Goal: Task Accomplishment & Management: Complete application form

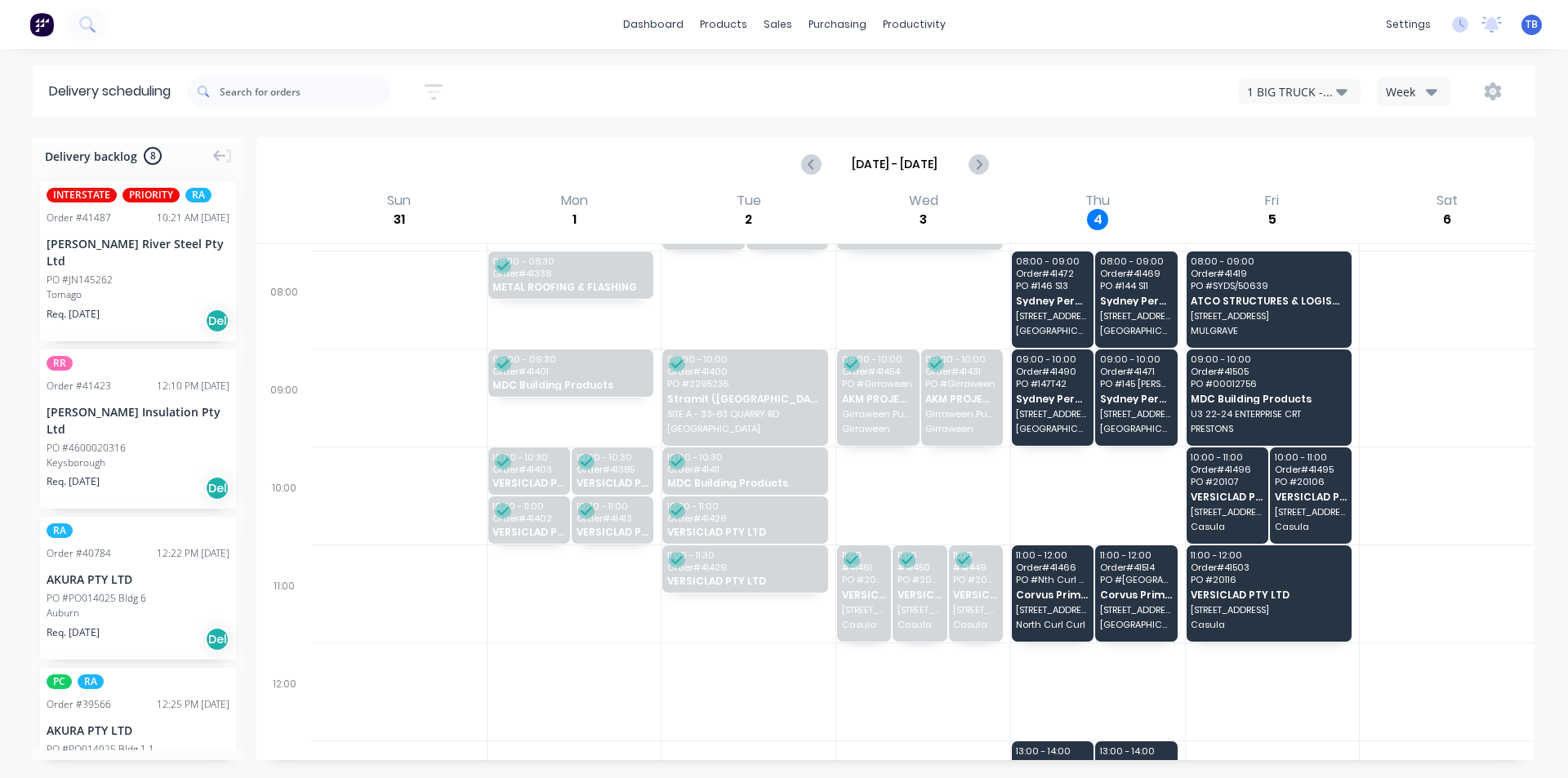
scroll to position [163, 0]
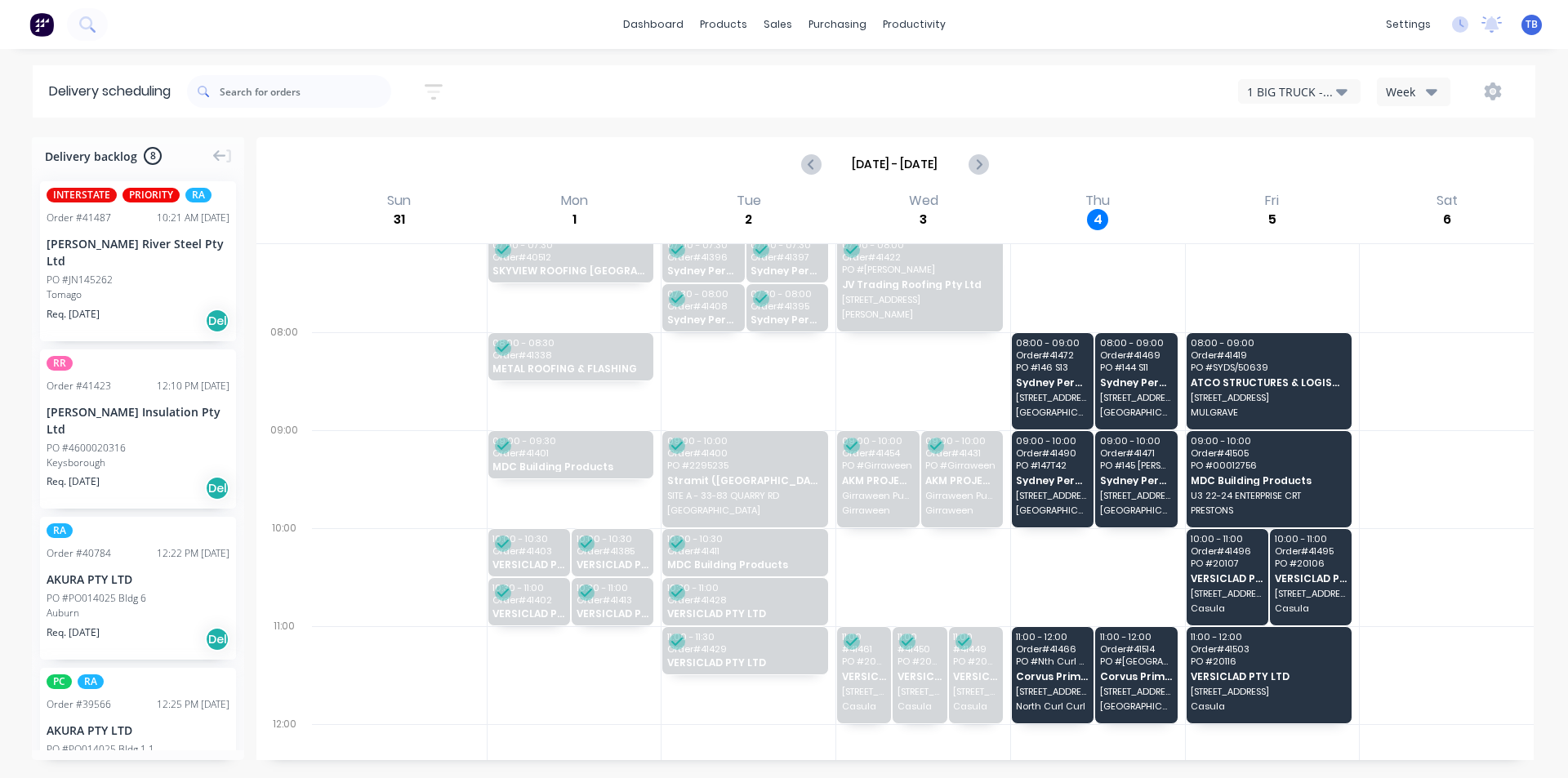
click at [1333, 88] on div "1 BIG TRUCK - CI36CH" at bounding box center [1291, 91] width 89 height 17
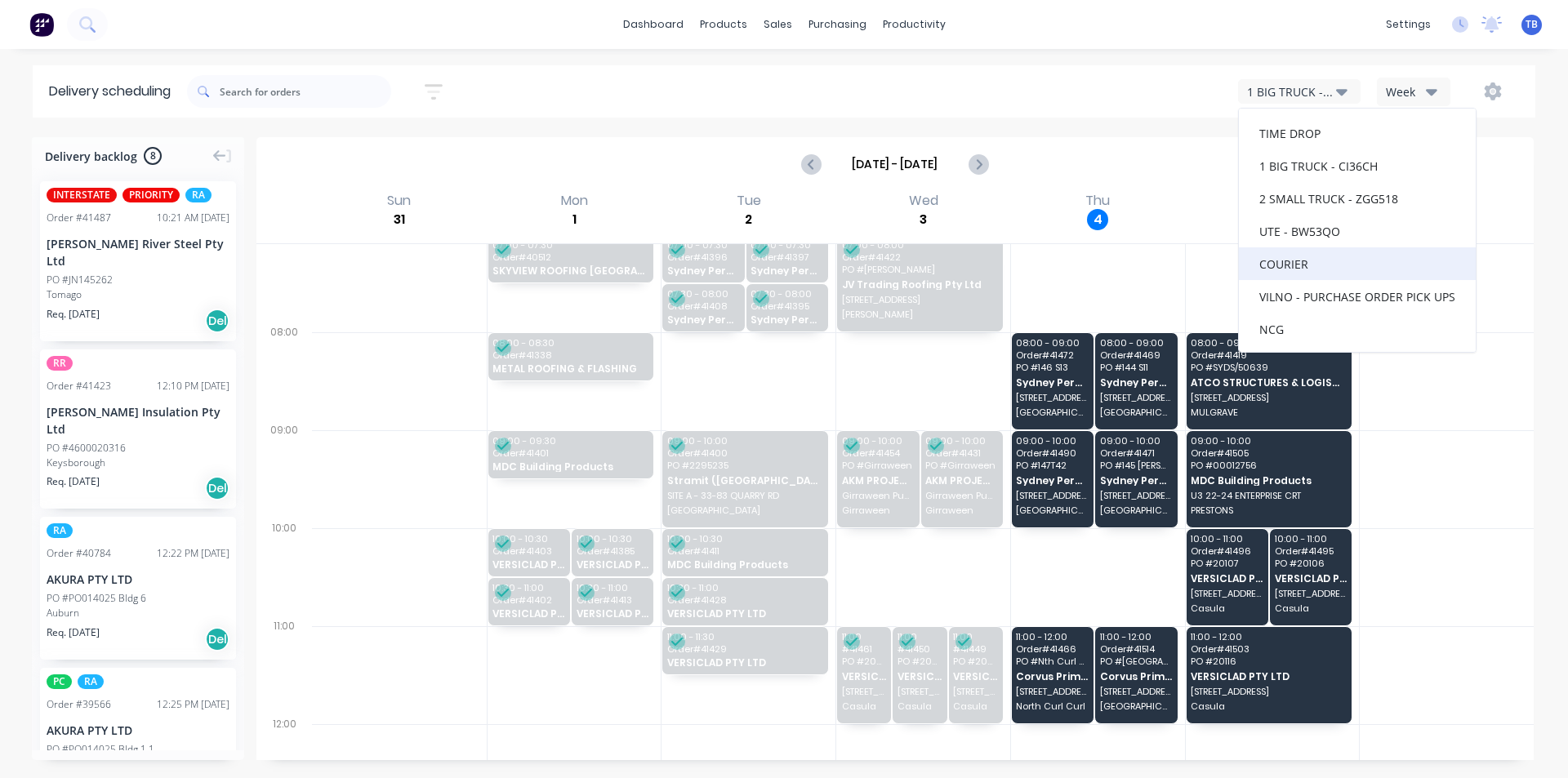
click at [1334, 259] on div "COURIER" at bounding box center [1357, 264] width 237 height 32
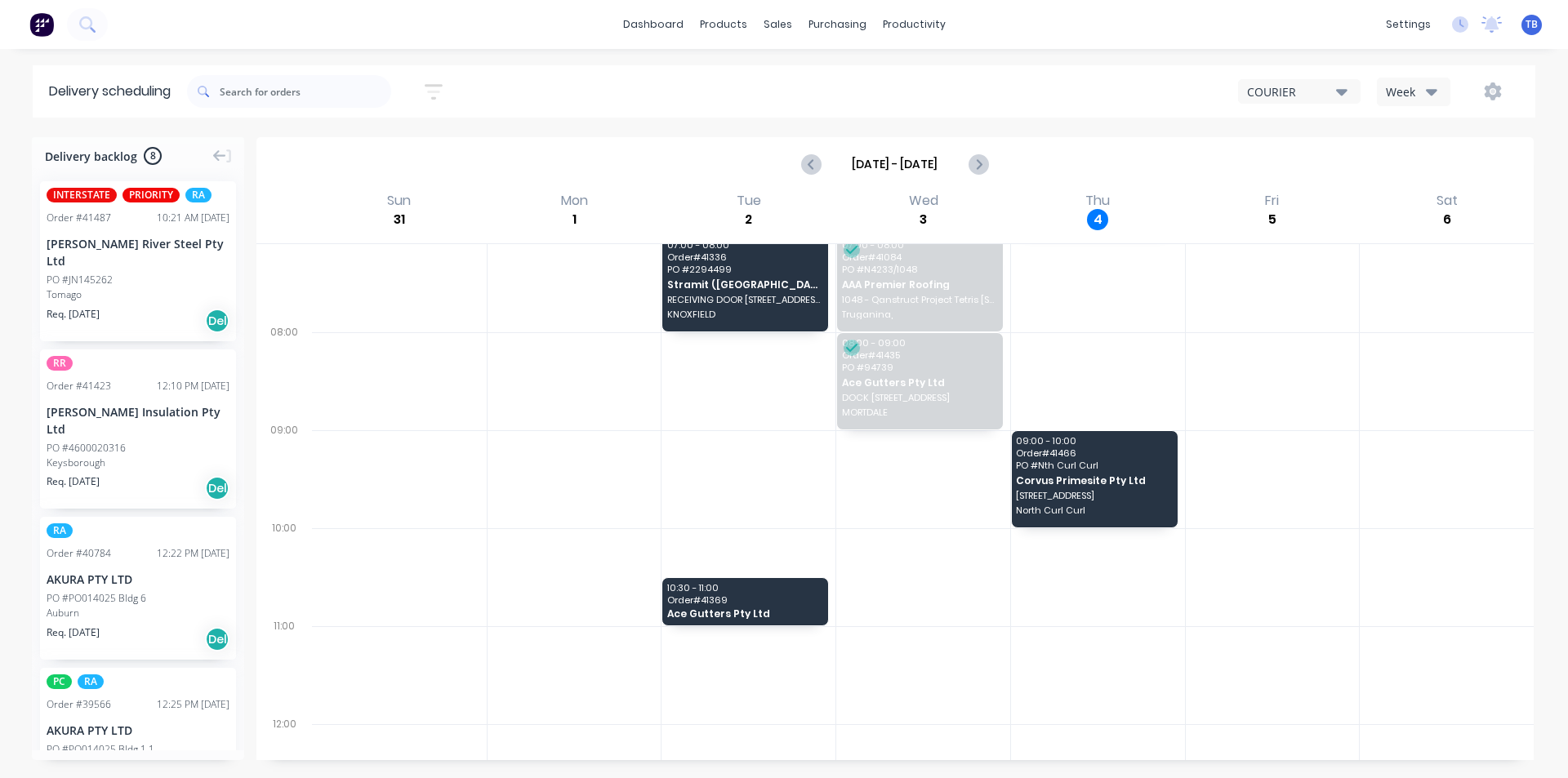
click at [1333, 96] on div "COURIER" at bounding box center [1291, 91] width 89 height 17
click at [1359, 197] on div "2 SMALL TRUCK - ZGG518" at bounding box center [1357, 198] width 237 height 32
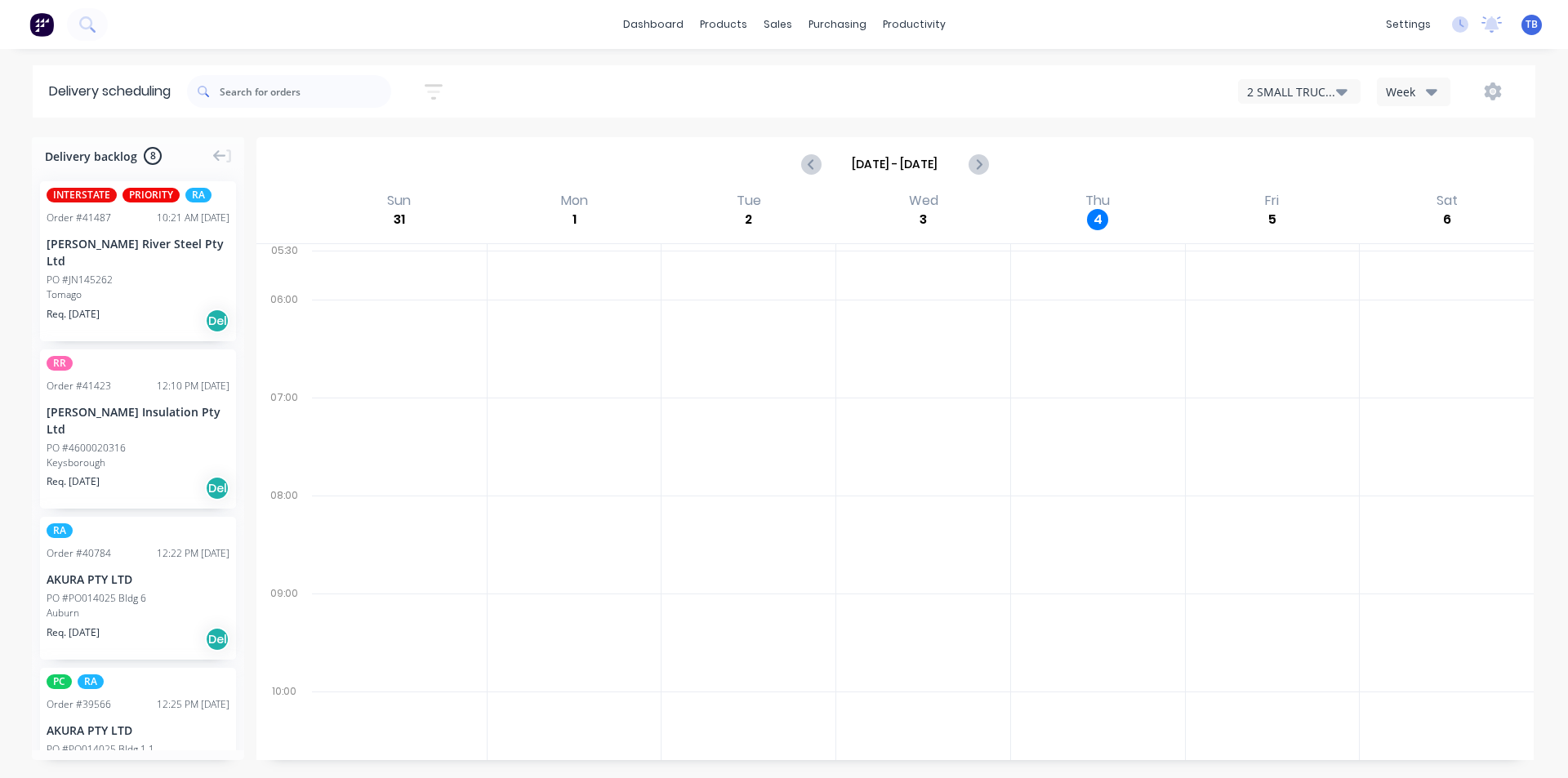
click at [1338, 83] on icon "button" at bounding box center [1341, 91] width 12 height 18
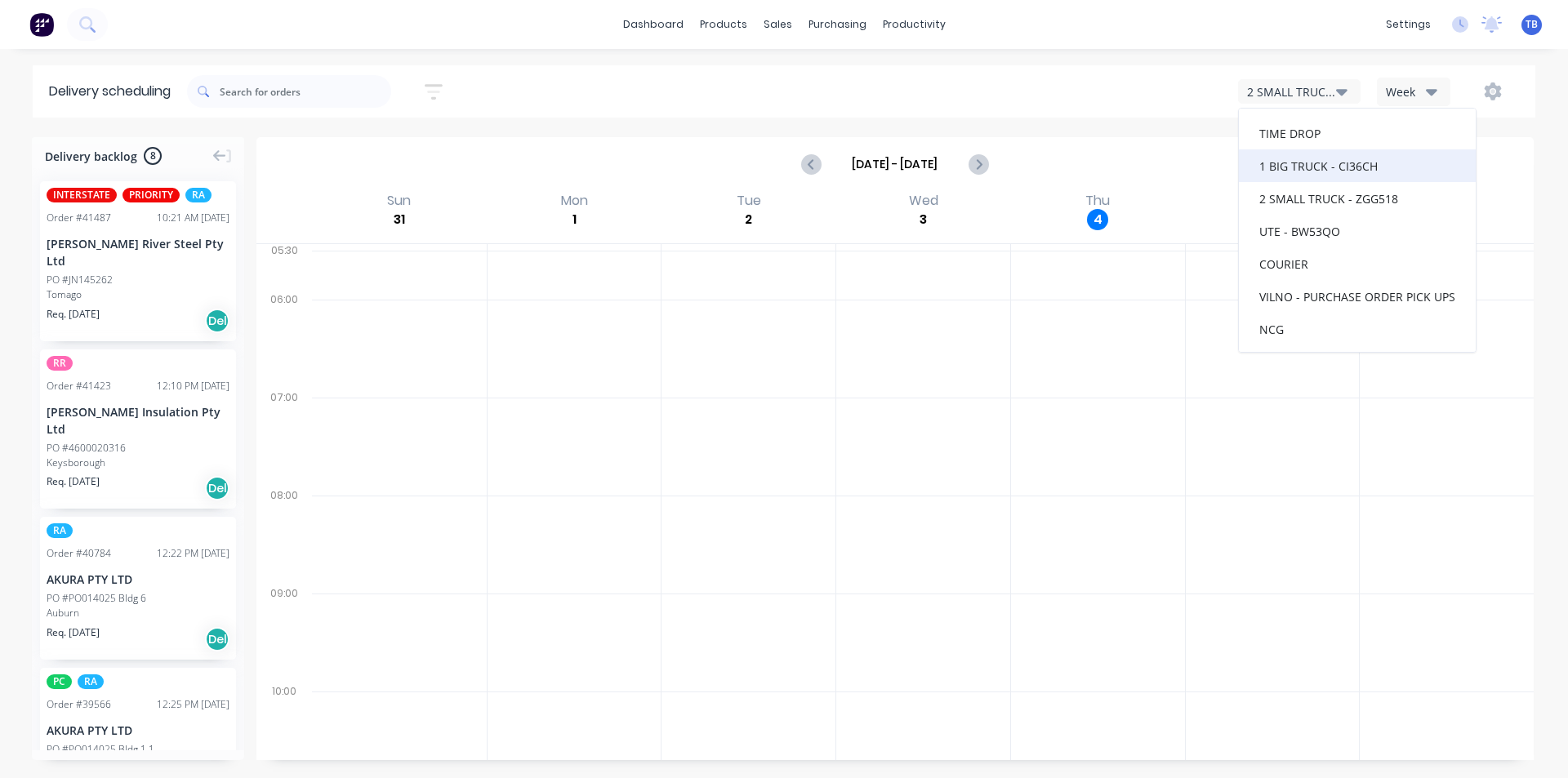
click at [1359, 163] on div "1 BIG TRUCK - CI36CH" at bounding box center [1357, 166] width 237 height 32
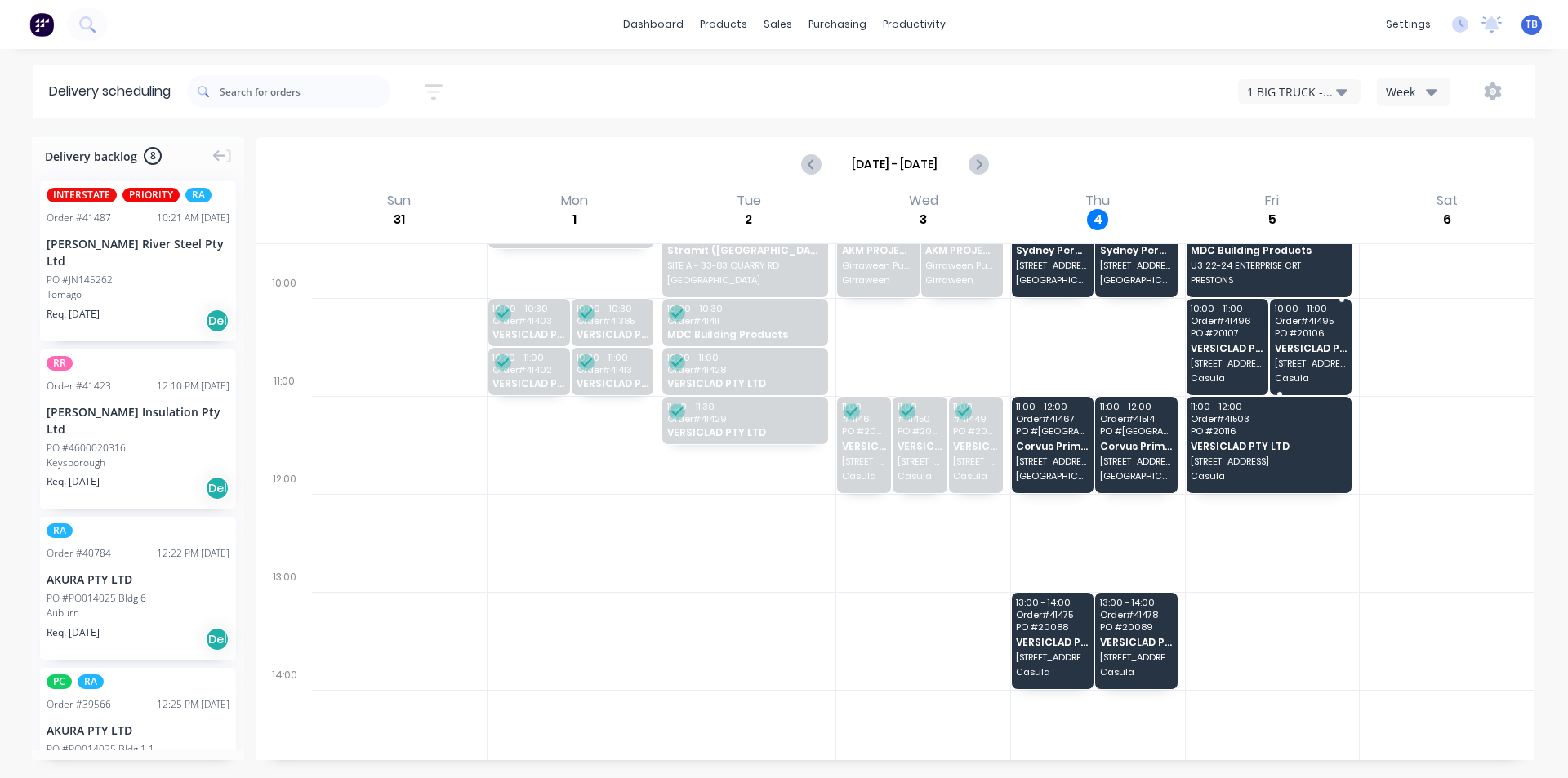
scroll to position [408, 0]
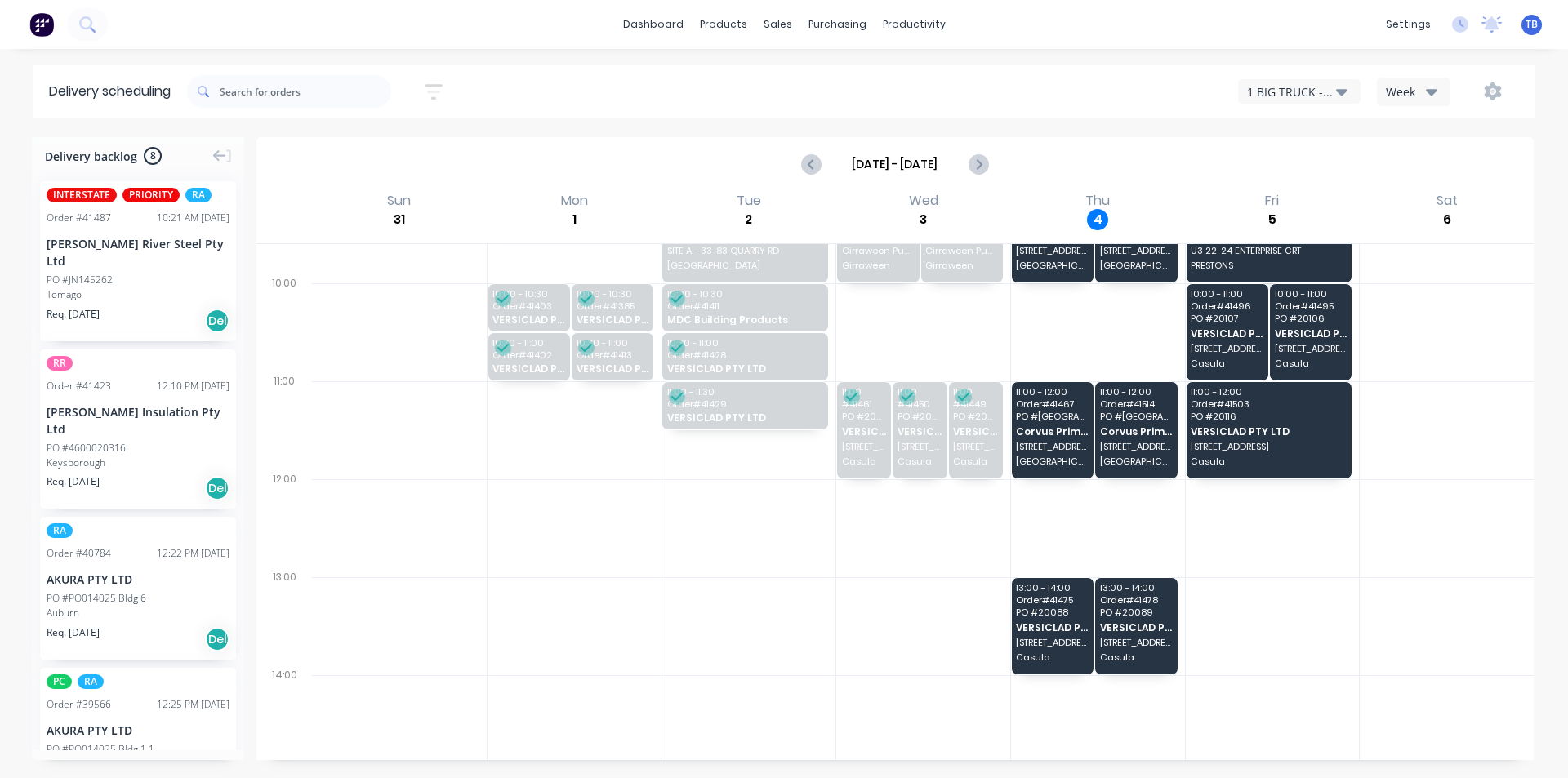
click at [1338, 84] on icon "button" at bounding box center [1341, 91] width 12 height 18
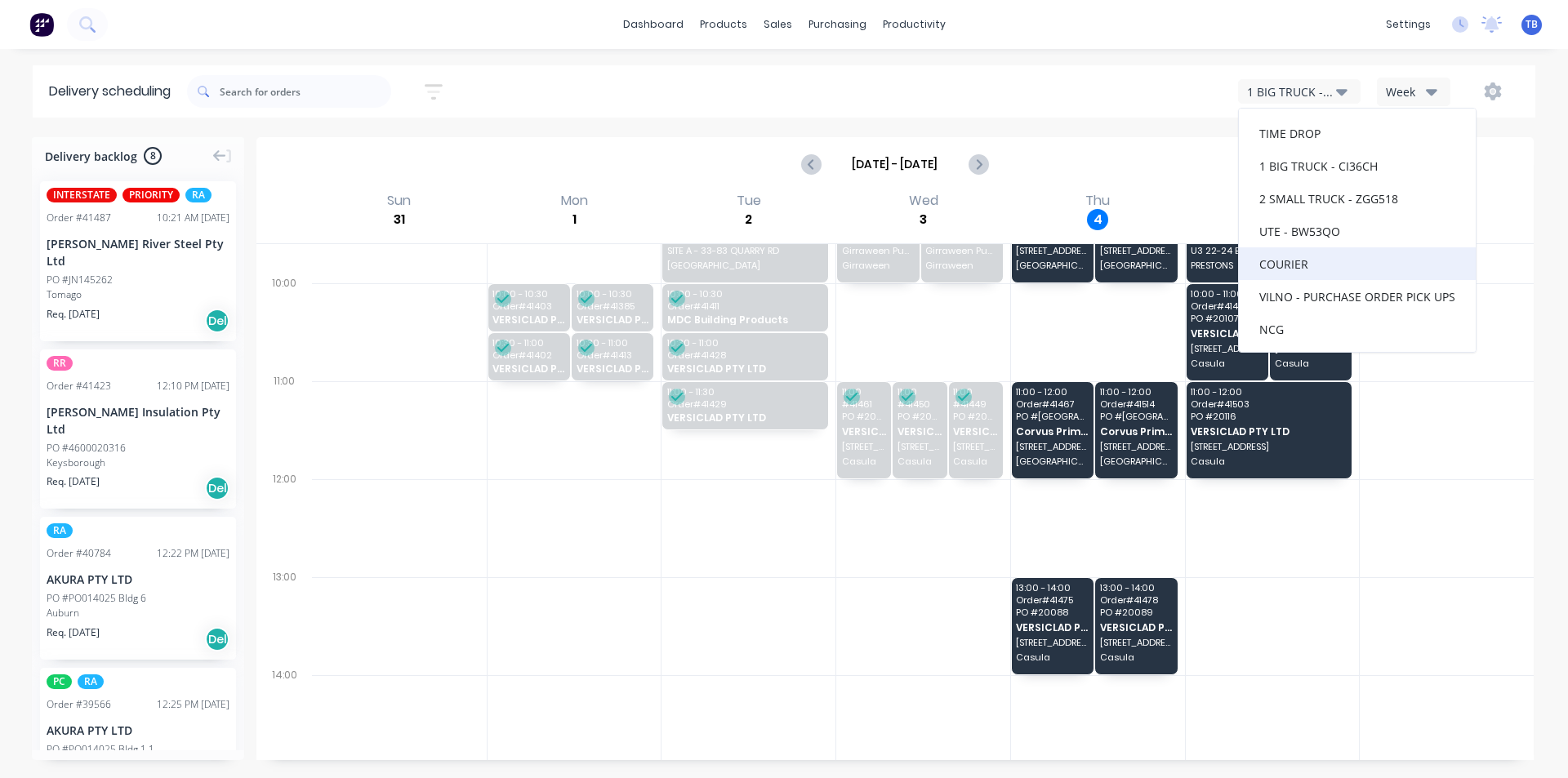
click at [1320, 265] on div "COURIER" at bounding box center [1357, 264] width 237 height 32
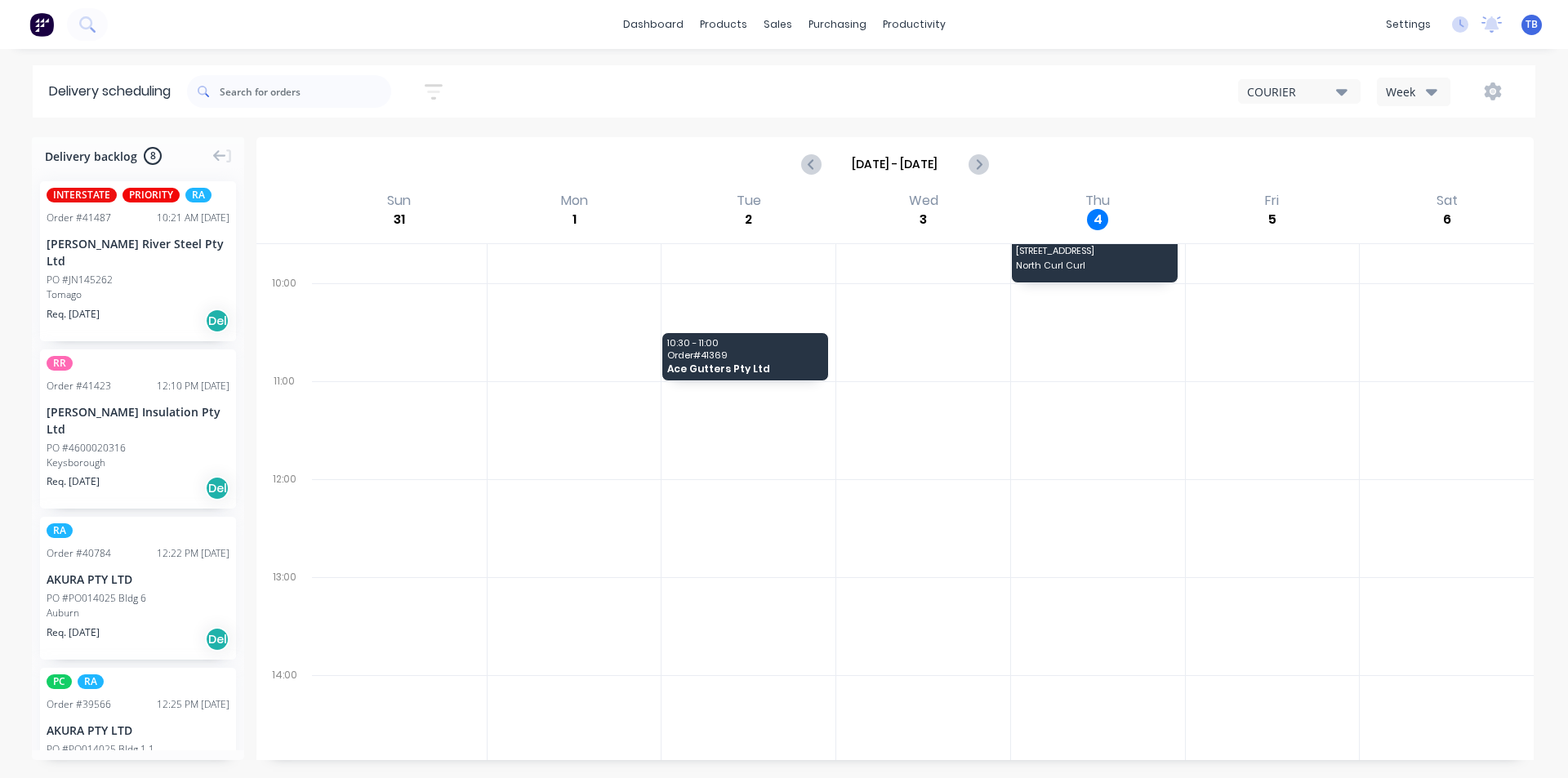
scroll to position [0, 0]
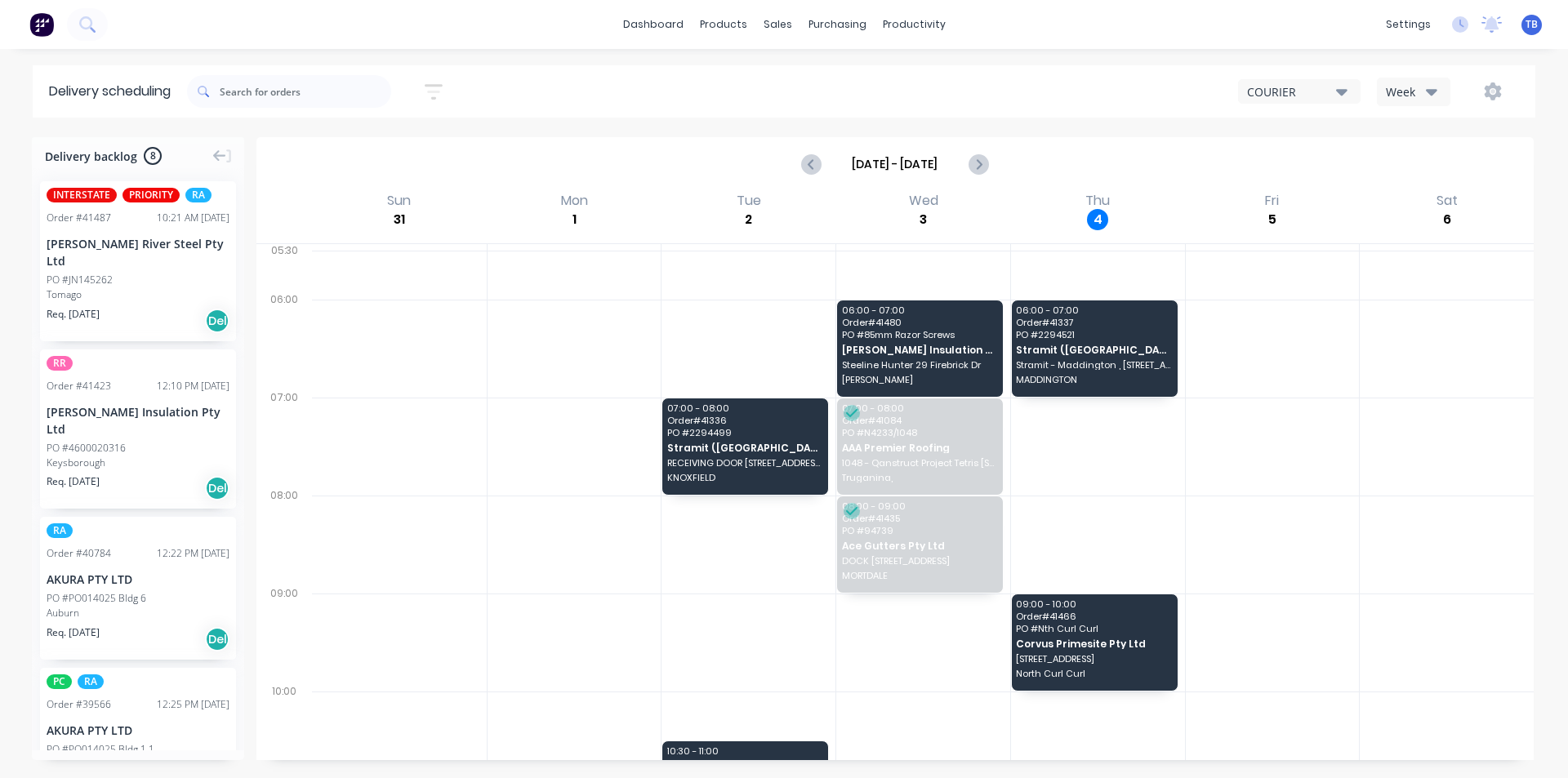
click at [1340, 91] on icon "button" at bounding box center [1341, 91] width 12 height 6
click at [1326, 198] on div "2 SMALL TRUCK - ZGG518" at bounding box center [1357, 198] width 237 height 32
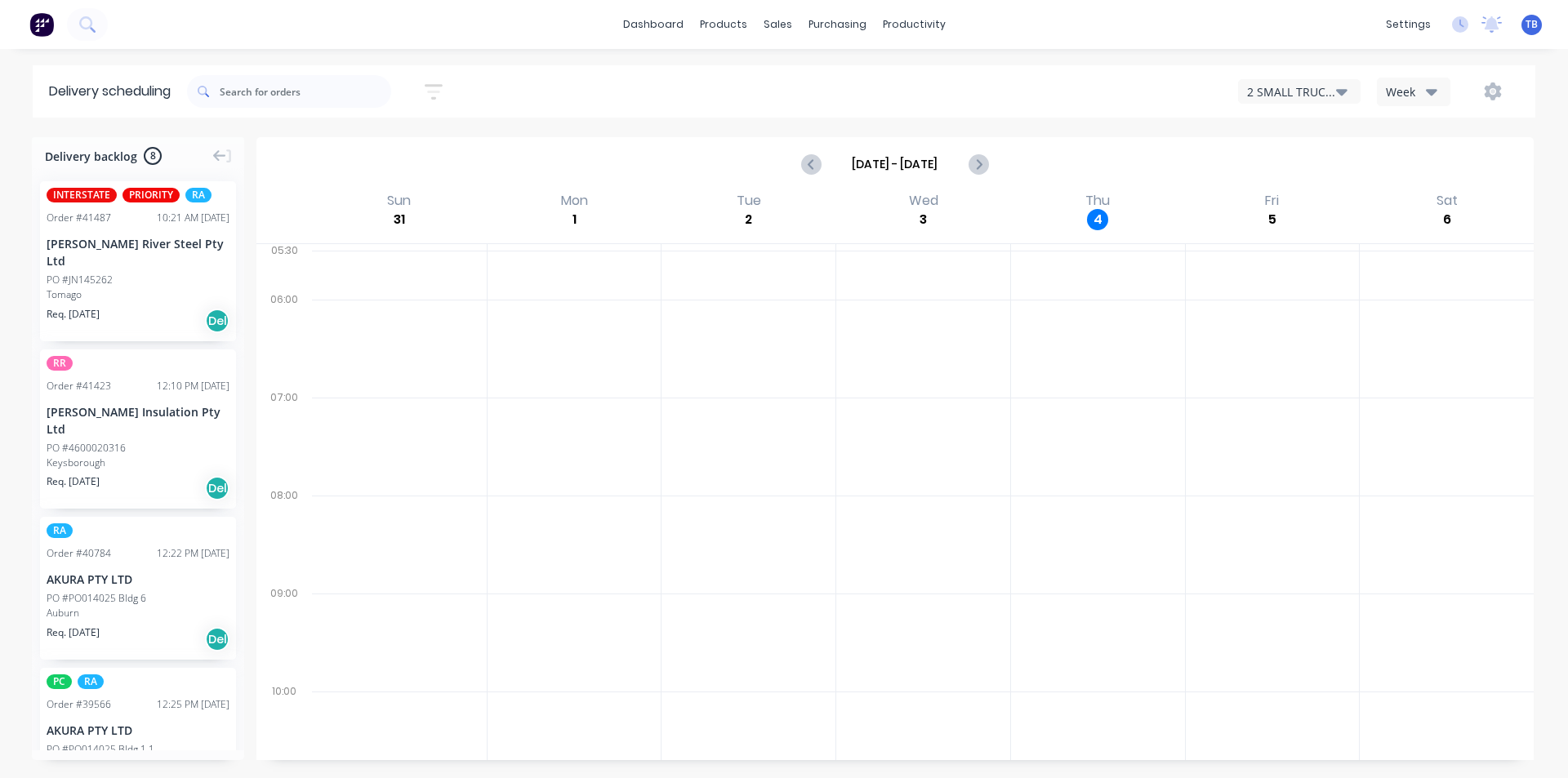
click at [1332, 100] on button "2 SMALL TRUCK - ZGG518" at bounding box center [1299, 91] width 123 height 24
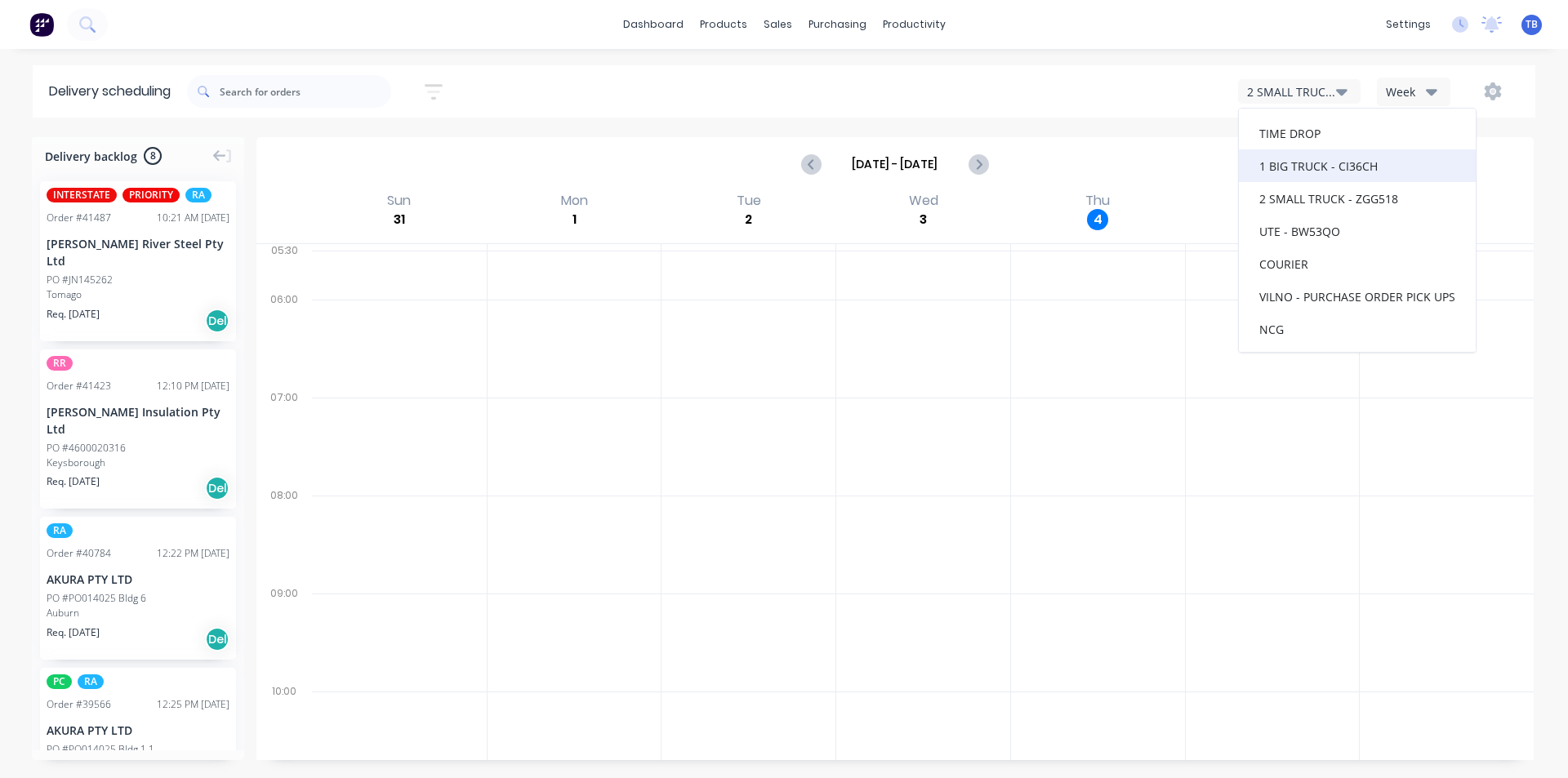
click at [1317, 163] on div "1 BIG TRUCK - CI36CH" at bounding box center [1357, 166] width 237 height 32
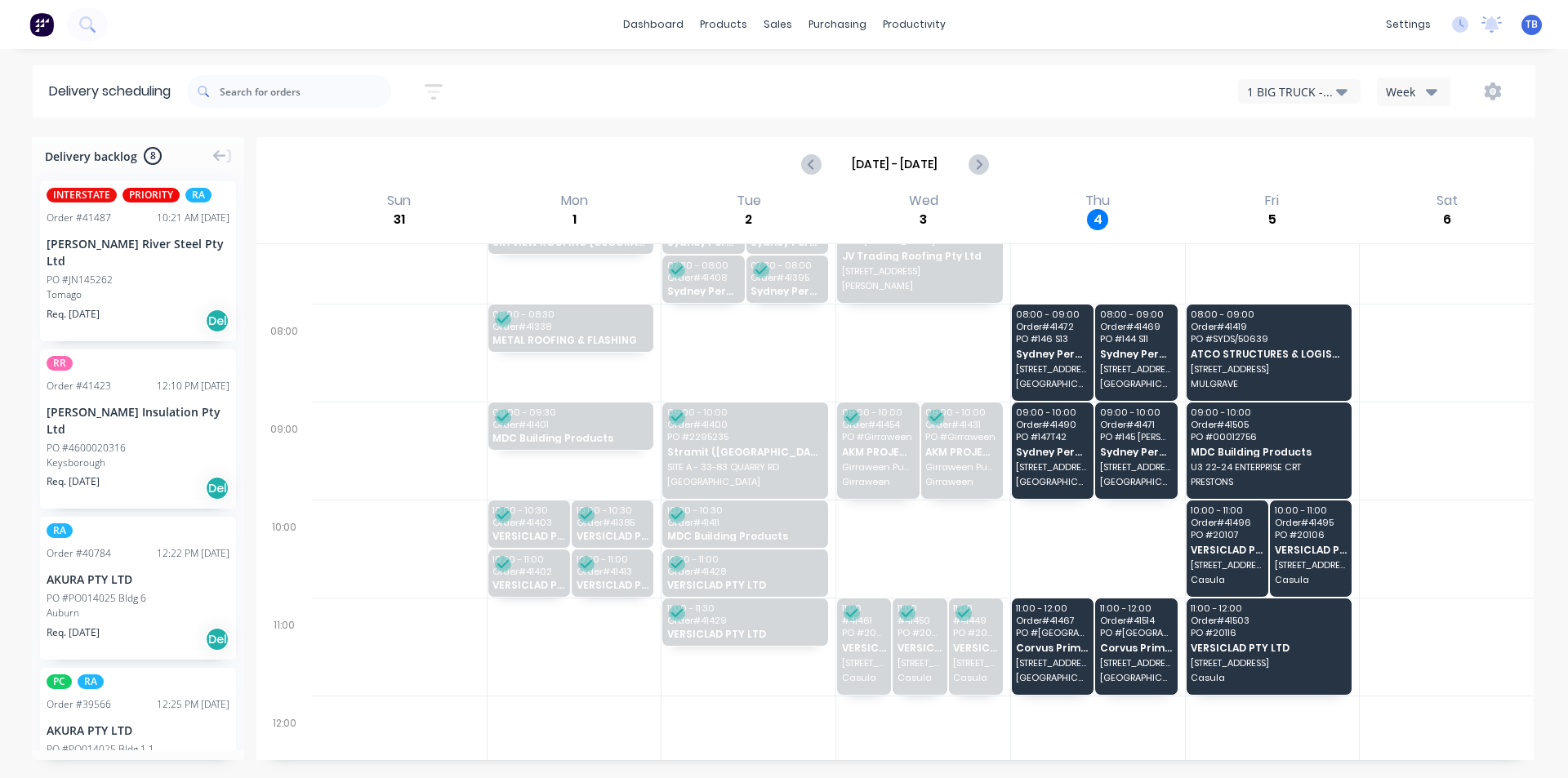
scroll to position [163, 0]
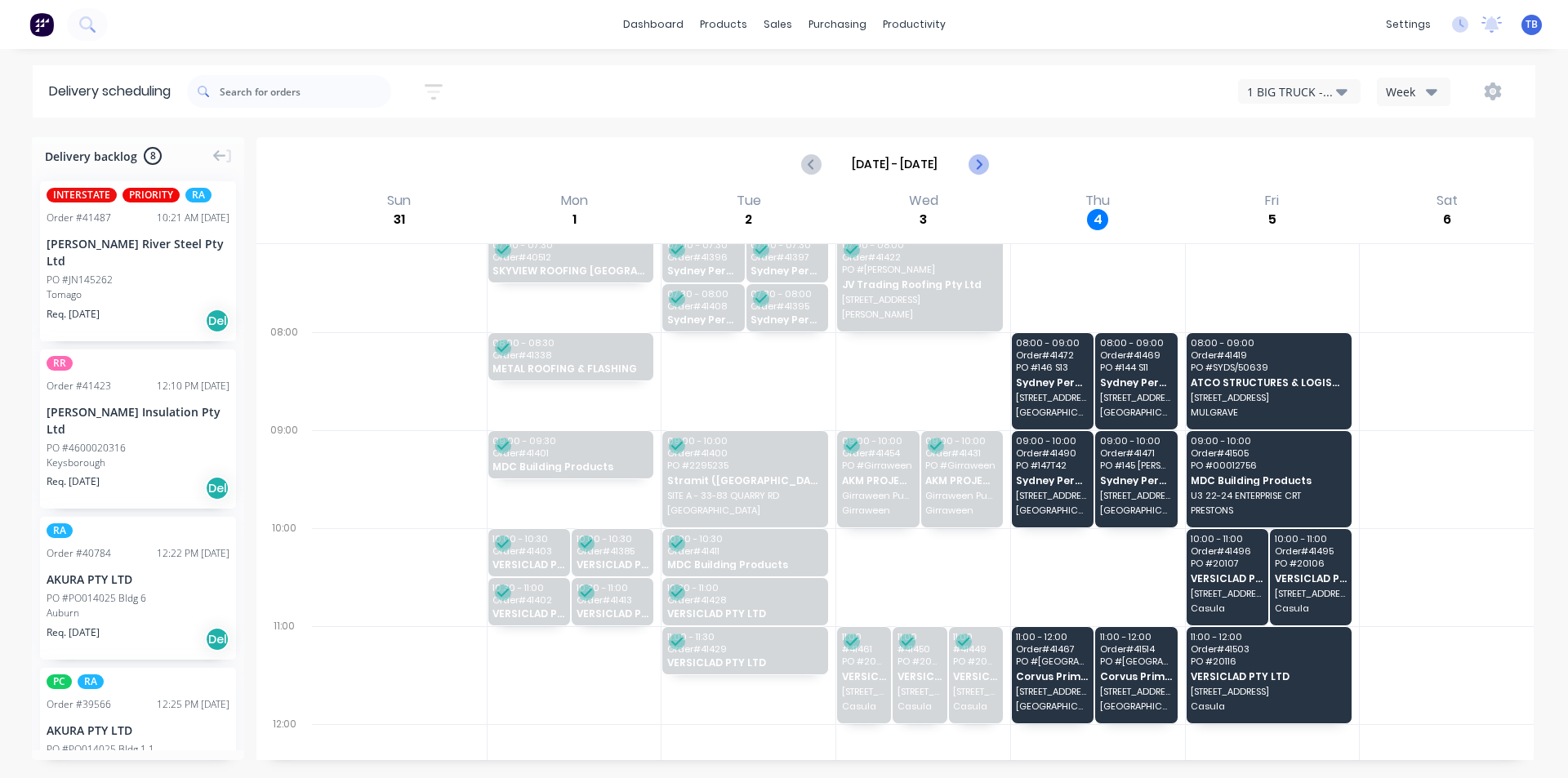
click at [980, 167] on icon "Next page" at bounding box center [977, 164] width 20 height 20
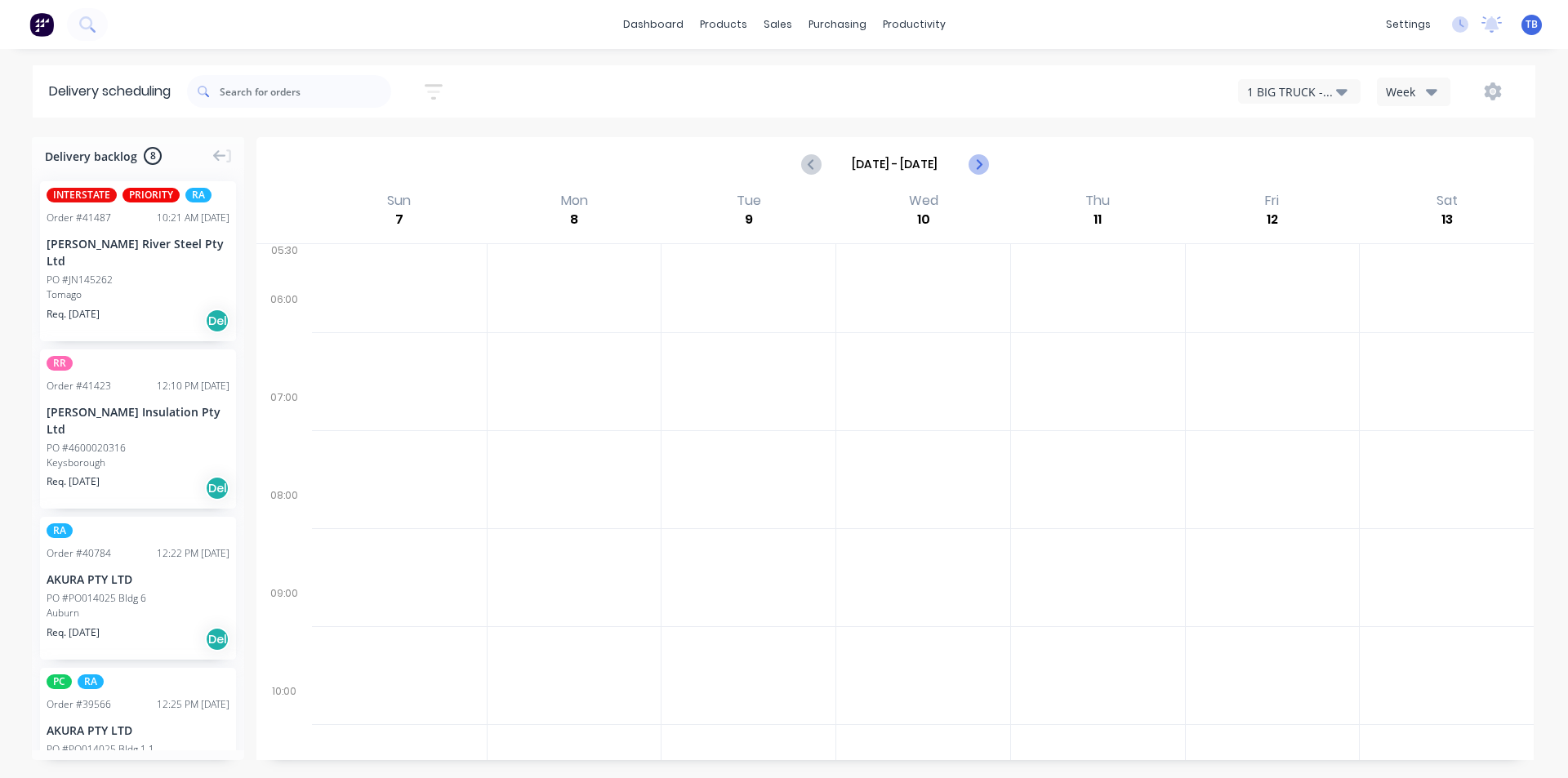
scroll to position [0, 0]
click at [1286, 94] on div "1 BIG TRUCK - CI36CH" at bounding box center [1291, 91] width 89 height 17
click at [819, 161] on button "Previous page" at bounding box center [811, 164] width 32 height 32
type input "[DATE] - [DATE]"
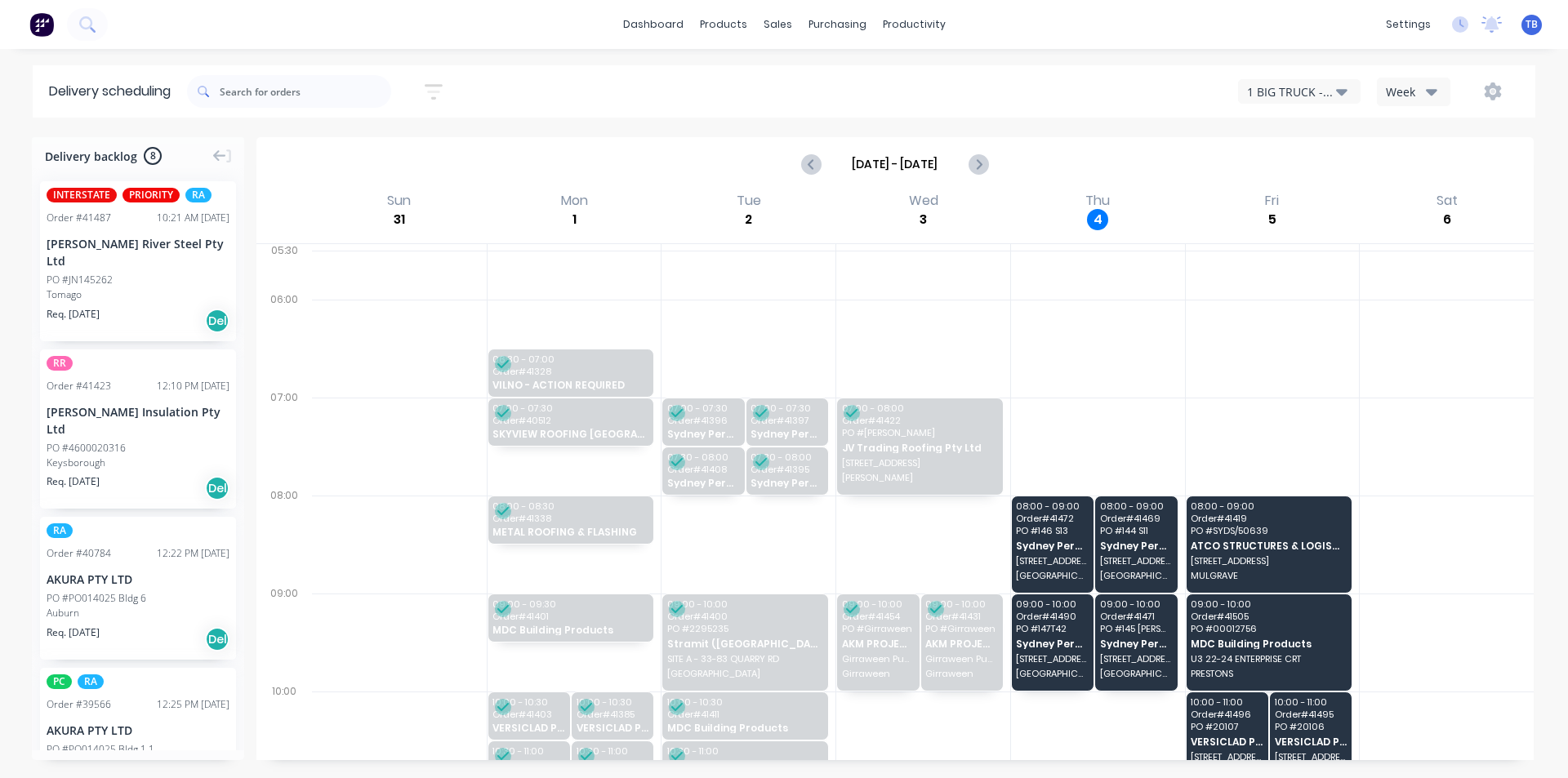
click at [1248, 99] on div "1 BIG TRUCK - CI36CH" at bounding box center [1291, 91] width 89 height 17
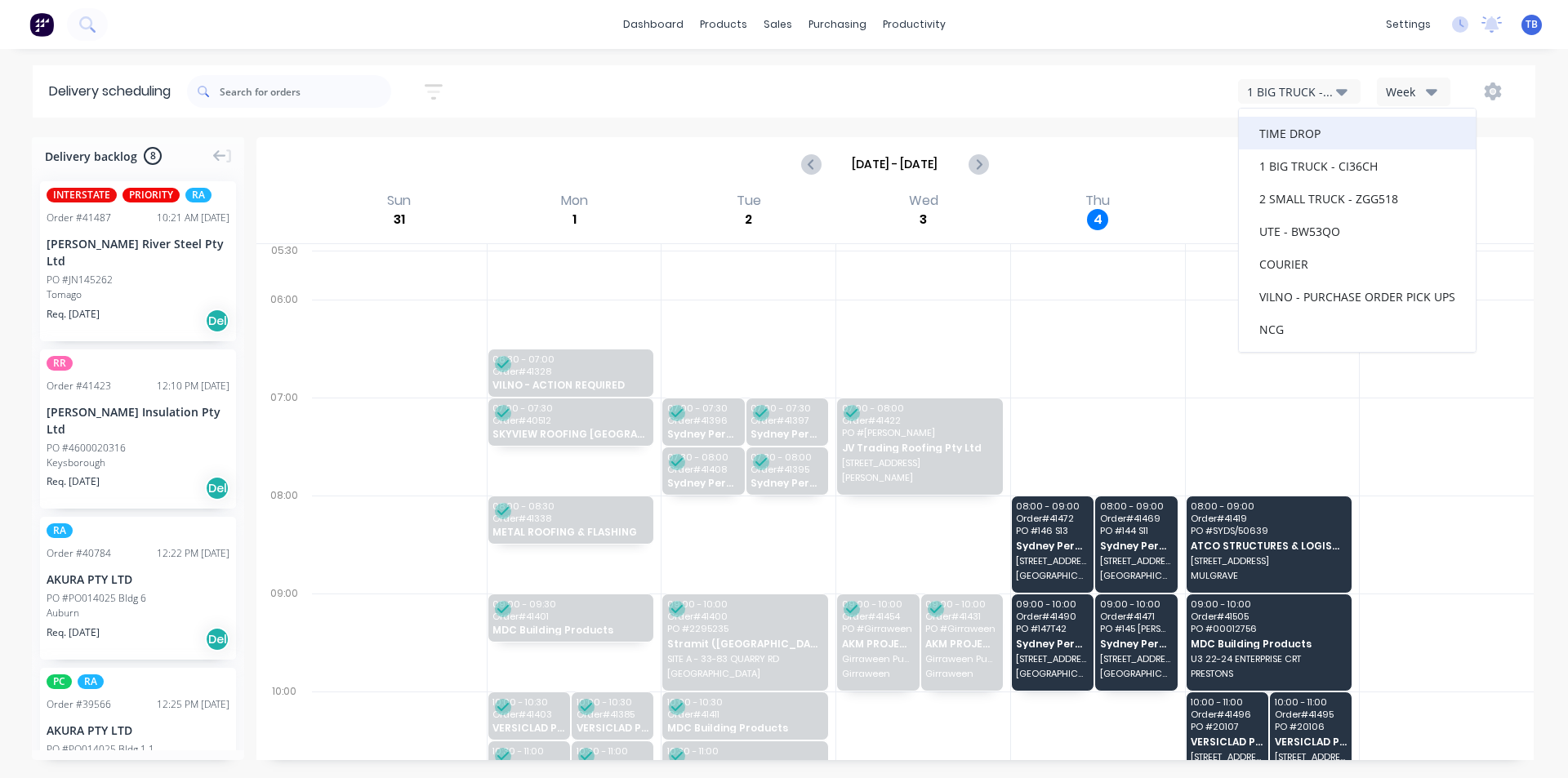
click at [1309, 133] on div "TIME DROP" at bounding box center [1357, 133] width 237 height 32
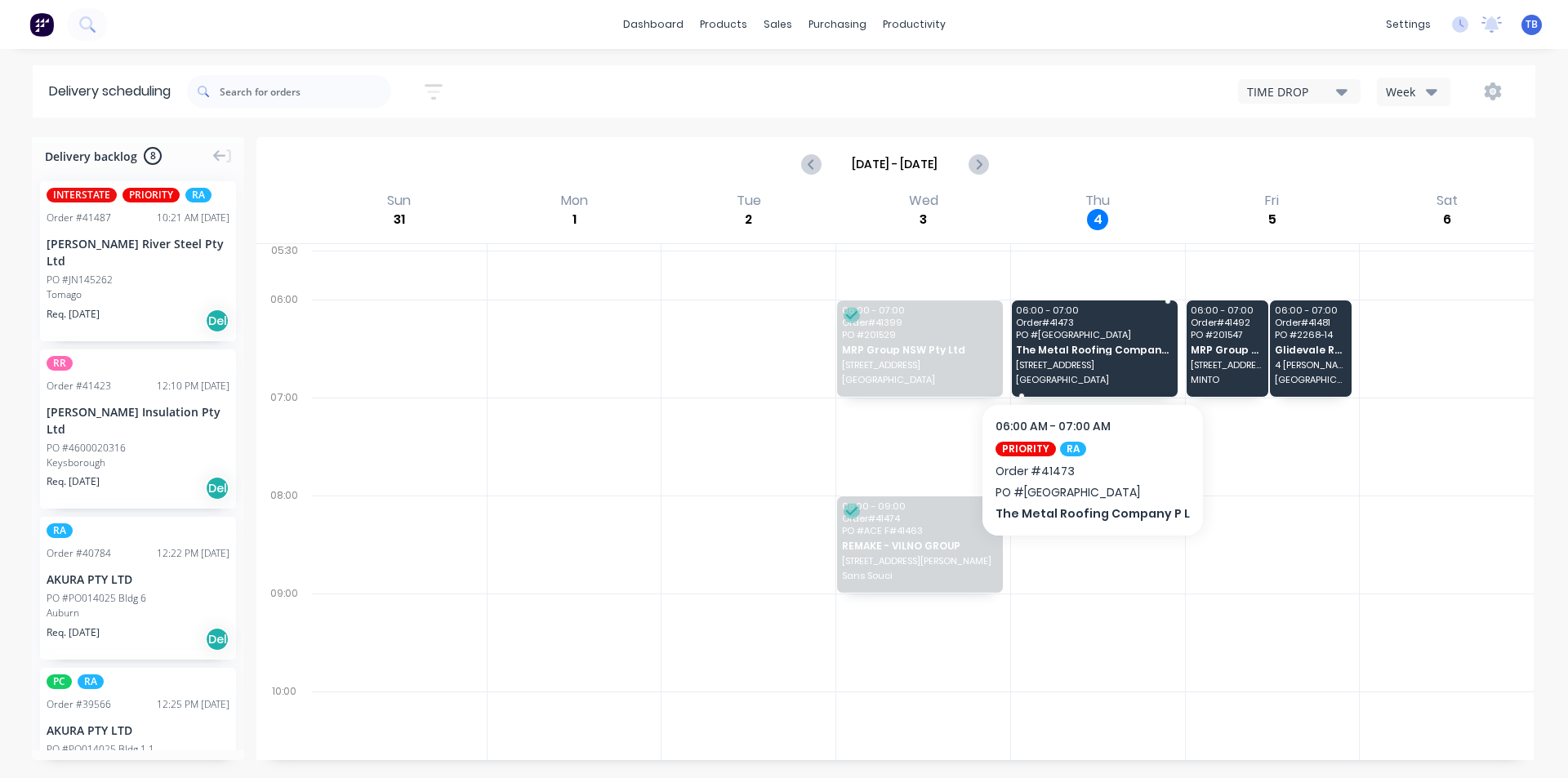
click at [1061, 369] on span "[STREET_ADDRESS]" at bounding box center [1093, 365] width 155 height 10
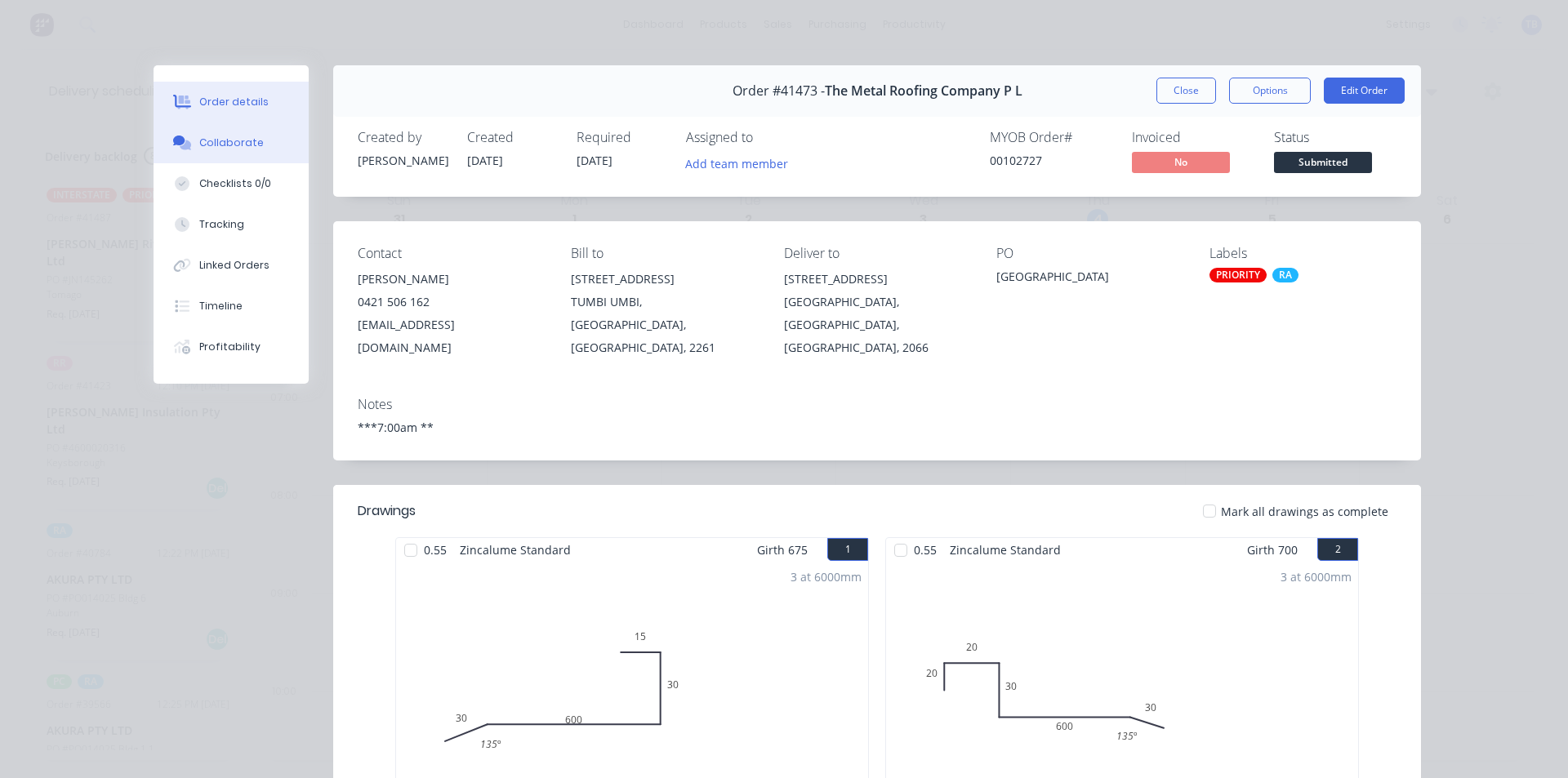
click at [205, 138] on div "Collaborate" at bounding box center [231, 143] width 65 height 14
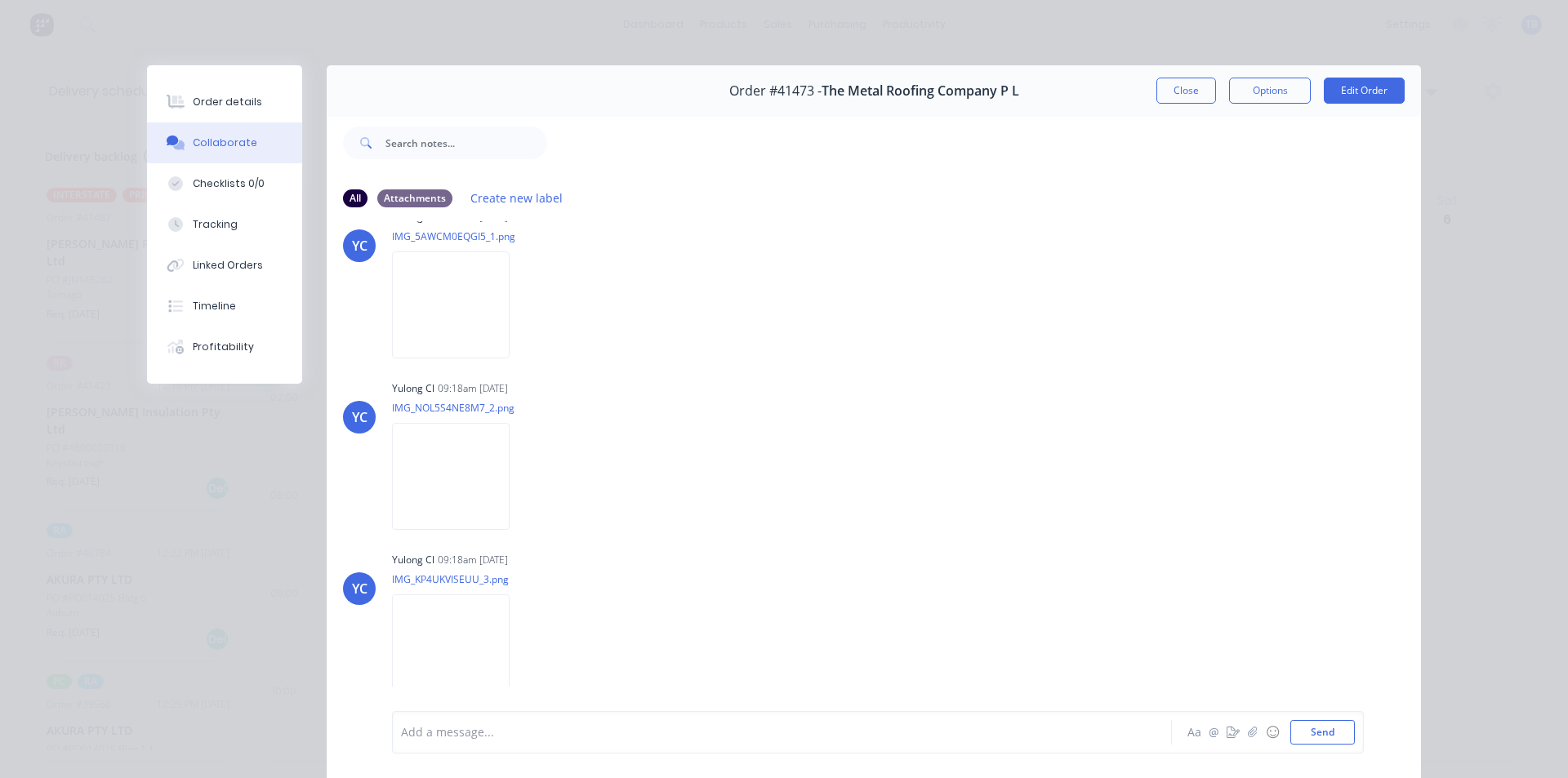
scroll to position [74, 0]
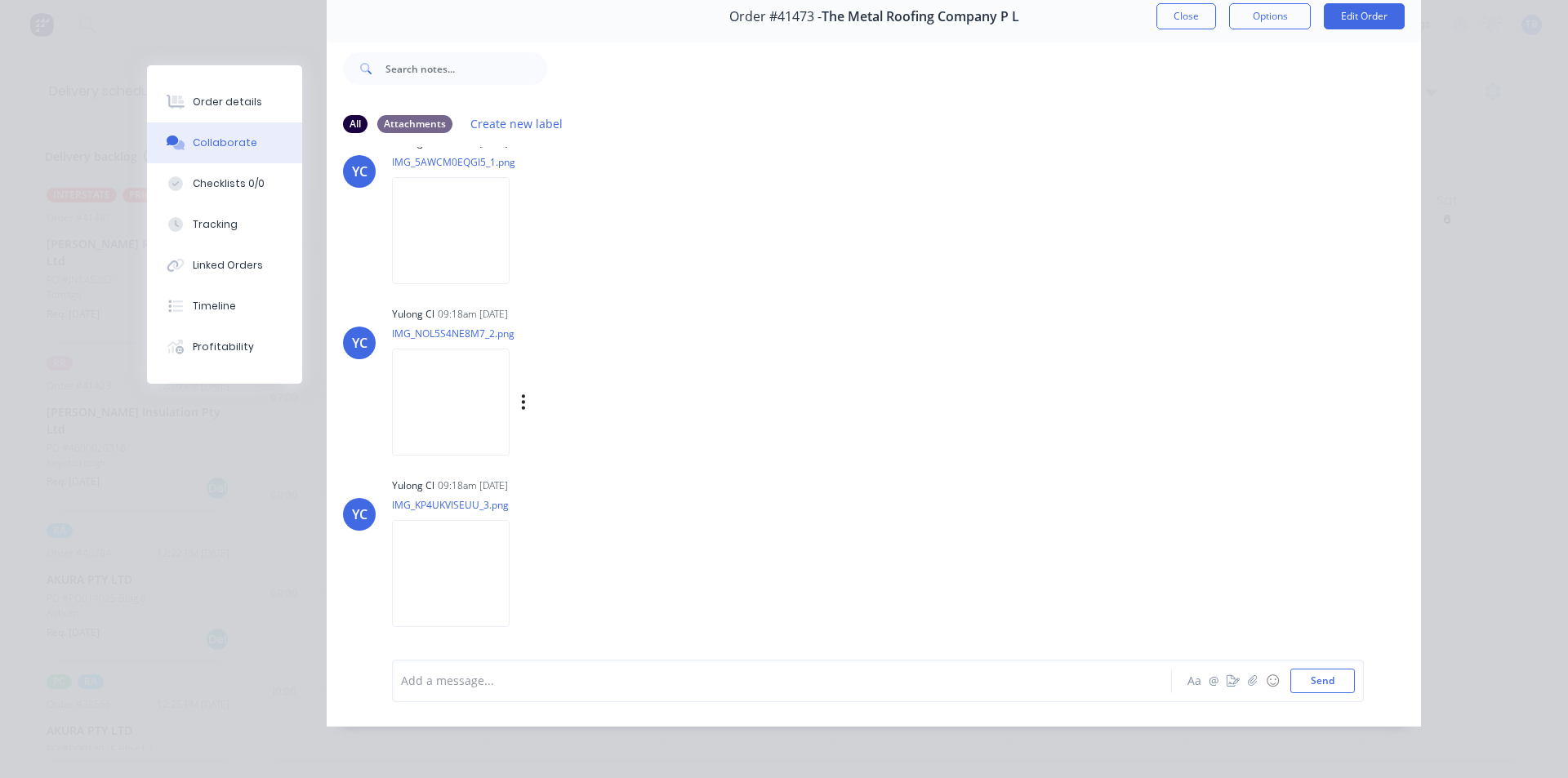
click at [472, 416] on img at bounding box center [450, 402] width 117 height 107
click at [444, 587] on img at bounding box center [450, 573] width 117 height 107
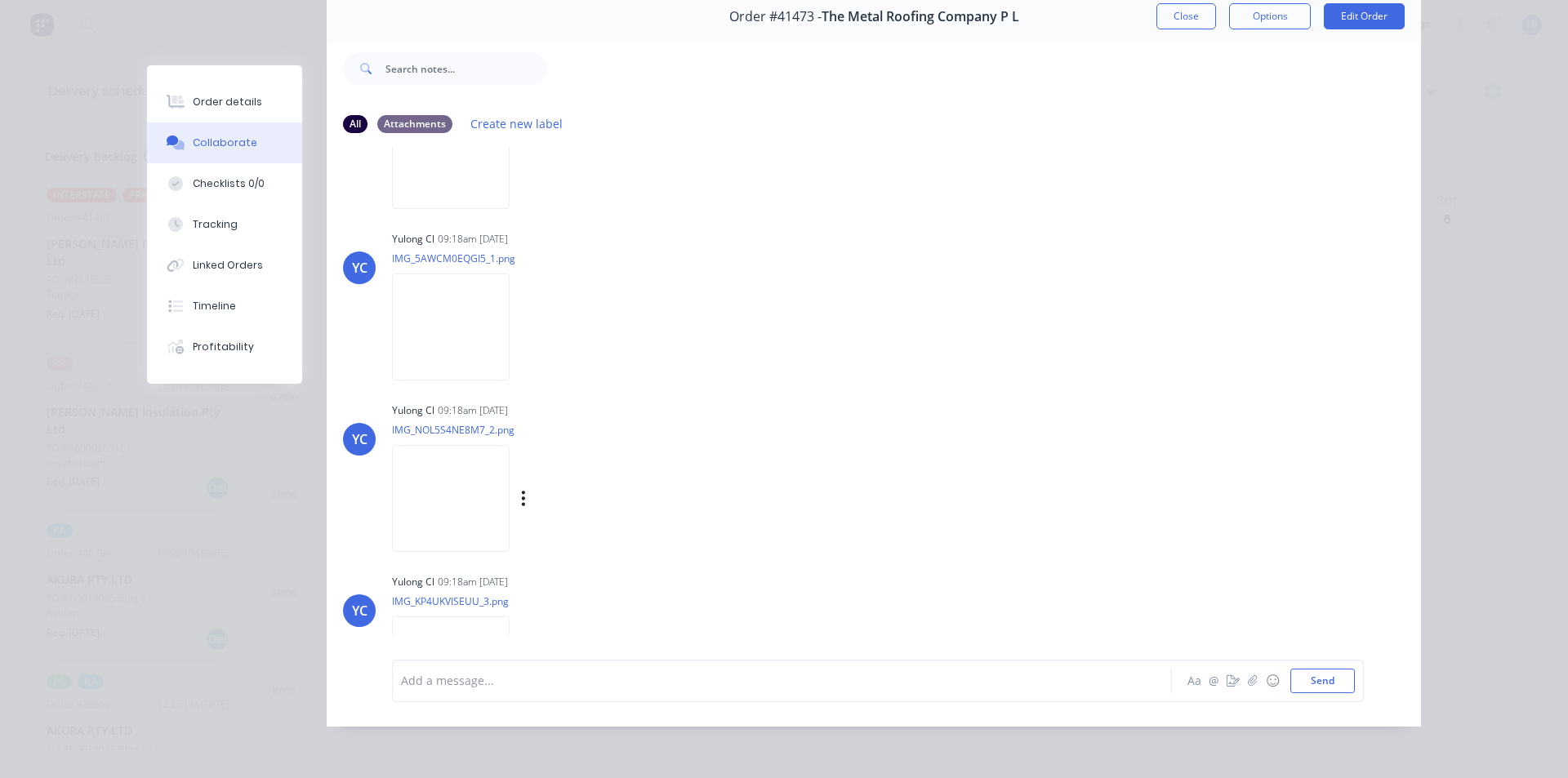
scroll to position [212, 0]
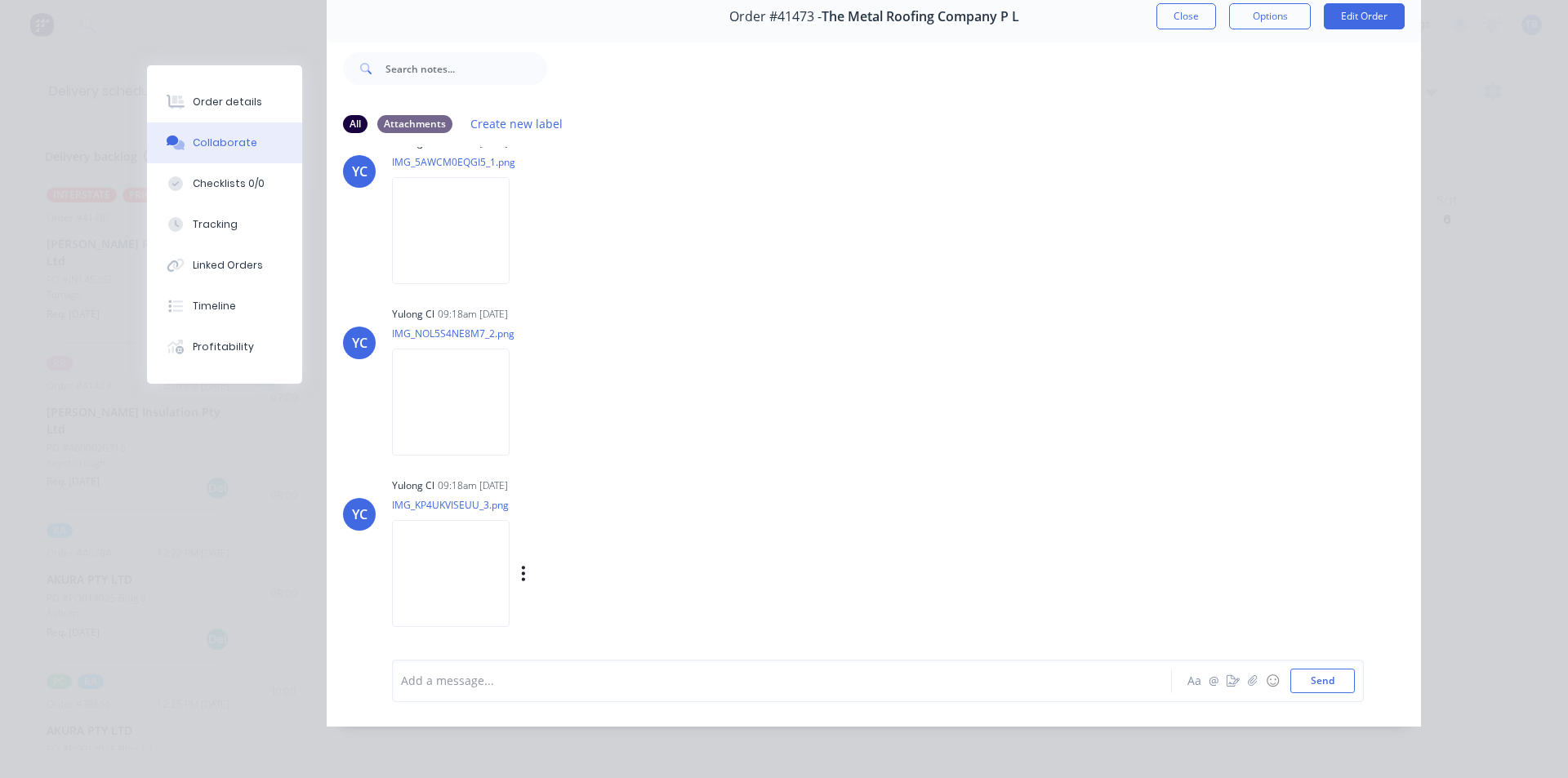
click at [450, 586] on img at bounding box center [450, 573] width 117 height 107
click at [247, 105] on div "Order details" at bounding box center [227, 102] width 69 height 14
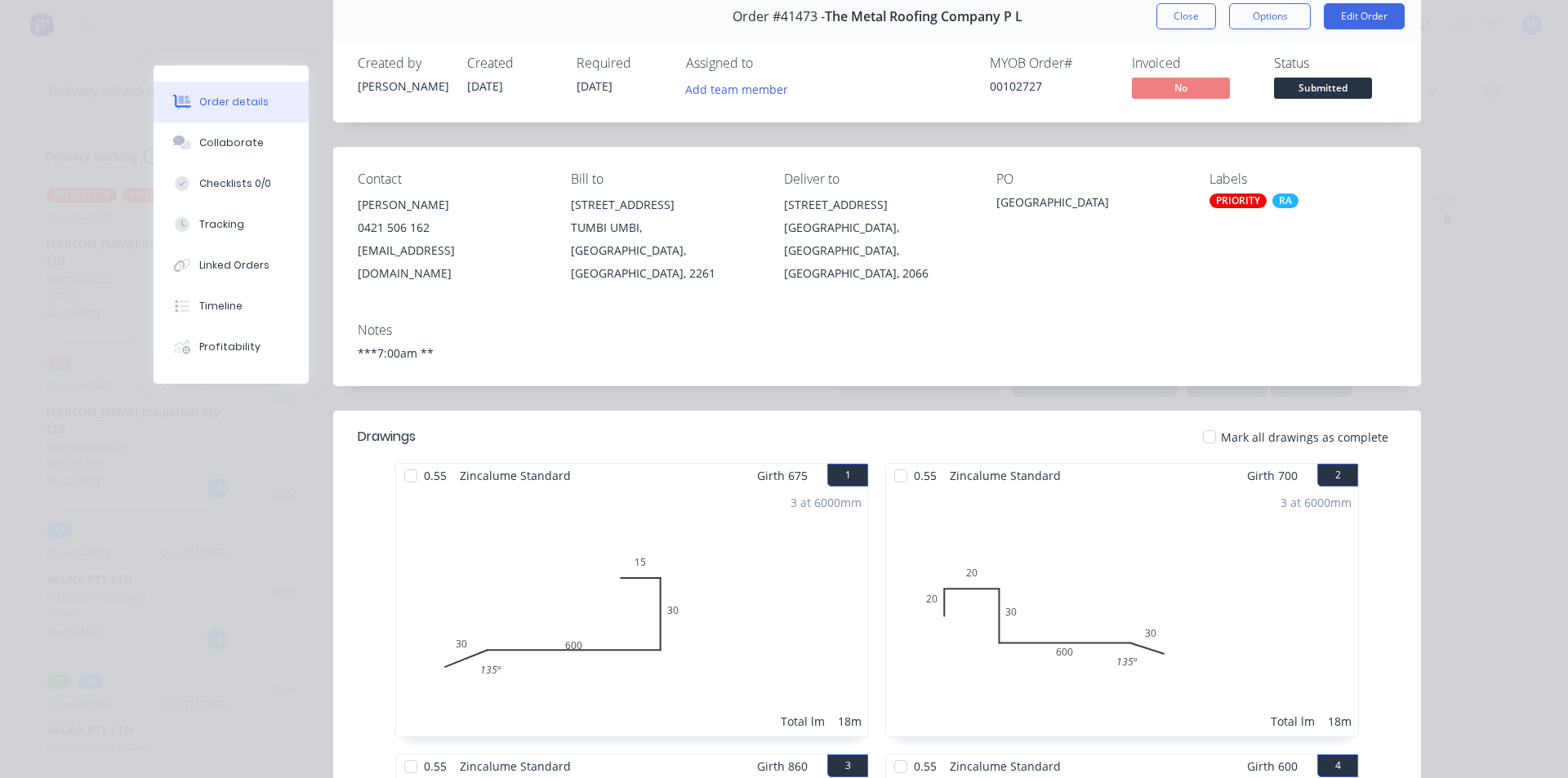
drag, startPoint x: 247, startPoint y: 104, endPoint x: 245, endPoint y: 113, distance: 9.2
drag, startPoint x: 245, startPoint y: 113, endPoint x: 151, endPoint y: 547, distance: 444.1
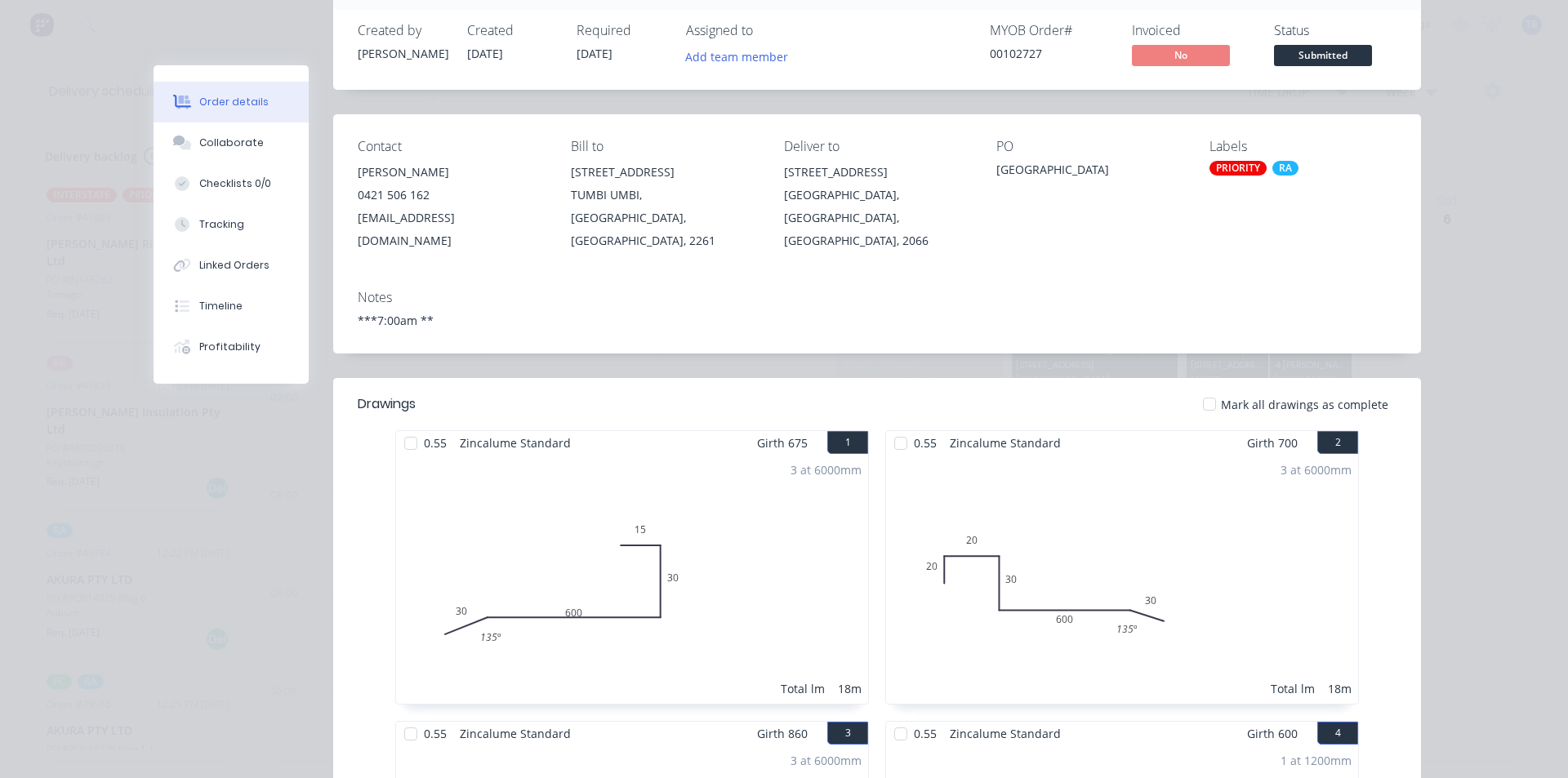
scroll to position [0, 0]
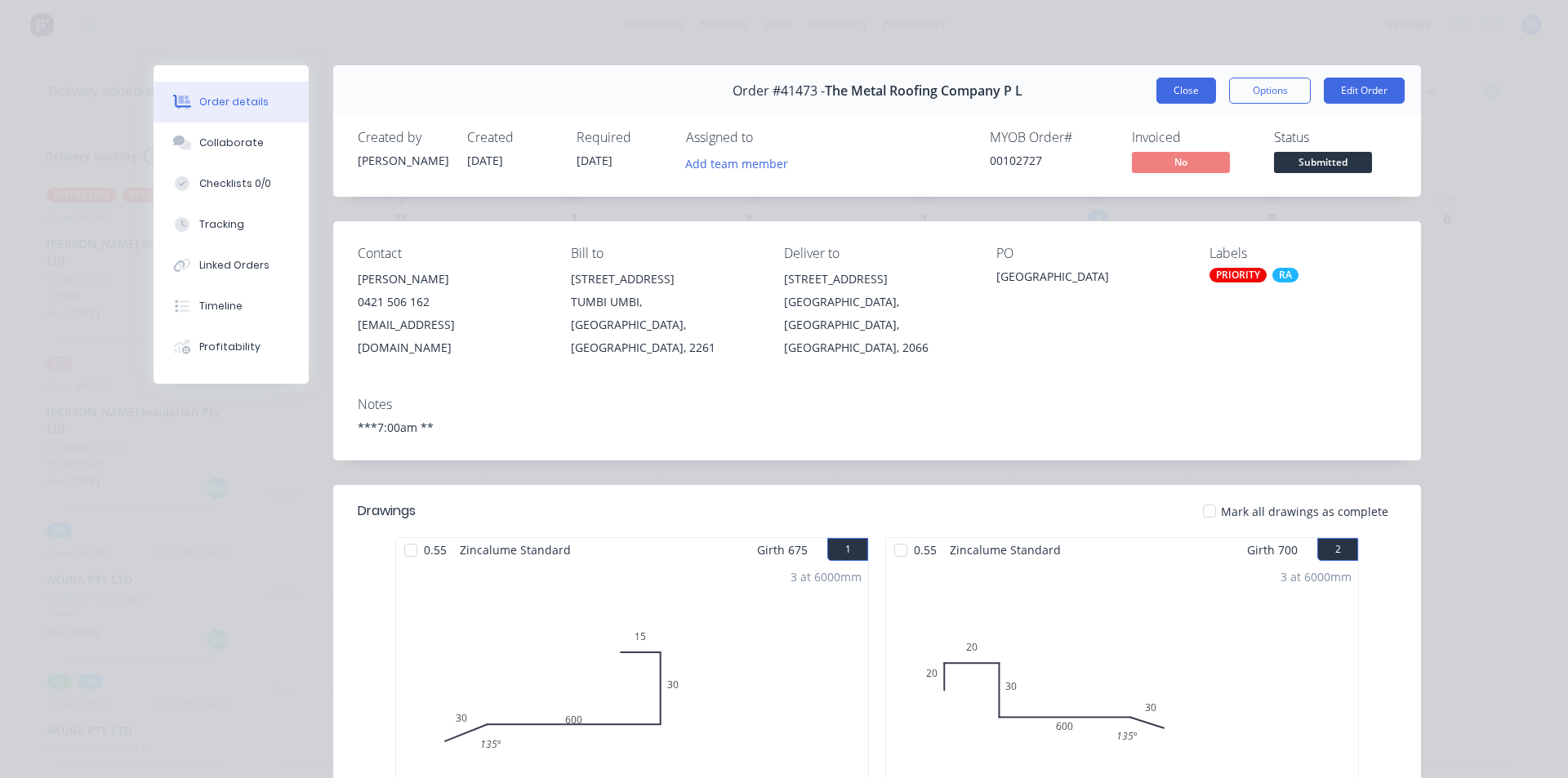
click at [1170, 91] on button "Close" at bounding box center [1186, 91] width 59 height 26
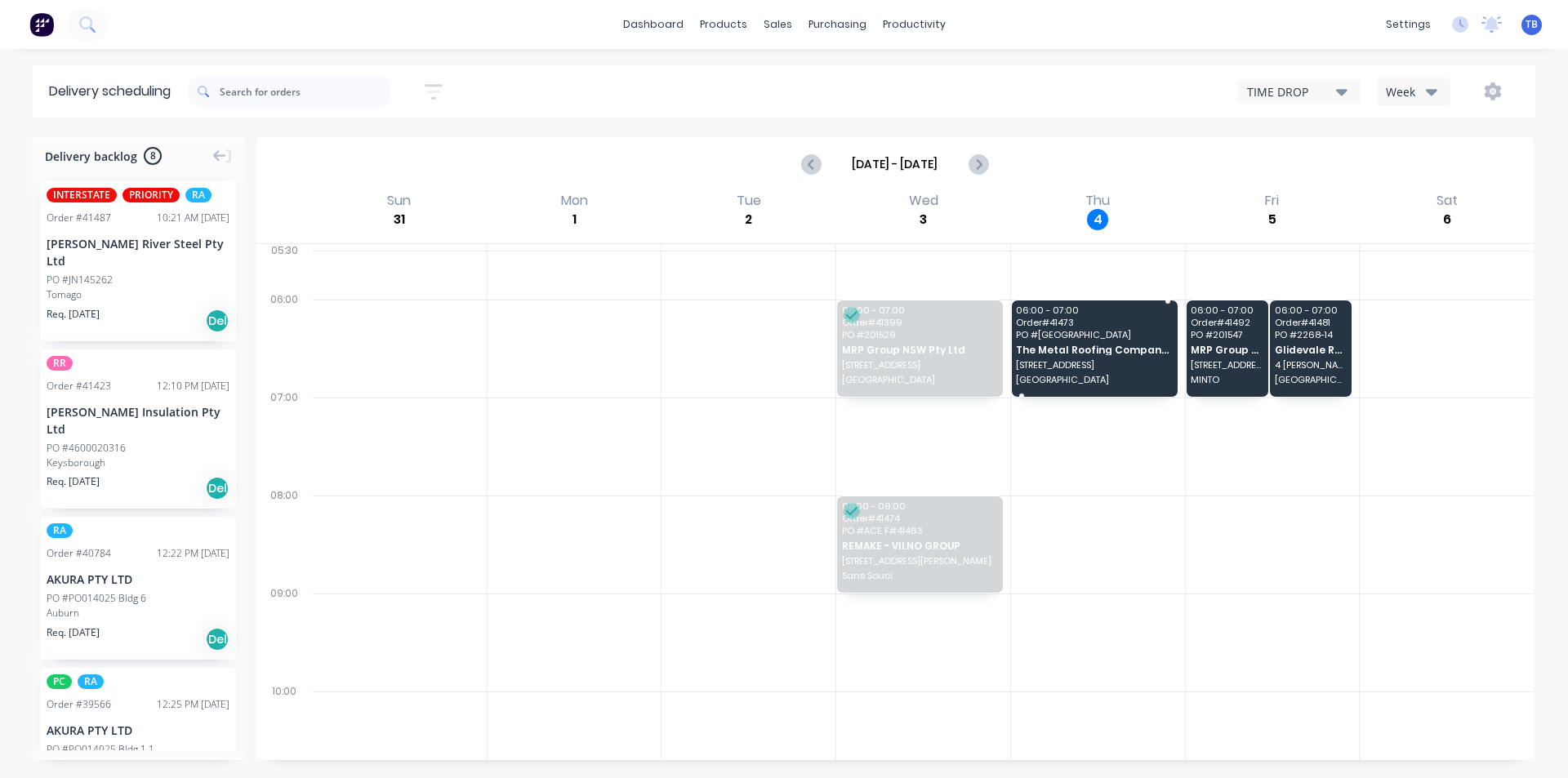
click at [1079, 337] on span "[GEOGRAPHIC_DATA]" at bounding box center [1093, 334] width 155 height 10
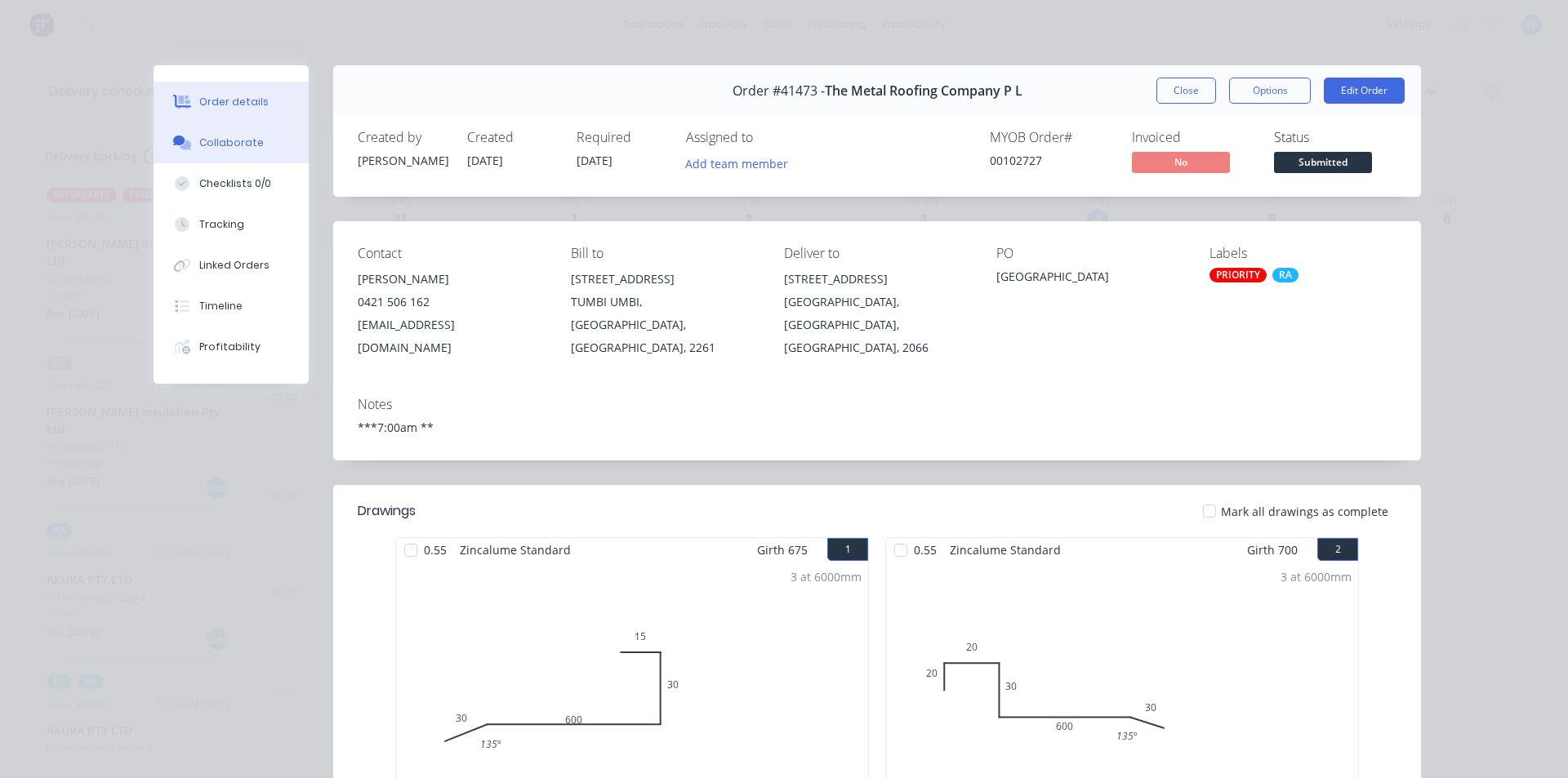
click at [258, 134] on button "Collaborate" at bounding box center [230, 143] width 155 height 41
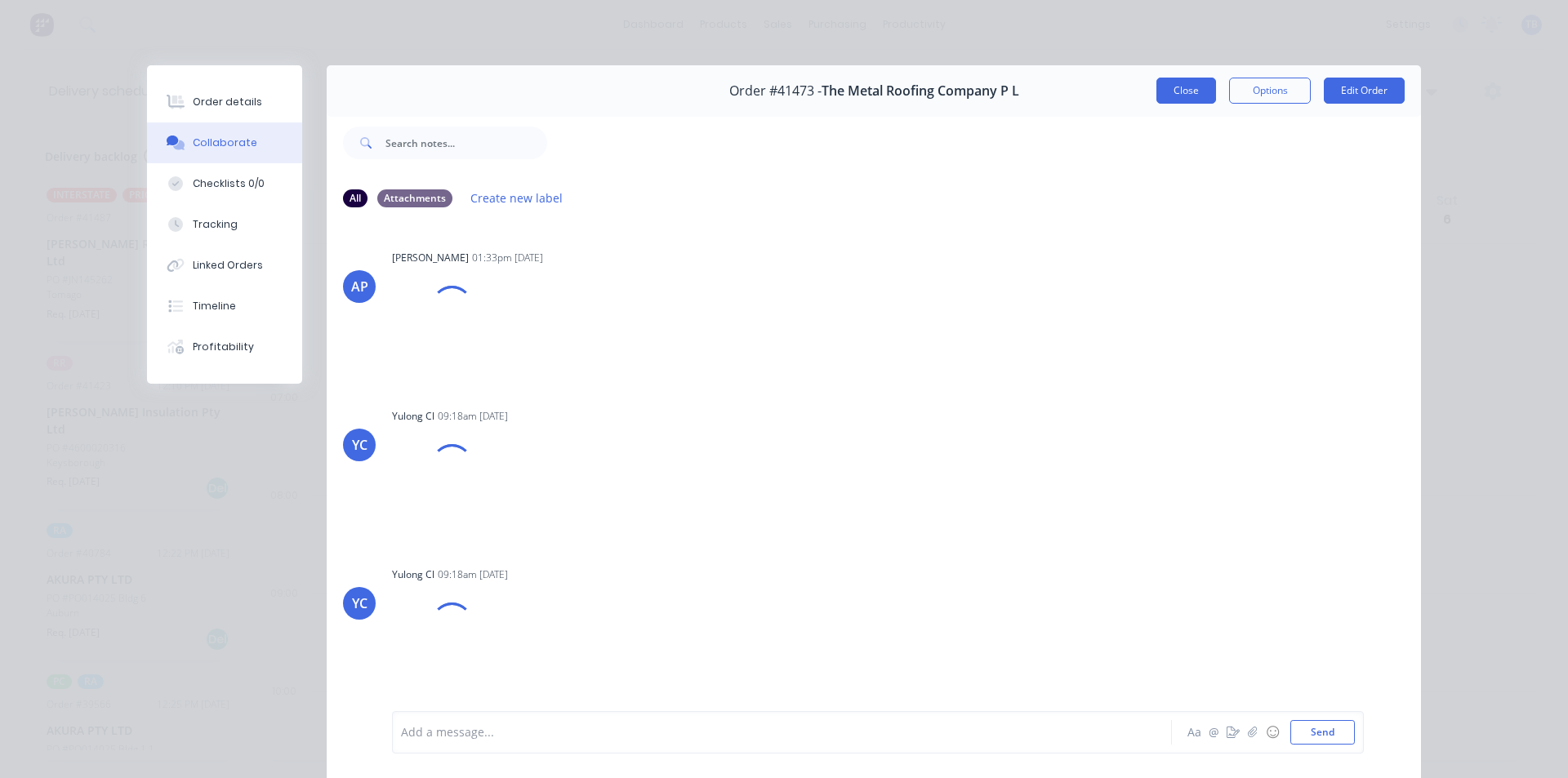
click at [1189, 89] on button "Close" at bounding box center [1186, 91] width 59 height 26
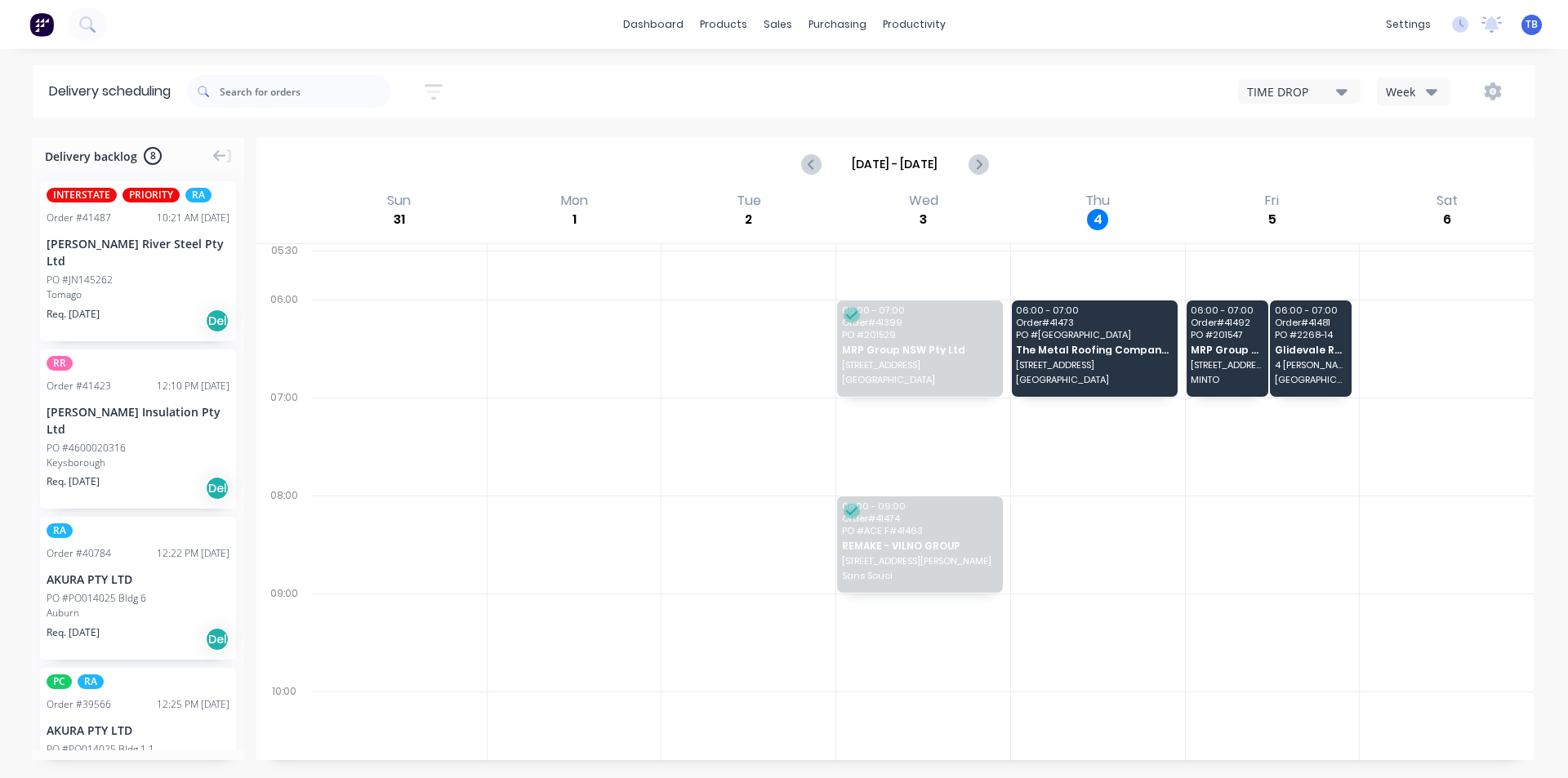
click at [1339, 93] on icon "button" at bounding box center [1341, 91] width 12 height 6
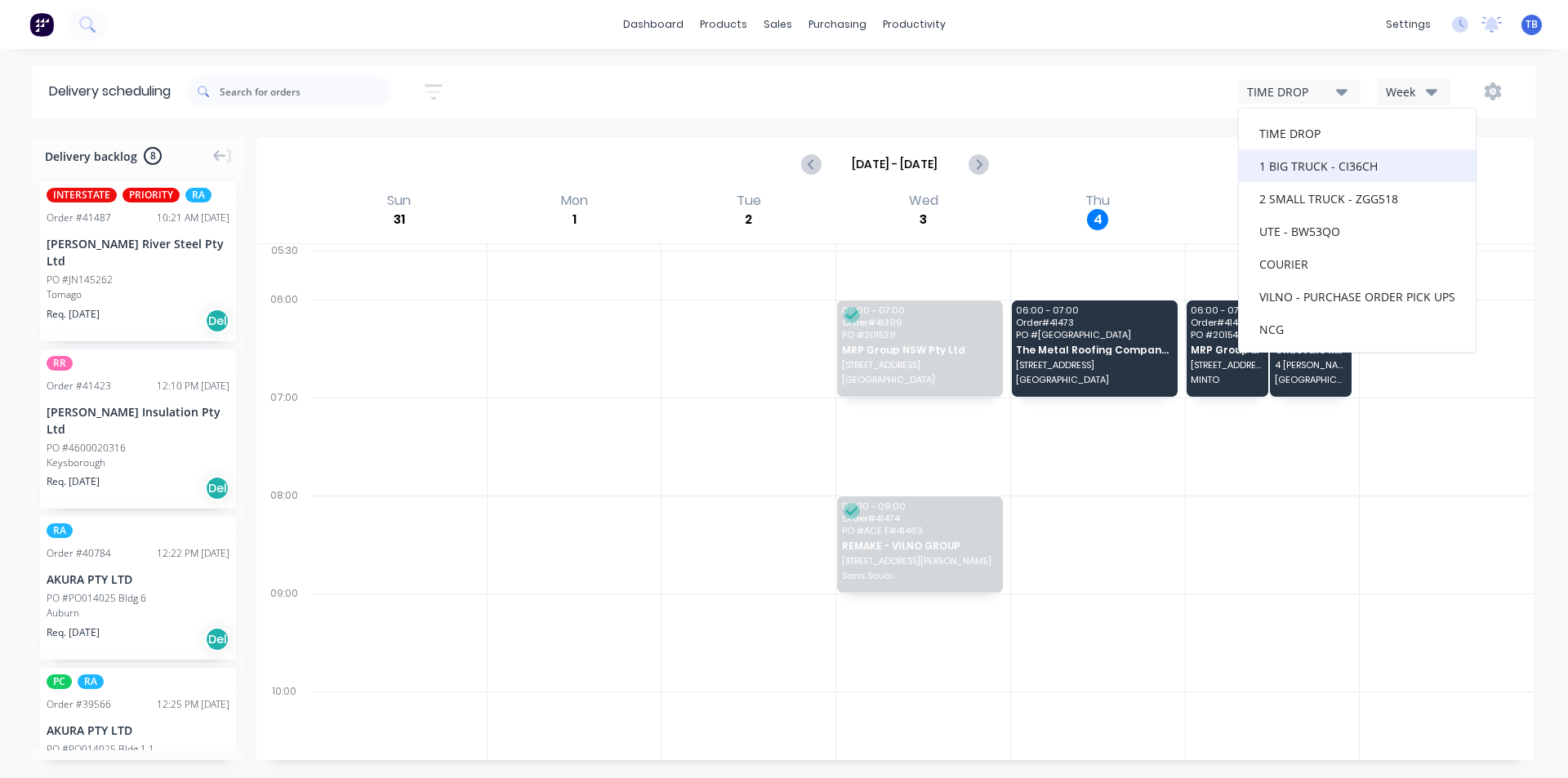
click at [1329, 156] on div "1 BIG TRUCK - CI36CH" at bounding box center [1357, 166] width 237 height 32
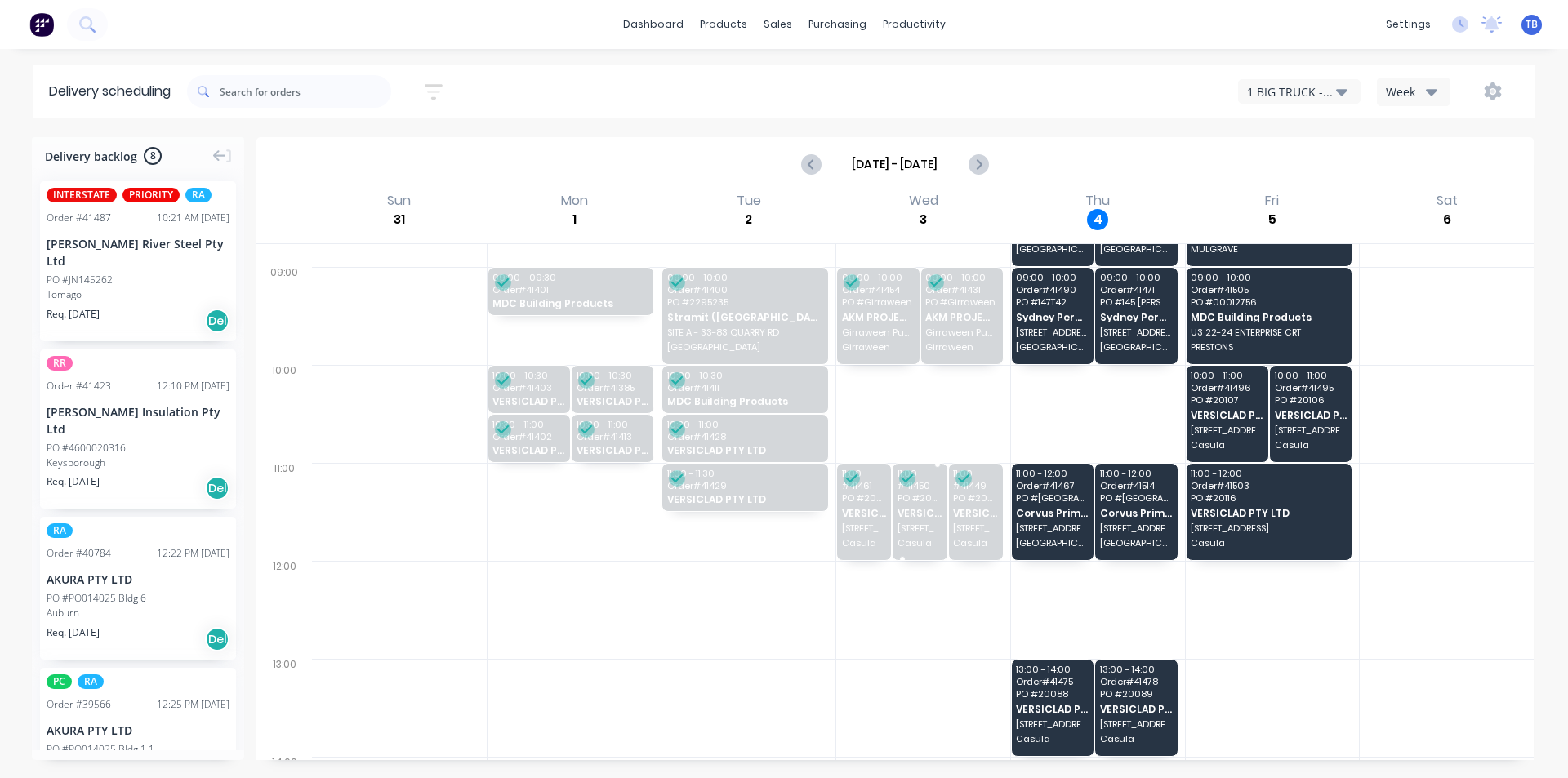
scroll to position [82, 0]
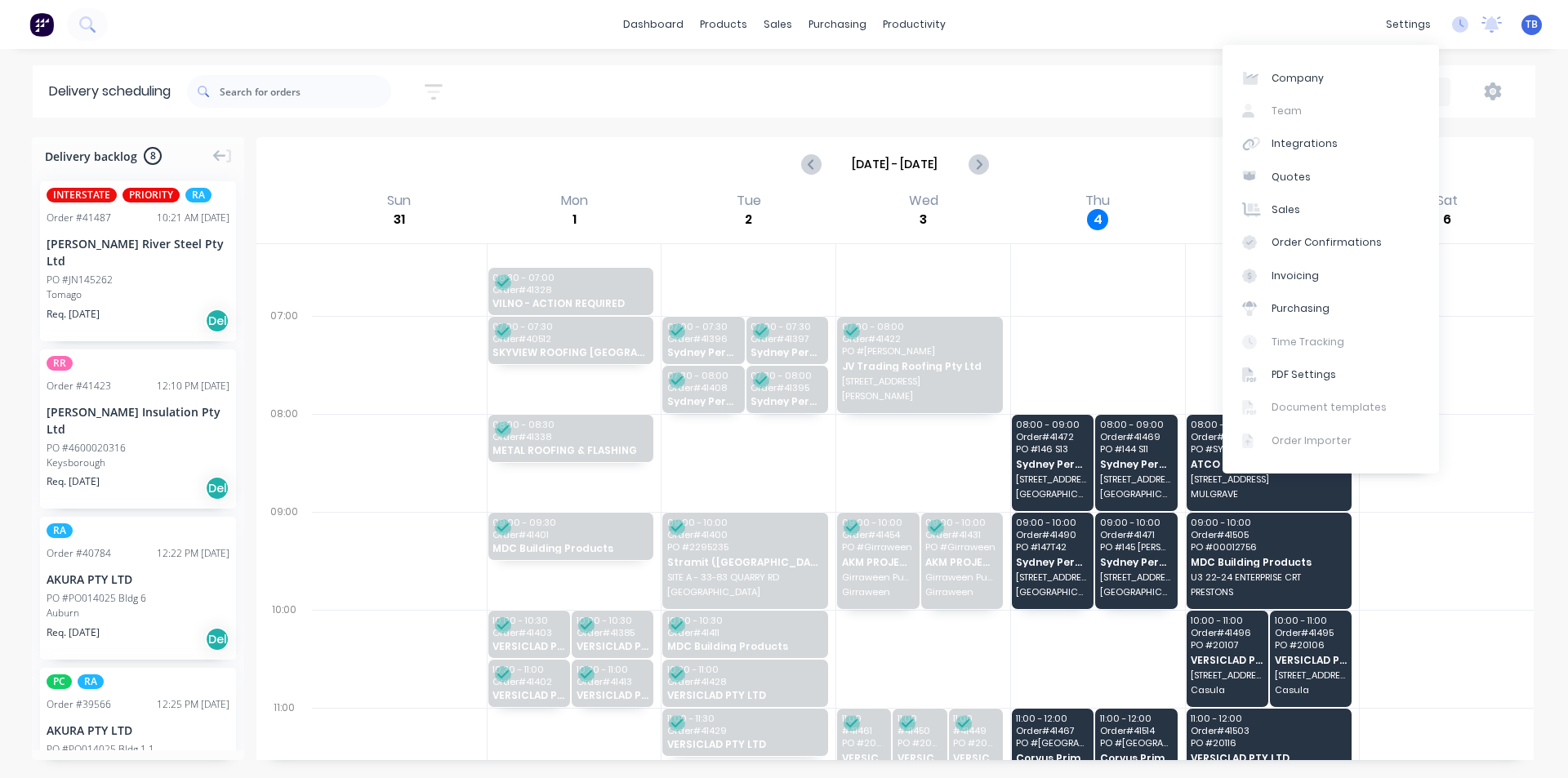
click at [1138, 91] on div "1 BIG TRUCK - CI36CH Week" at bounding box center [1182, 91] width 674 height 30
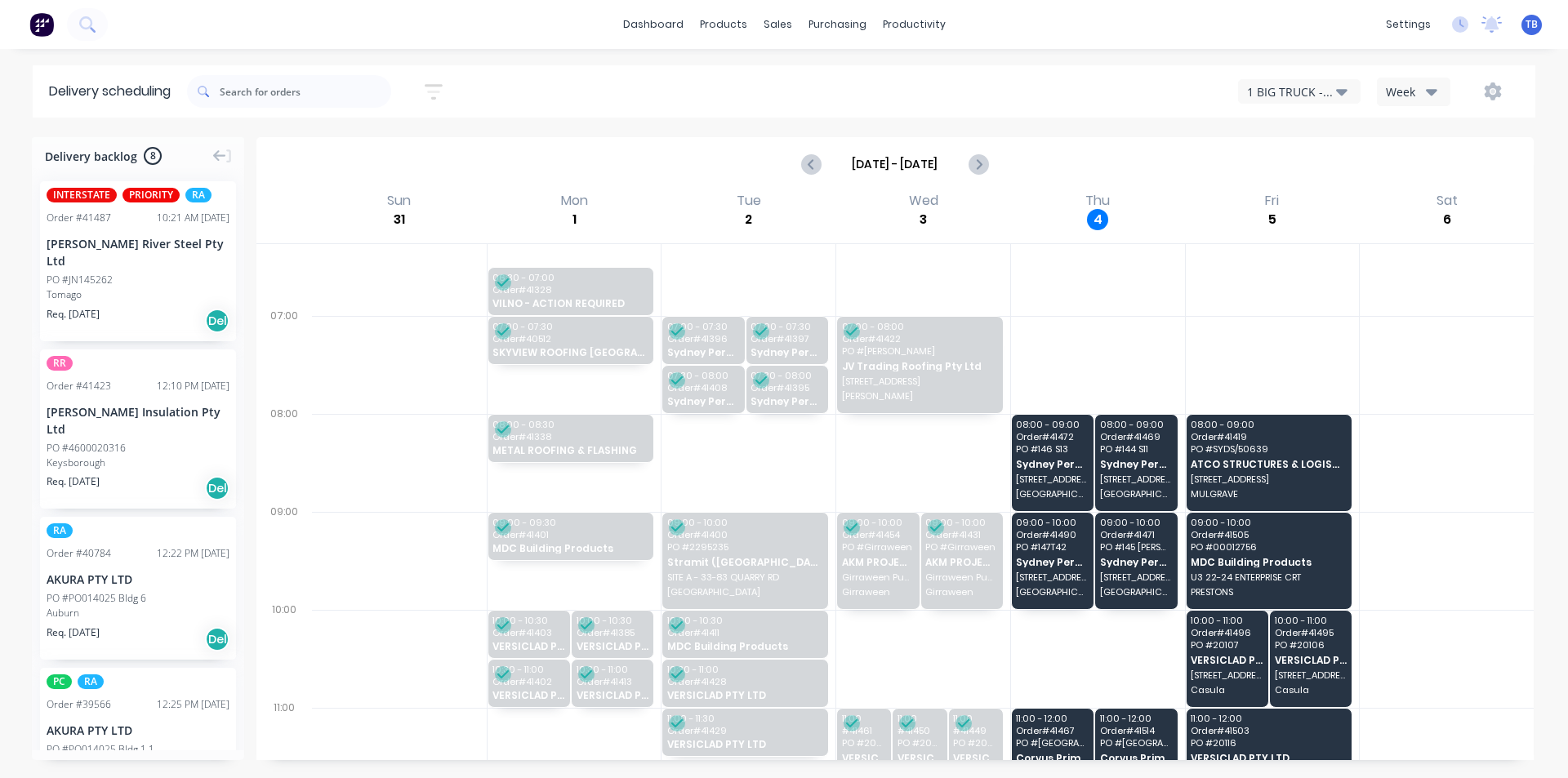
click at [1295, 96] on div "1 BIG TRUCK - CI36CH" at bounding box center [1291, 91] width 89 height 17
click at [1325, 188] on div "2 SMALL TRUCK - ZGG518" at bounding box center [1357, 198] width 237 height 32
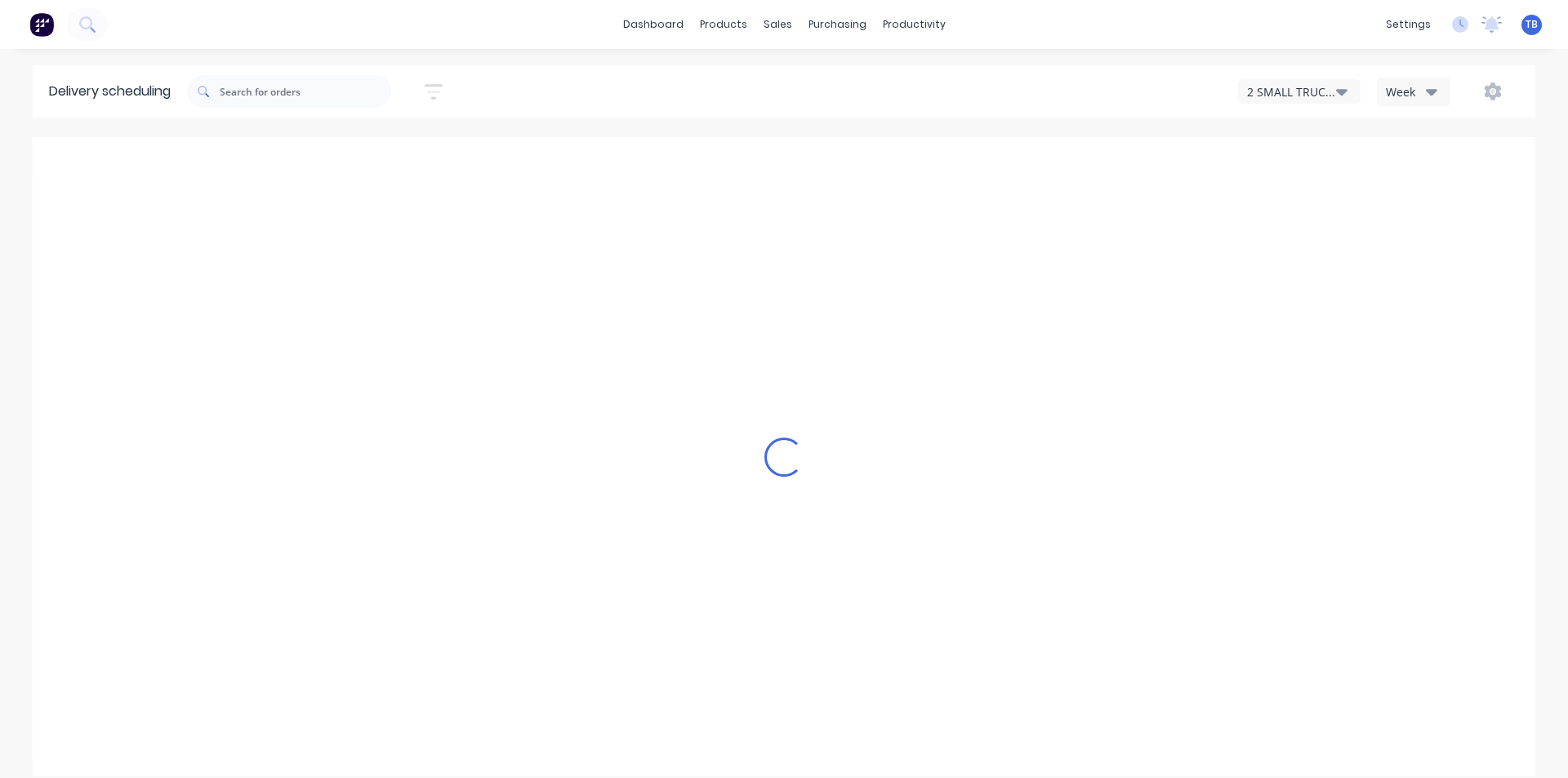
scroll to position [0, 0]
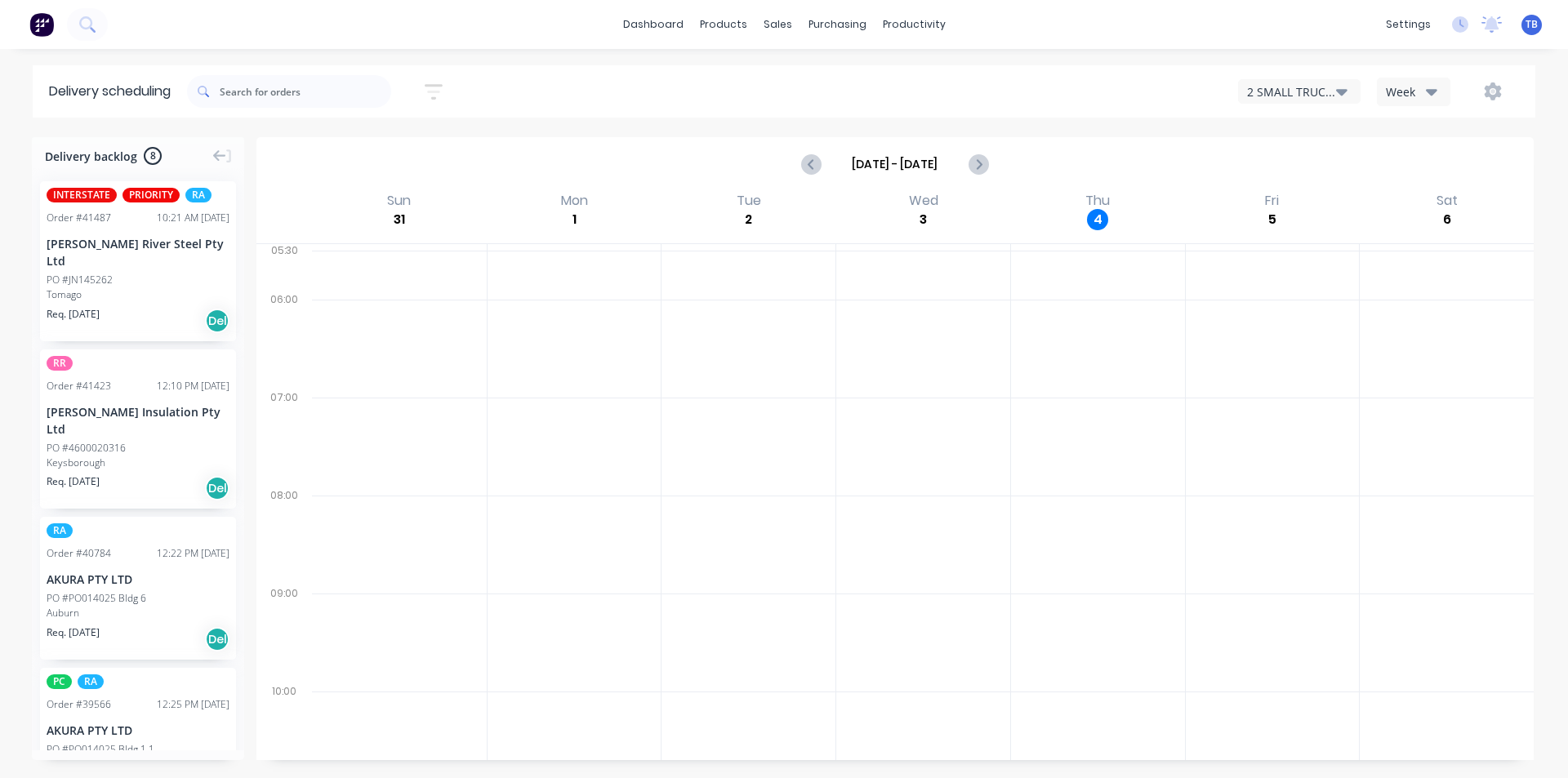
click at [1323, 79] on button "2 SMALL TRUCK - ZGG518" at bounding box center [1299, 91] width 123 height 24
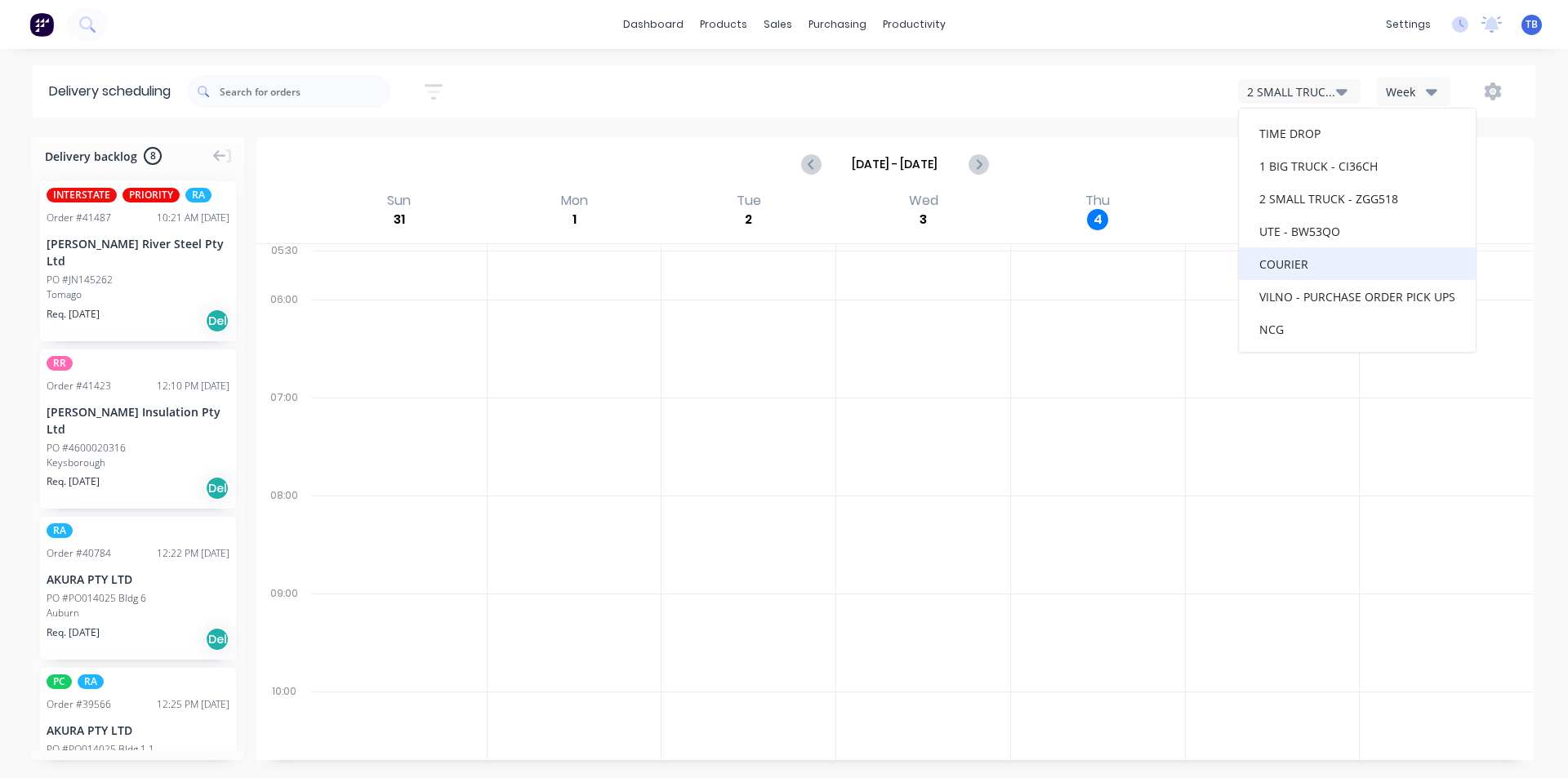
click at [1304, 270] on div "COURIER" at bounding box center [1357, 264] width 237 height 32
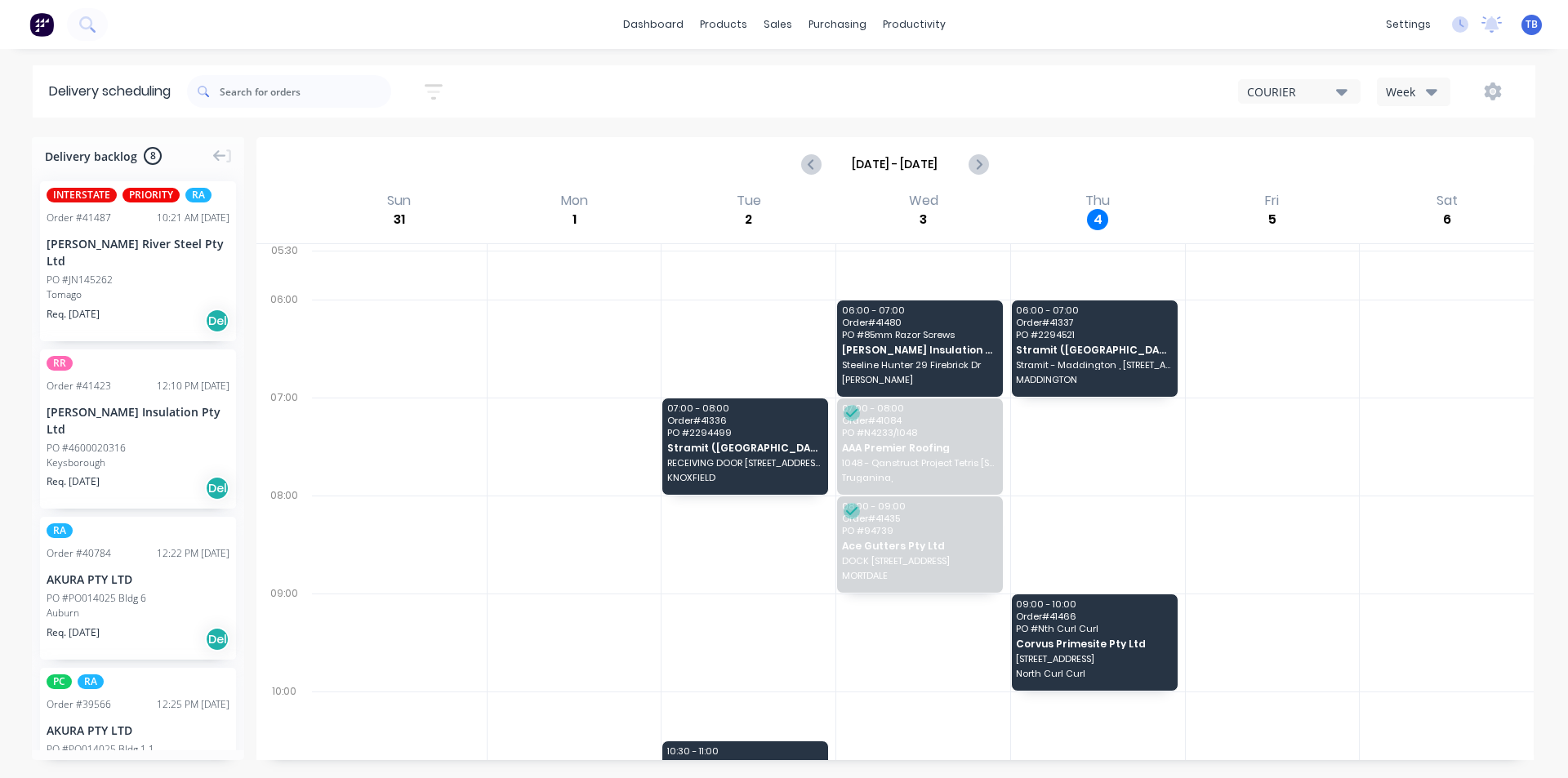
click at [1288, 87] on div "COURIER" at bounding box center [1291, 91] width 89 height 17
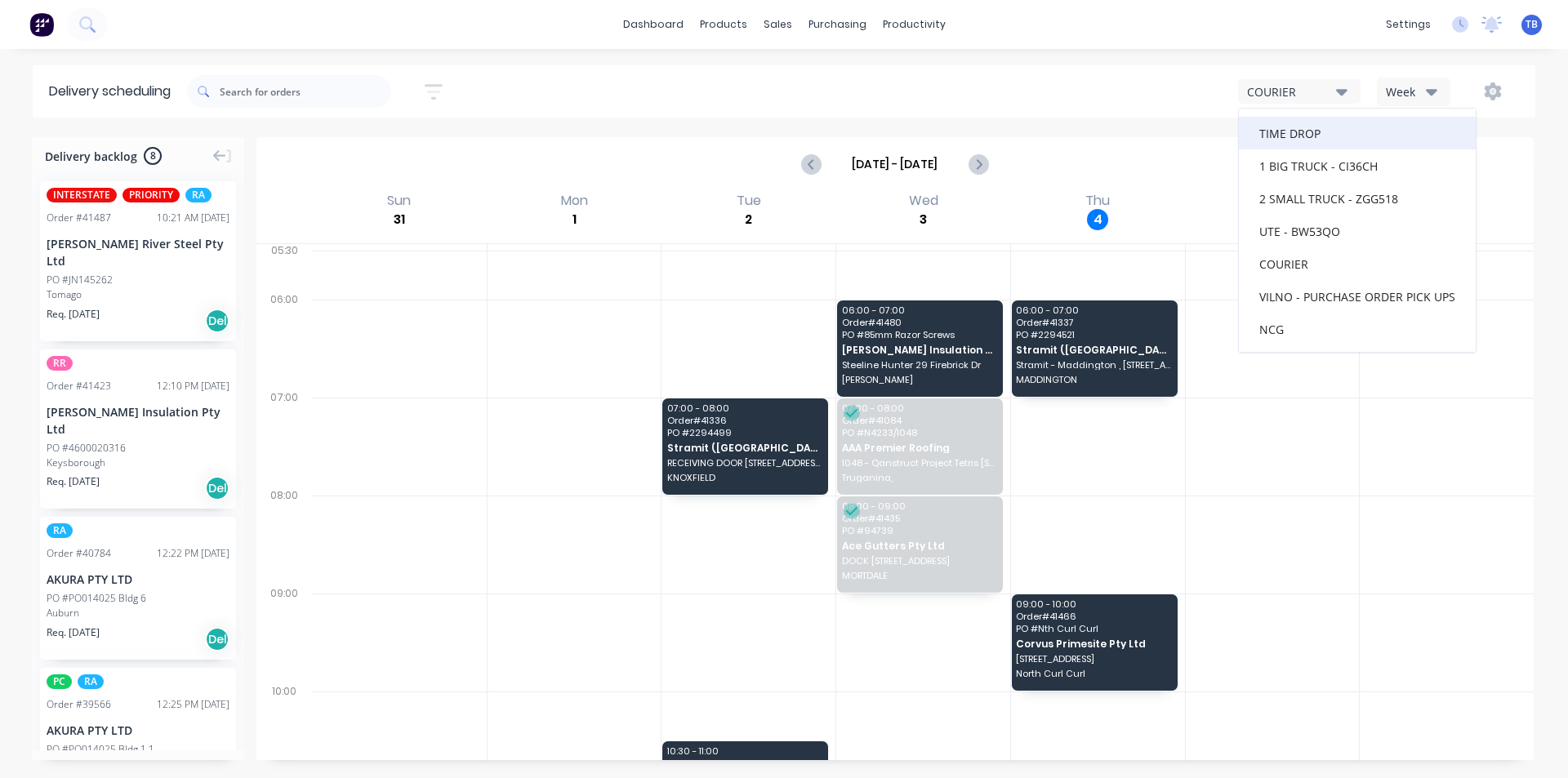
click at [1307, 132] on div "TIME DROP" at bounding box center [1357, 133] width 237 height 32
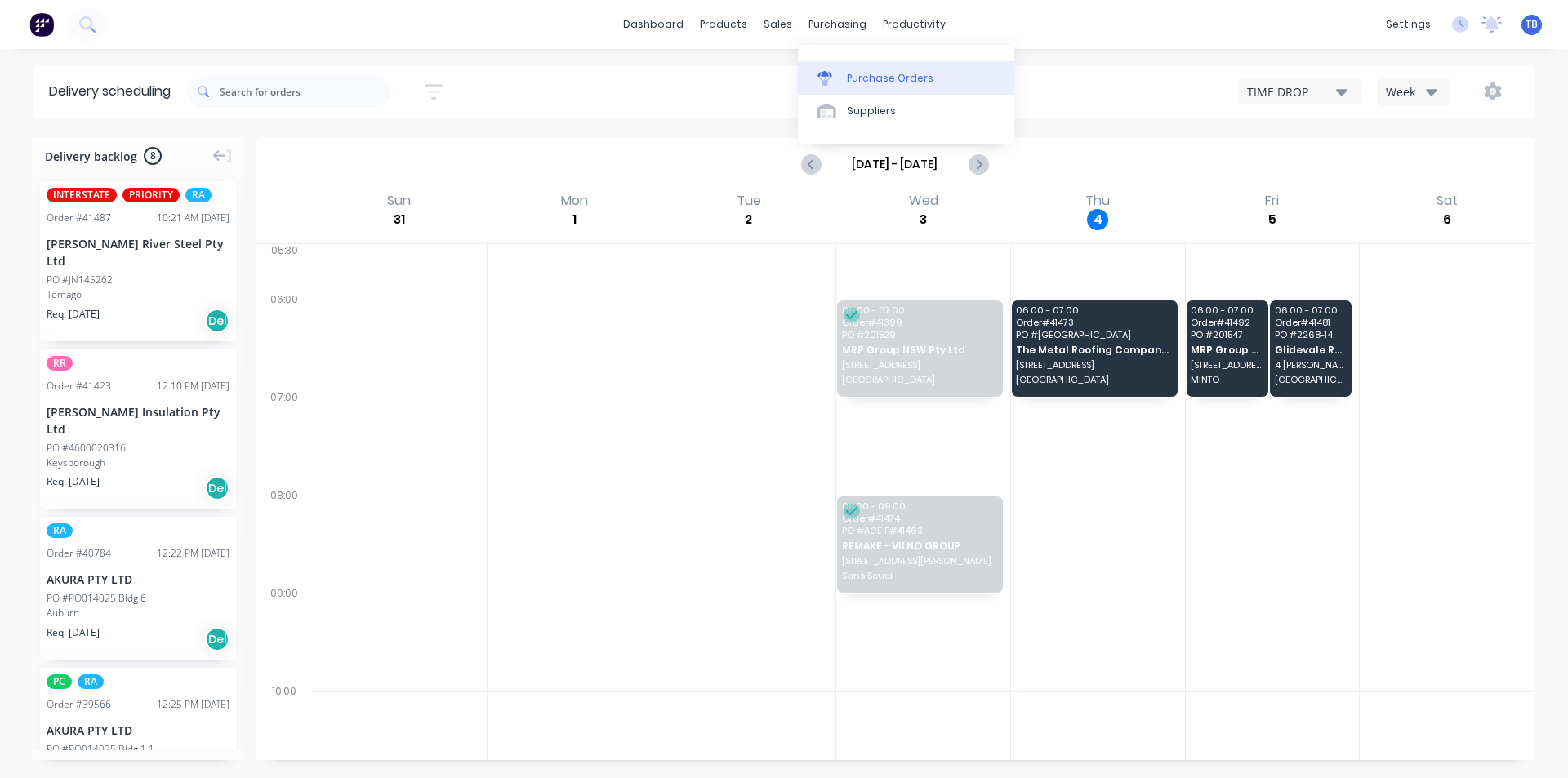
click at [856, 87] on link "Purchase Orders" at bounding box center [905, 77] width 216 height 32
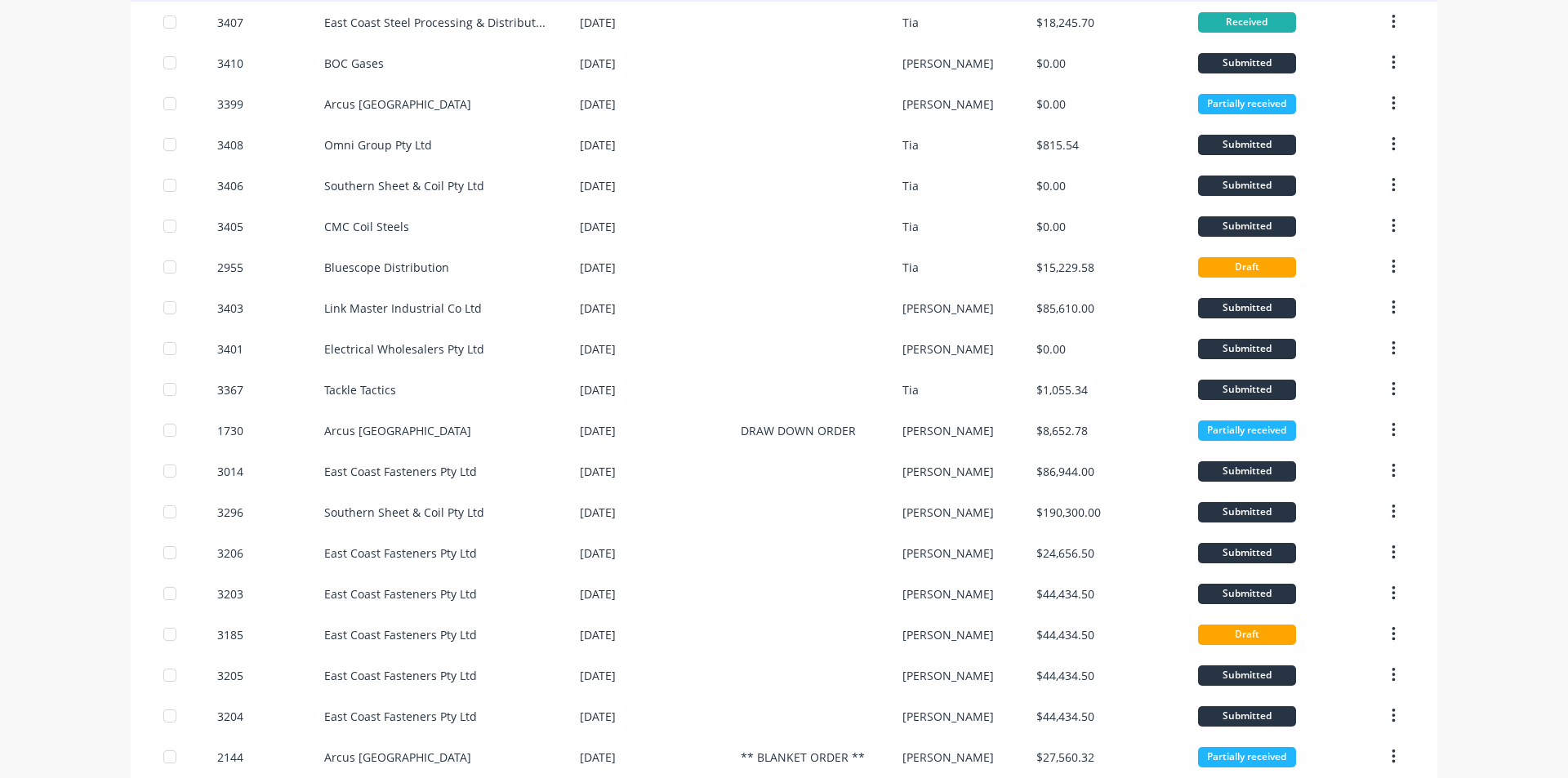
scroll to position [489, 0]
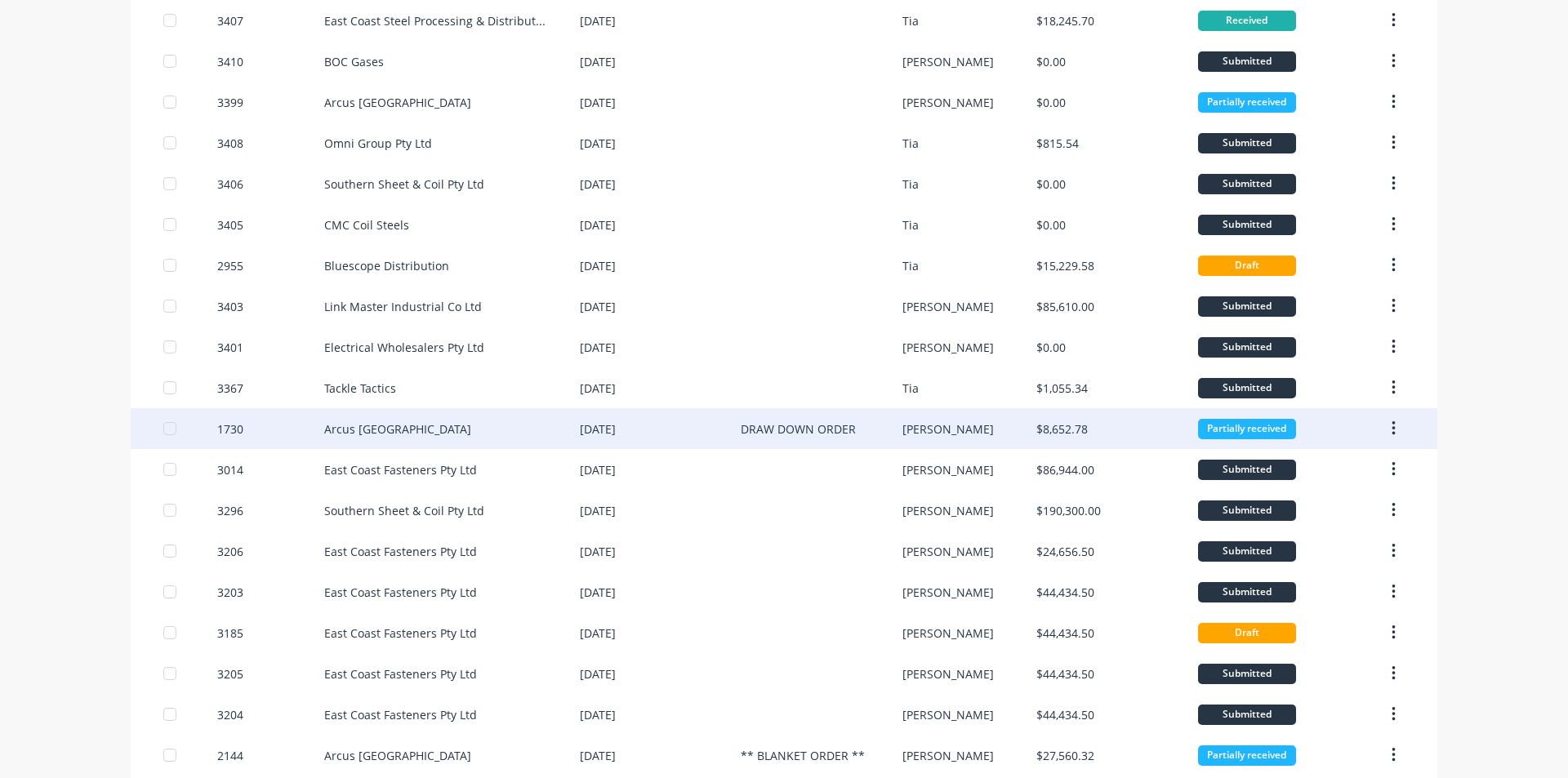
click at [450, 436] on div "Arcus [GEOGRAPHIC_DATA]" at bounding box center [452, 428] width 256 height 41
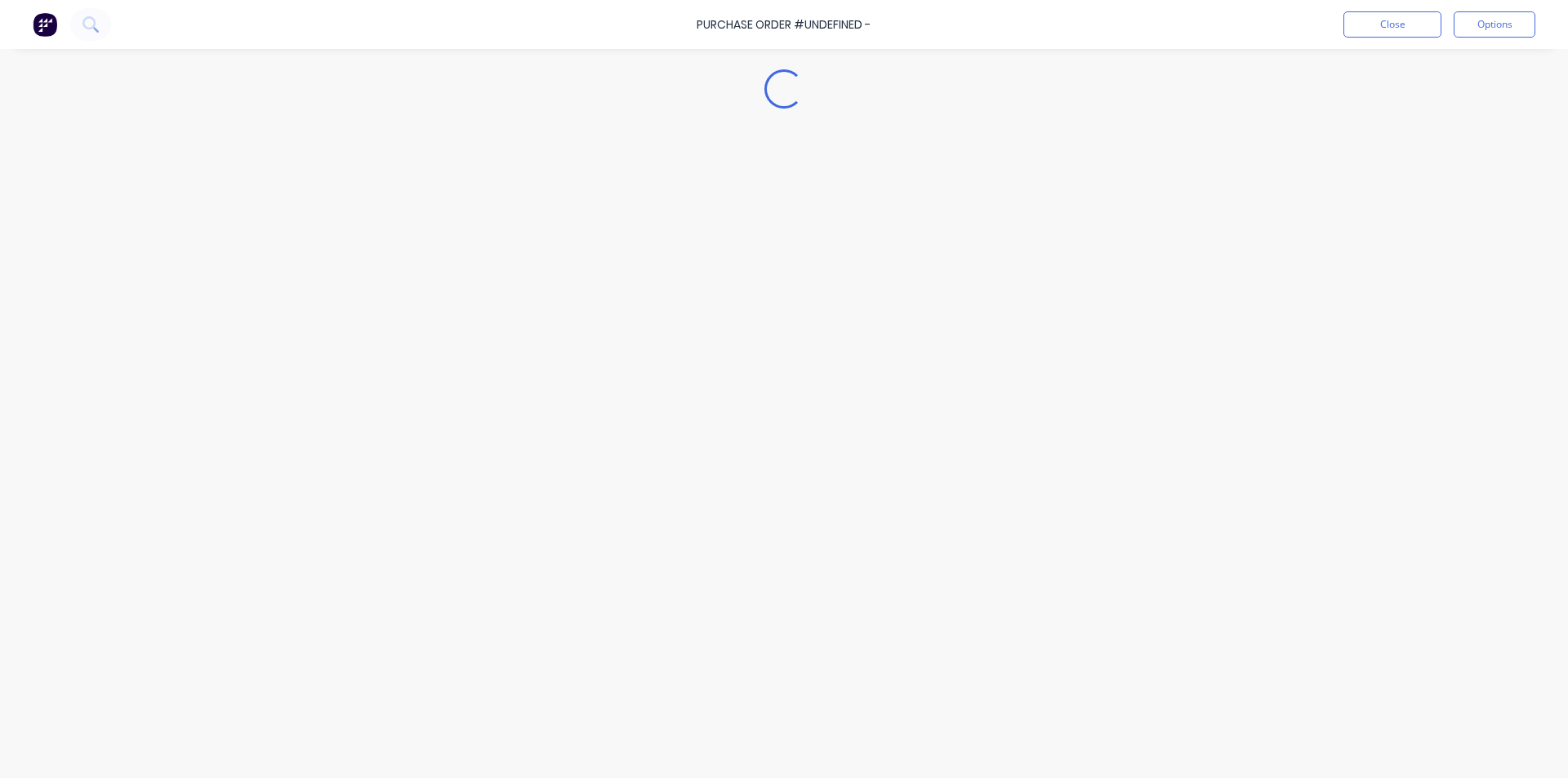
type textarea "x"
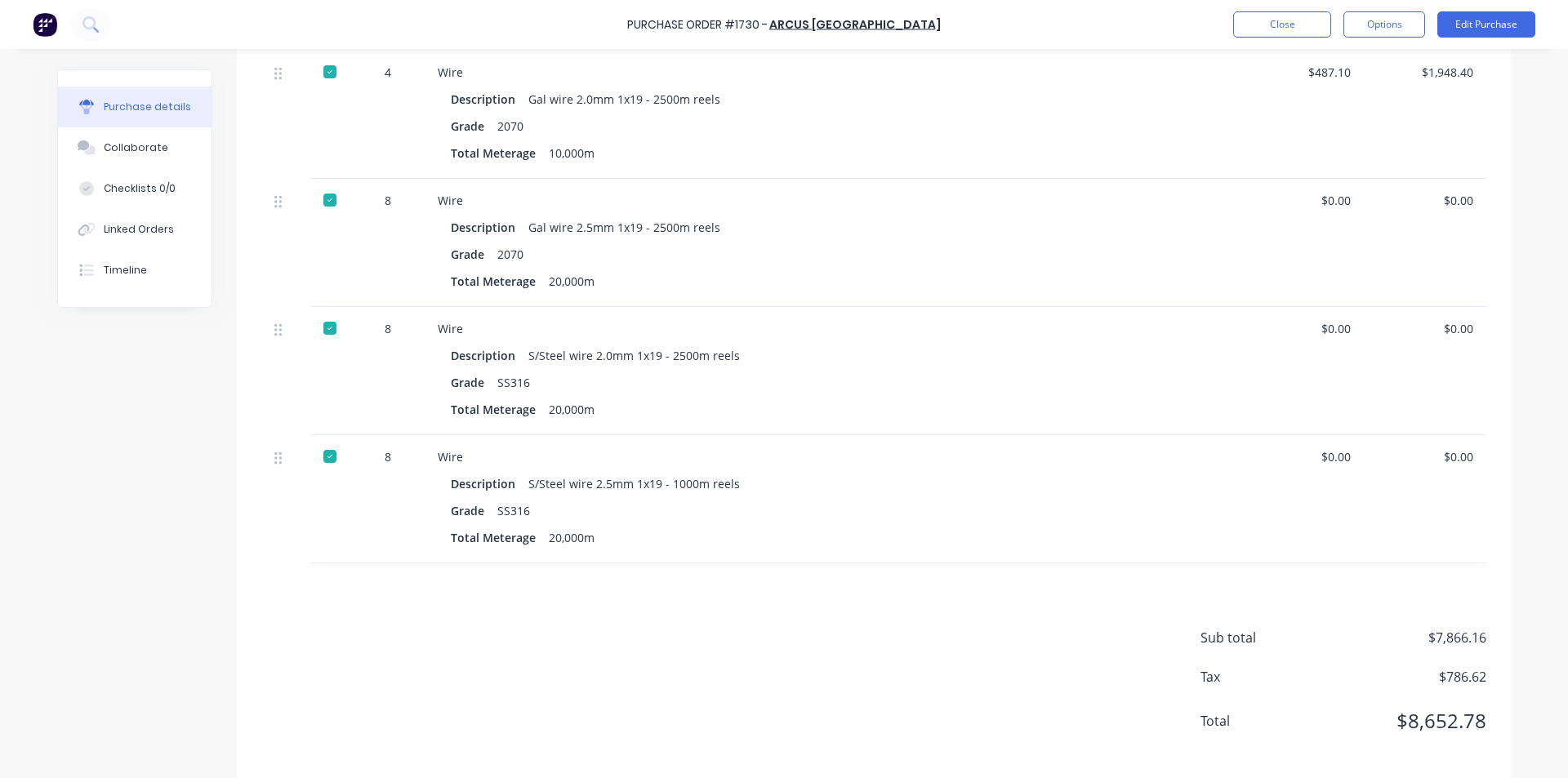
scroll to position [1361, 0]
click at [1271, 30] on button "Close" at bounding box center [1281, 24] width 98 height 26
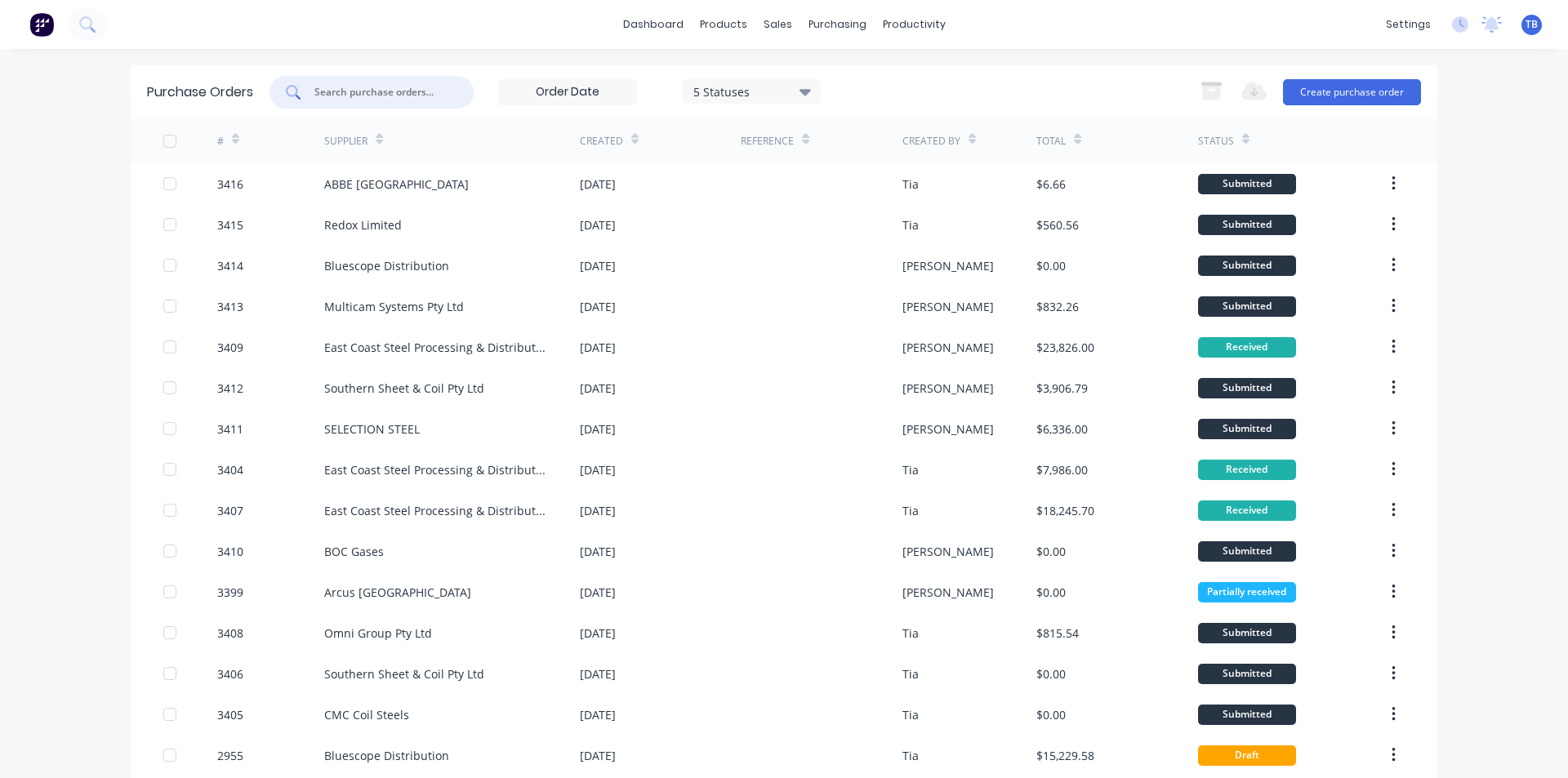
click at [349, 91] on input "text" at bounding box center [380, 92] width 135 height 16
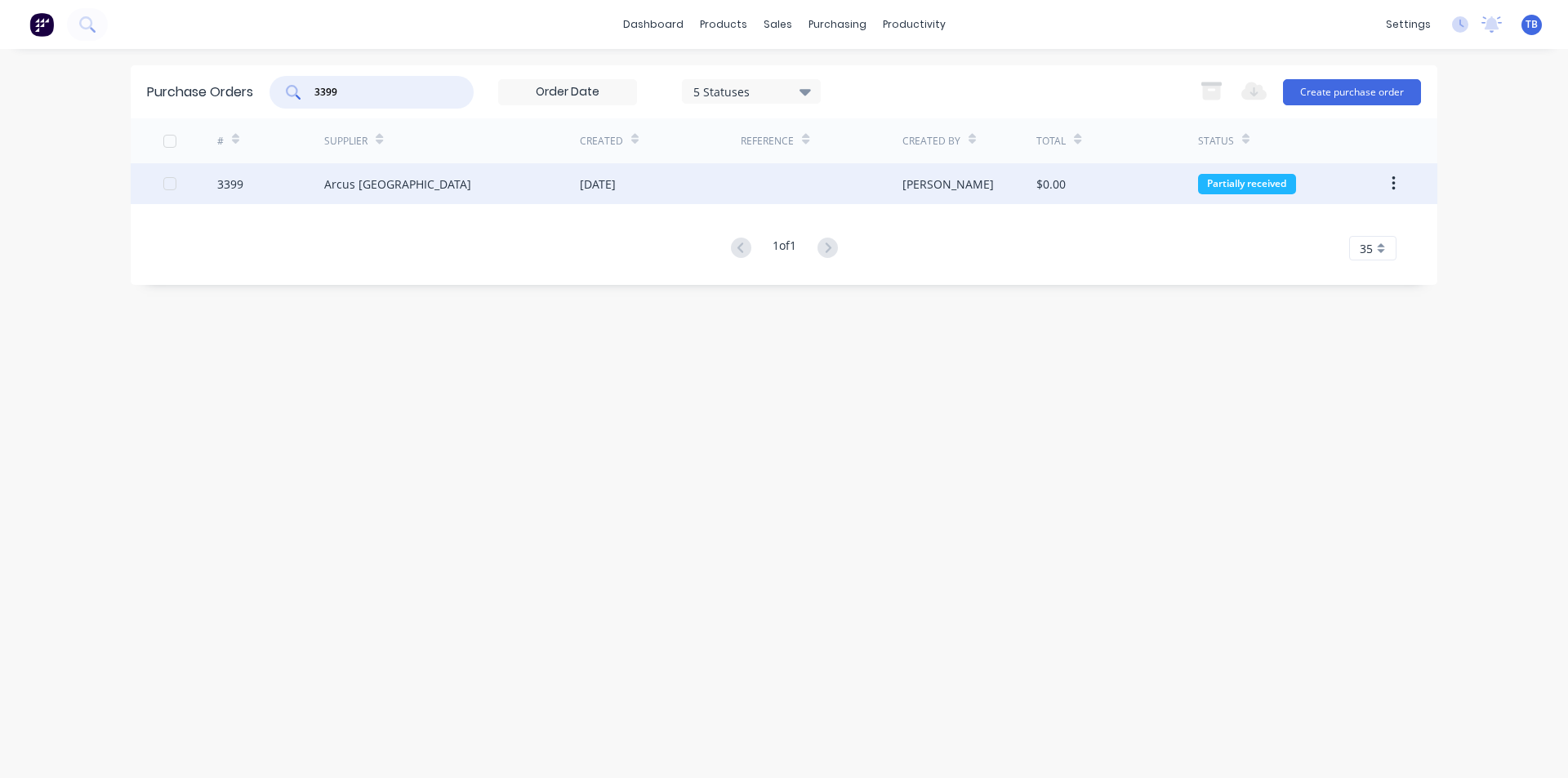
type input "3399"
click at [381, 185] on div "Arcus [GEOGRAPHIC_DATA]" at bounding box center [398, 184] width 147 height 17
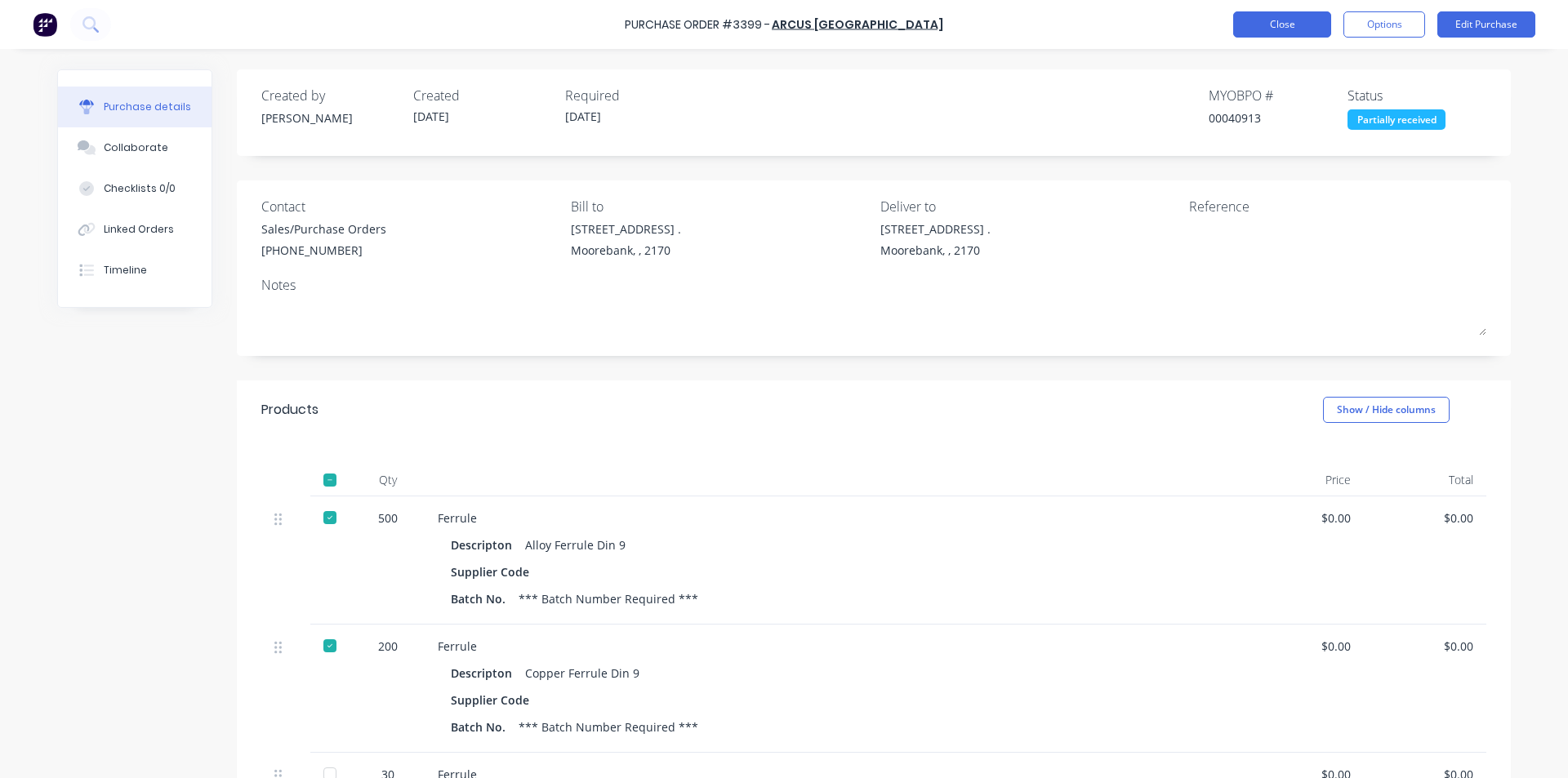
click at [1293, 32] on button "Close" at bounding box center [1281, 24] width 98 height 26
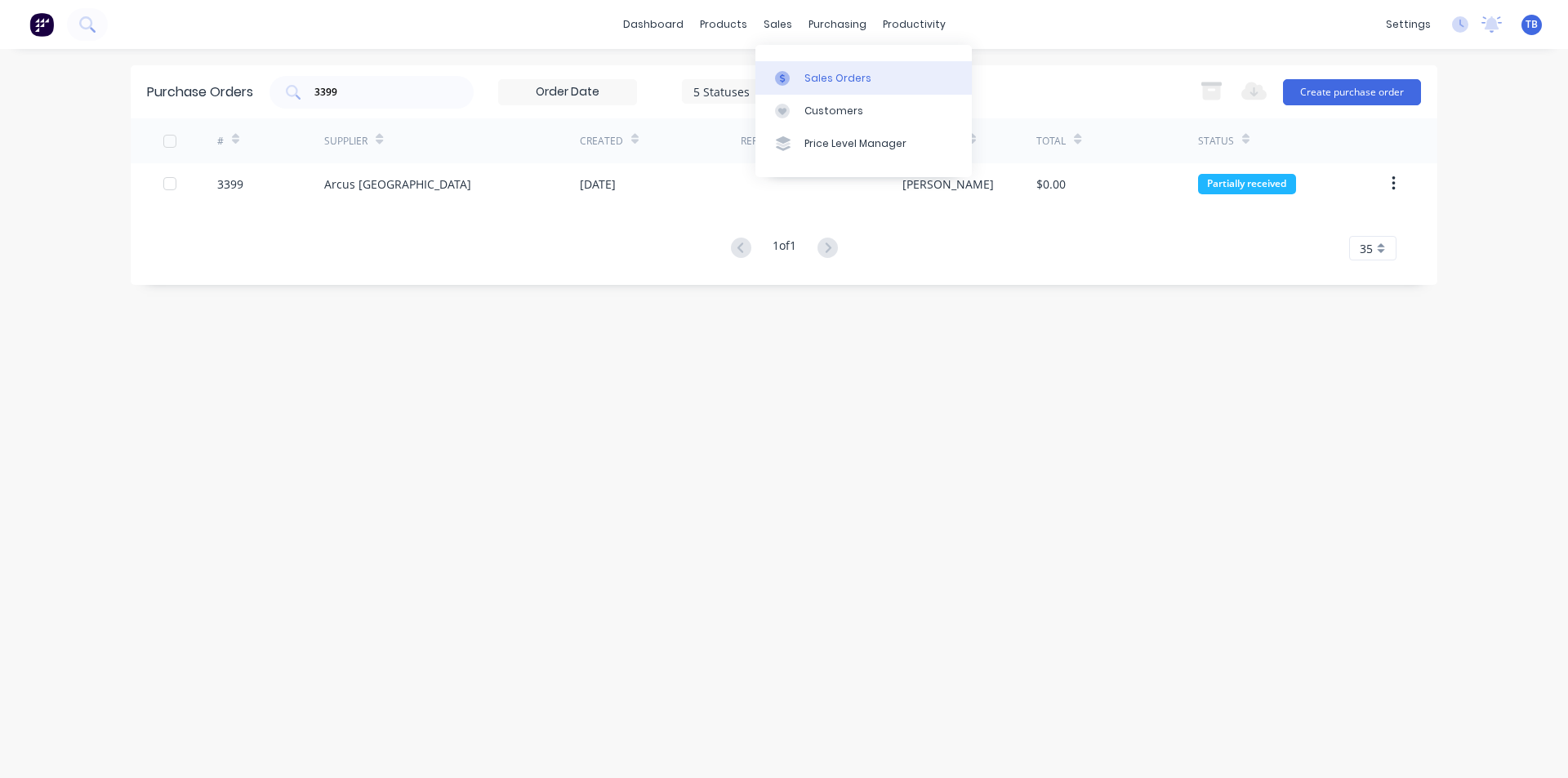
click at [791, 68] on link "Sales Orders" at bounding box center [862, 77] width 216 height 32
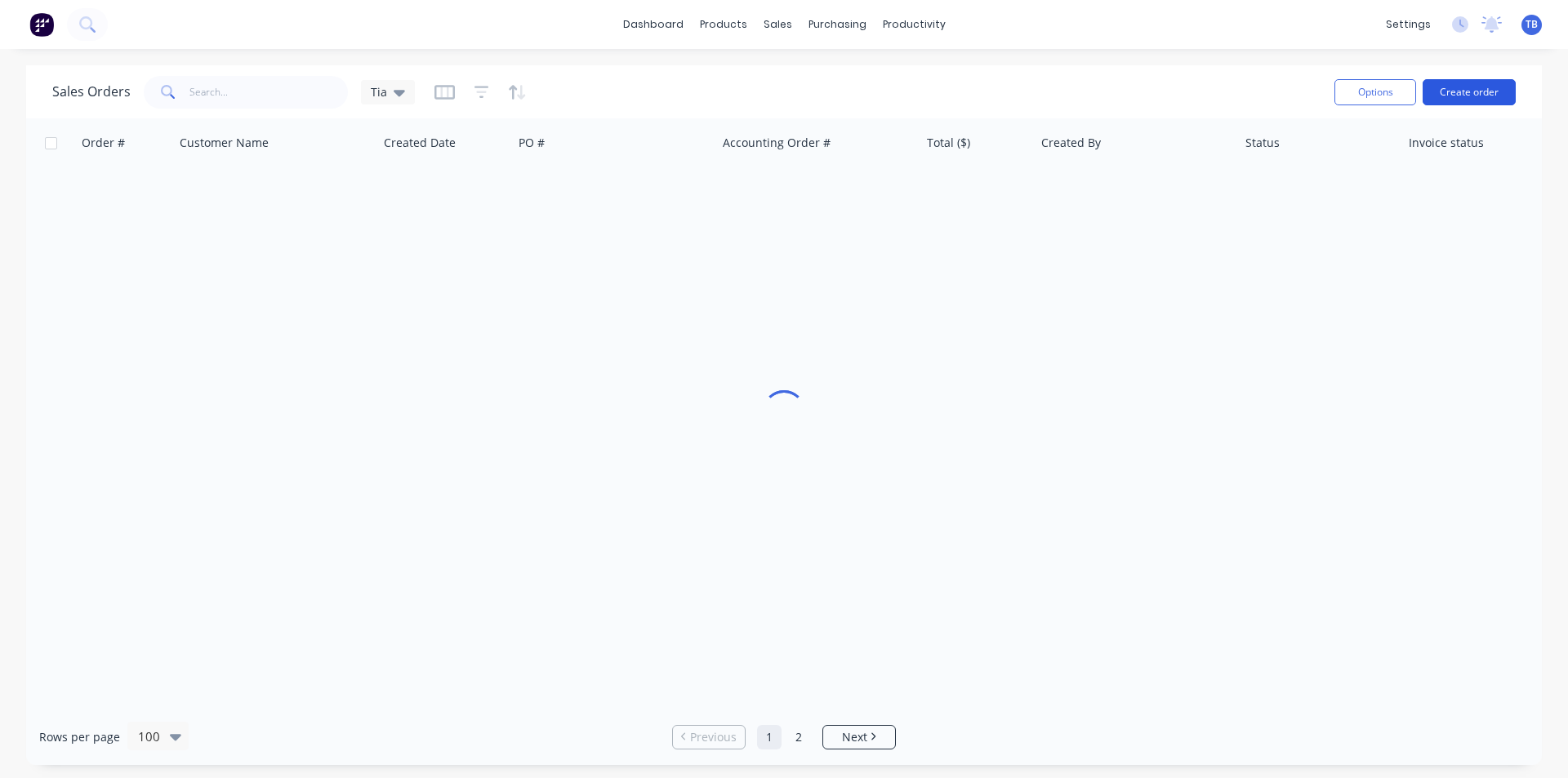
click at [1451, 95] on button "Create order" at bounding box center [1469, 91] width 93 height 26
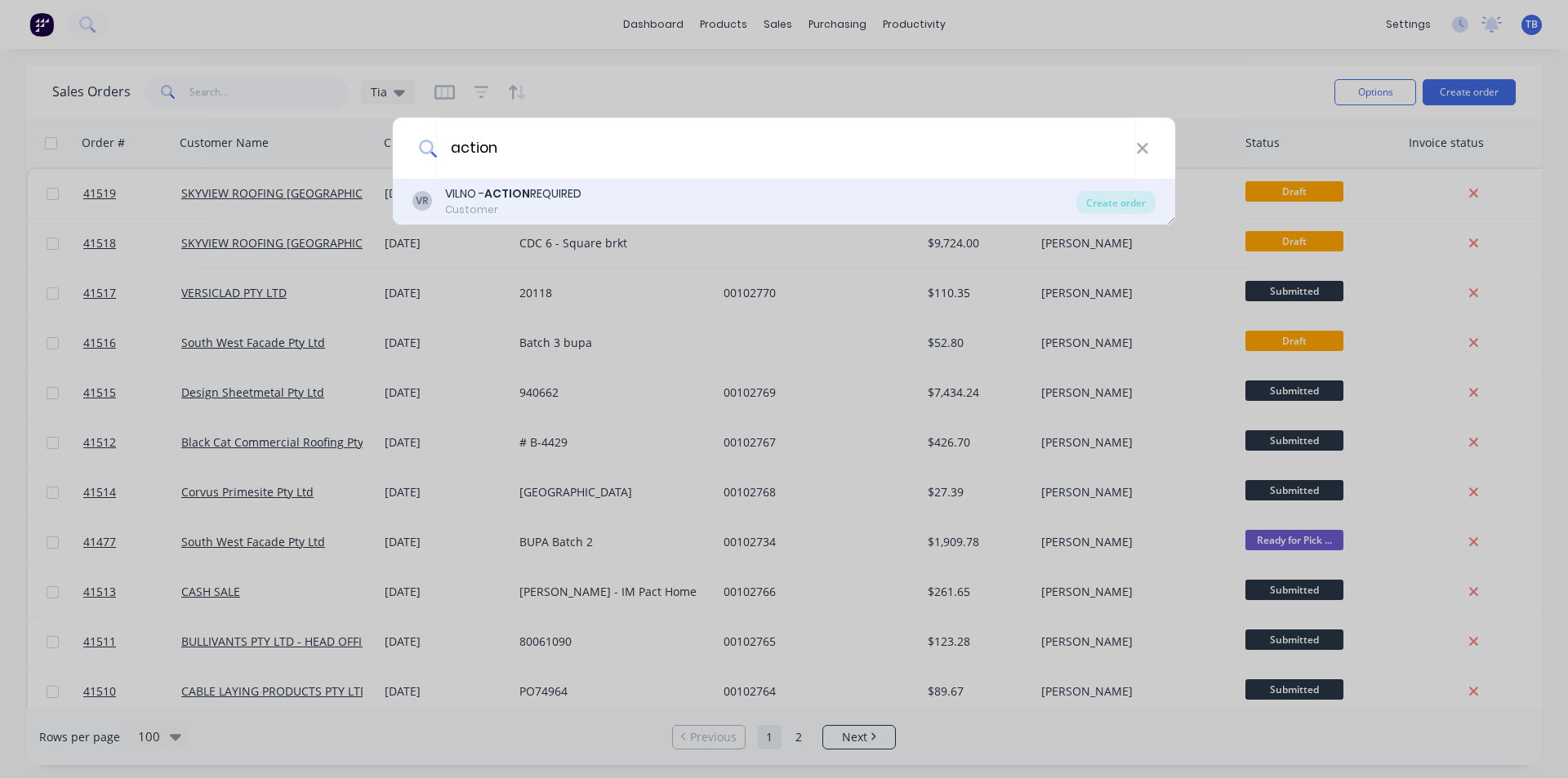
type input "action"
click at [732, 194] on div "VR VILNO - ACTION REQUIRED Customer" at bounding box center [744, 202] width 663 height 32
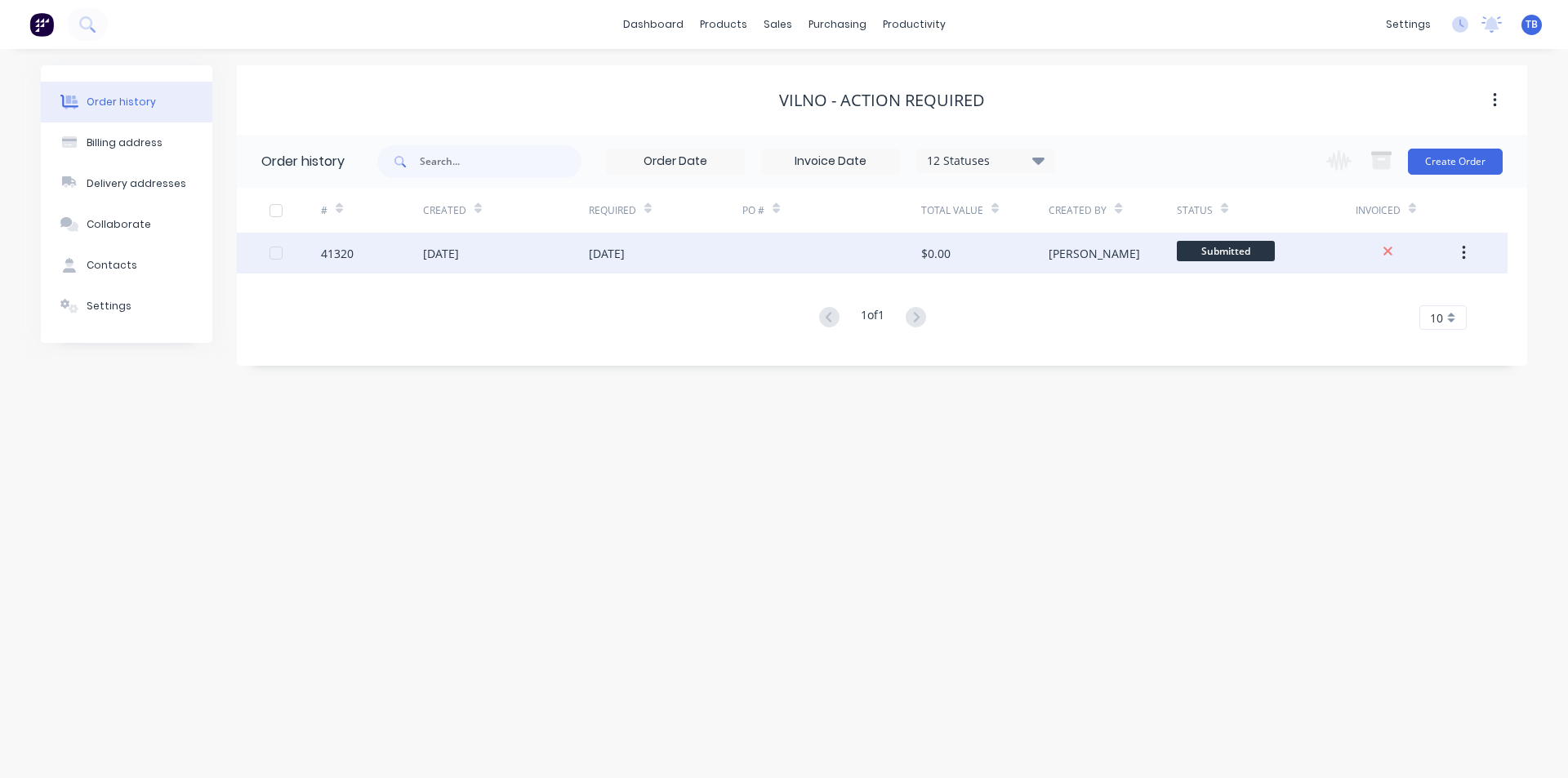
click at [498, 253] on div "[DATE]" at bounding box center [506, 254] width 166 height 41
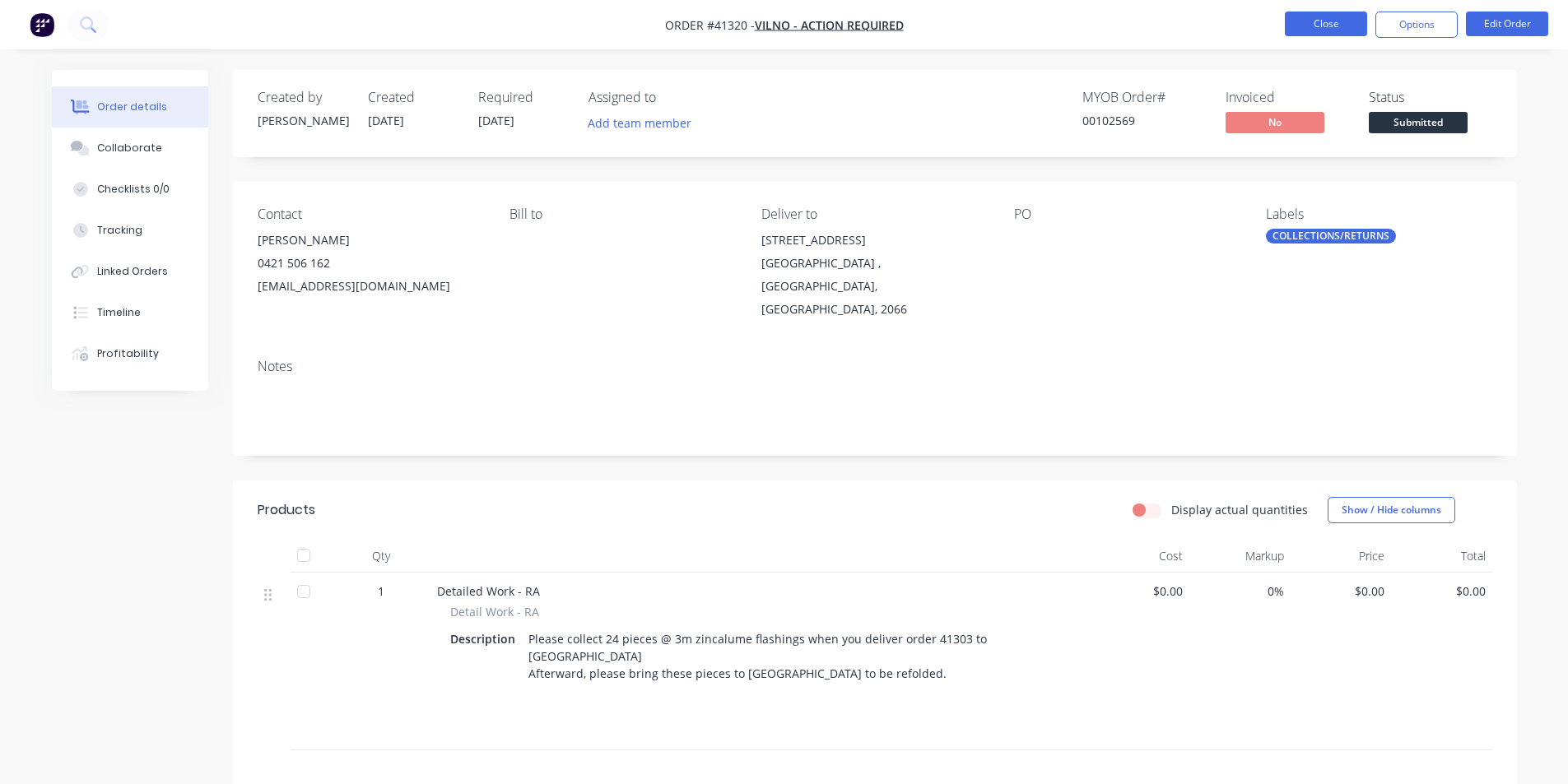
drag, startPoint x: 1314, startPoint y: 36, endPoint x: 1317, endPoint y: 26, distance: 10.4
click at [1314, 35] on li "Close" at bounding box center [1326, 24] width 82 height 26
click at [1317, 26] on button "Close" at bounding box center [1326, 23] width 82 height 24
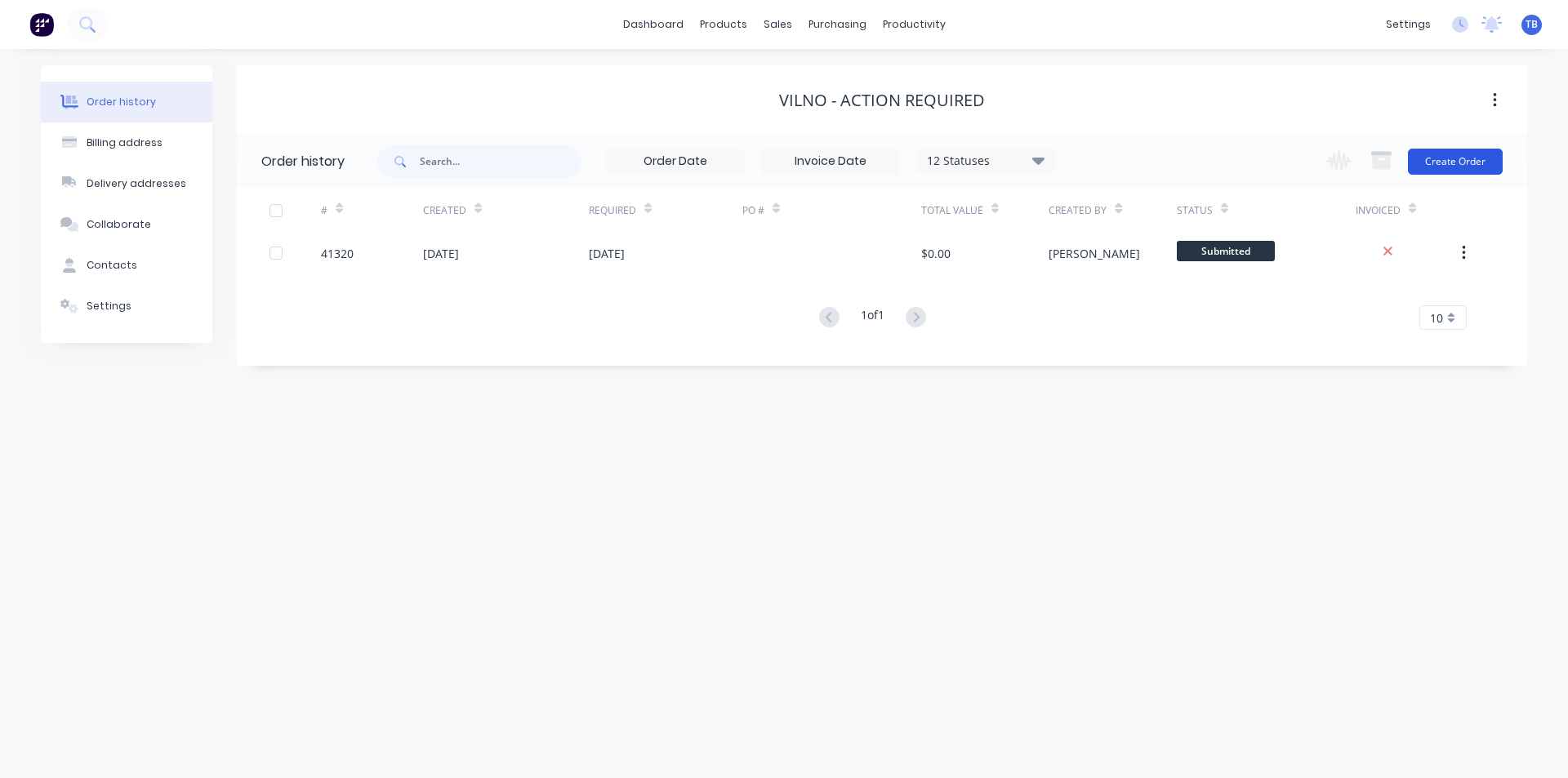
click at [1471, 163] on button "Create Order" at bounding box center [1455, 161] width 95 height 26
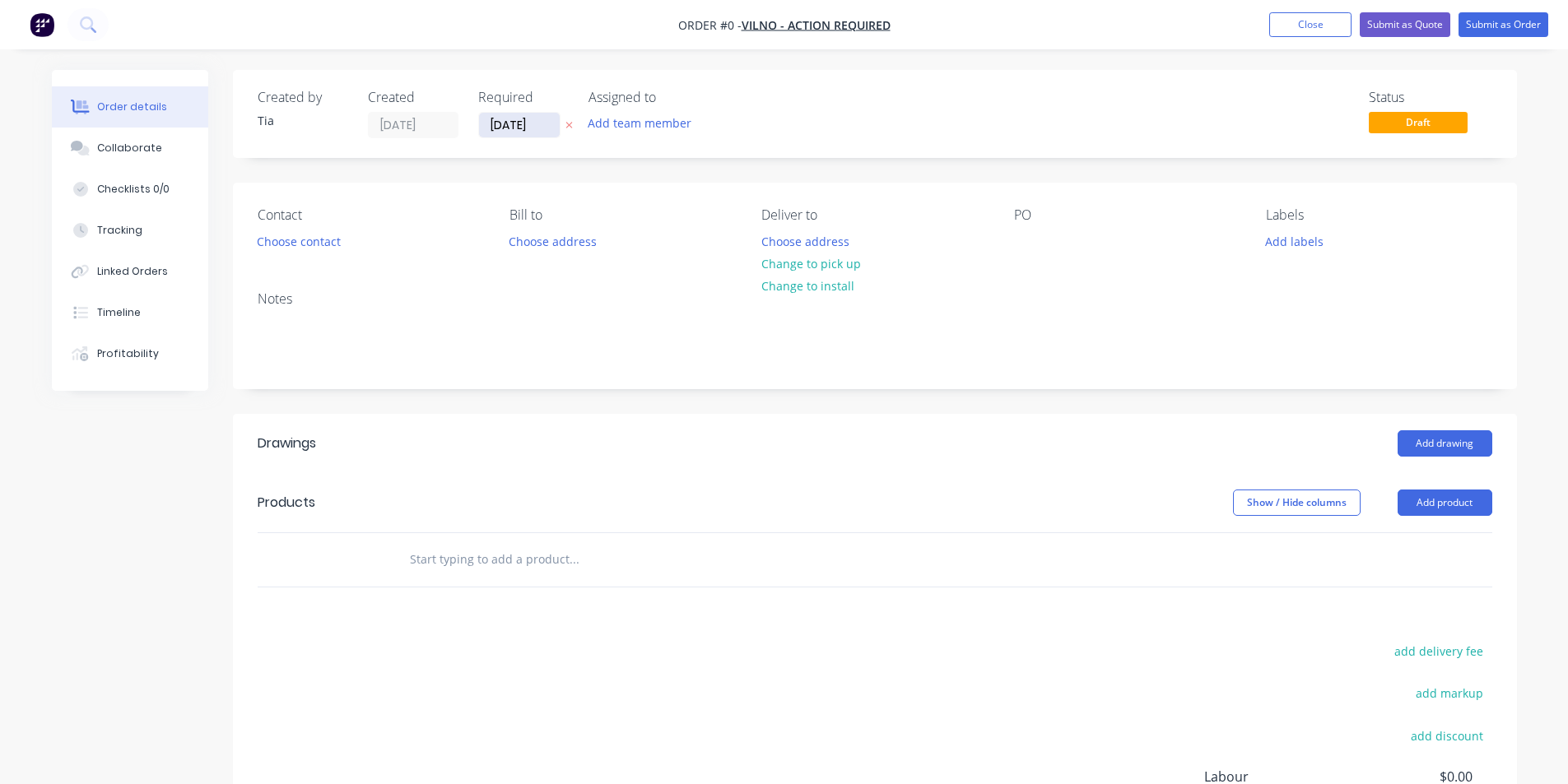
click at [509, 126] on input "[DATE]" at bounding box center [519, 125] width 80 height 24
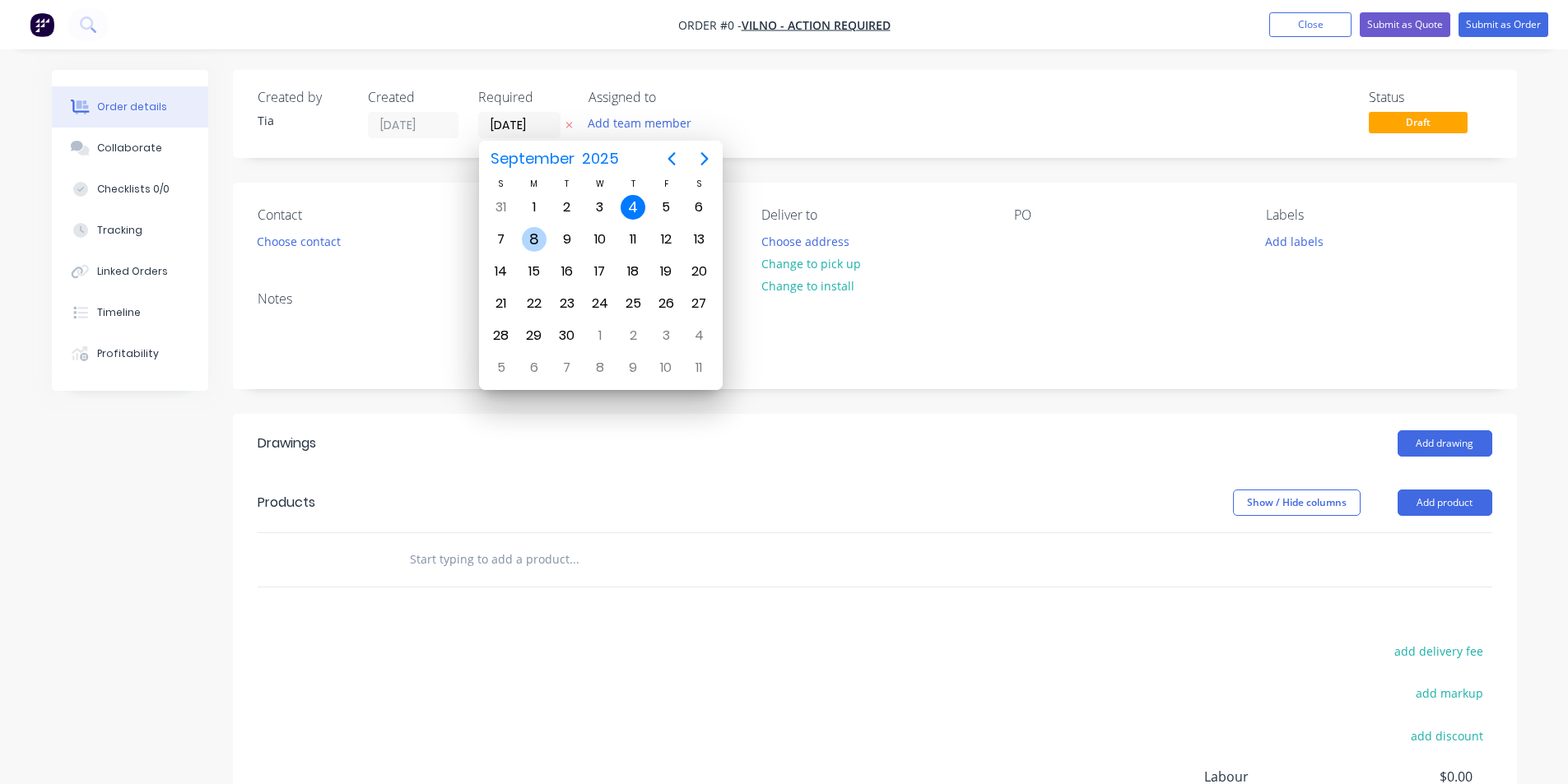
click at [530, 237] on div "8" at bounding box center [533, 238] width 24 height 24
type input "[DATE]"
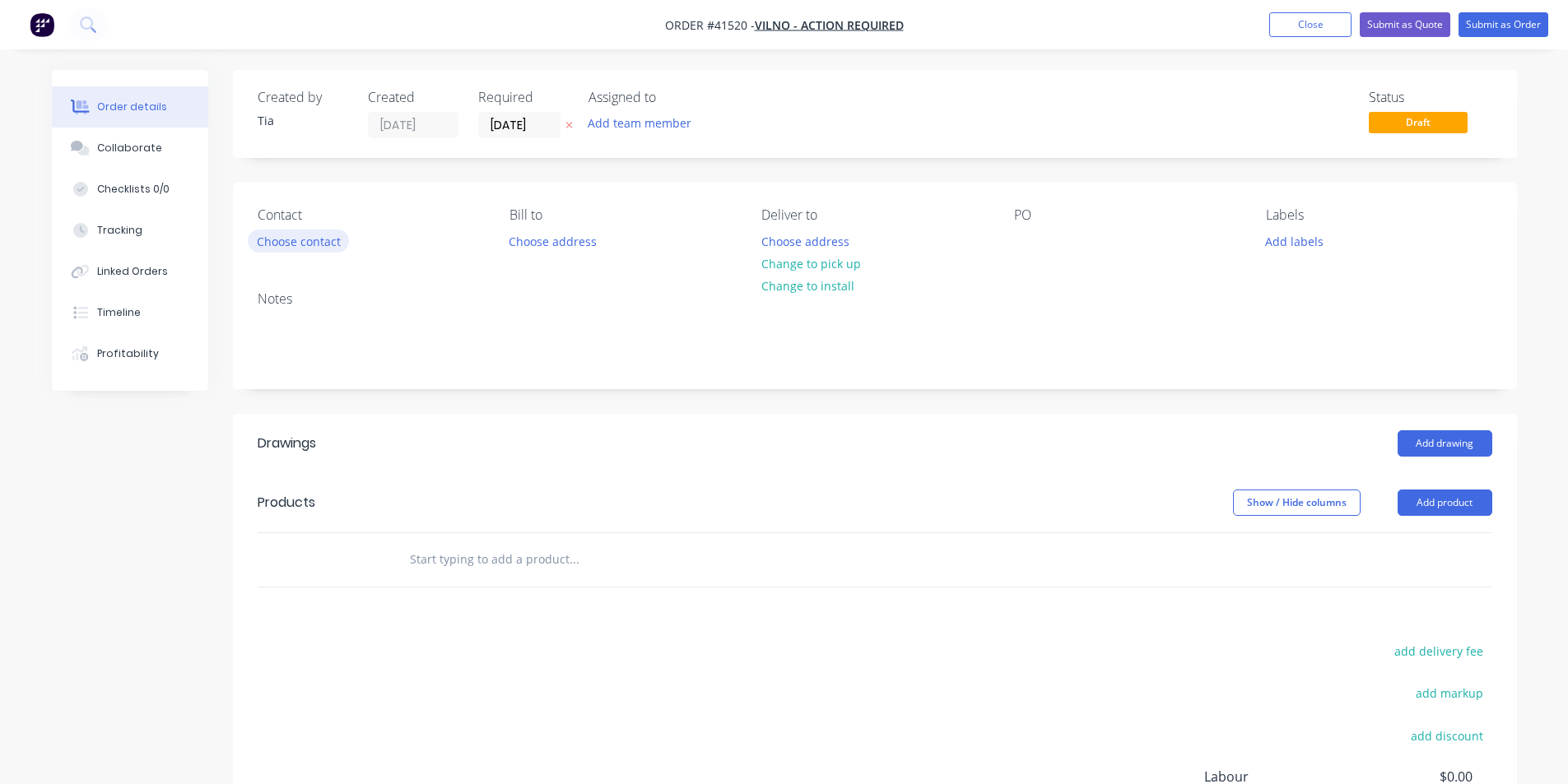
click at [317, 231] on button "Choose contact" at bounding box center [298, 240] width 101 height 23
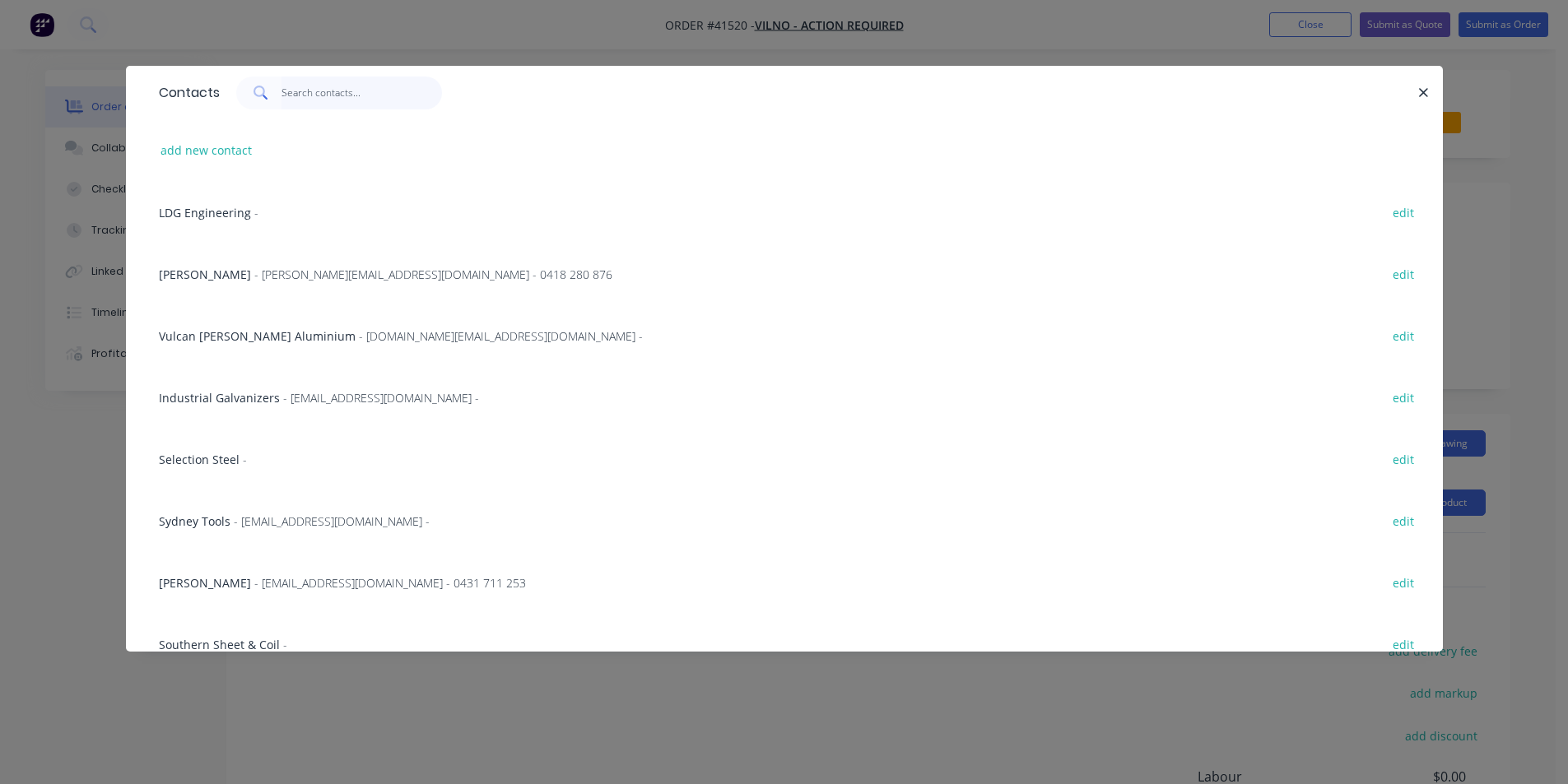
click at [331, 84] on input "text" at bounding box center [361, 93] width 161 height 33
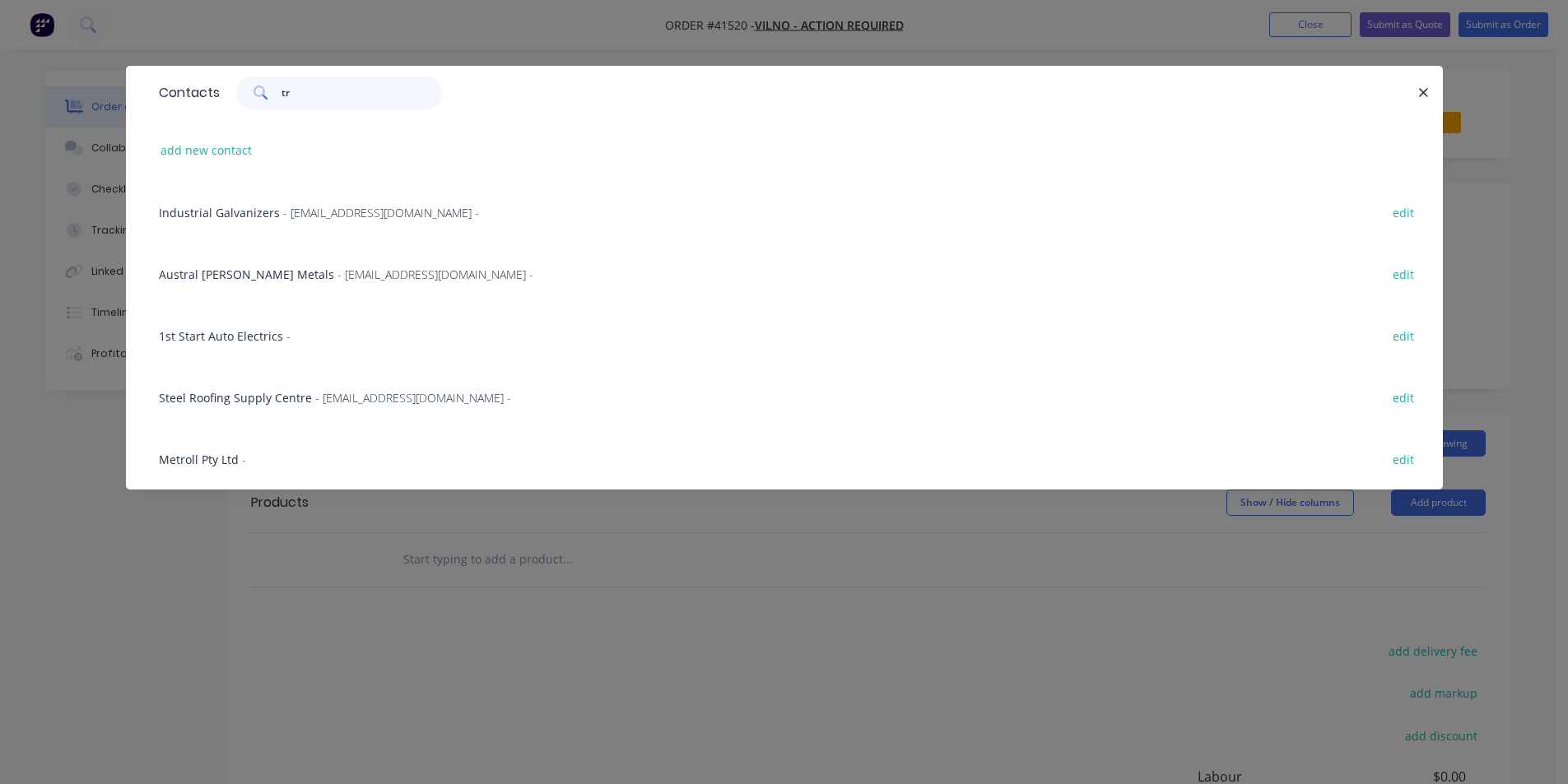
type input "t"
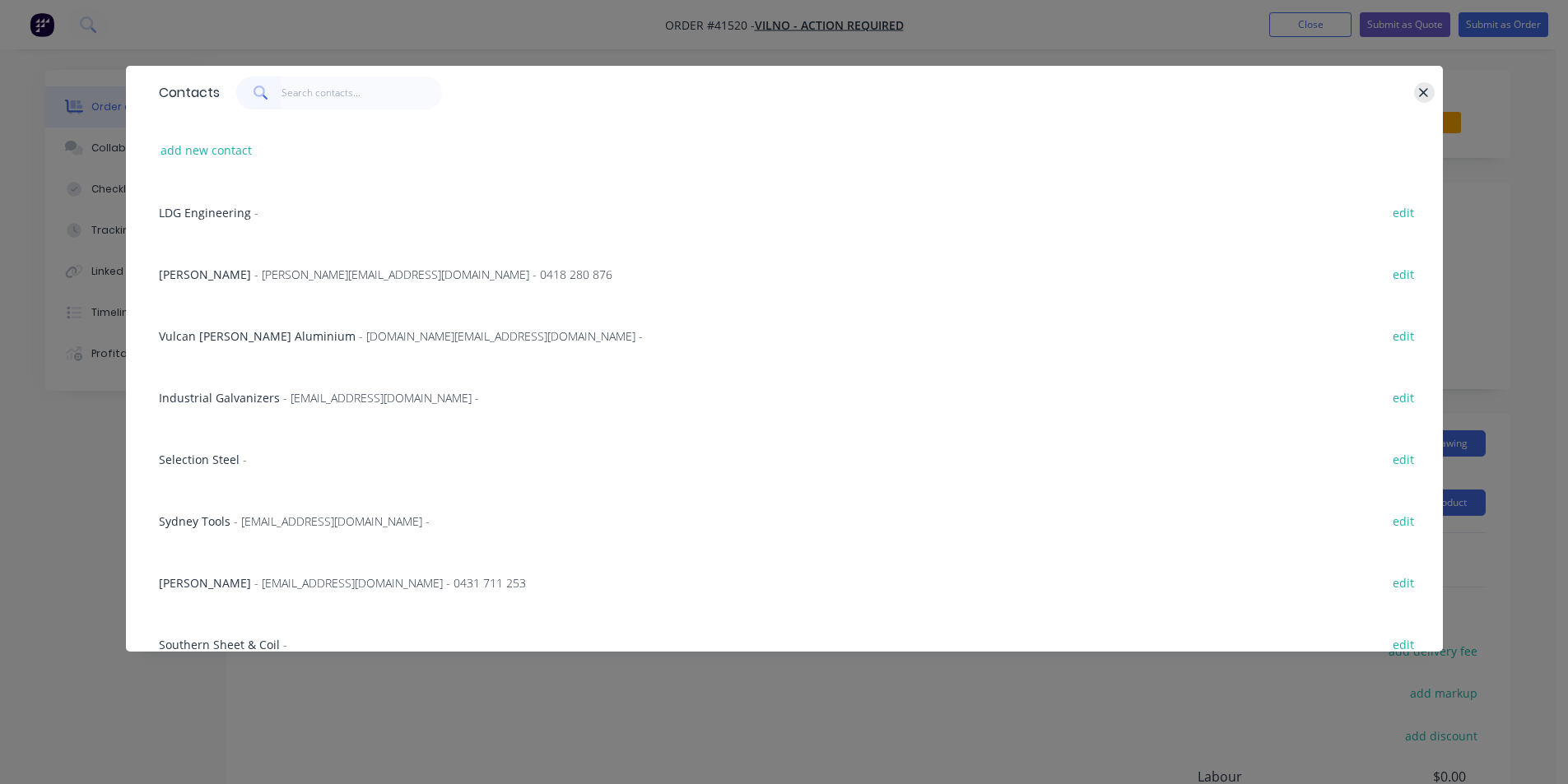
click at [1421, 94] on icon "button" at bounding box center [1423, 93] width 11 height 14
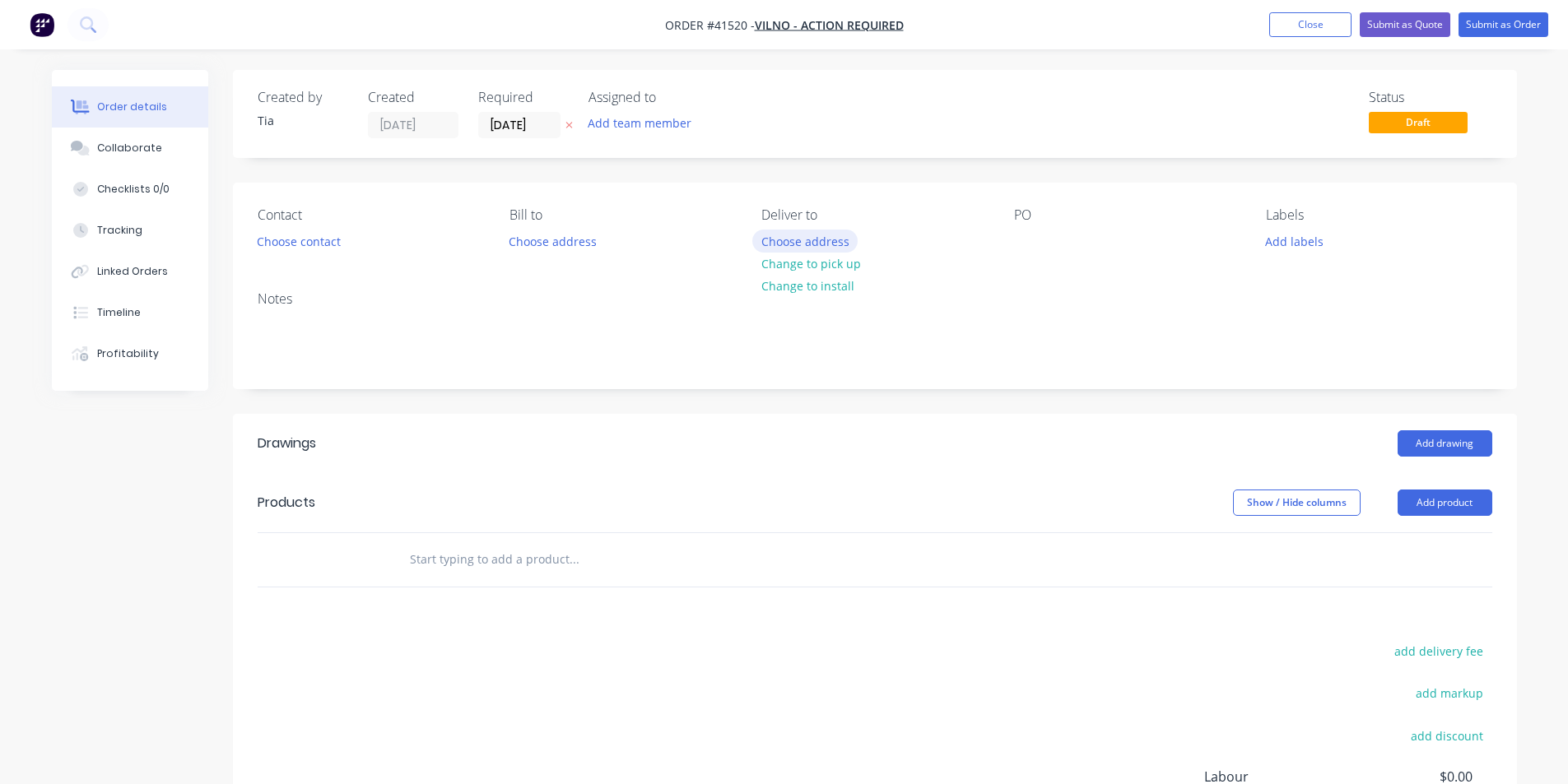
click at [810, 238] on button "Choose address" at bounding box center [804, 240] width 106 height 23
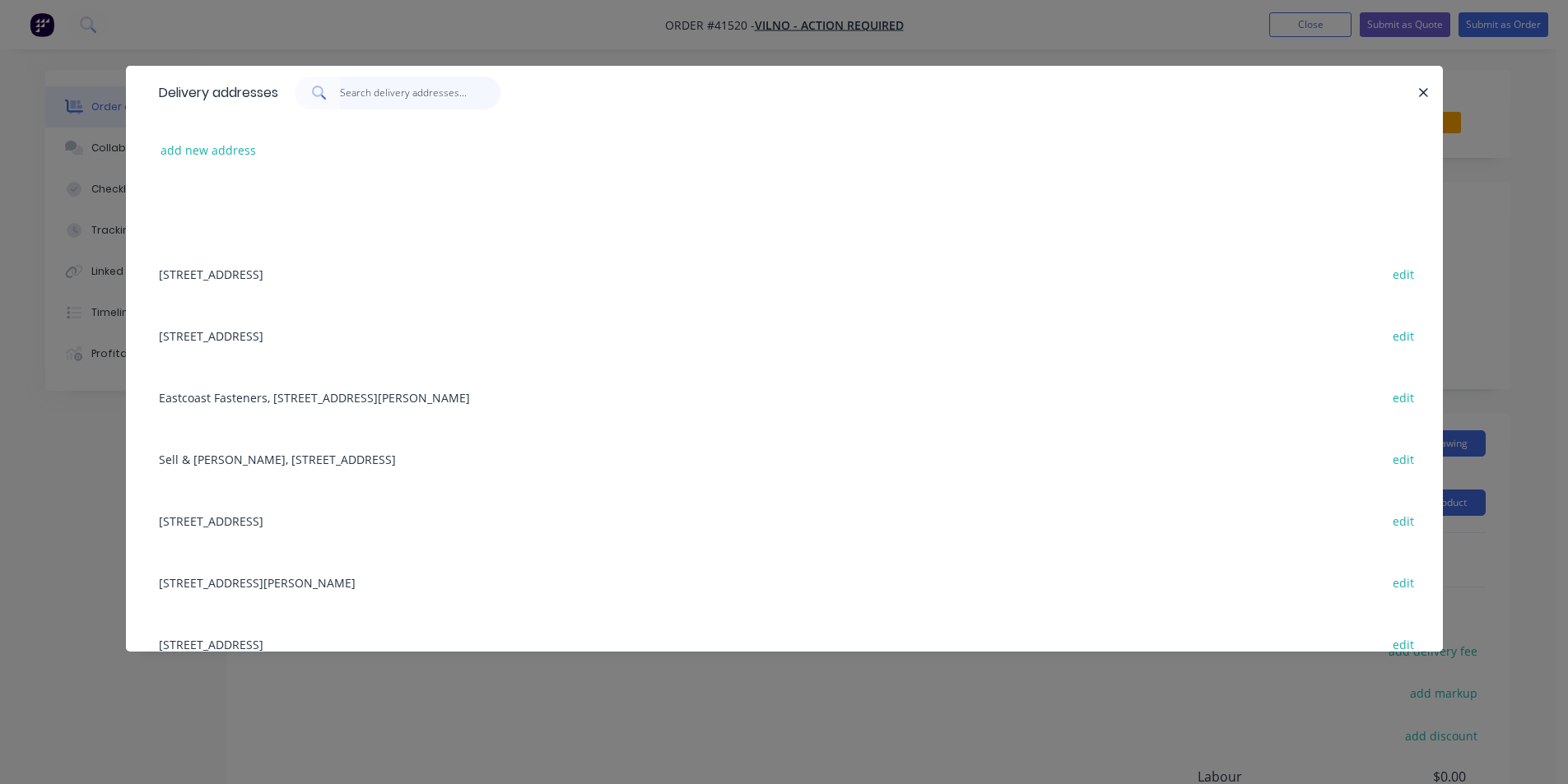
click at [361, 97] on input "text" at bounding box center [420, 93] width 161 height 33
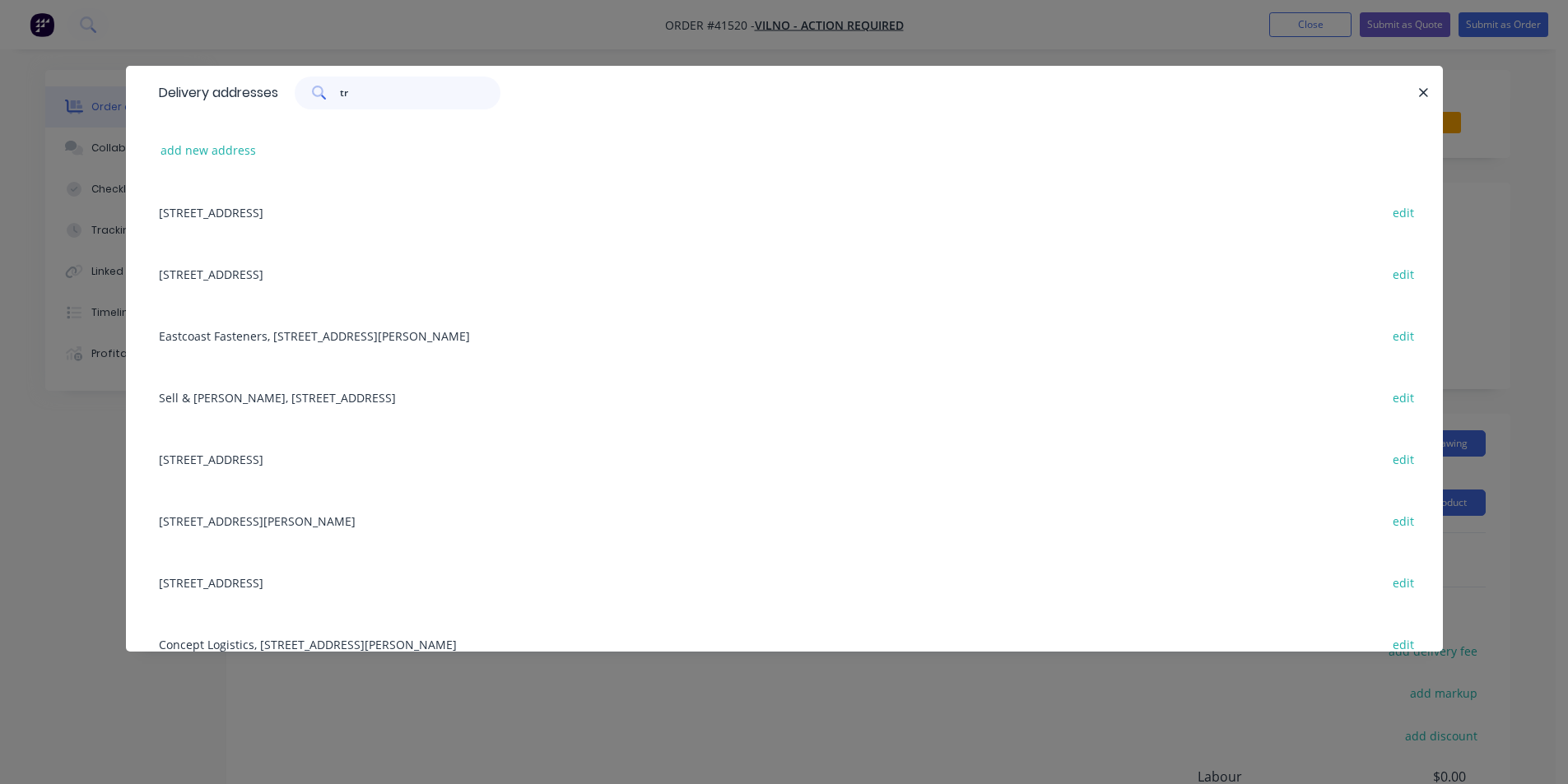
type input "t"
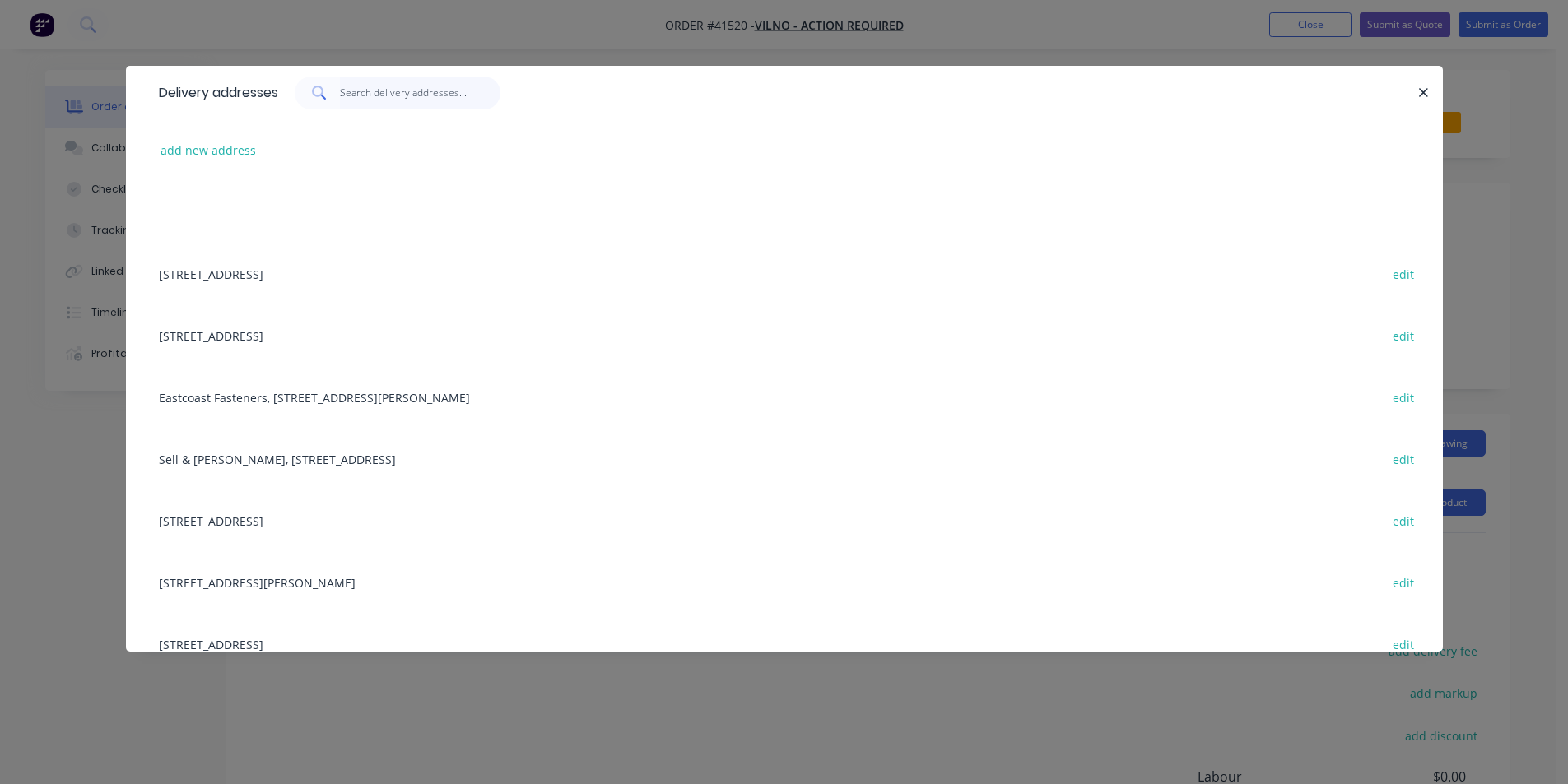
click at [377, 90] on input "text" at bounding box center [420, 93] width 161 height 33
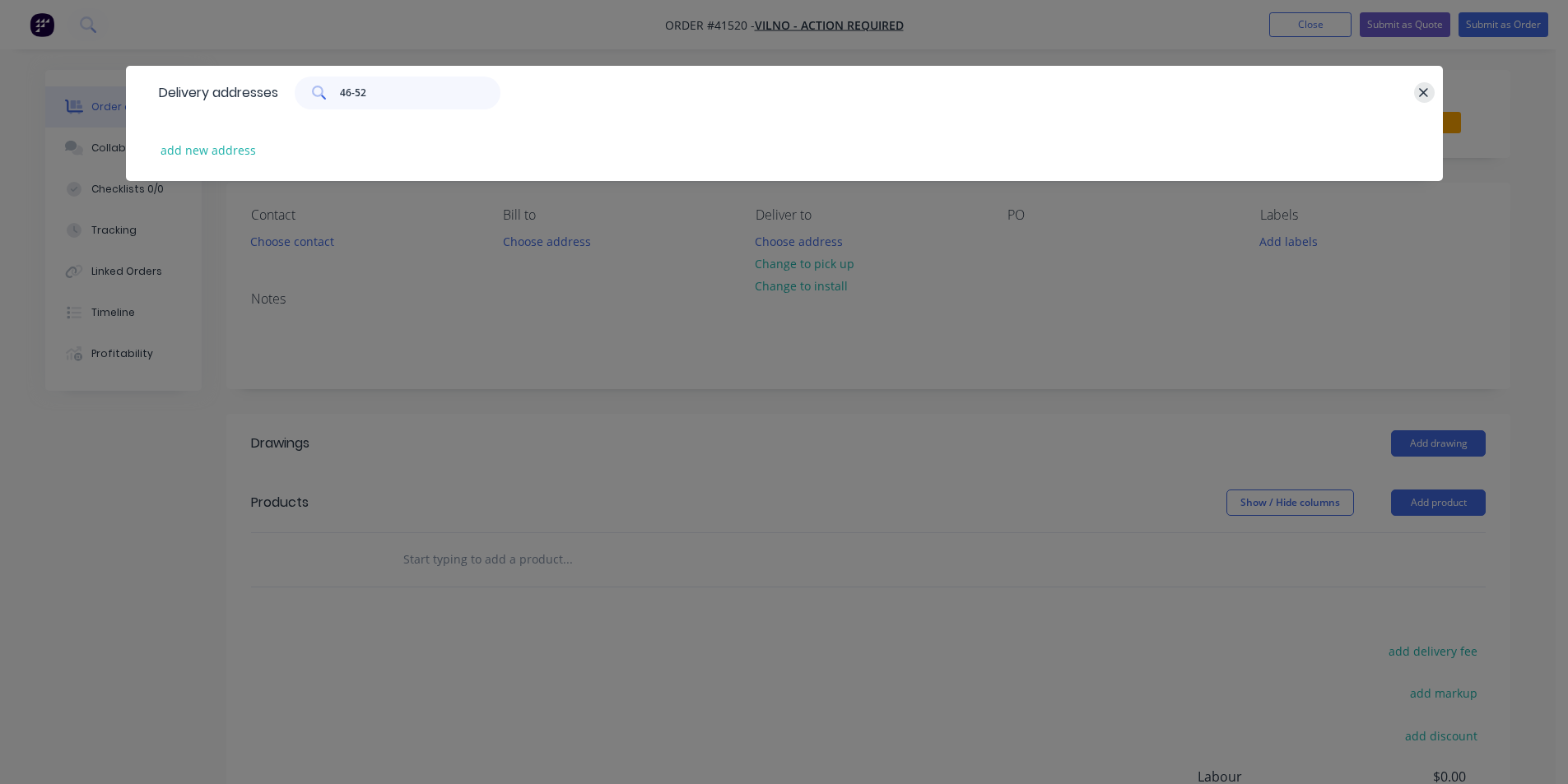
type input "46-52"
click at [1421, 88] on icon "button" at bounding box center [1423, 93] width 11 height 14
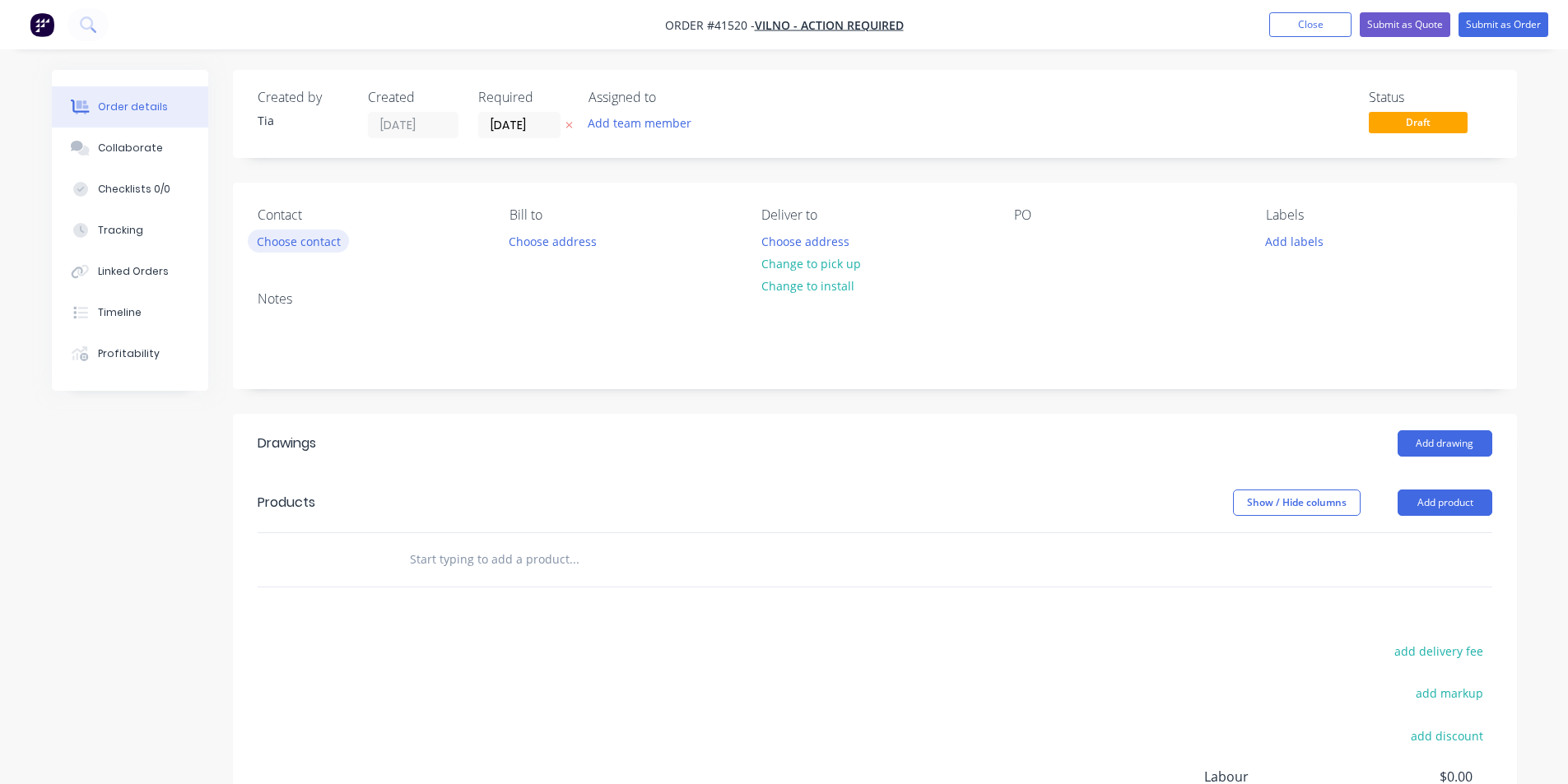
click at [333, 237] on button "Choose contact" at bounding box center [298, 240] width 101 height 23
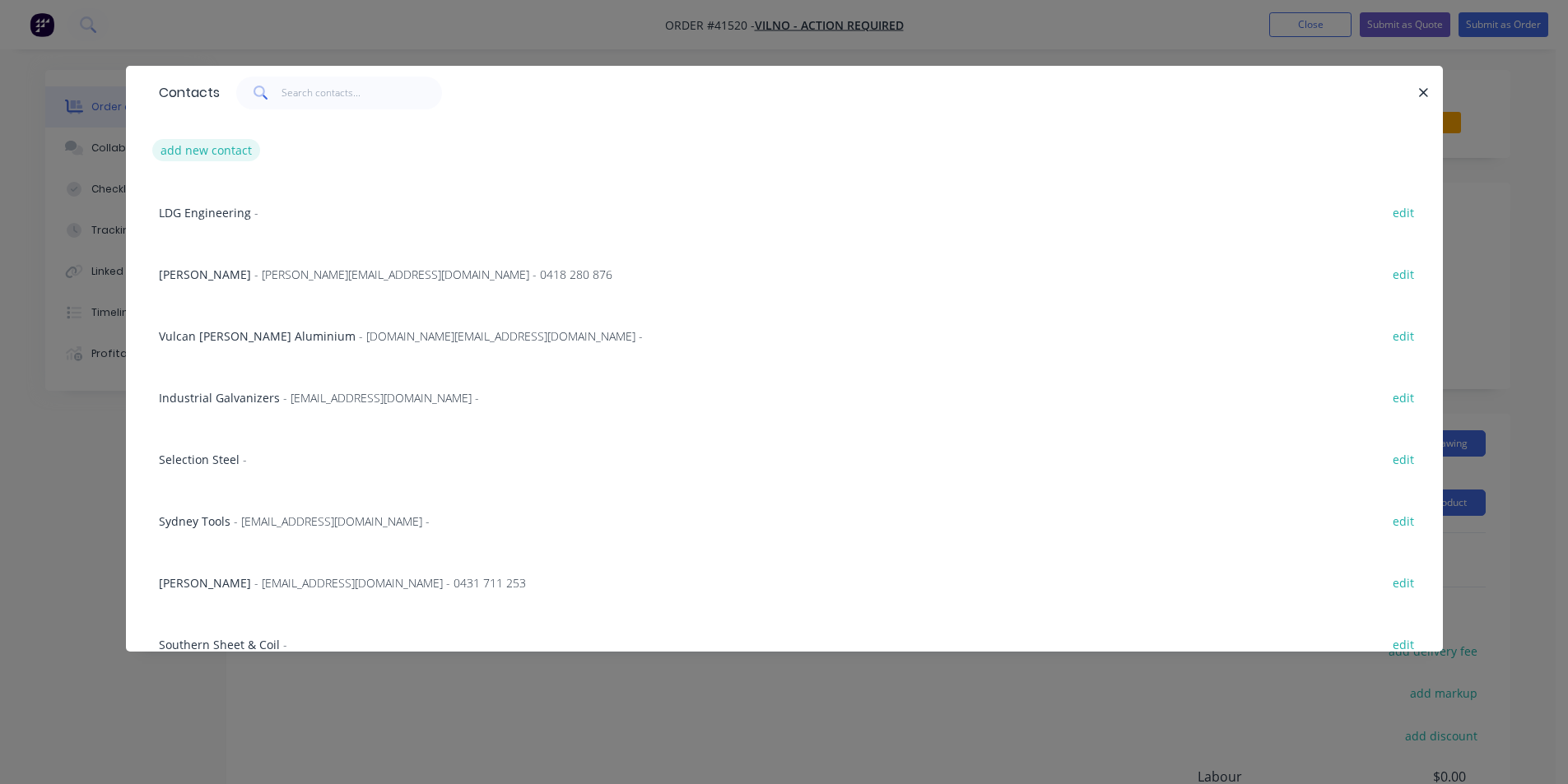
click at [169, 152] on button "add new contact" at bounding box center [206, 150] width 108 height 23
select select "AU"
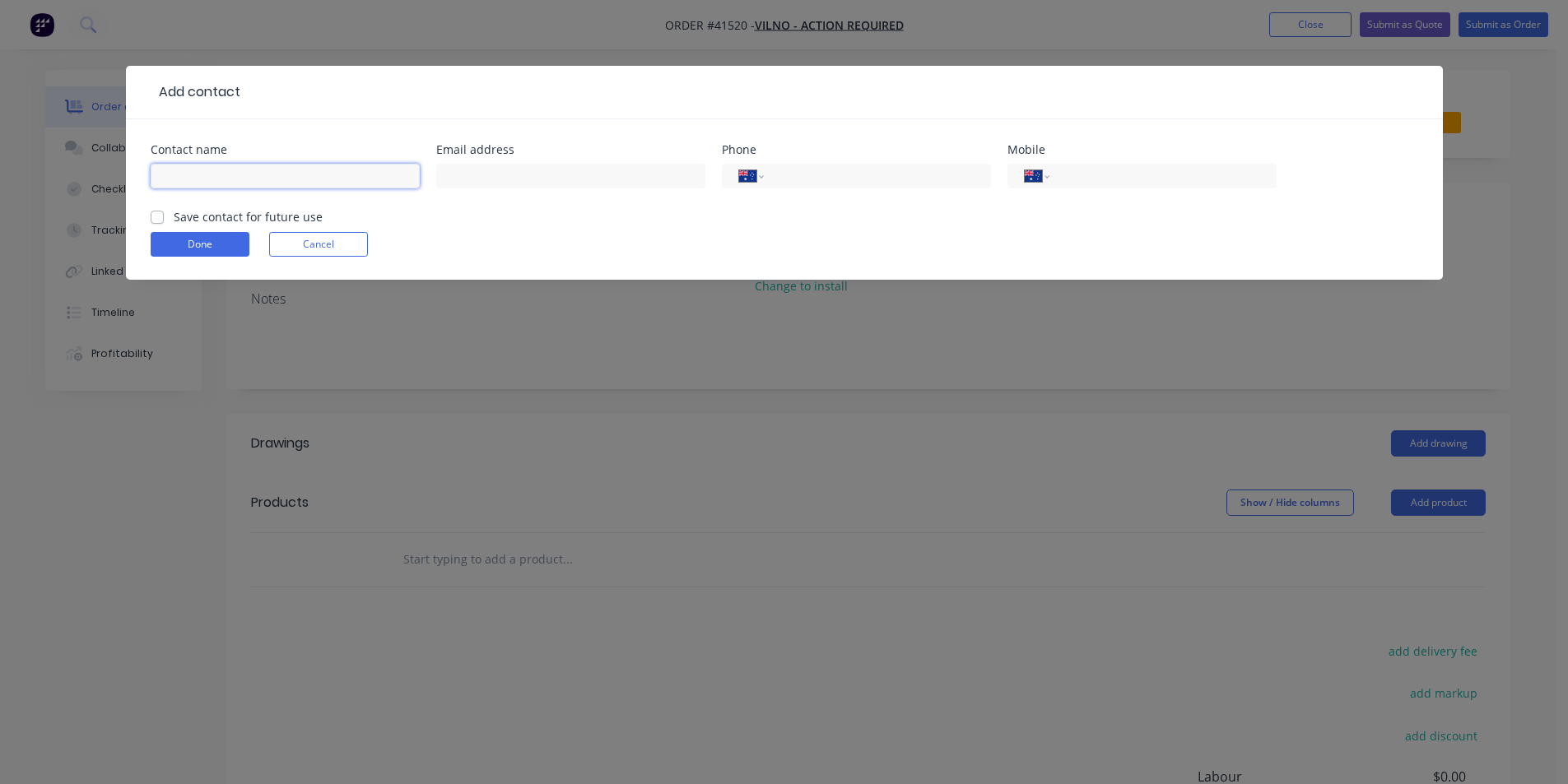
click at [283, 175] on input "text" at bounding box center [286, 175] width 269 height 24
type input "Trademaster"
click at [531, 170] on input "text" at bounding box center [571, 175] width 269 height 24
click at [577, 180] on input "text" at bounding box center [571, 175] width 269 height 24
click at [516, 168] on input "text" at bounding box center [571, 175] width 269 height 24
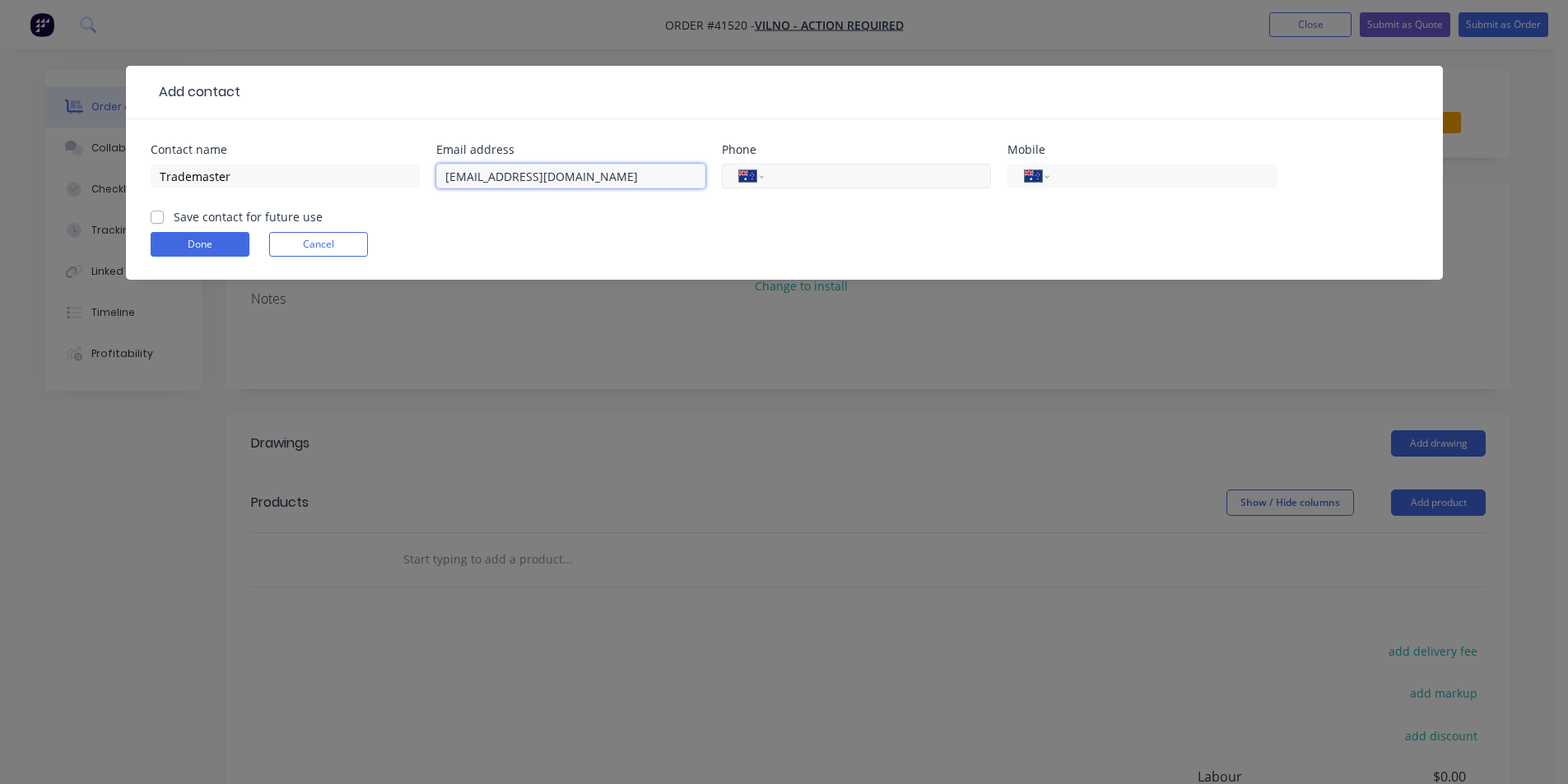
type input "[EMAIL_ADDRESS][DOMAIN_NAME]"
click at [803, 180] on input "tel" at bounding box center [874, 176] width 198 height 19
type input "1300"
click at [828, 183] on input "1300" at bounding box center [874, 176] width 198 height 19
drag, startPoint x: 871, startPoint y: 170, endPoint x: 586, endPoint y: 180, distance: 285.2
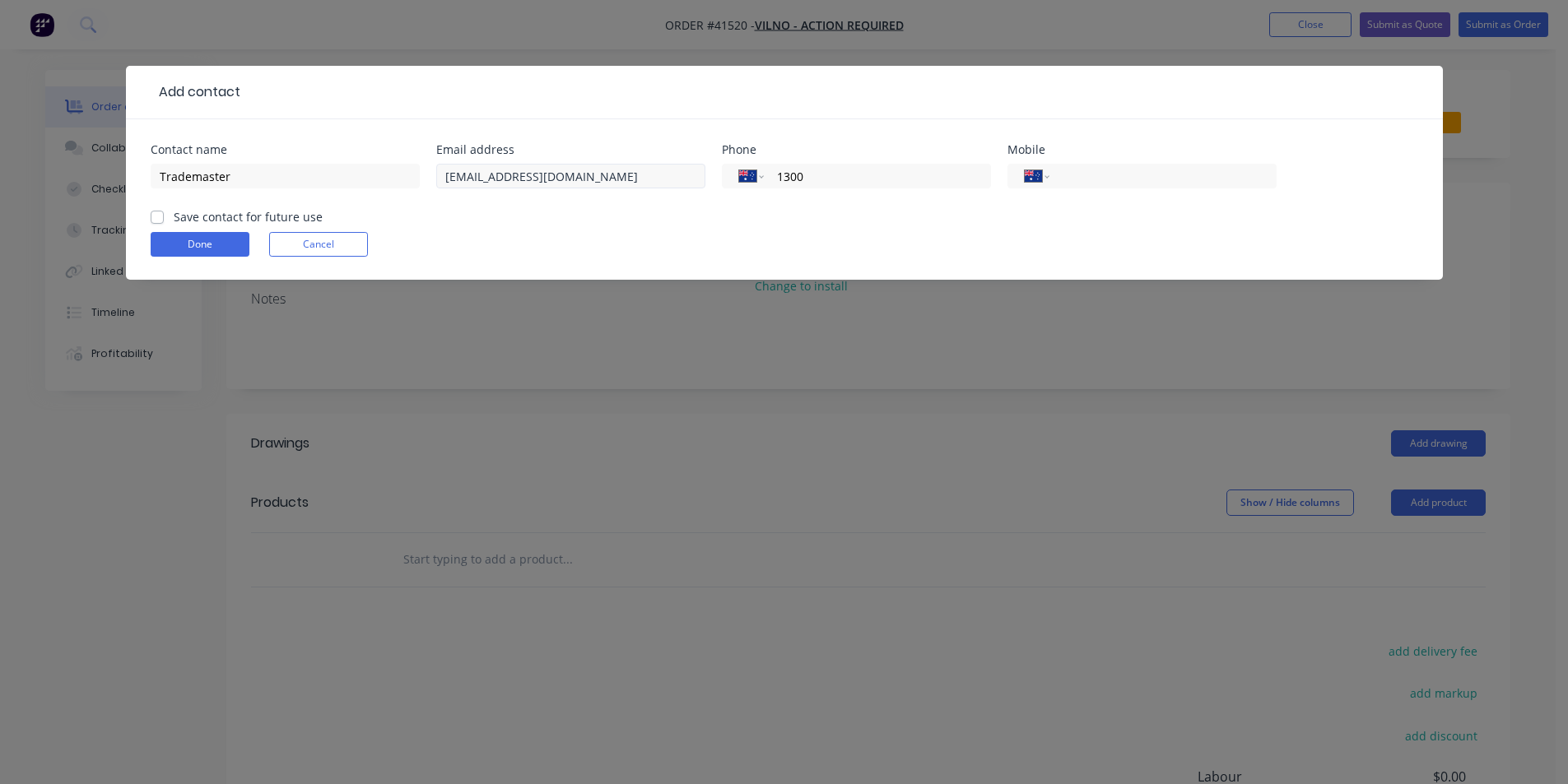
click at [586, 180] on div "Contact name Trademaster Email address [EMAIL_ADDRESS][DOMAIN_NAME] Phone Inter…" at bounding box center [784, 175] width 1268 height 64
type input "1300 664 584"
click at [966, 238] on div "Done Cancel" at bounding box center [784, 244] width 1268 height 24
click at [174, 216] on label "Save contact for future use" at bounding box center [248, 216] width 149 height 17
click at [152, 216] on input "Save contact for future use" at bounding box center [157, 215] width 14 height 15
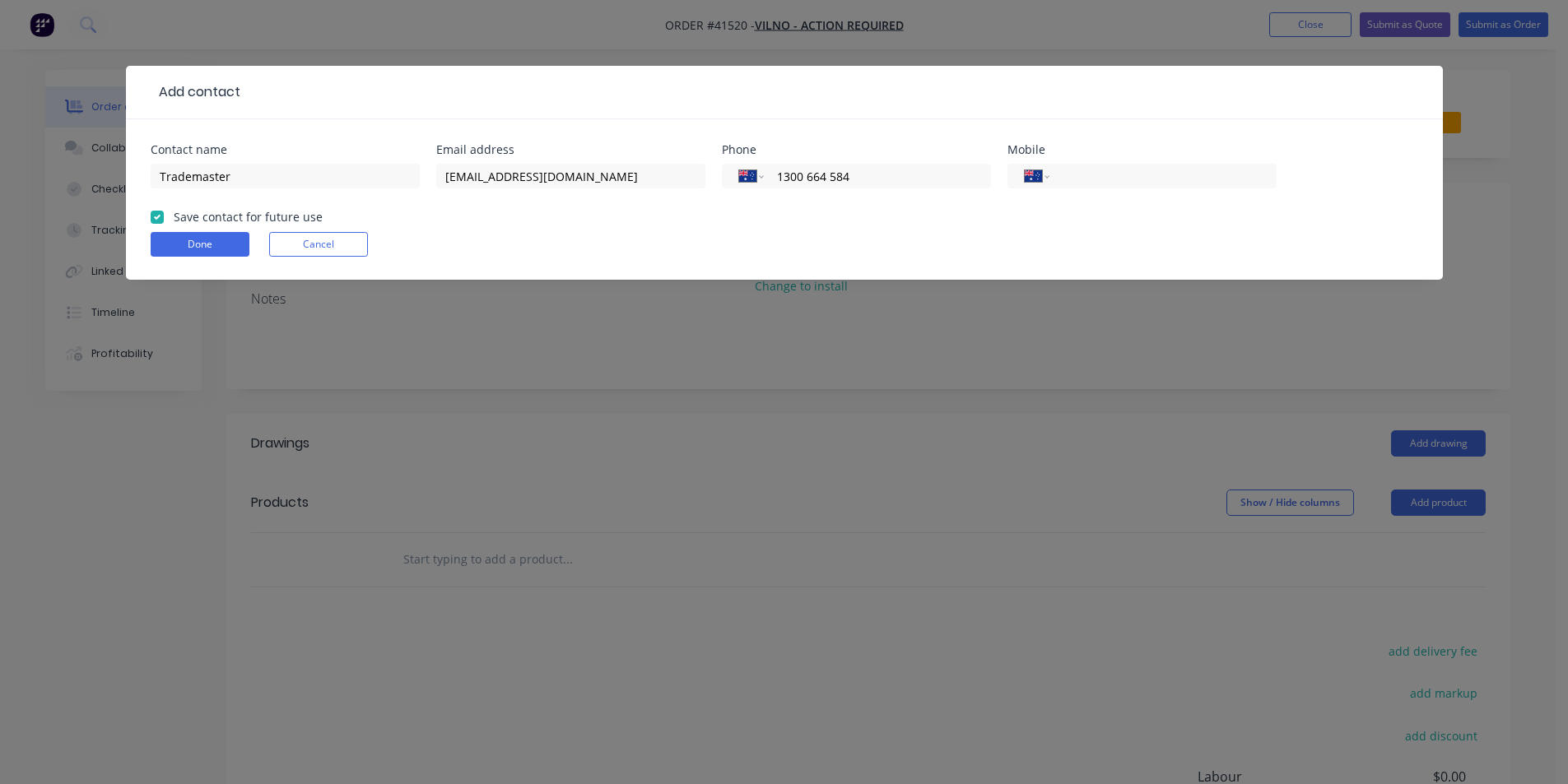
checkbox input "true"
drag, startPoint x: 180, startPoint y: 240, endPoint x: 180, endPoint y: 251, distance: 11.0
click at [180, 239] on button "Done" at bounding box center [200, 244] width 99 height 24
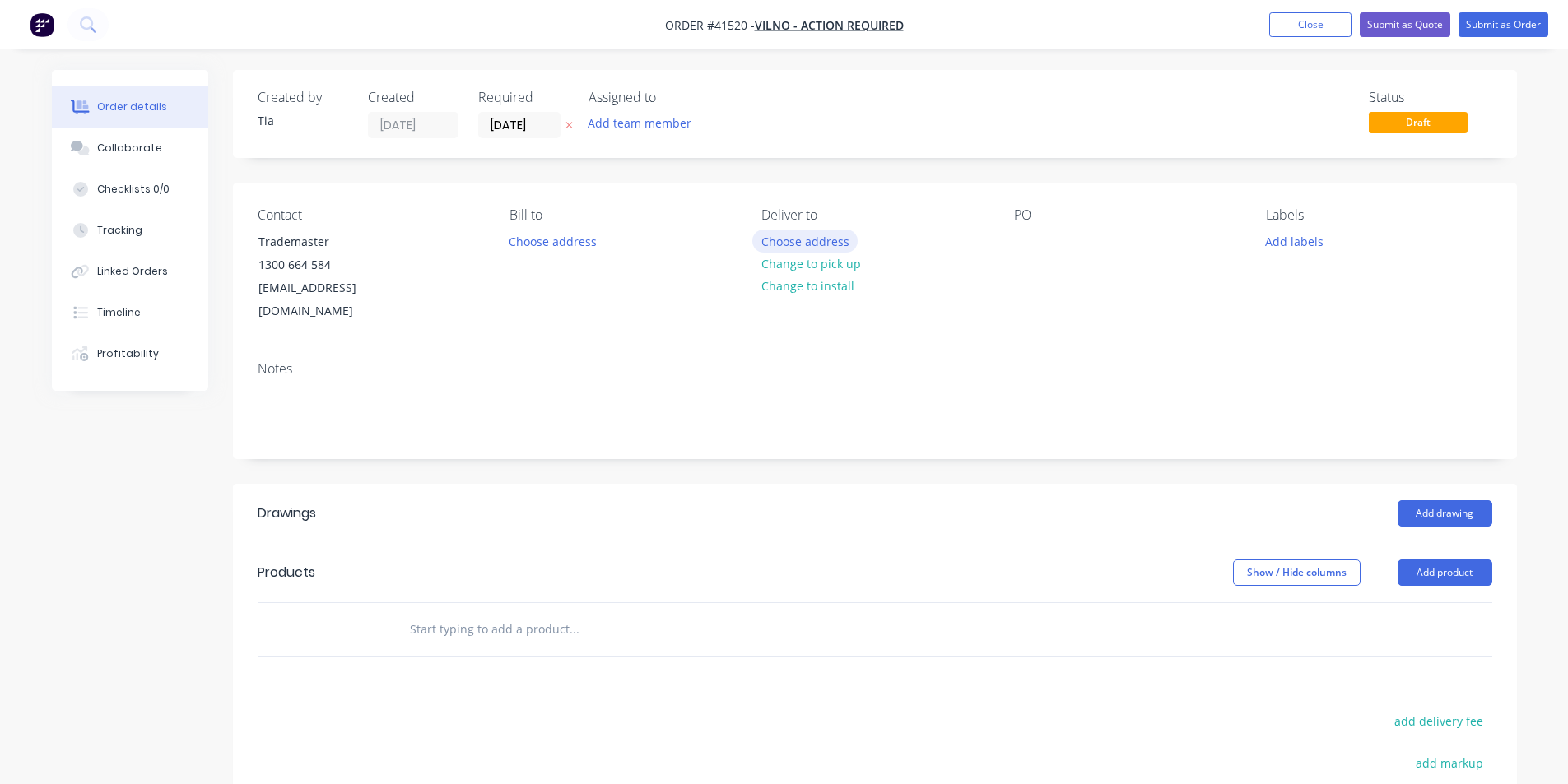
click at [784, 235] on button "Choose address" at bounding box center [804, 240] width 106 height 23
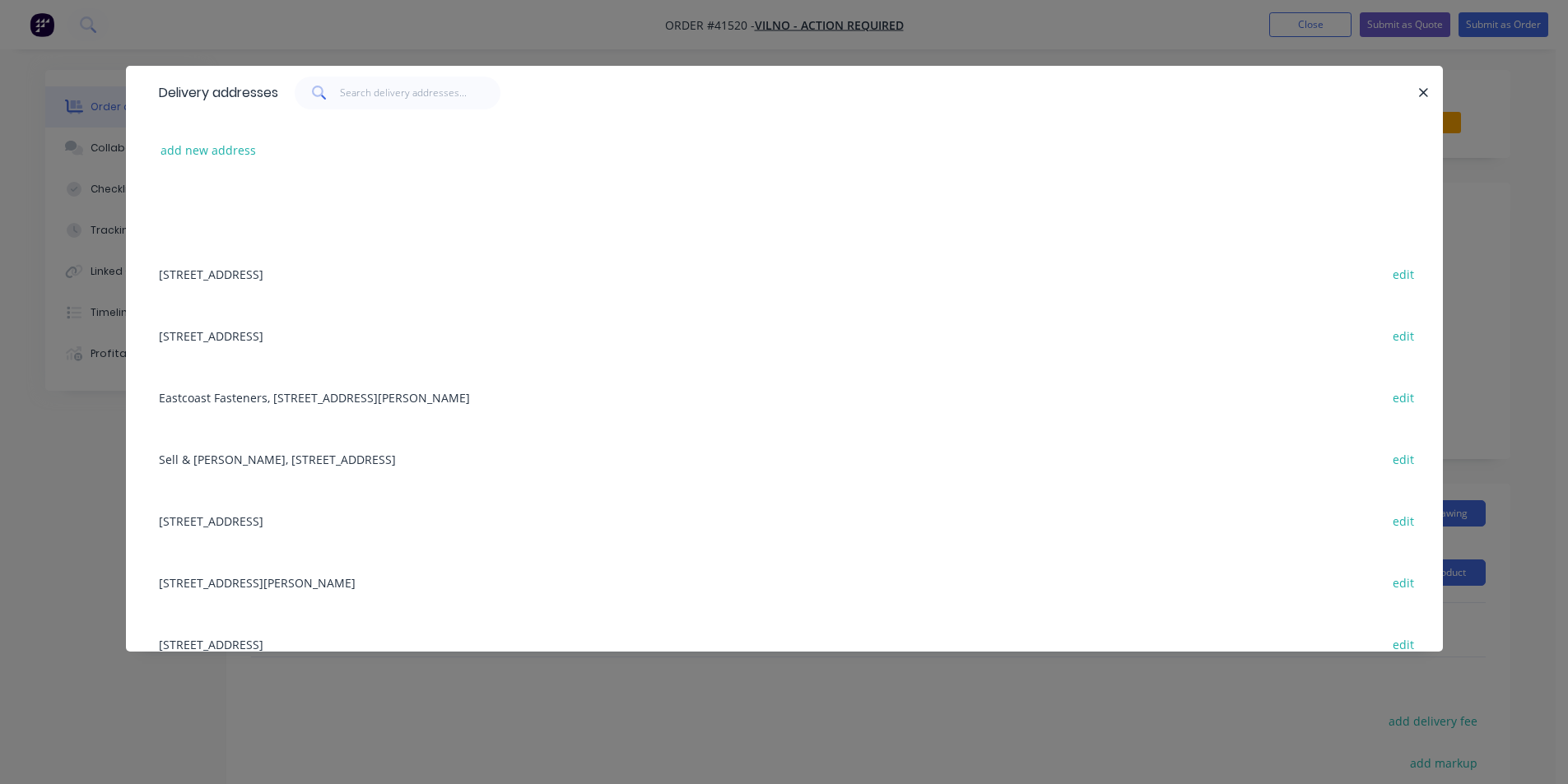
click at [238, 136] on div "add new address" at bounding box center [784, 150] width 1268 height 61
click at [232, 148] on button "add new address" at bounding box center [208, 150] width 113 height 23
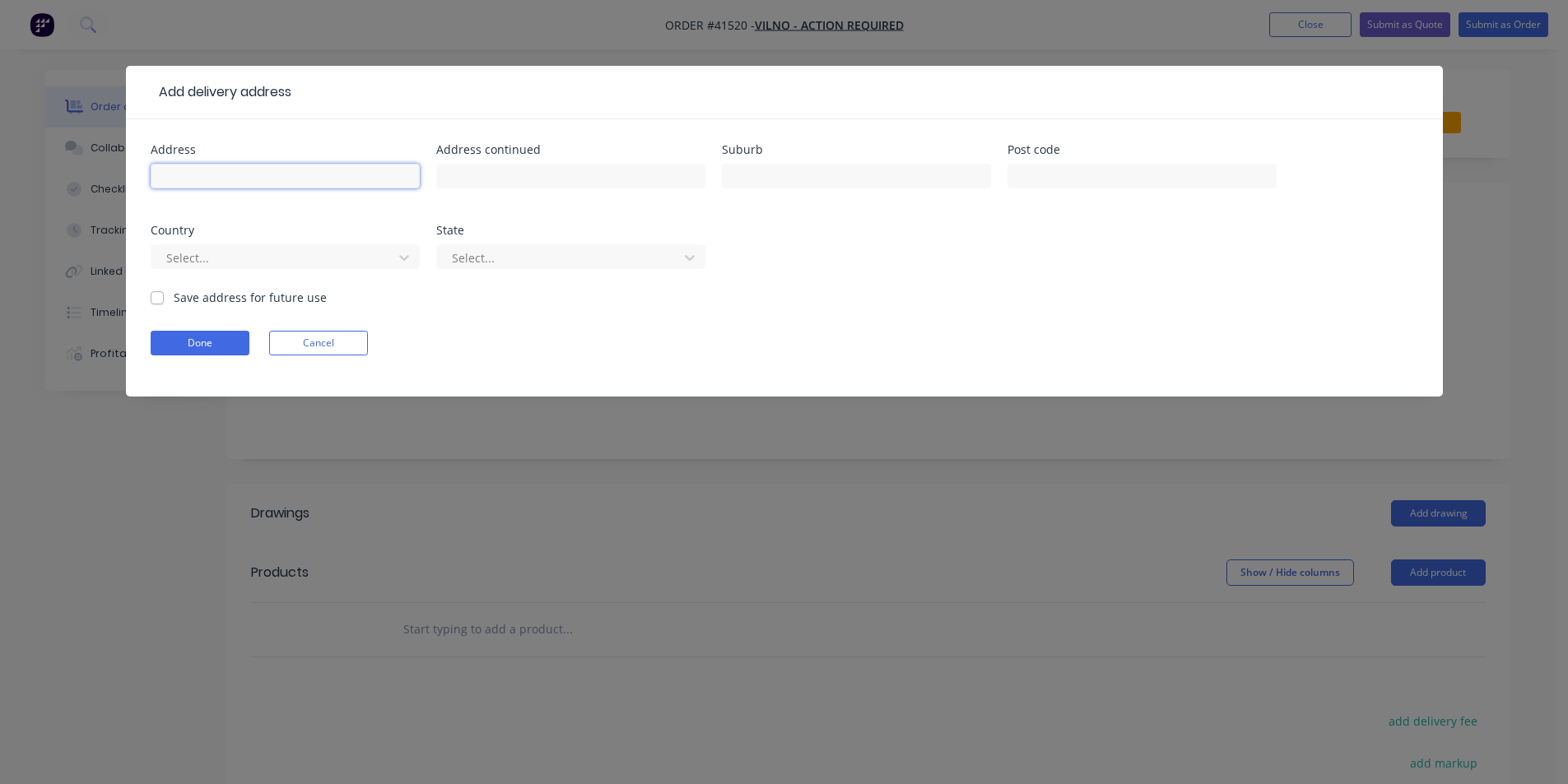
click at [212, 169] on input "text" at bounding box center [286, 175] width 269 height 24
click at [278, 171] on input "text" at bounding box center [286, 175] width 269 height 24
click at [328, 171] on input "text" at bounding box center [286, 175] width 269 height 24
type input "[STREET_ADDRESS]"
click at [860, 180] on input "South" at bounding box center [857, 175] width 269 height 24
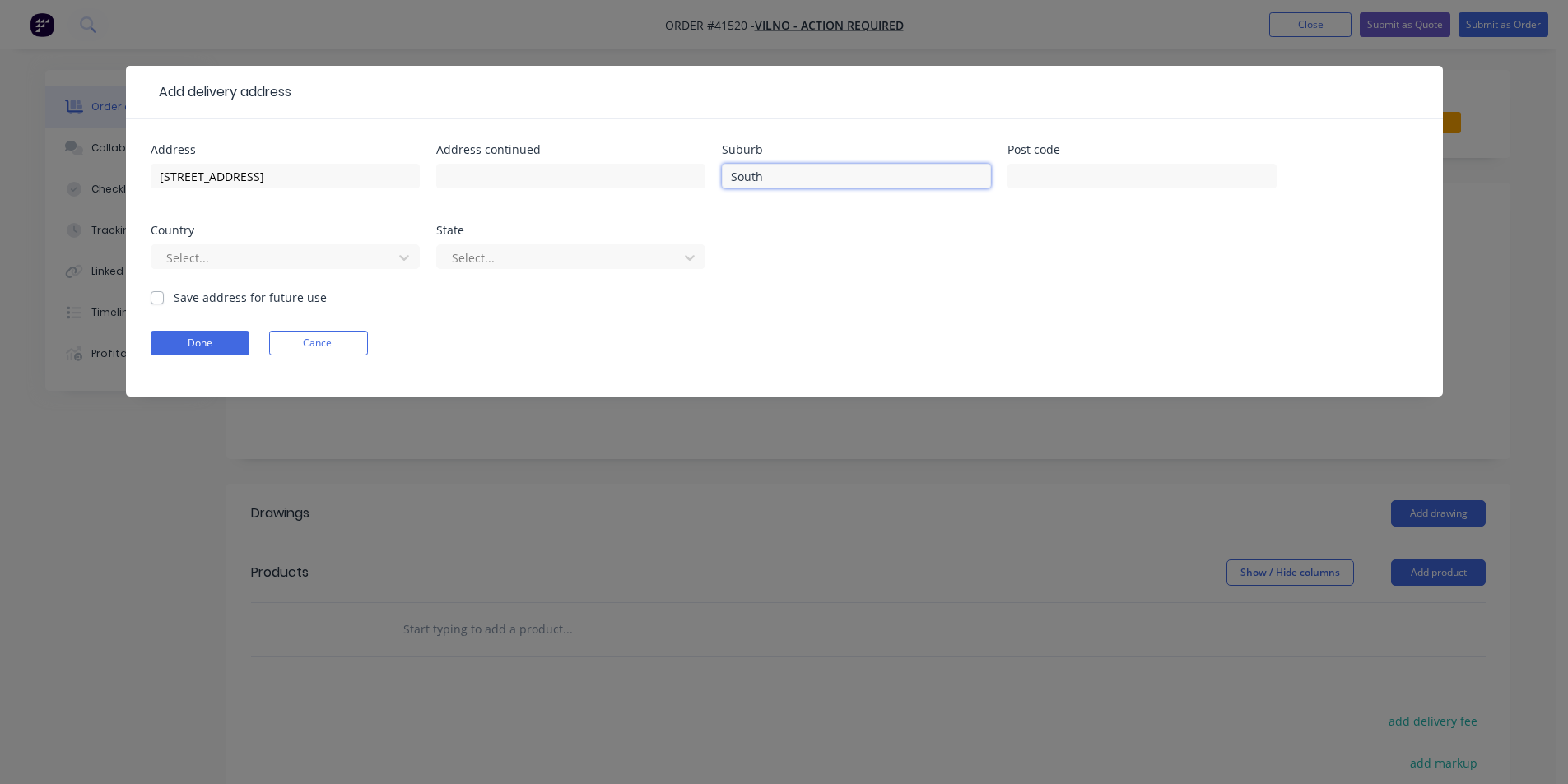
type input "[GEOGRAPHIC_DATA]"
click at [1031, 183] on input "text" at bounding box center [1142, 175] width 269 height 24
type input "2142"
click at [164, 257] on input "text" at bounding box center [166, 257] width 4 height 17
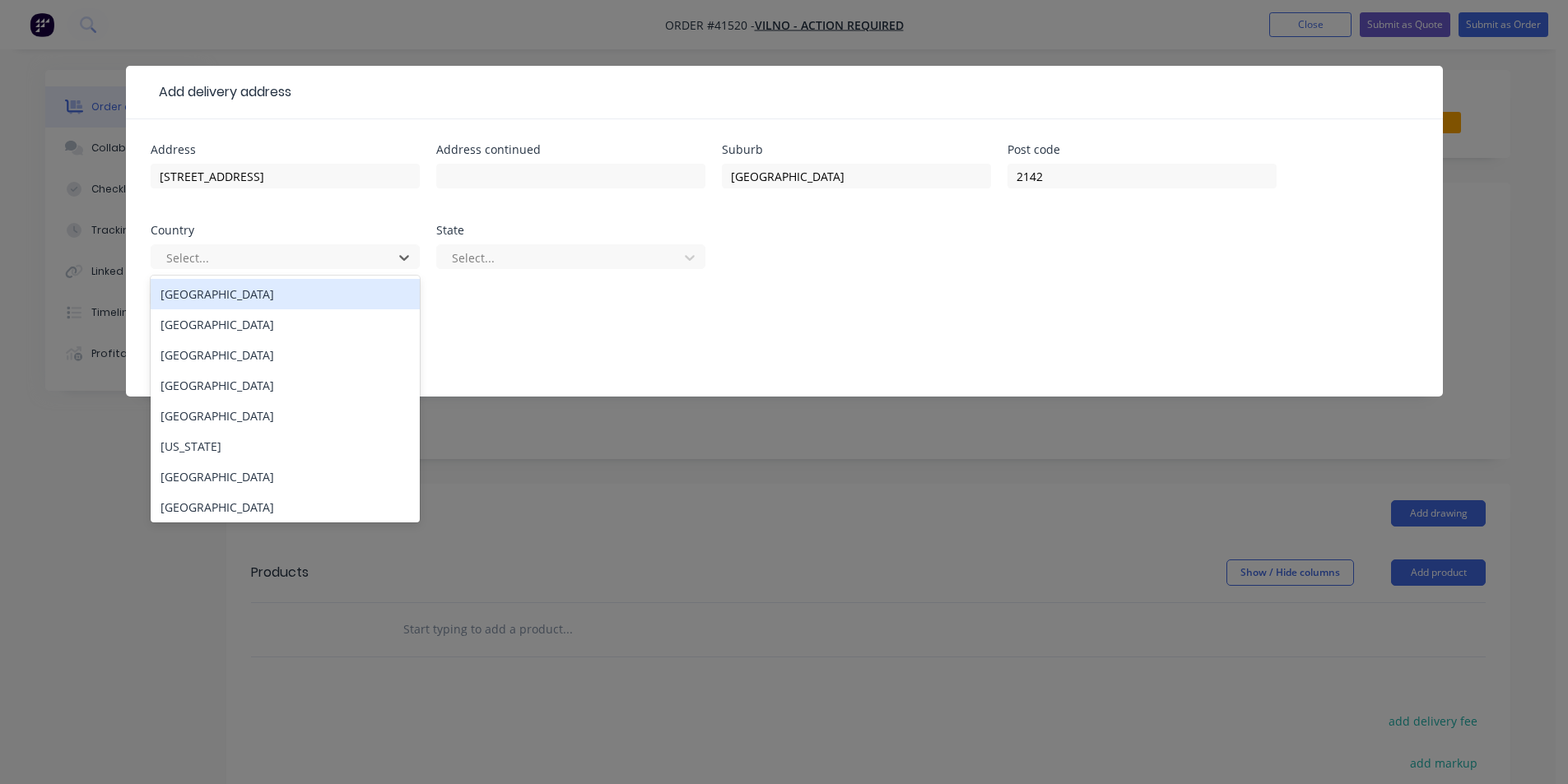
click at [183, 295] on div "[GEOGRAPHIC_DATA]" at bounding box center [286, 294] width 269 height 31
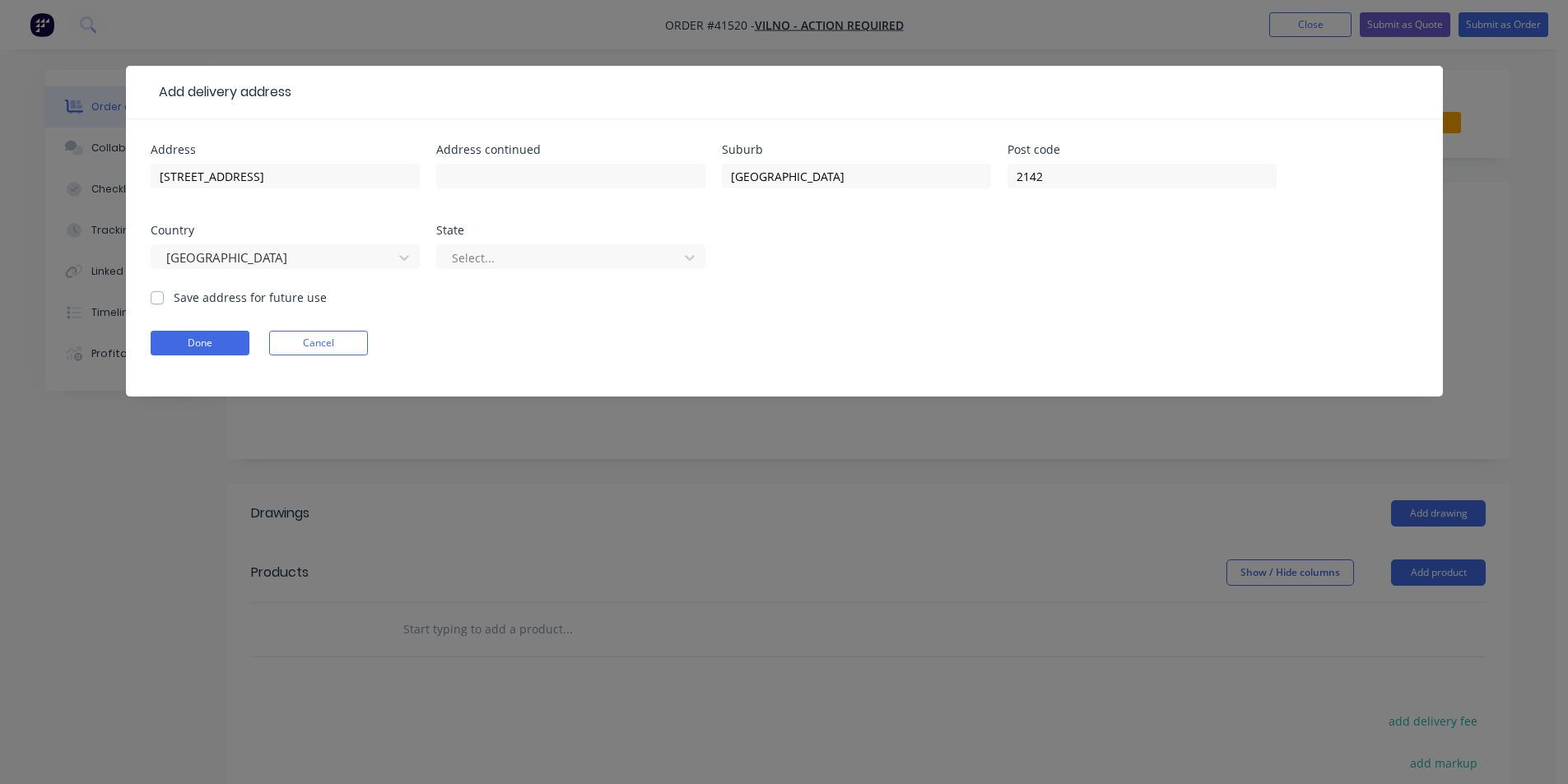
click at [592, 244] on div "Select..." at bounding box center [571, 265] width 269 height 49
click at [593, 255] on div at bounding box center [559, 257] width 220 height 21
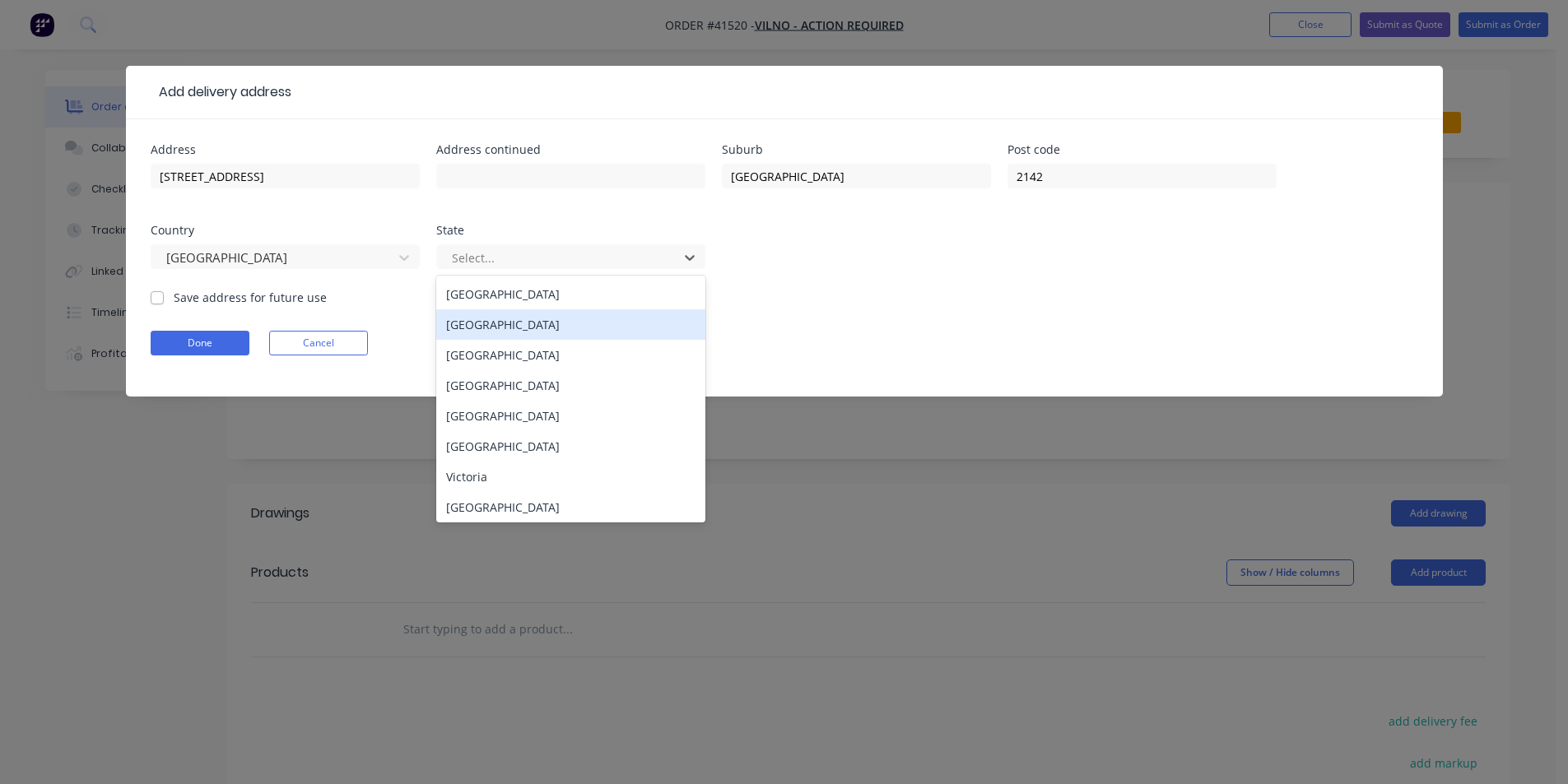
click at [556, 328] on div "[GEOGRAPHIC_DATA]" at bounding box center [571, 324] width 269 height 31
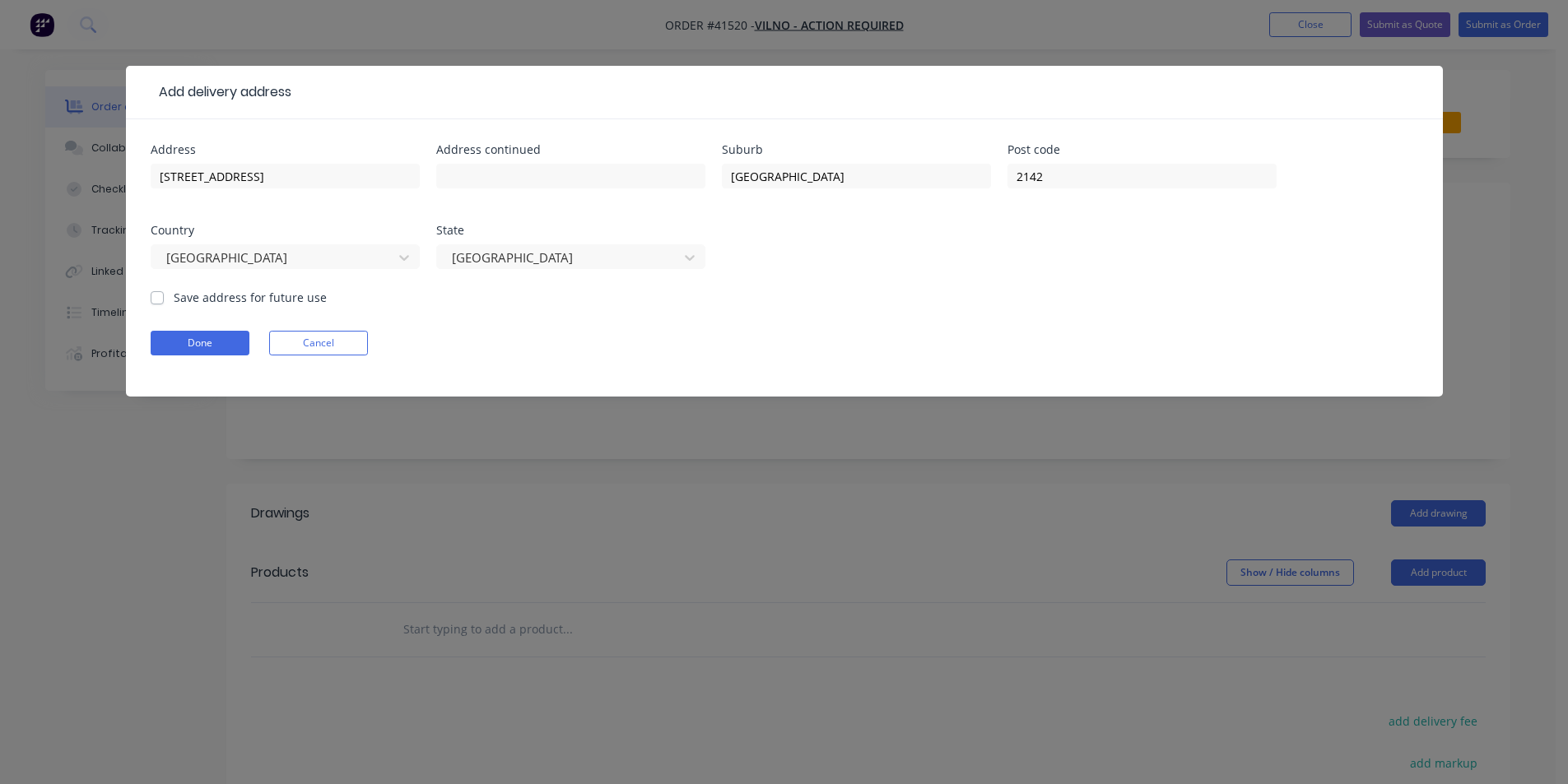
click at [174, 297] on label "Save address for future use" at bounding box center [249, 297] width 153 height 17
click at [162, 297] on input "Save address for future use" at bounding box center [157, 296] width 14 height 15
checkbox input "true"
click at [279, 182] on input "[STREET_ADDRESS]" at bounding box center [286, 175] width 269 height 24
type input "[STREET_ADDRESS],"
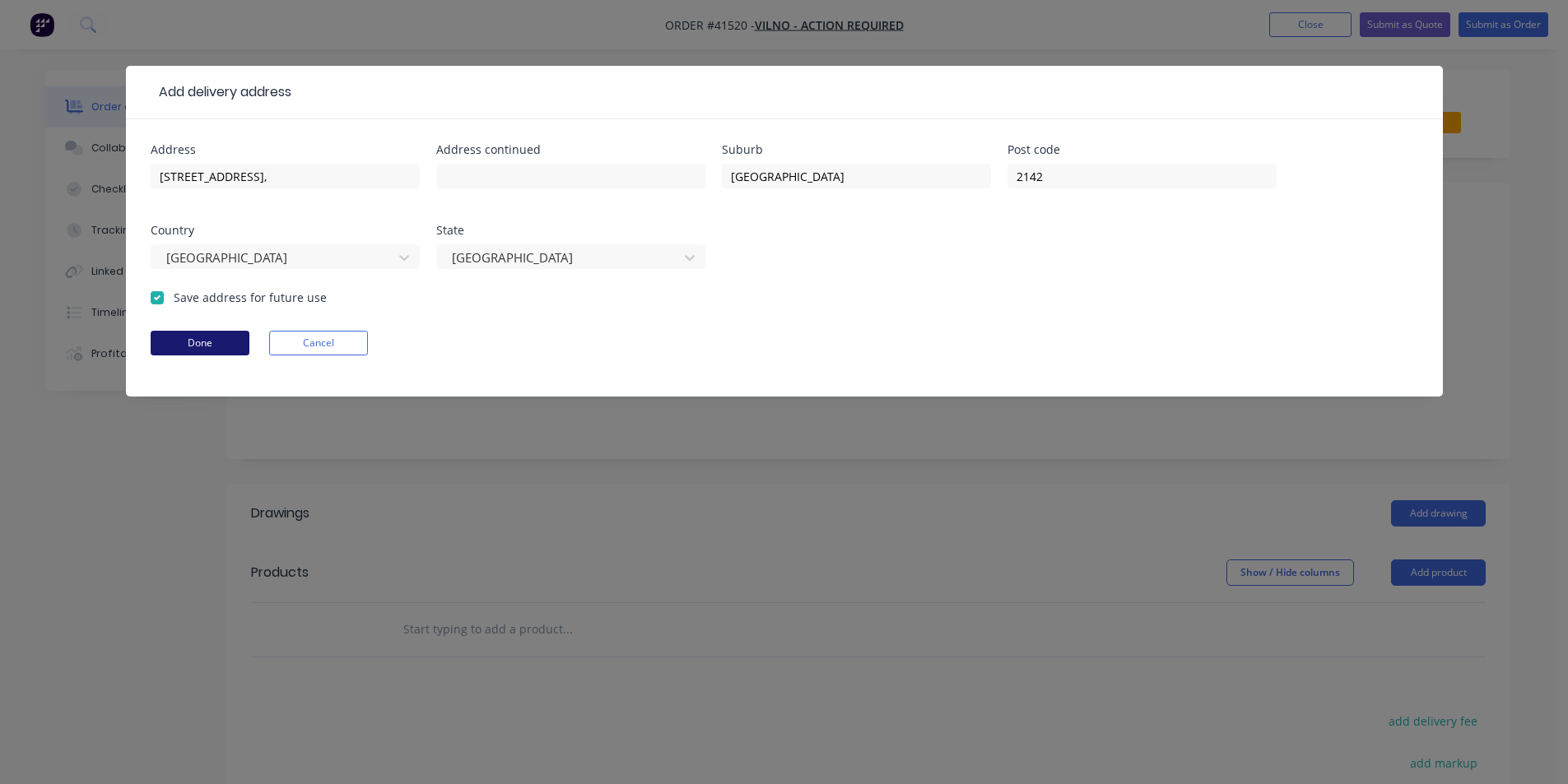
click at [191, 345] on button "Done" at bounding box center [200, 342] width 99 height 24
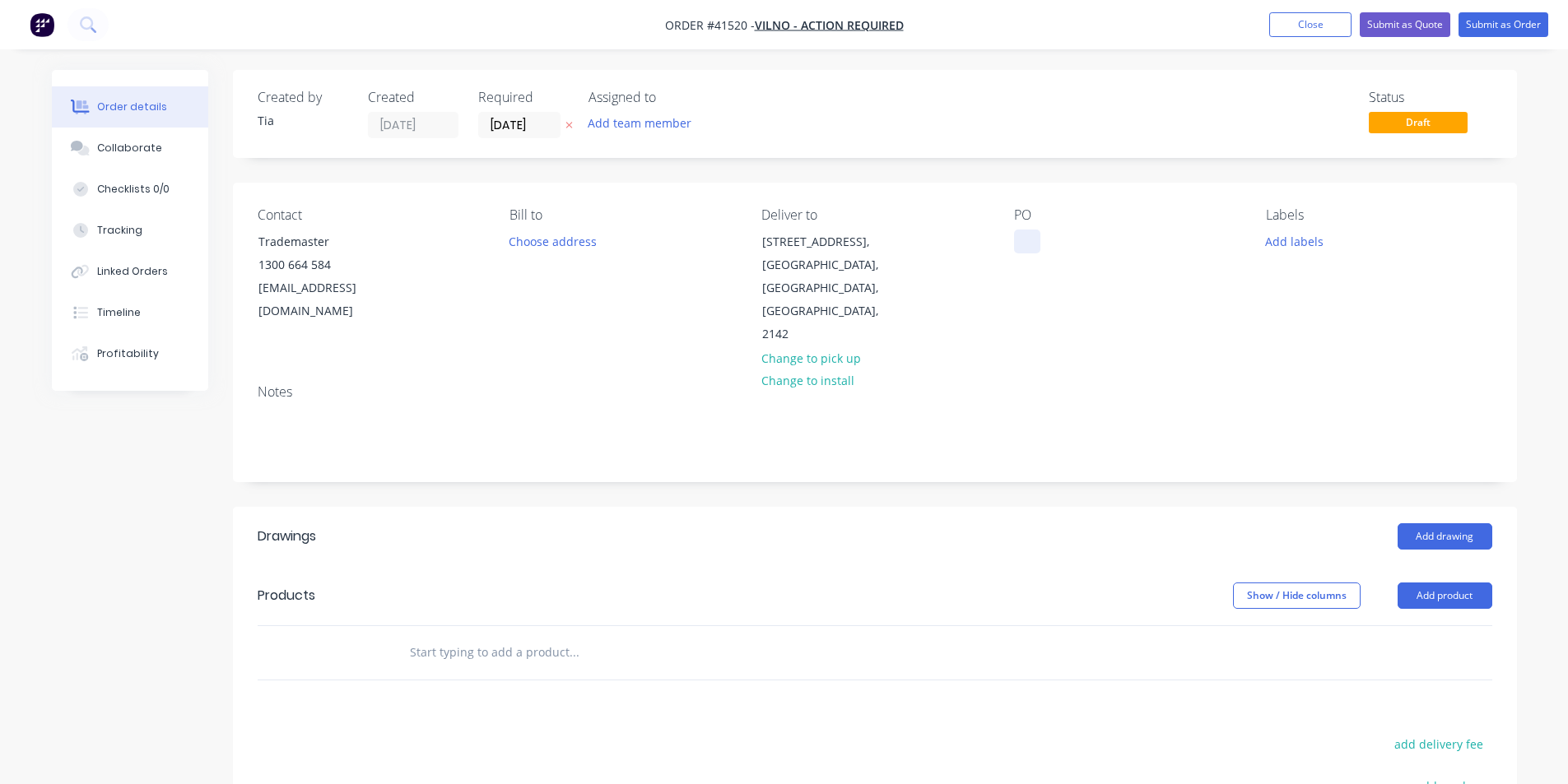
click at [1030, 231] on div at bounding box center [1027, 241] width 26 height 23
click at [1025, 234] on div at bounding box center [1027, 241] width 26 height 23
click at [1023, 243] on div at bounding box center [1027, 241] width 26 height 23
click at [1275, 246] on button "Add labels" at bounding box center [1295, 240] width 76 height 23
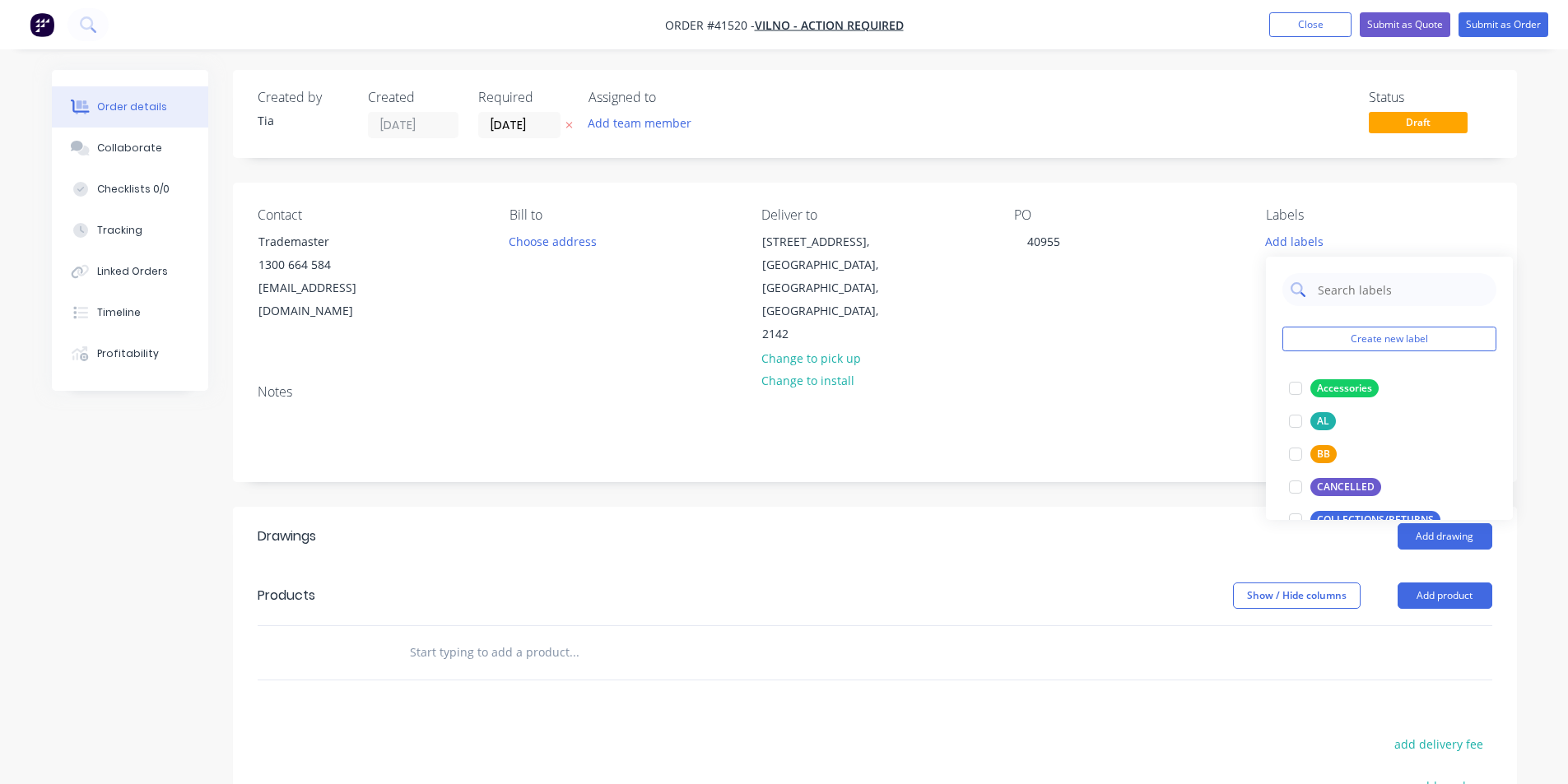
click at [1388, 297] on input "text" at bounding box center [1402, 289] width 172 height 33
type input "AL"
click at [1293, 388] on div at bounding box center [1295, 388] width 33 height 33
drag, startPoint x: 1357, startPoint y: 275, endPoint x: 1296, endPoint y: 283, distance: 61.5
click at [1296, 283] on div "AL" at bounding box center [1389, 281] width 214 height 33
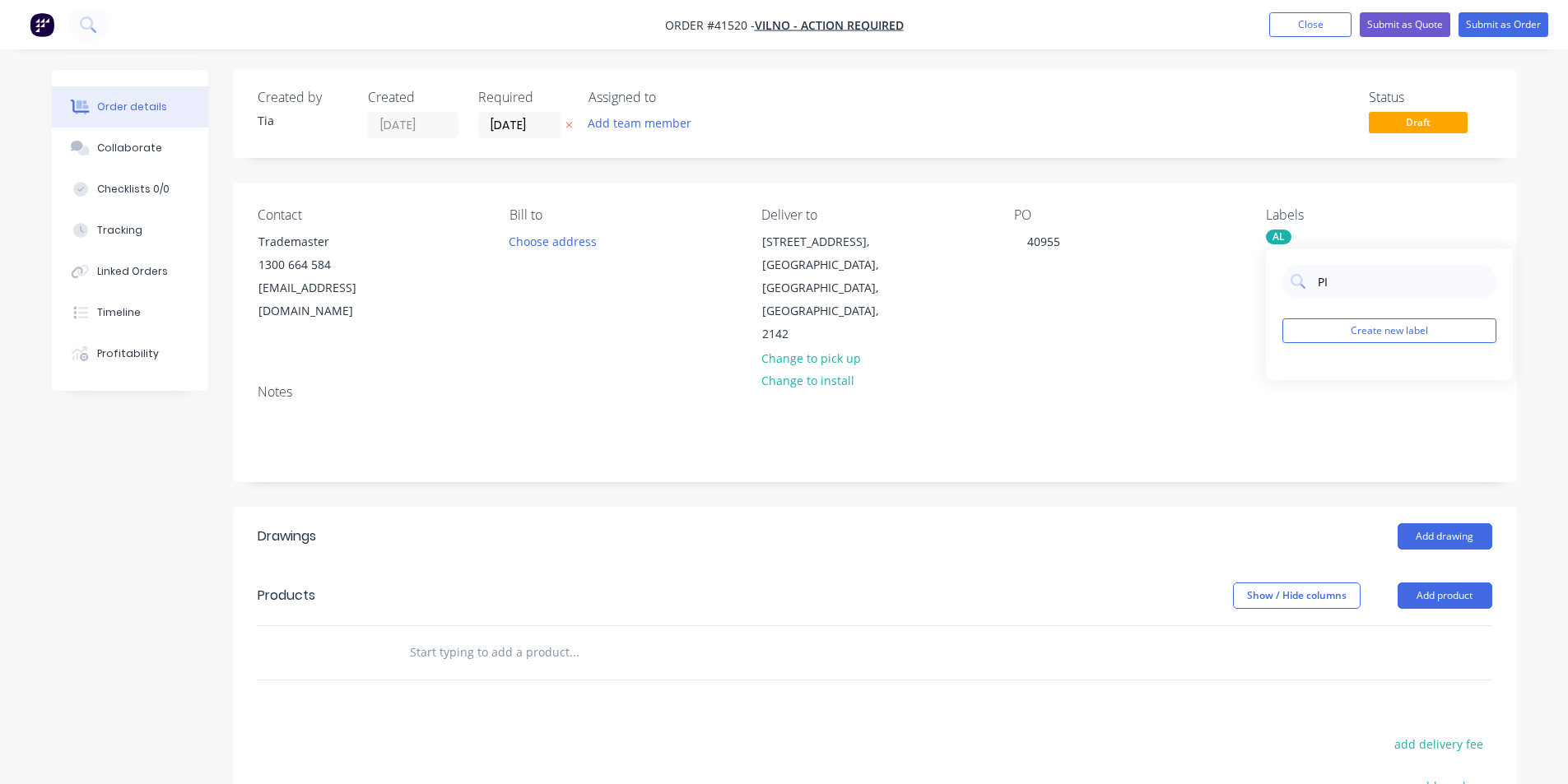
type input "P"
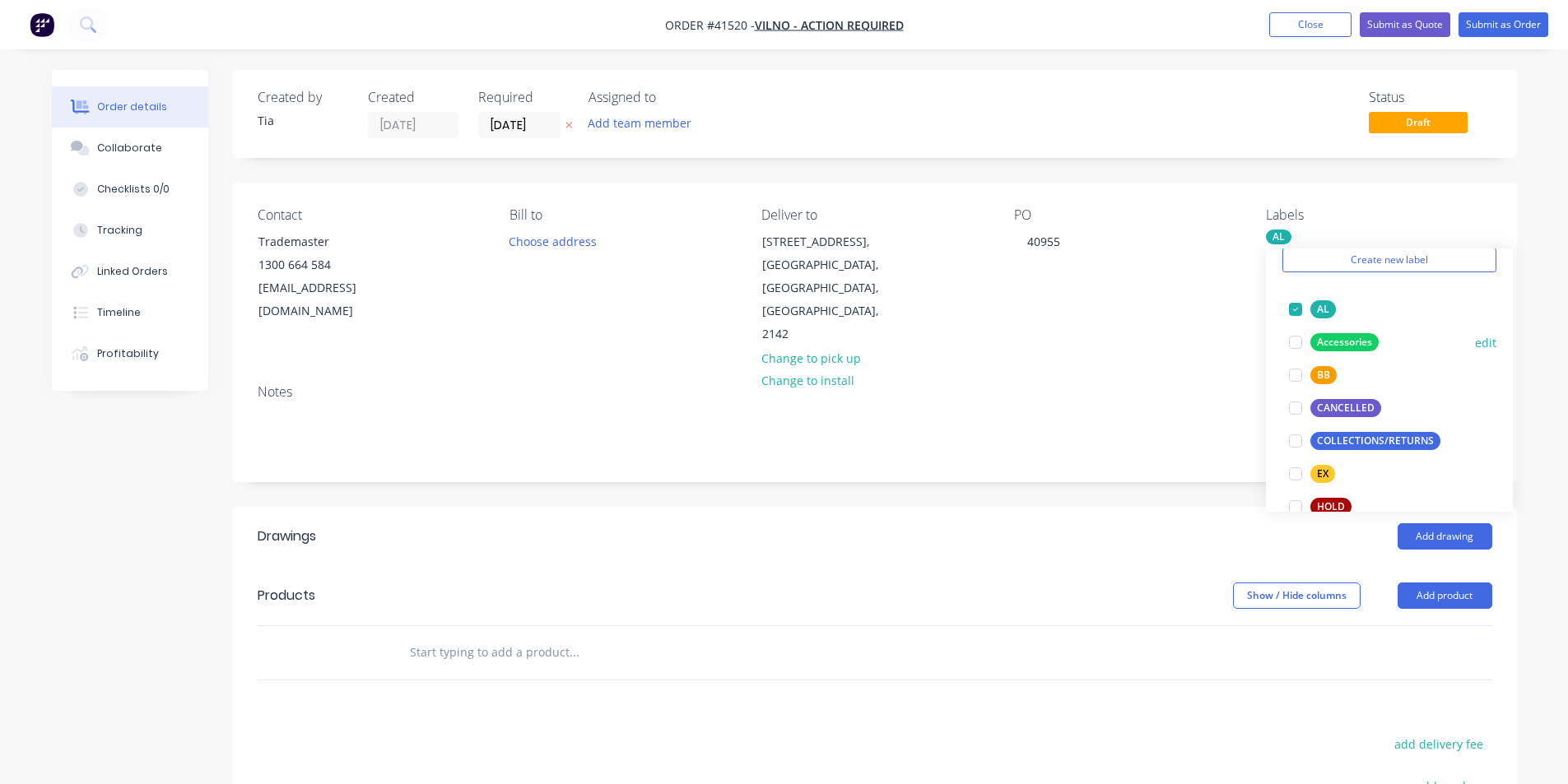
scroll to position [164, 0]
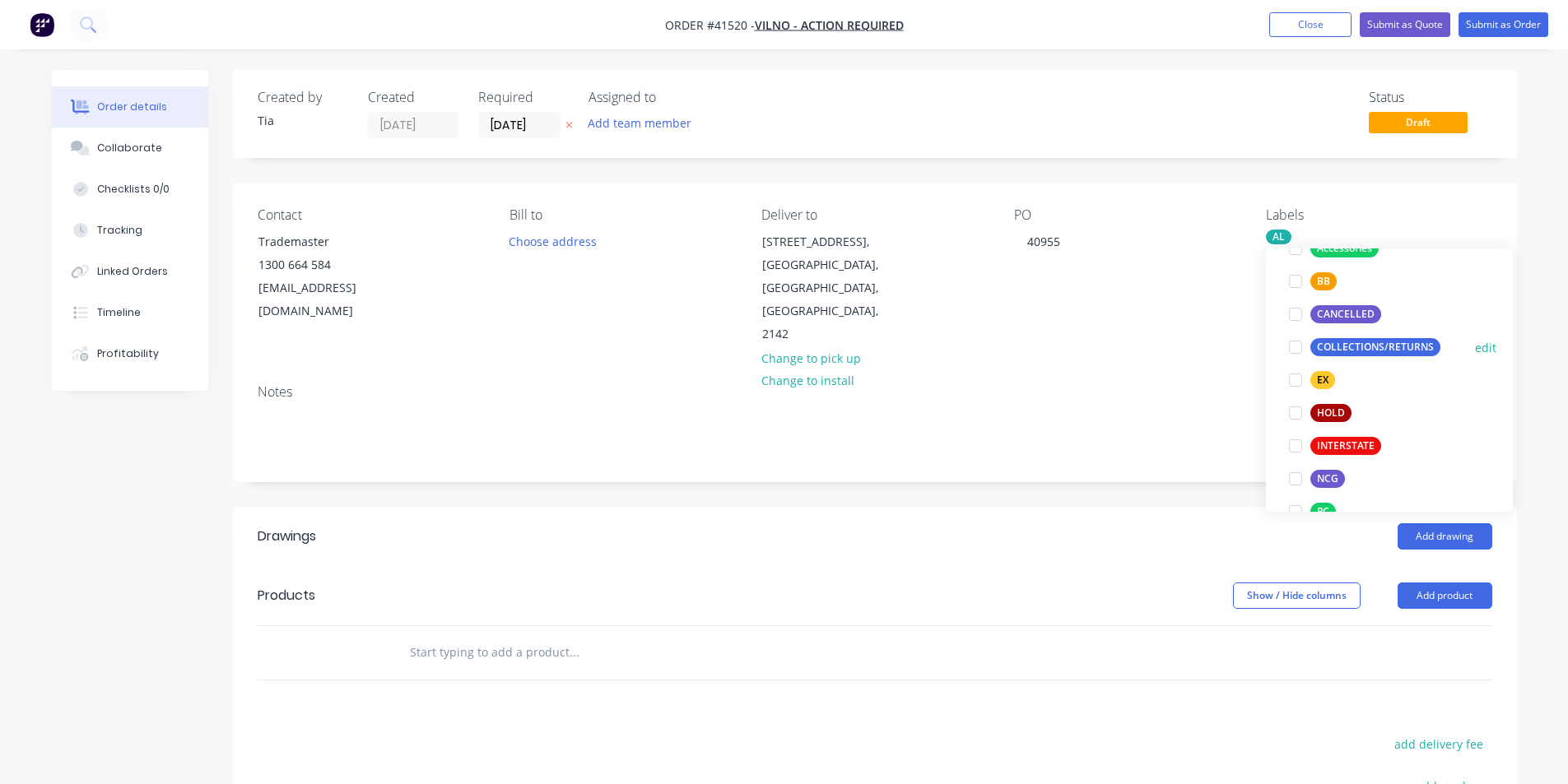
click at [1300, 347] on div at bounding box center [1295, 347] width 33 height 33
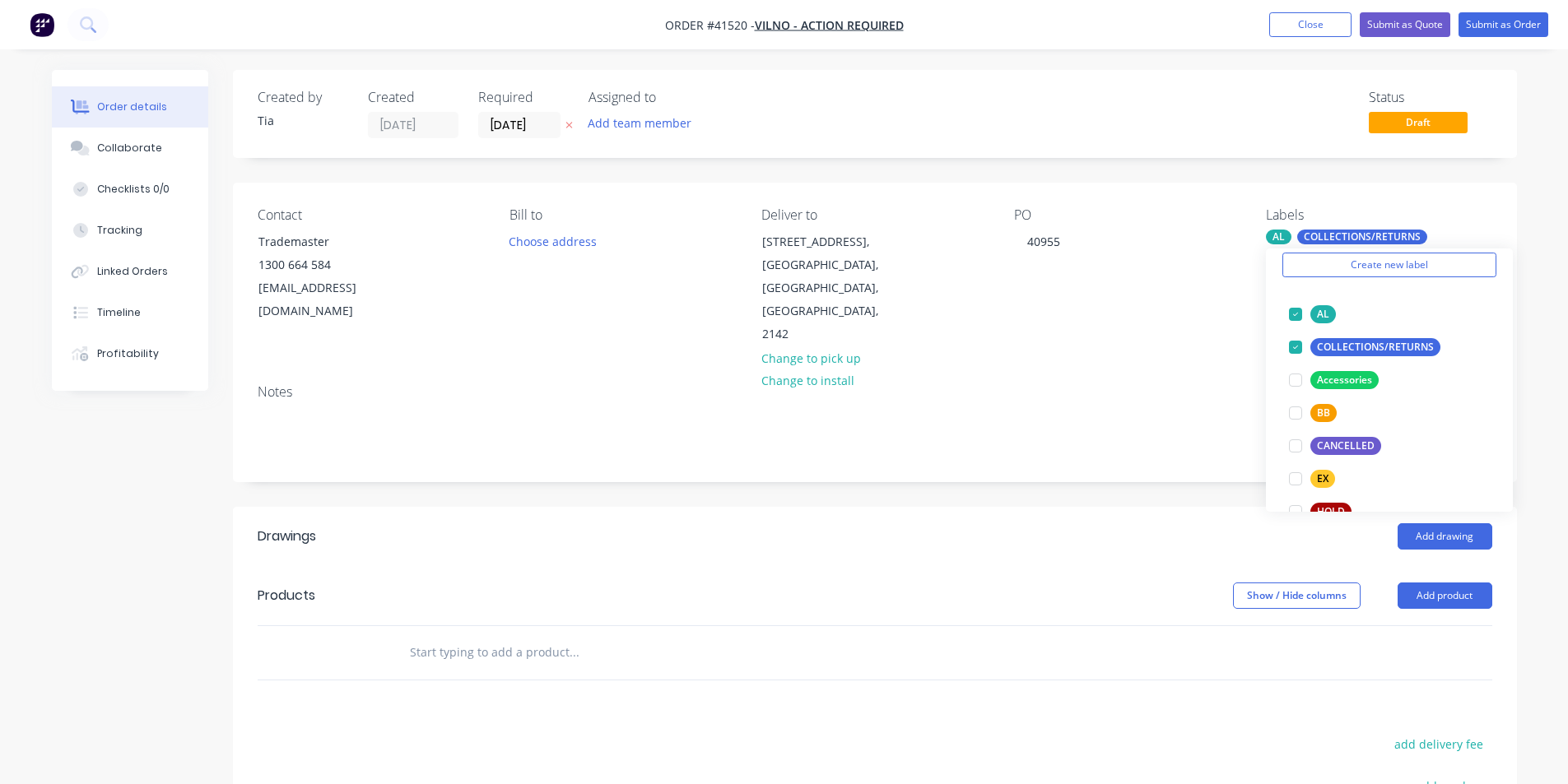
click at [1144, 471] on div "Created by Tia Created [DATE] Required [DATE] Assigned to Add team member Statu…" at bounding box center [875, 572] width 1284 height 1005
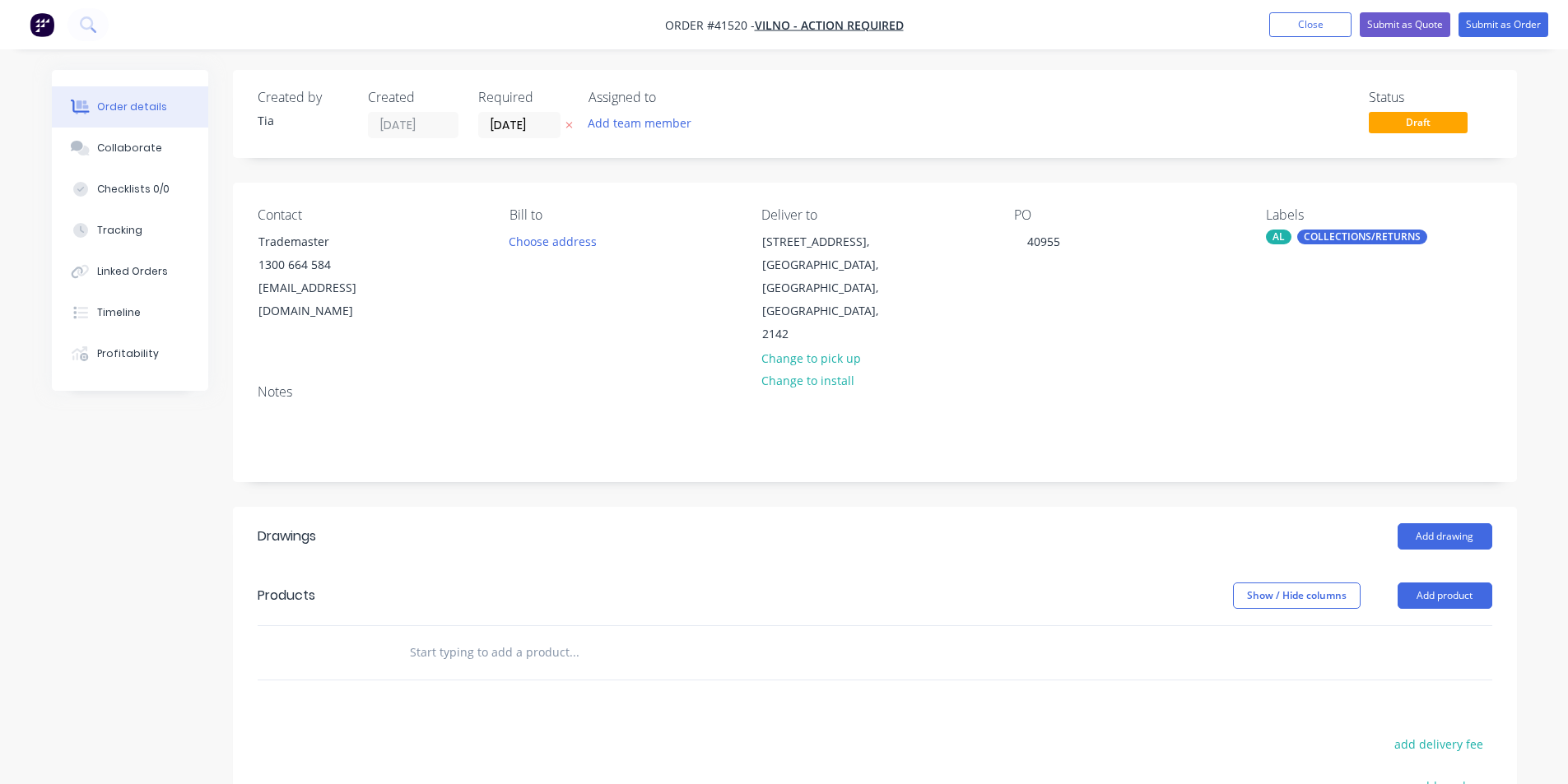
click at [1274, 238] on div "AL" at bounding box center [1279, 237] width 25 height 14
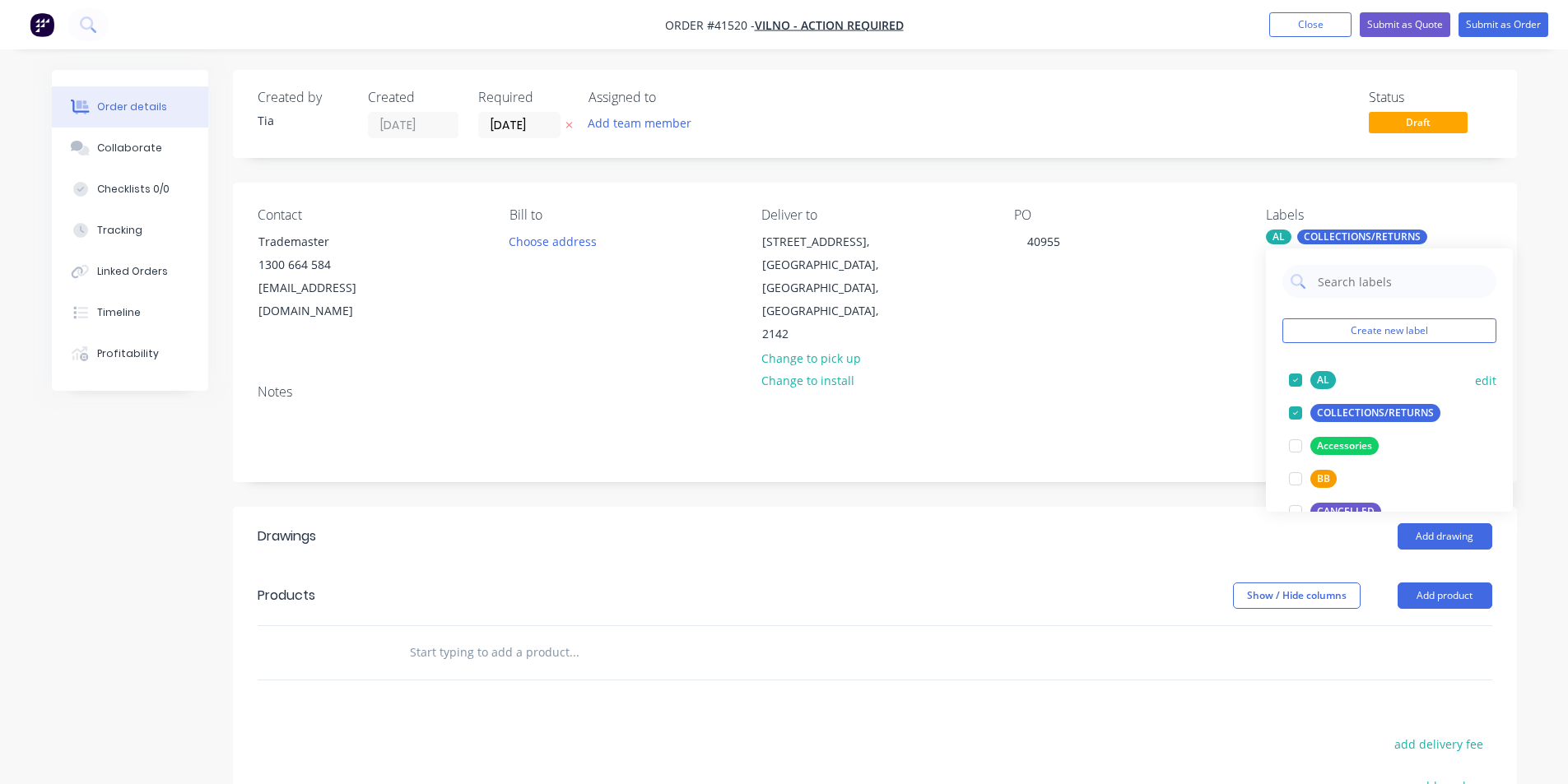
click at [1296, 382] on div at bounding box center [1295, 380] width 33 height 33
drag, startPoint x: 1121, startPoint y: 497, endPoint x: 1113, endPoint y: 478, distance: 20.6
click at [1115, 507] on header "Drawings Add drawing" at bounding box center [875, 537] width 1284 height 60
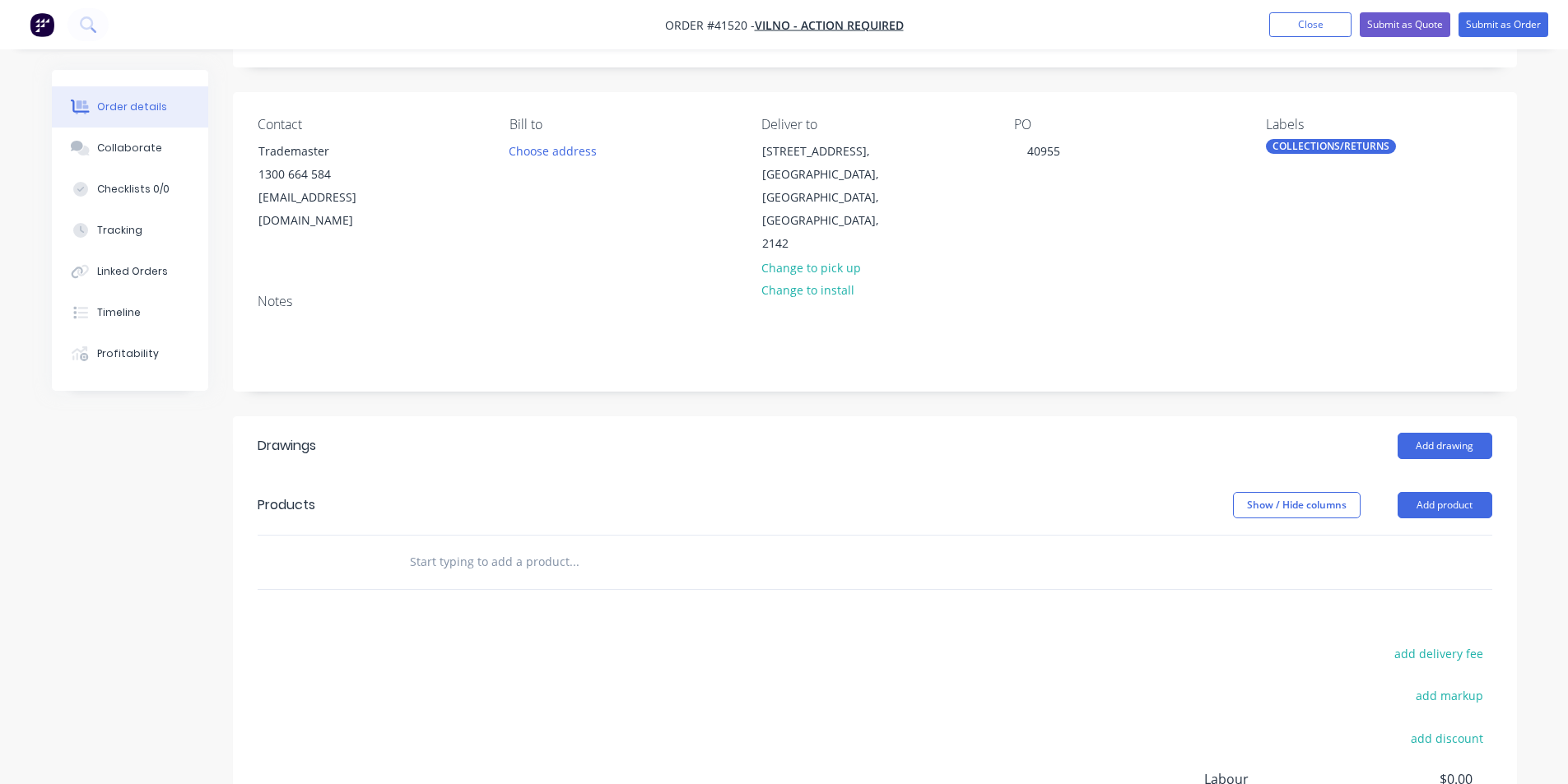
scroll to position [293, 0]
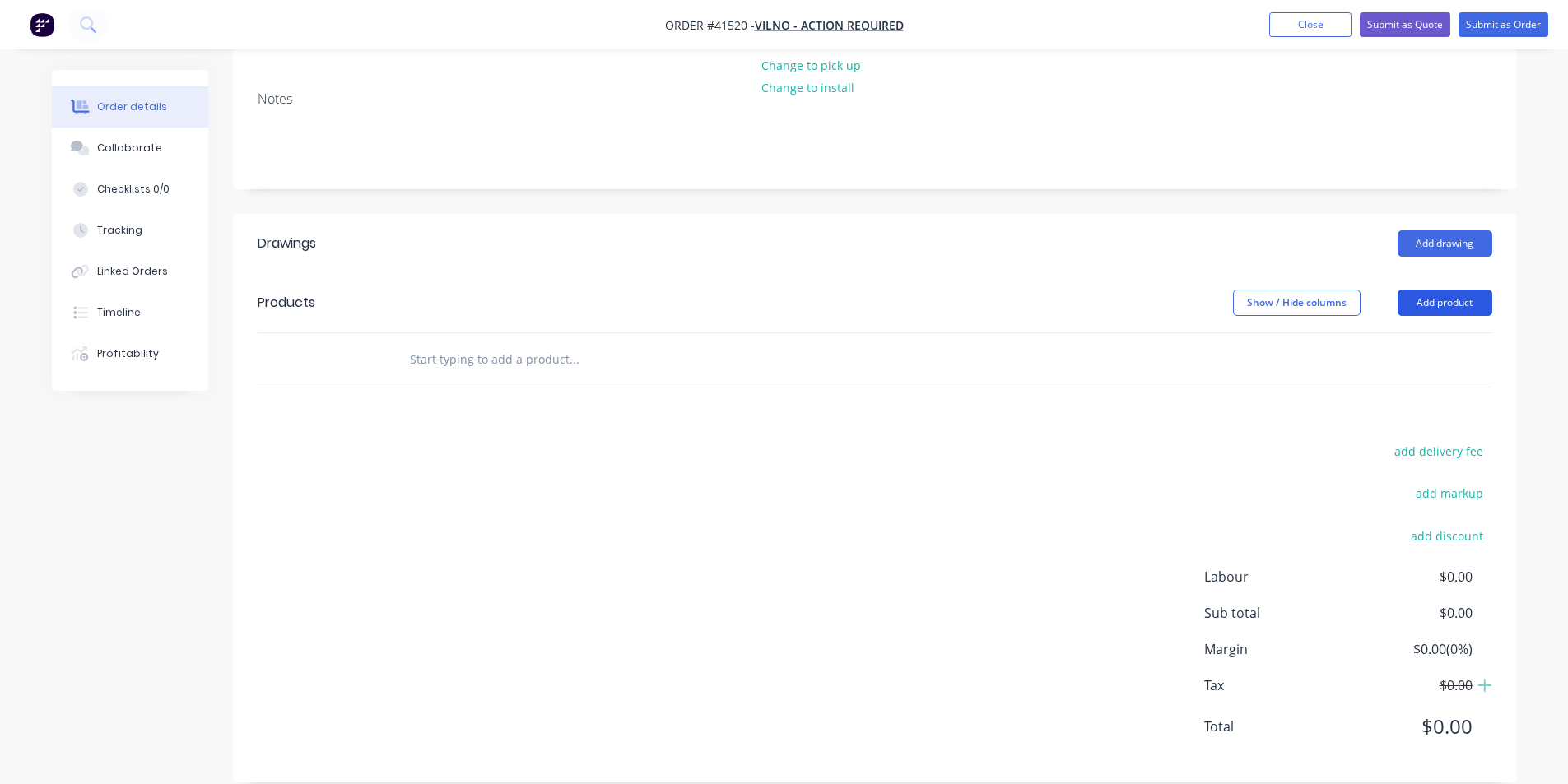
click at [1449, 290] on button "Add product" at bounding box center [1444, 303] width 95 height 26
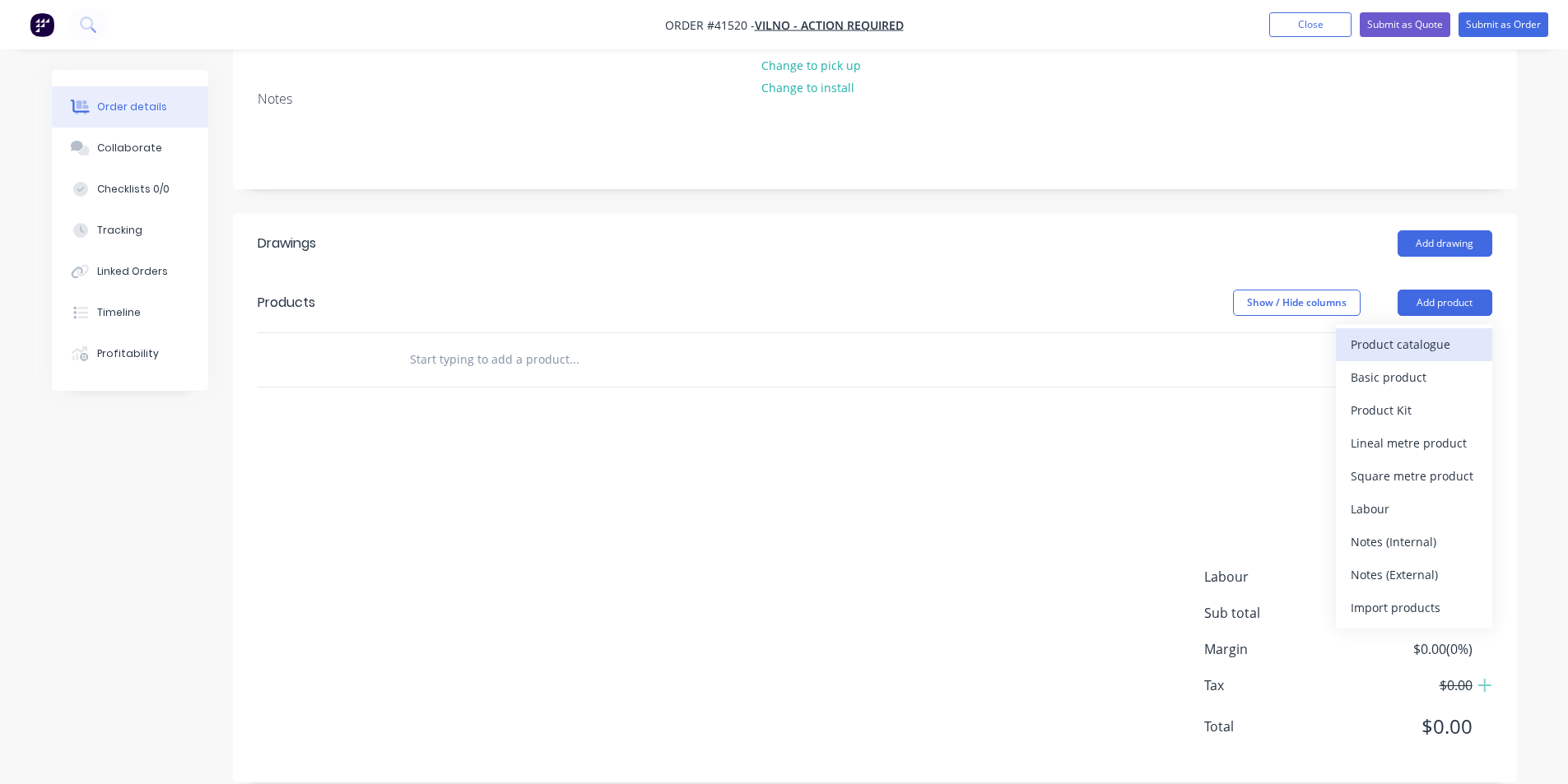
click at [1445, 332] on div "Product catalogue" at bounding box center [1414, 344] width 127 height 23
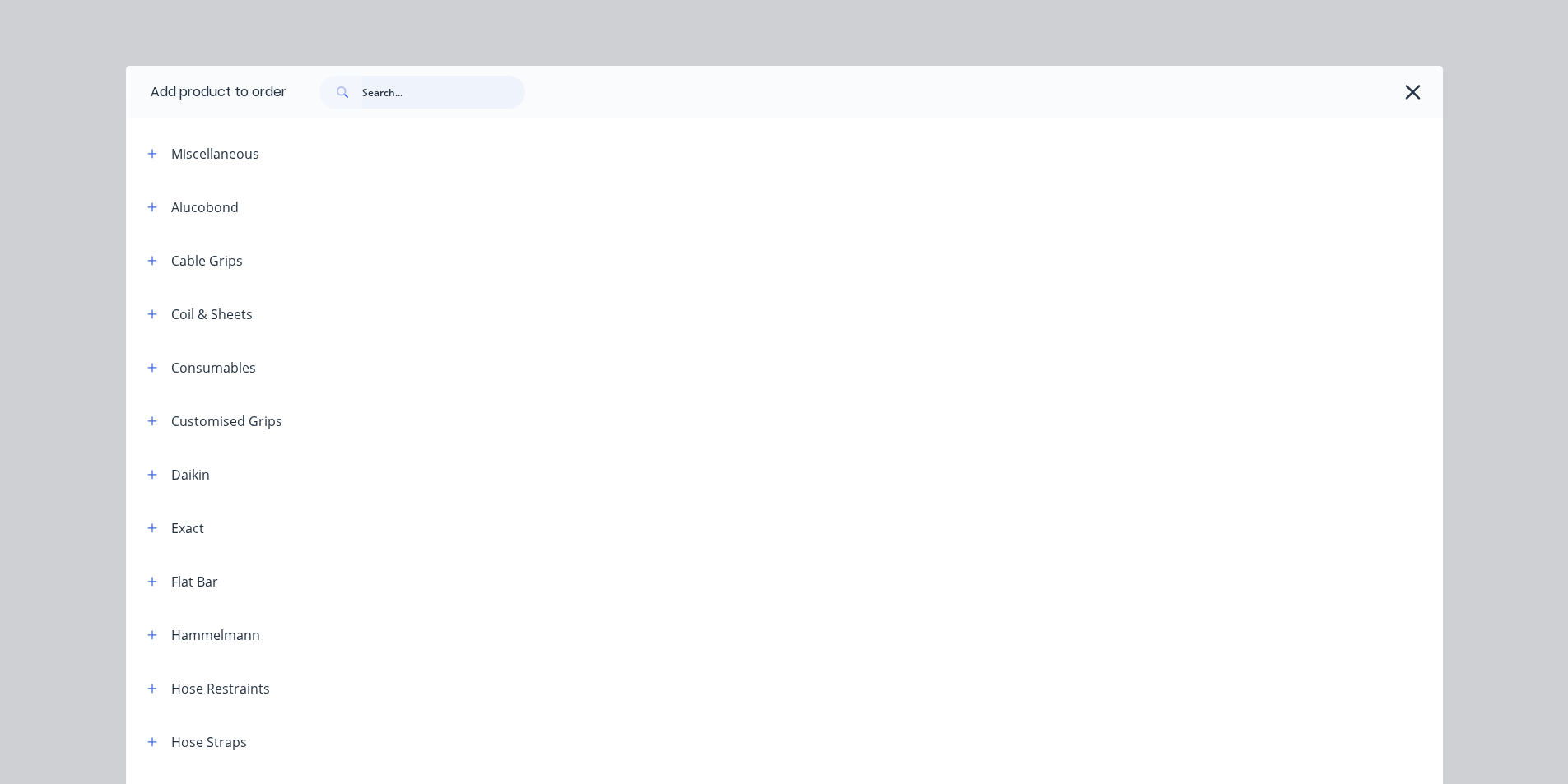
click at [437, 90] on input "text" at bounding box center [444, 92] width 163 height 33
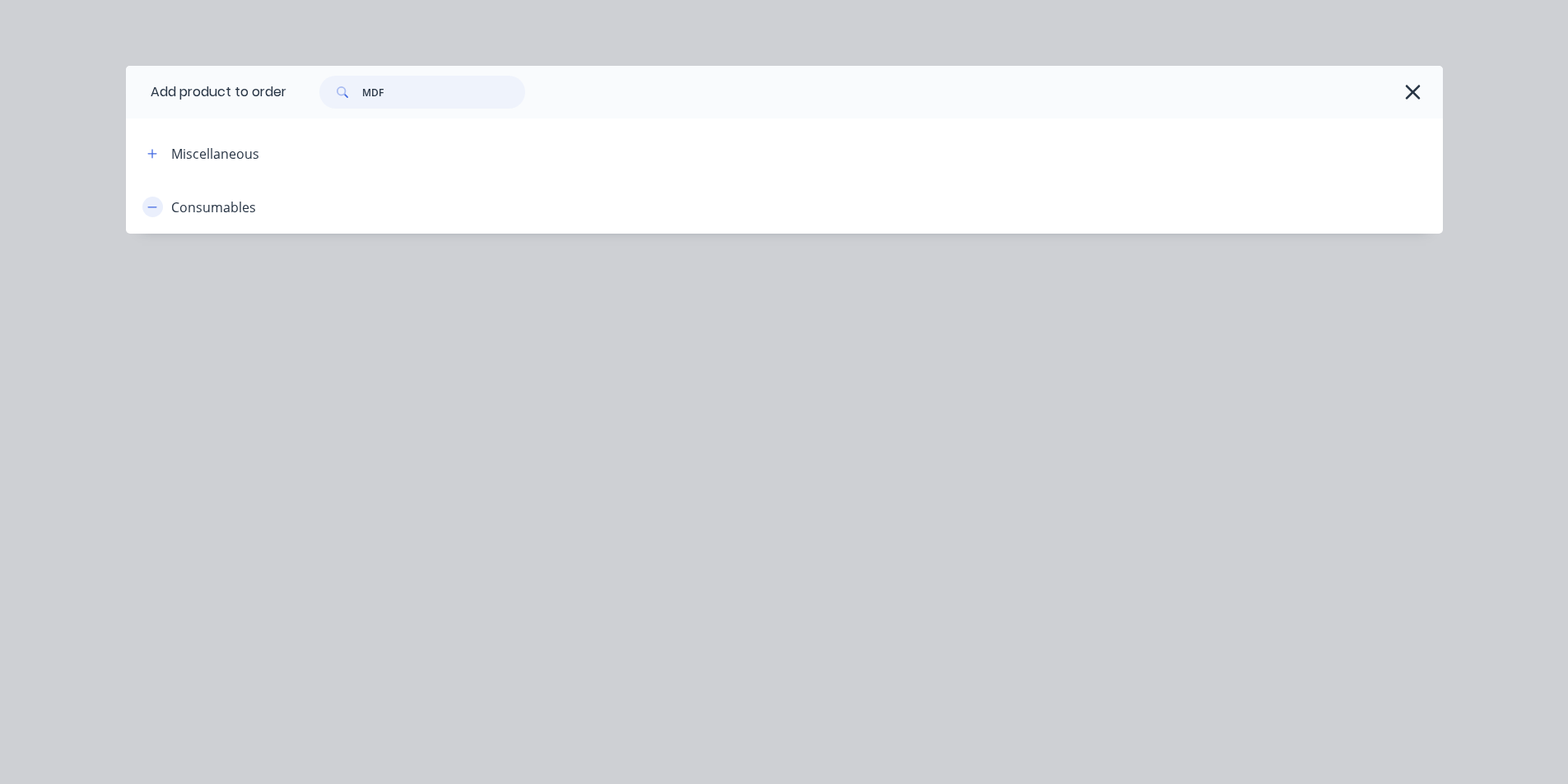
type input "MDF"
click at [152, 204] on icon "button" at bounding box center [152, 207] width 10 height 12
click at [152, 204] on icon "button" at bounding box center [152, 207] width 9 height 9
click at [162, 150] on button "button" at bounding box center [153, 153] width 21 height 21
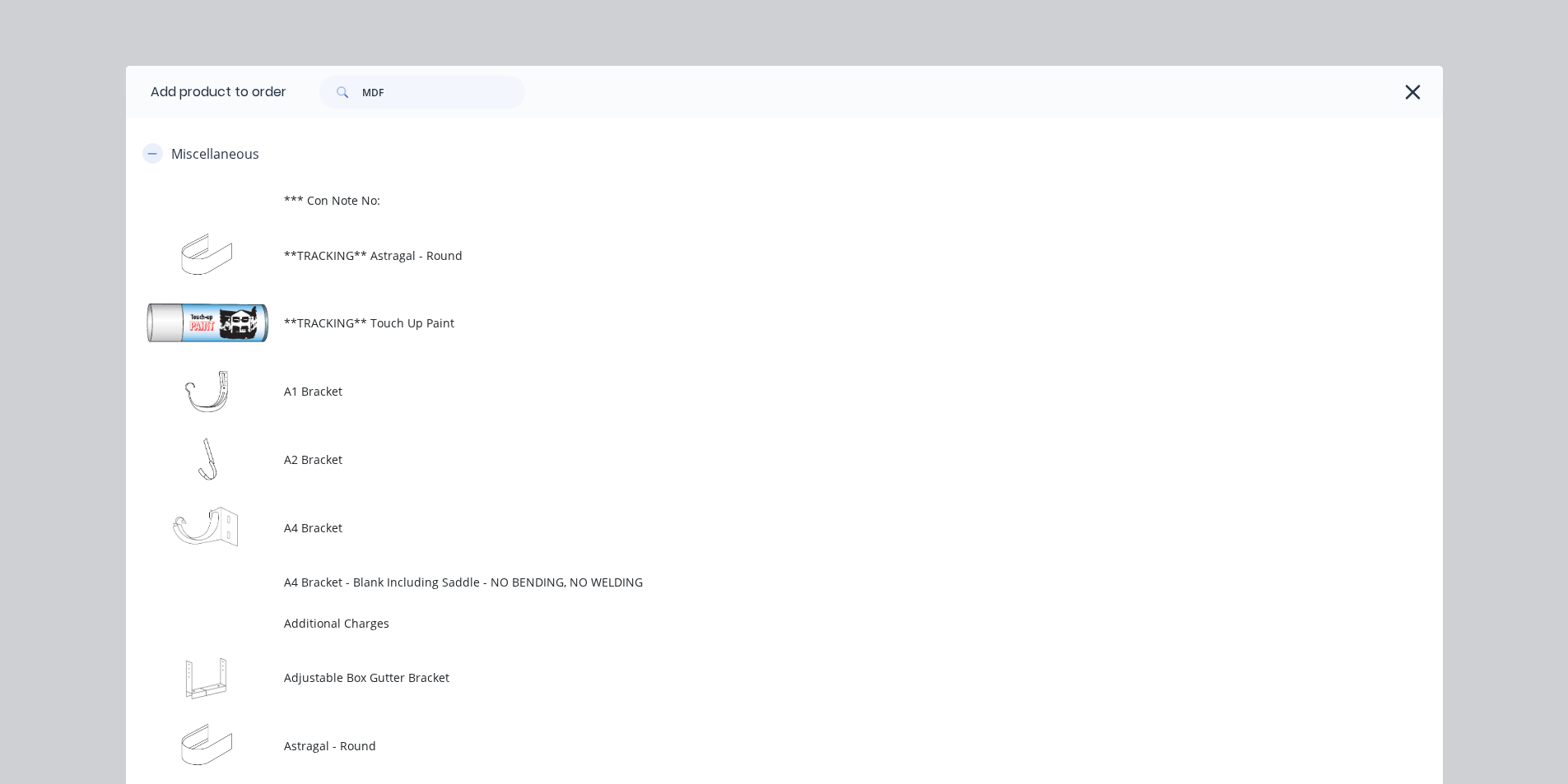
click at [147, 153] on icon "button" at bounding box center [152, 153] width 9 height 1
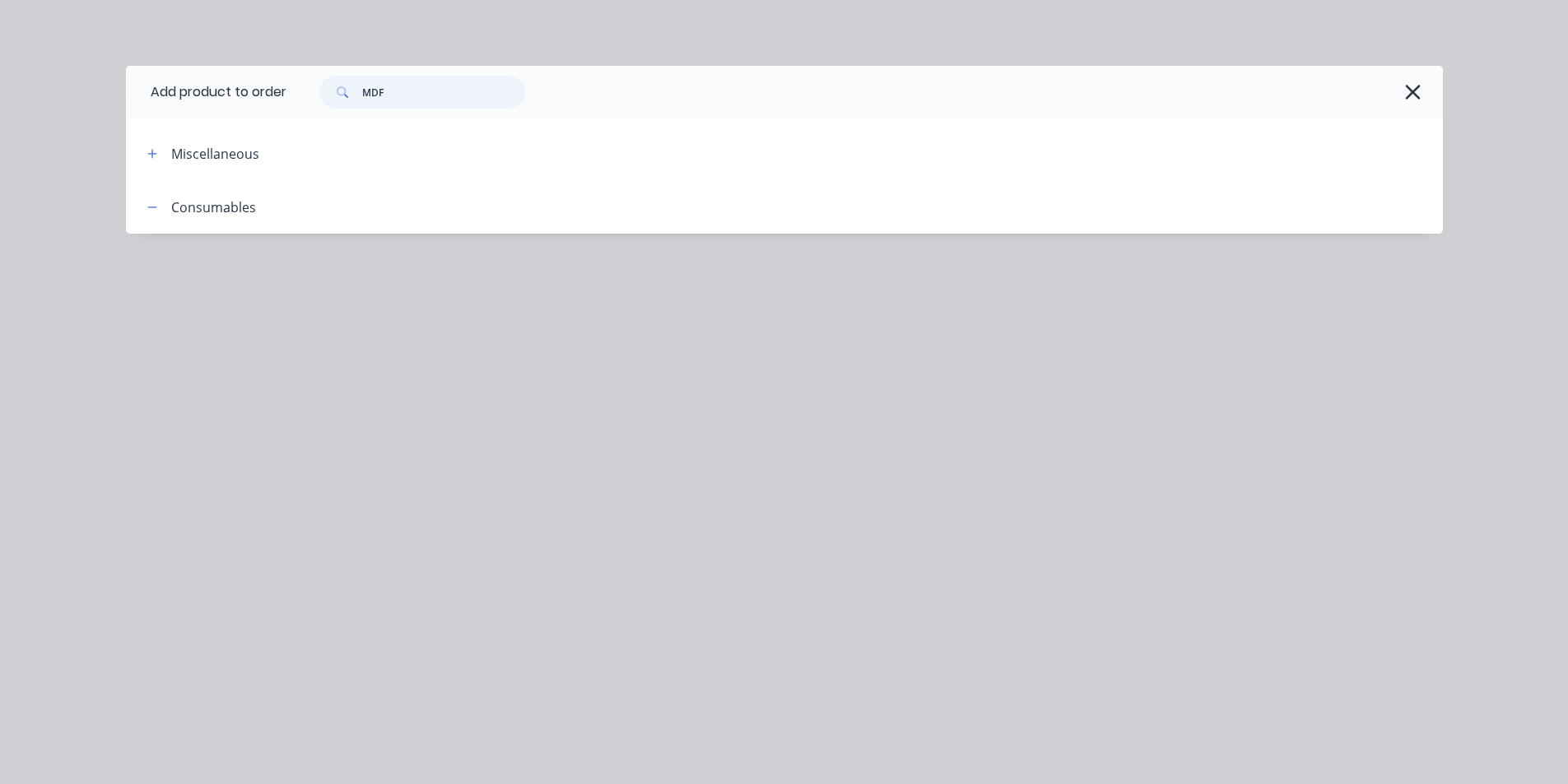
drag, startPoint x: 334, startPoint y: 89, endPoint x: 297, endPoint y: 94, distance: 37.3
click at [292, 94] on div "MDF" at bounding box center [856, 92] width 1140 height 33
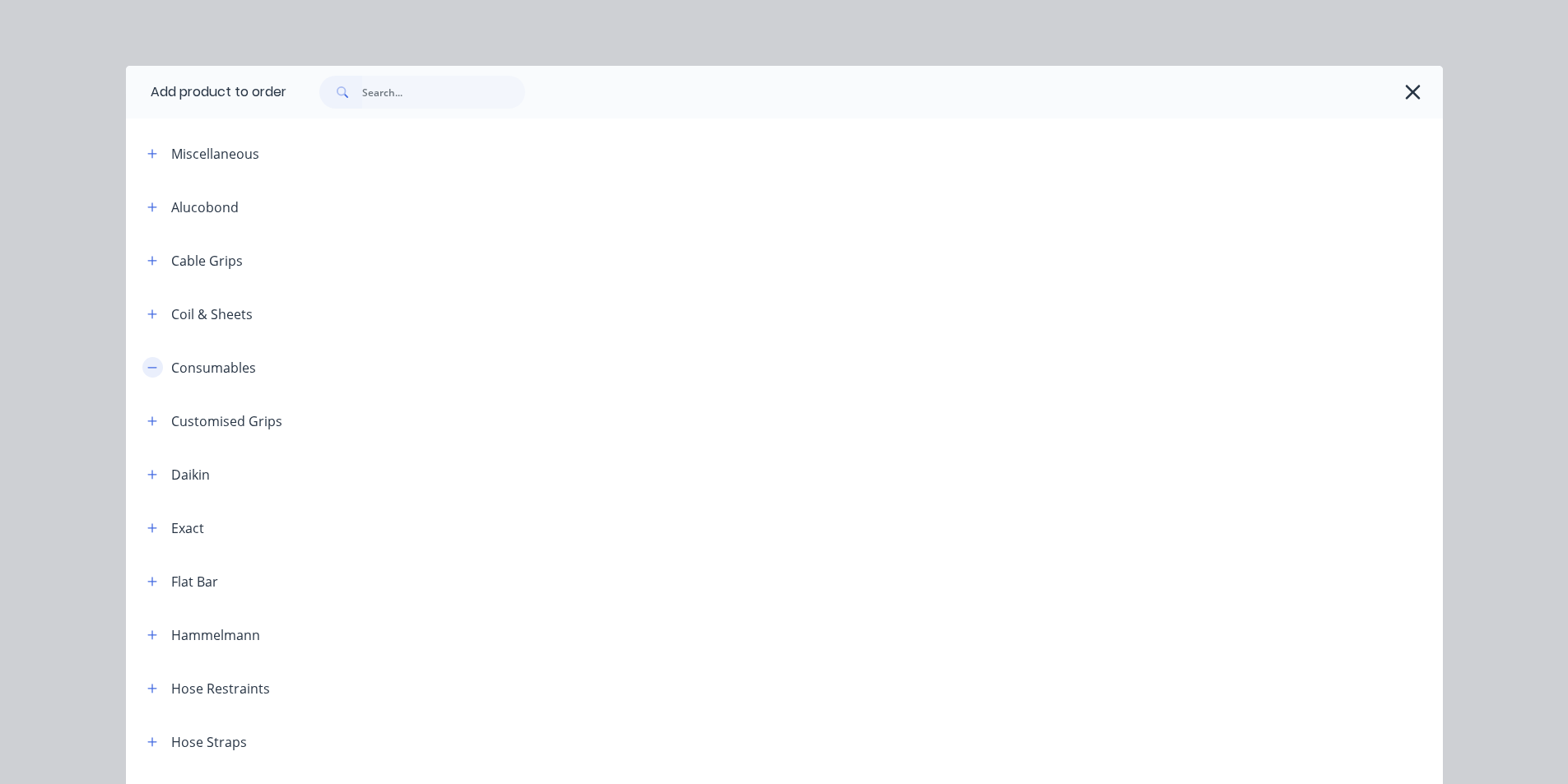
click at [147, 362] on icon "button" at bounding box center [152, 368] width 10 height 12
click at [152, 369] on button "button" at bounding box center [153, 367] width 21 height 21
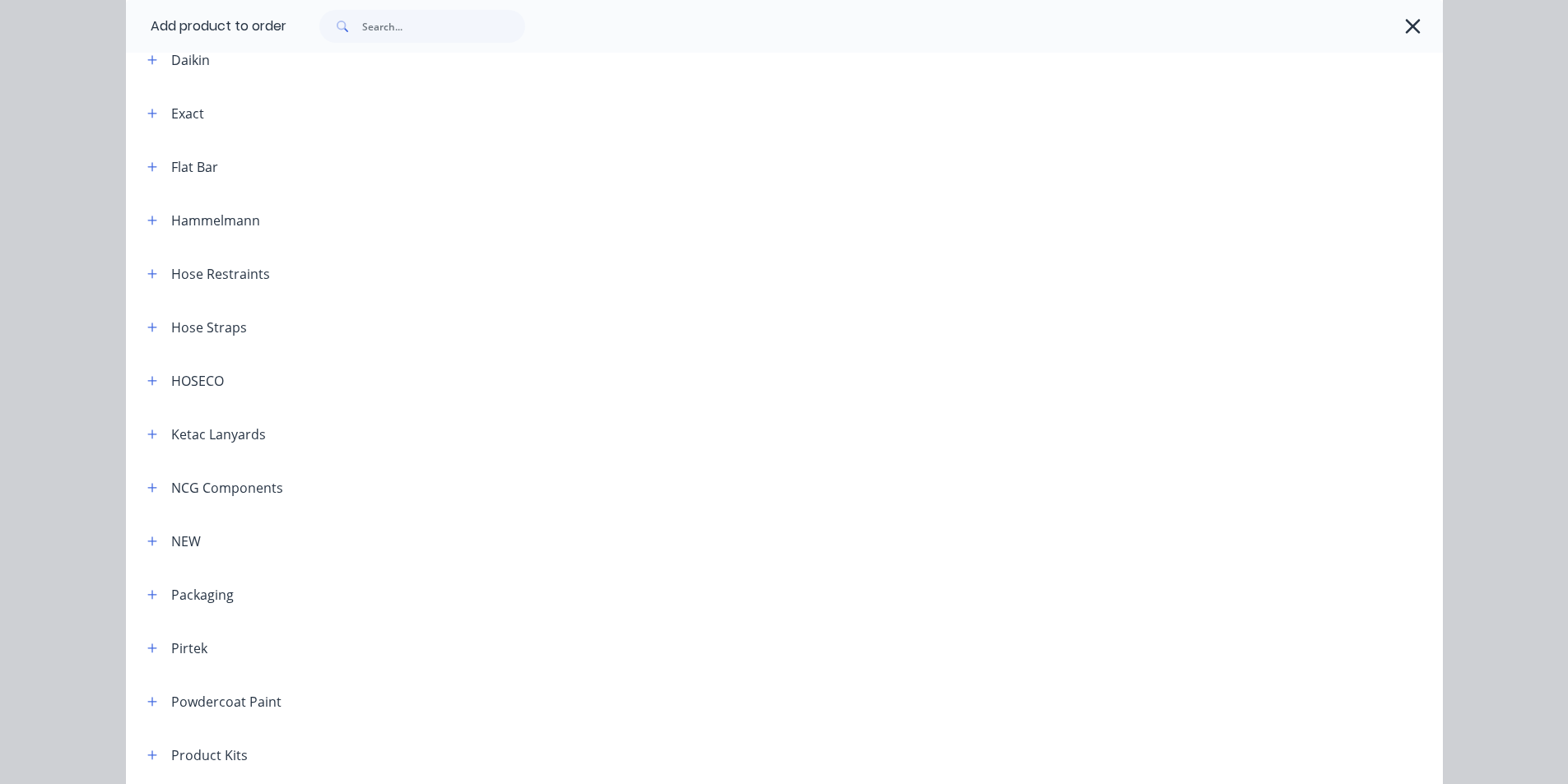
scroll to position [0, 0]
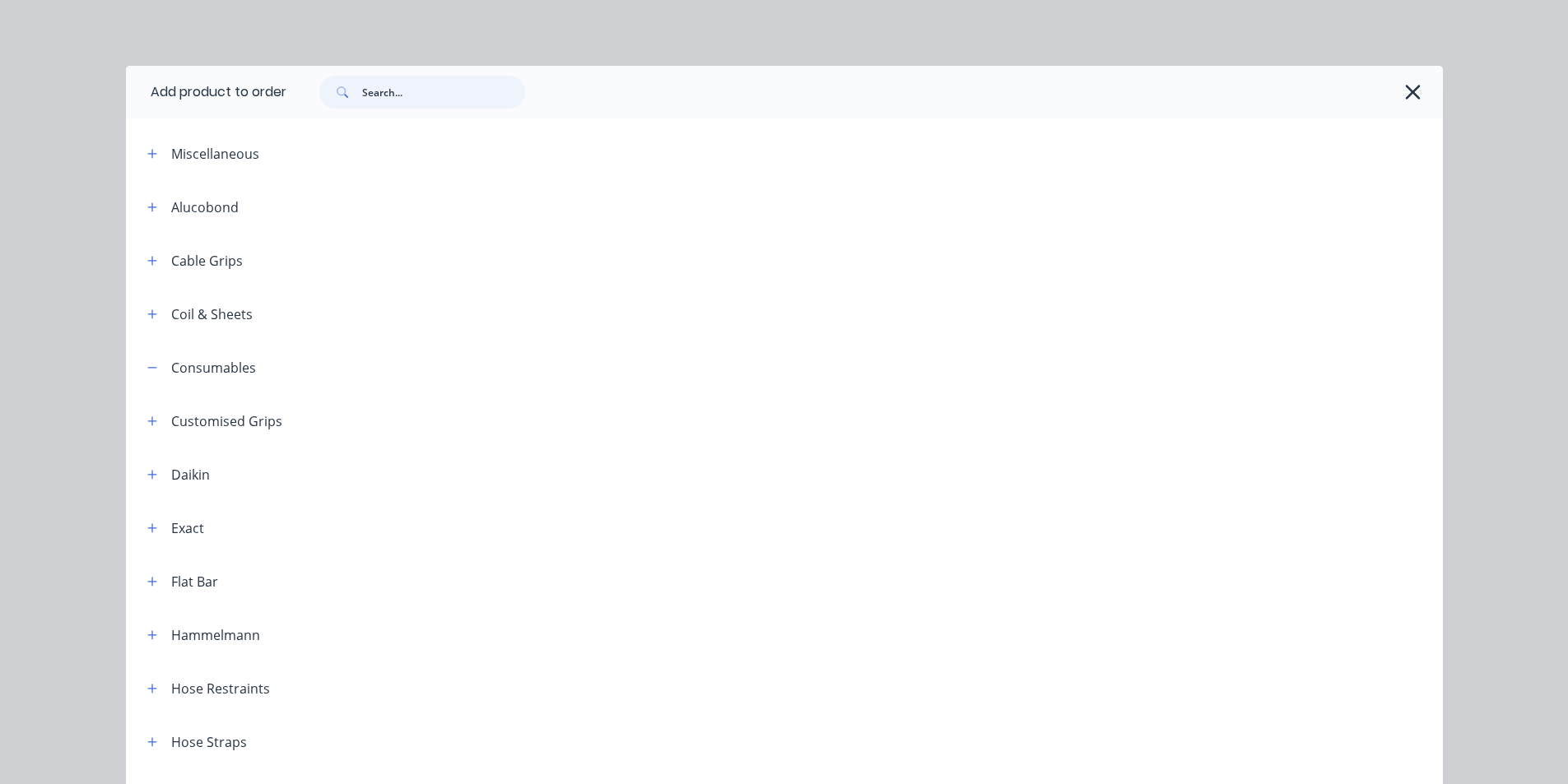
click at [377, 88] on input "text" at bounding box center [444, 92] width 163 height 33
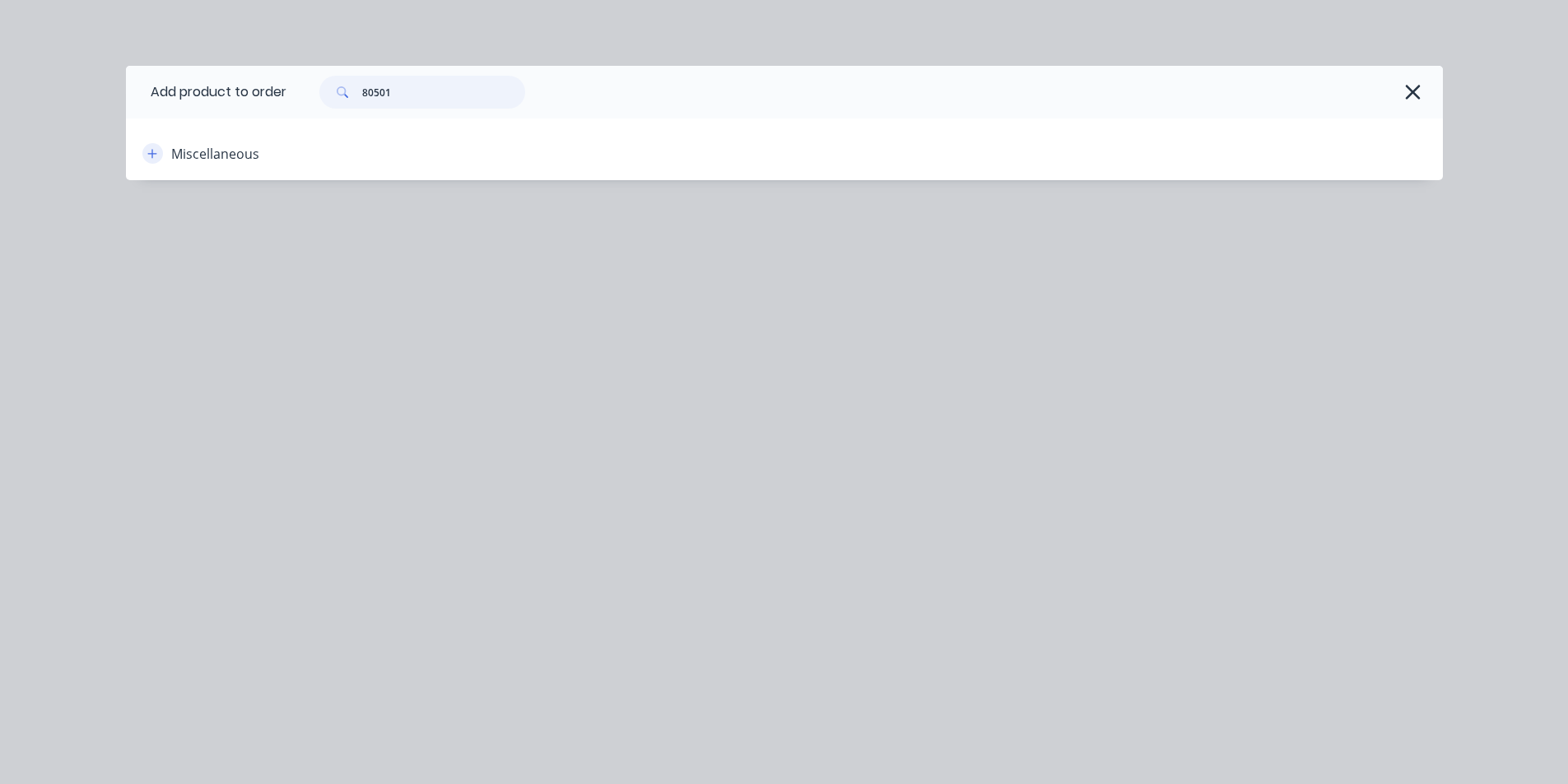
type input "80501"
click at [153, 160] on button "button" at bounding box center [153, 153] width 21 height 21
click at [1422, 95] on button "button" at bounding box center [1413, 91] width 26 height 26
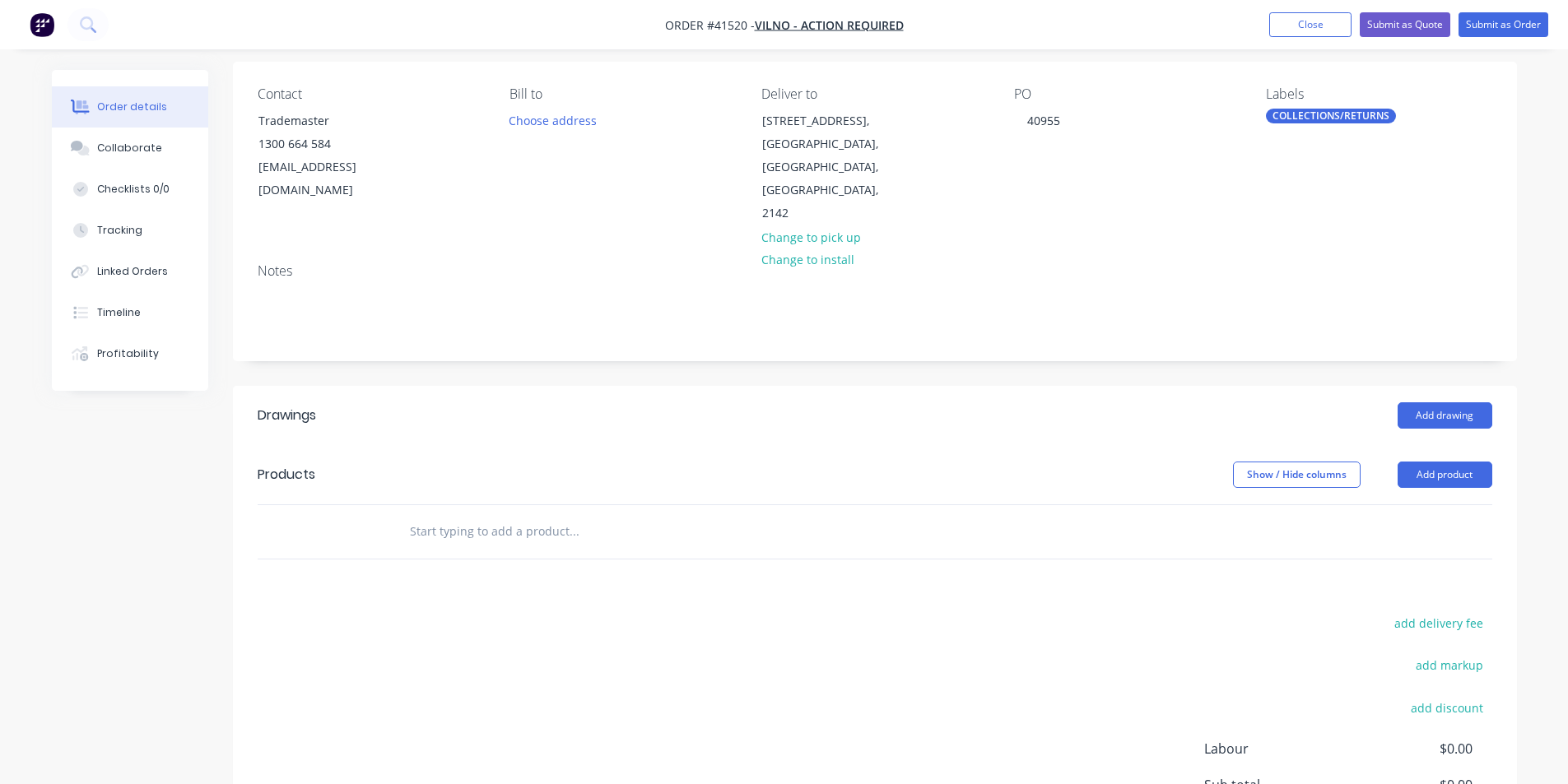
scroll to position [247, 0]
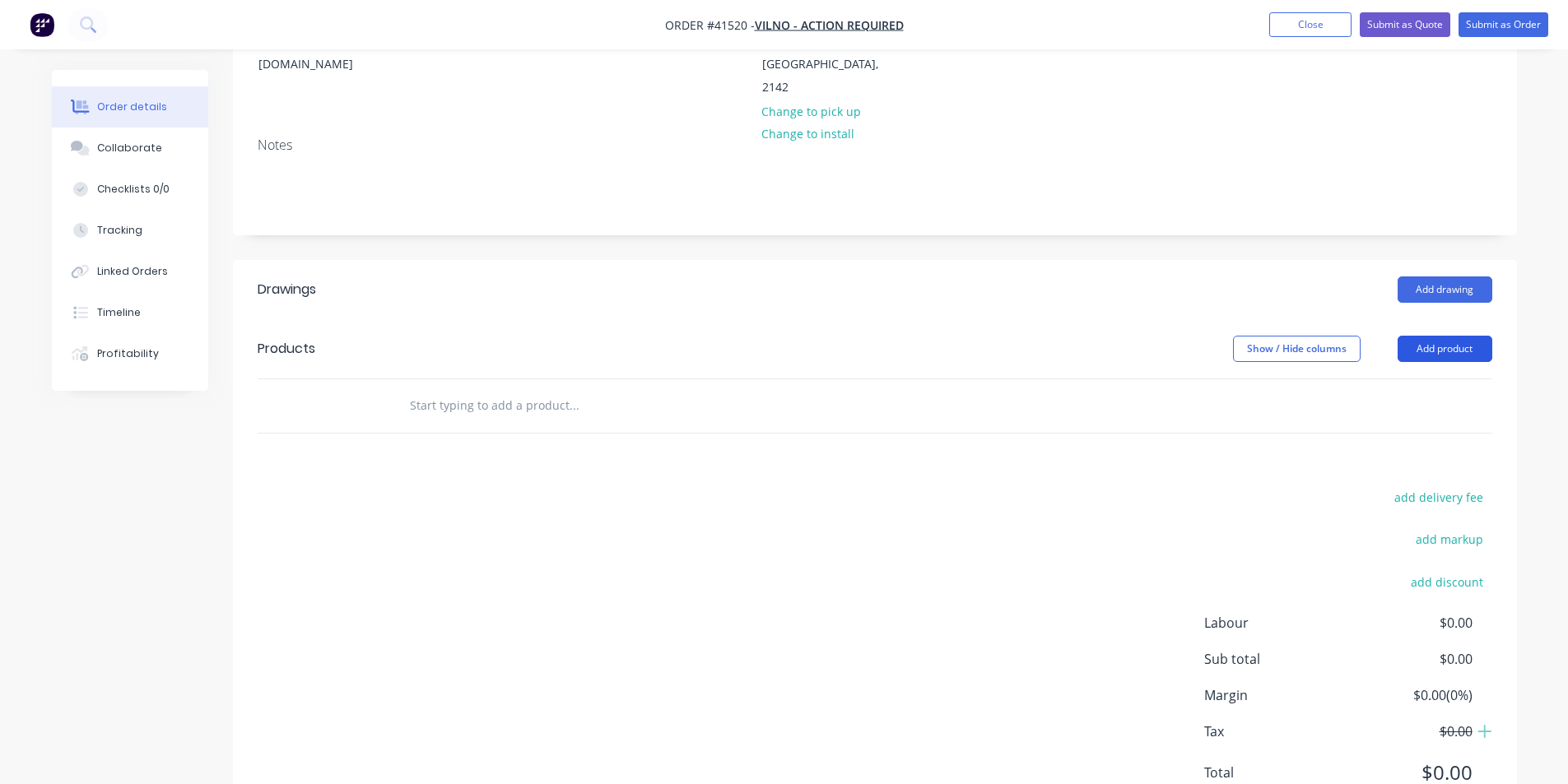
click at [1452, 336] on button "Add product" at bounding box center [1444, 349] width 95 height 26
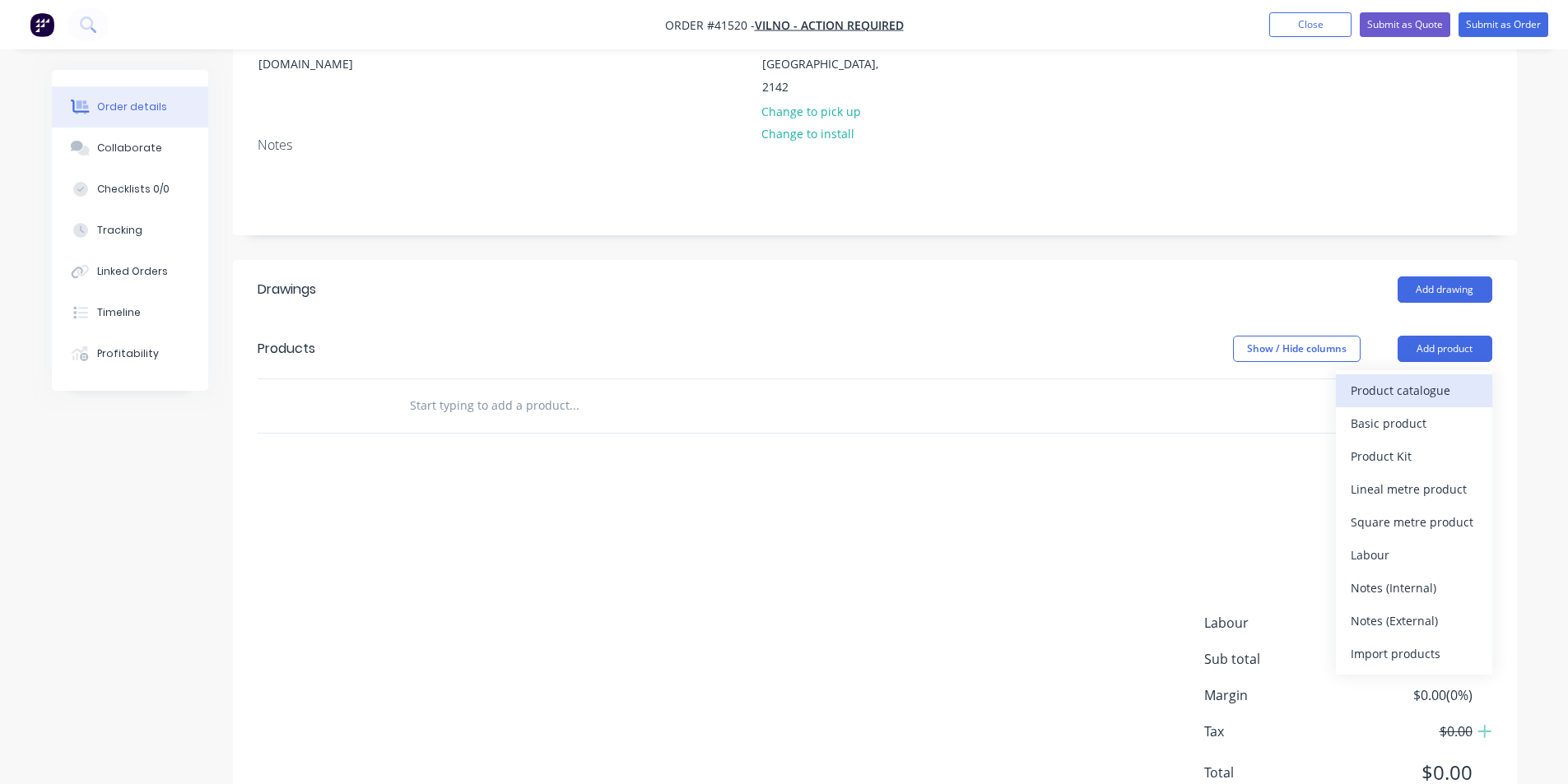
click at [1405, 378] on div "Product catalogue" at bounding box center [1414, 390] width 127 height 23
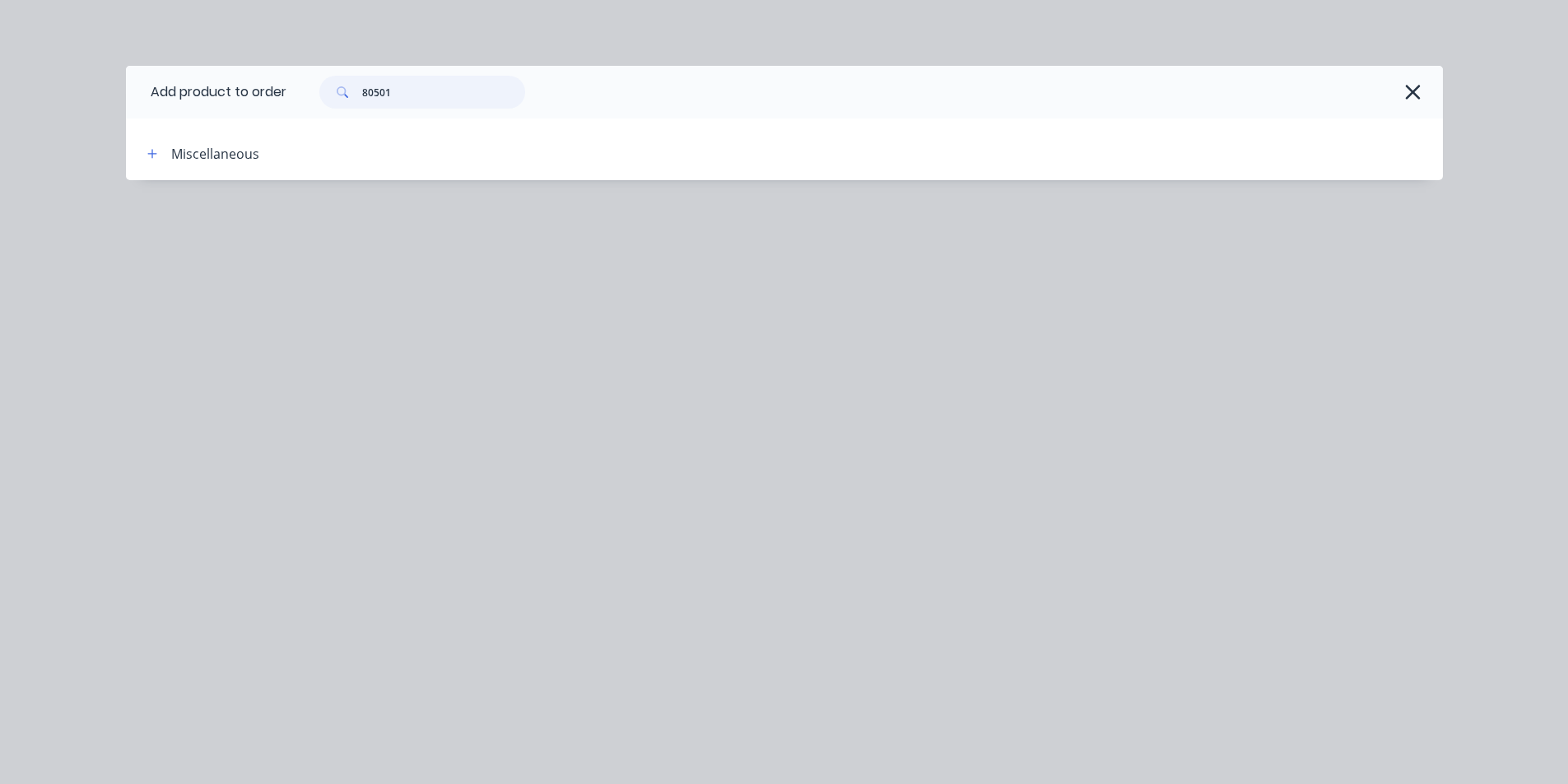
drag, startPoint x: 439, startPoint y: 98, endPoint x: 233, endPoint y: 117, distance: 206.9
click at [233, 117] on header "Add product to order 80501" at bounding box center [784, 92] width 1317 height 52
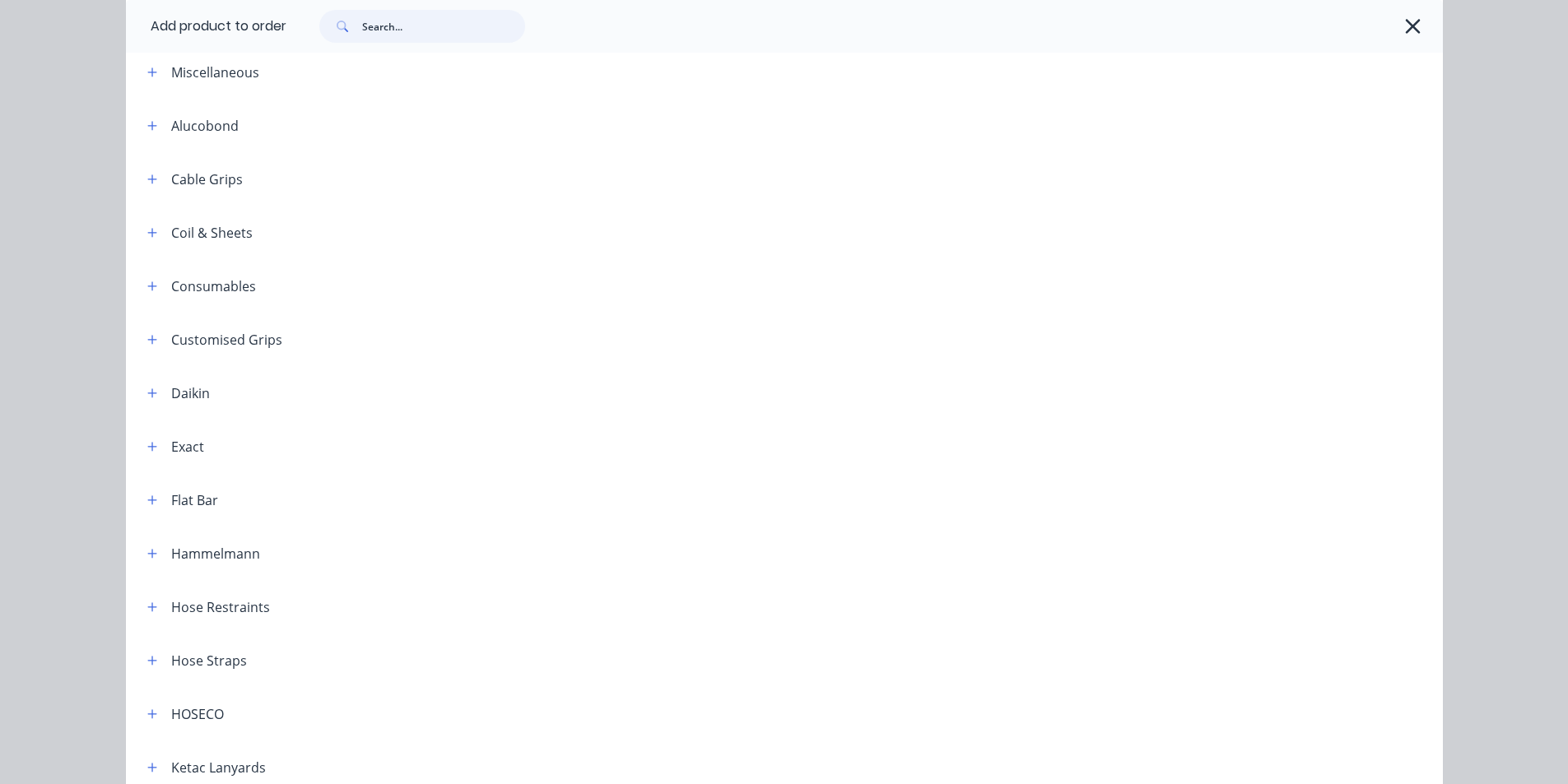
scroll to position [82, 0]
click at [147, 281] on icon "button" at bounding box center [152, 285] width 10 height 12
click at [151, 70] on icon "button" at bounding box center [152, 71] width 10 height 12
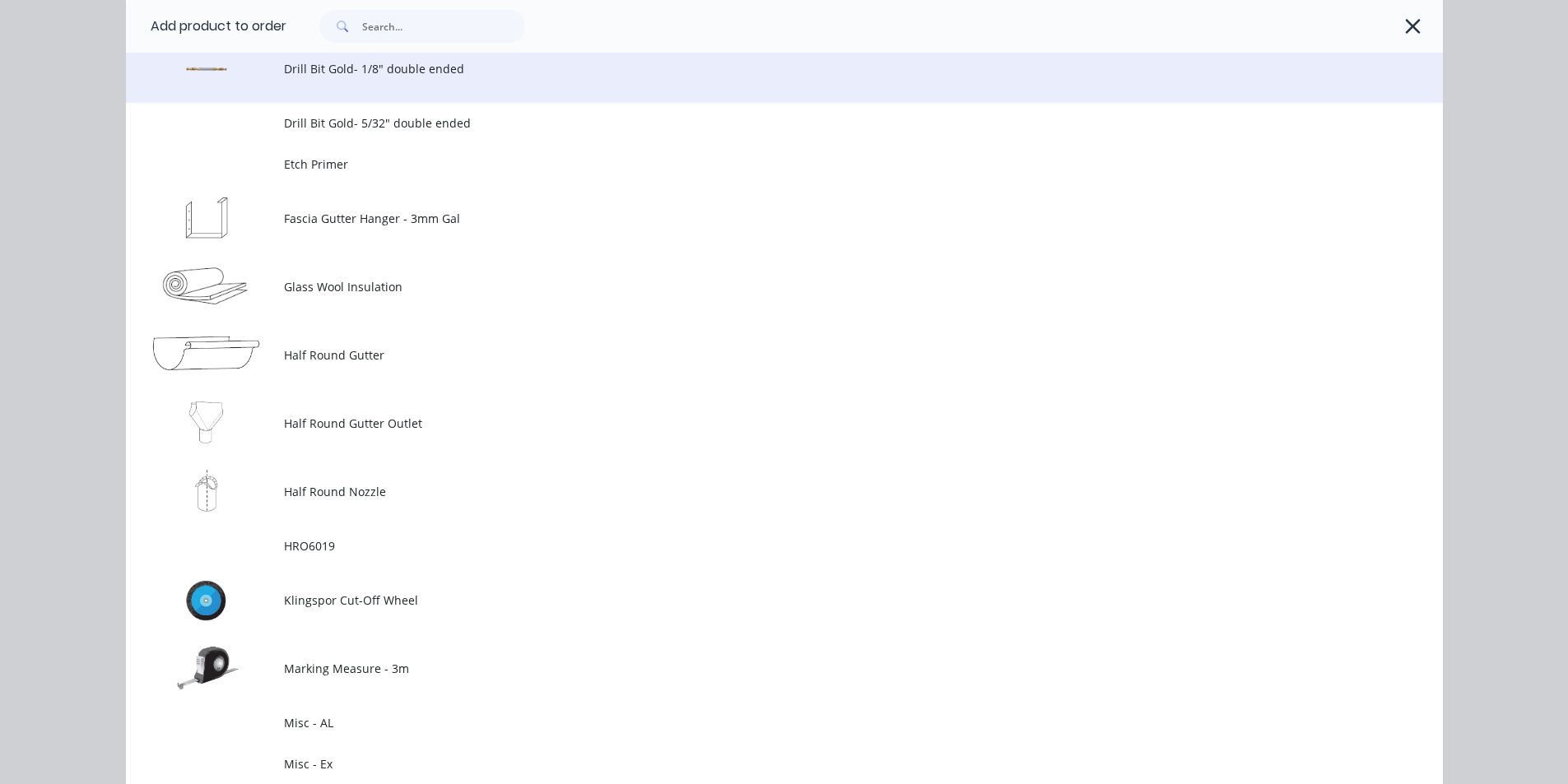
scroll to position [1974, 0]
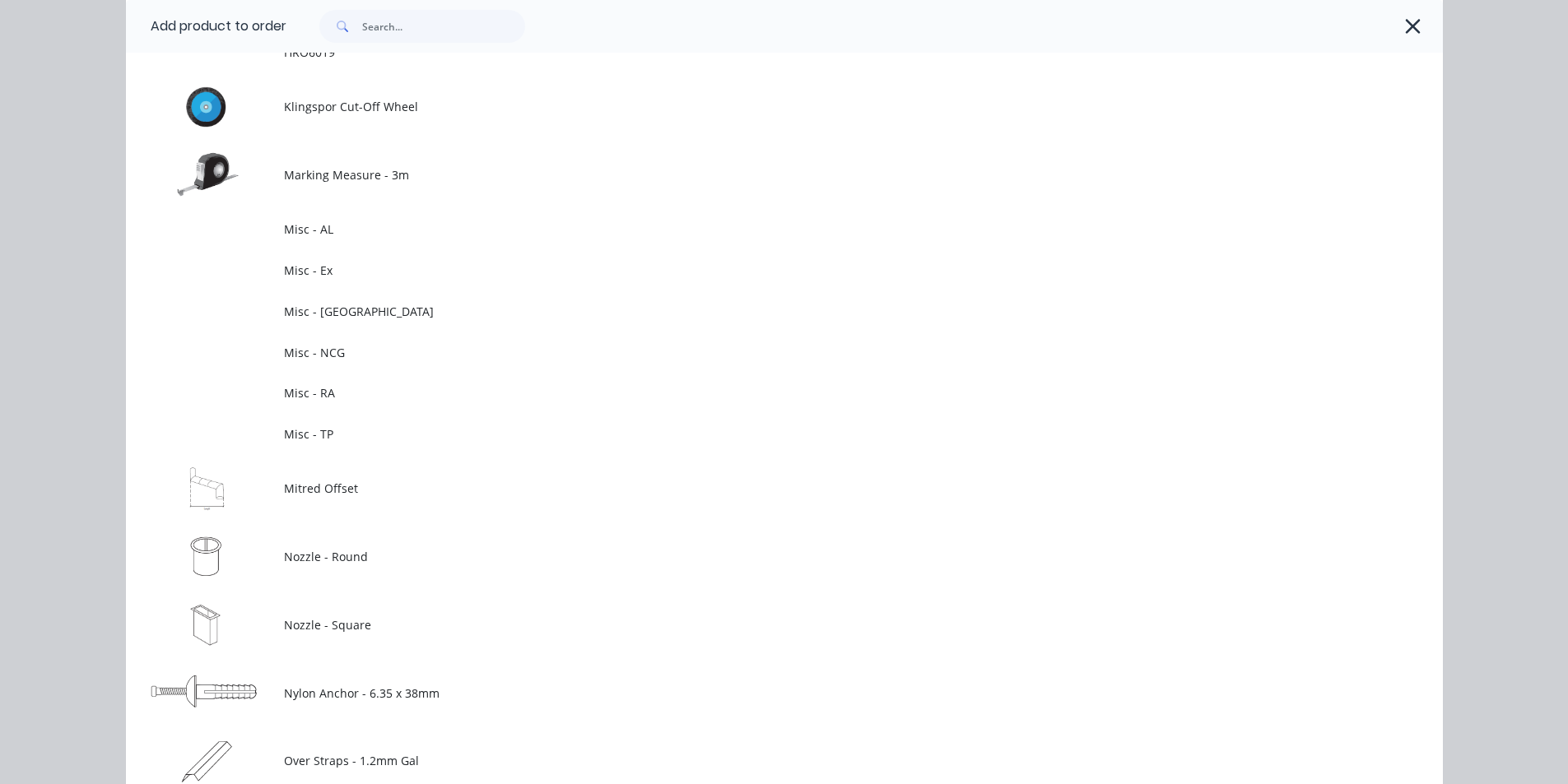
drag, startPoint x: 390, startPoint y: 228, endPoint x: 383, endPoint y: 238, distance: 12.2
click at [390, 227] on span "Misc - AL" at bounding box center [747, 229] width 927 height 17
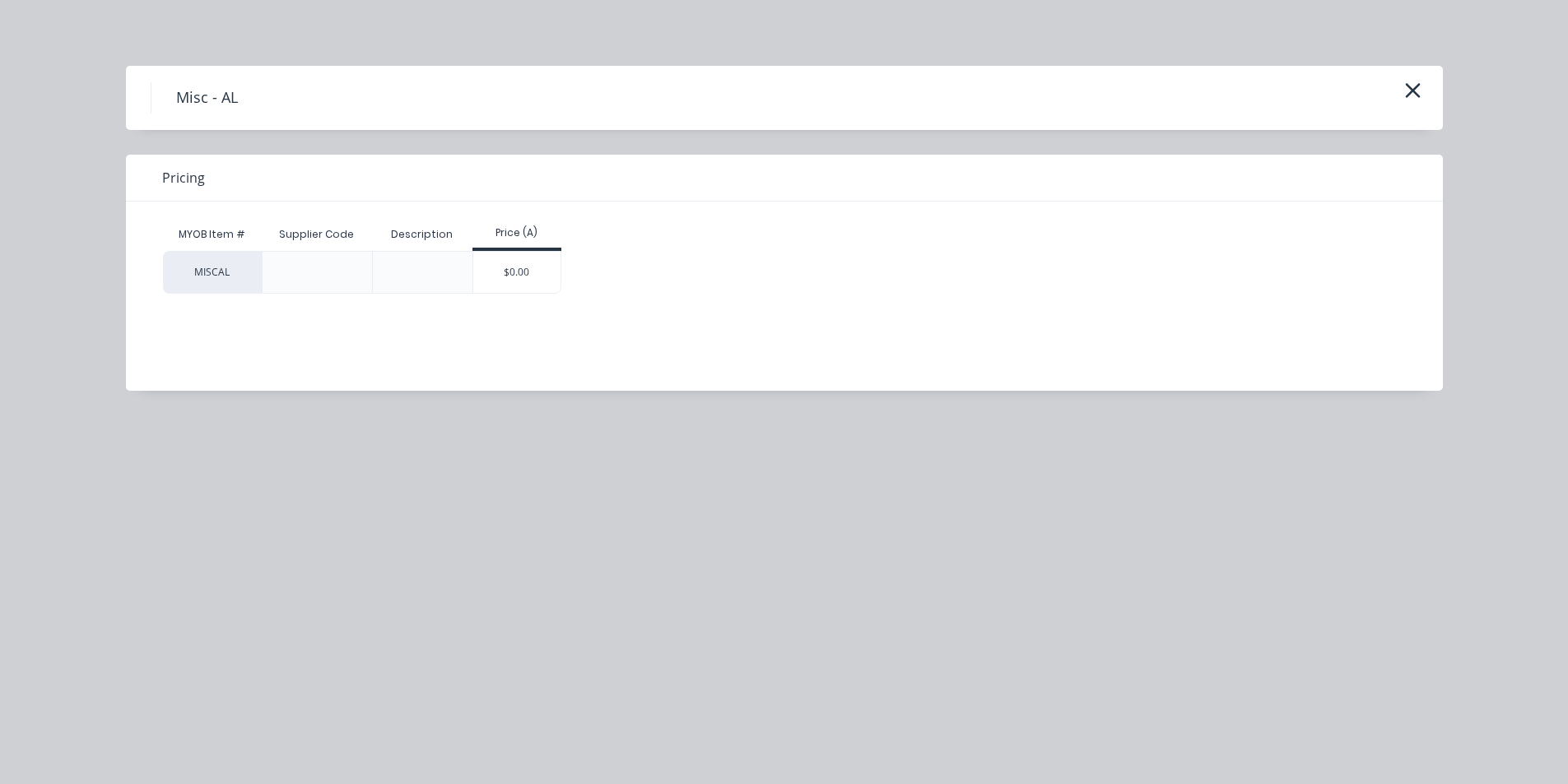
scroll to position [0, 0]
click at [540, 279] on div "$0.00" at bounding box center [517, 273] width 88 height 42
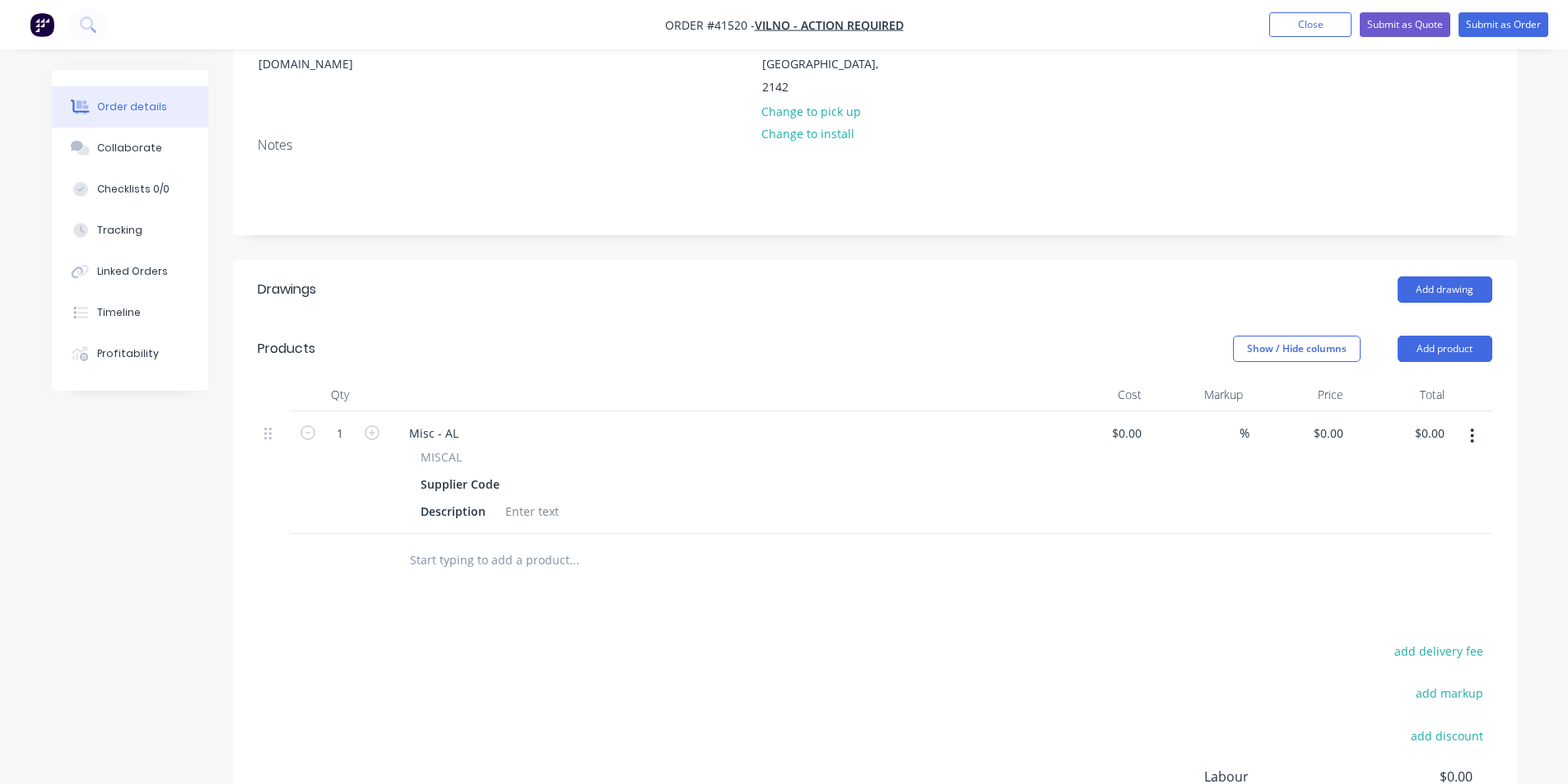
click at [447, 448] on span "MISCAL" at bounding box center [441, 456] width 42 height 17
click at [484, 472] on div "Supplier Code" at bounding box center [460, 484] width 92 height 23
drag, startPoint x: 502, startPoint y: 456, endPoint x: 347, endPoint y: 471, distance: 155.7
click at [347, 471] on div "1 Misc - AL MISCAL Supplier Code Description $0.00 $0.00 % $0.00 $0.00 $0.00 $0…" at bounding box center [875, 472] width 1235 height 123
click at [435, 448] on span "MISCAL" at bounding box center [441, 456] width 42 height 17
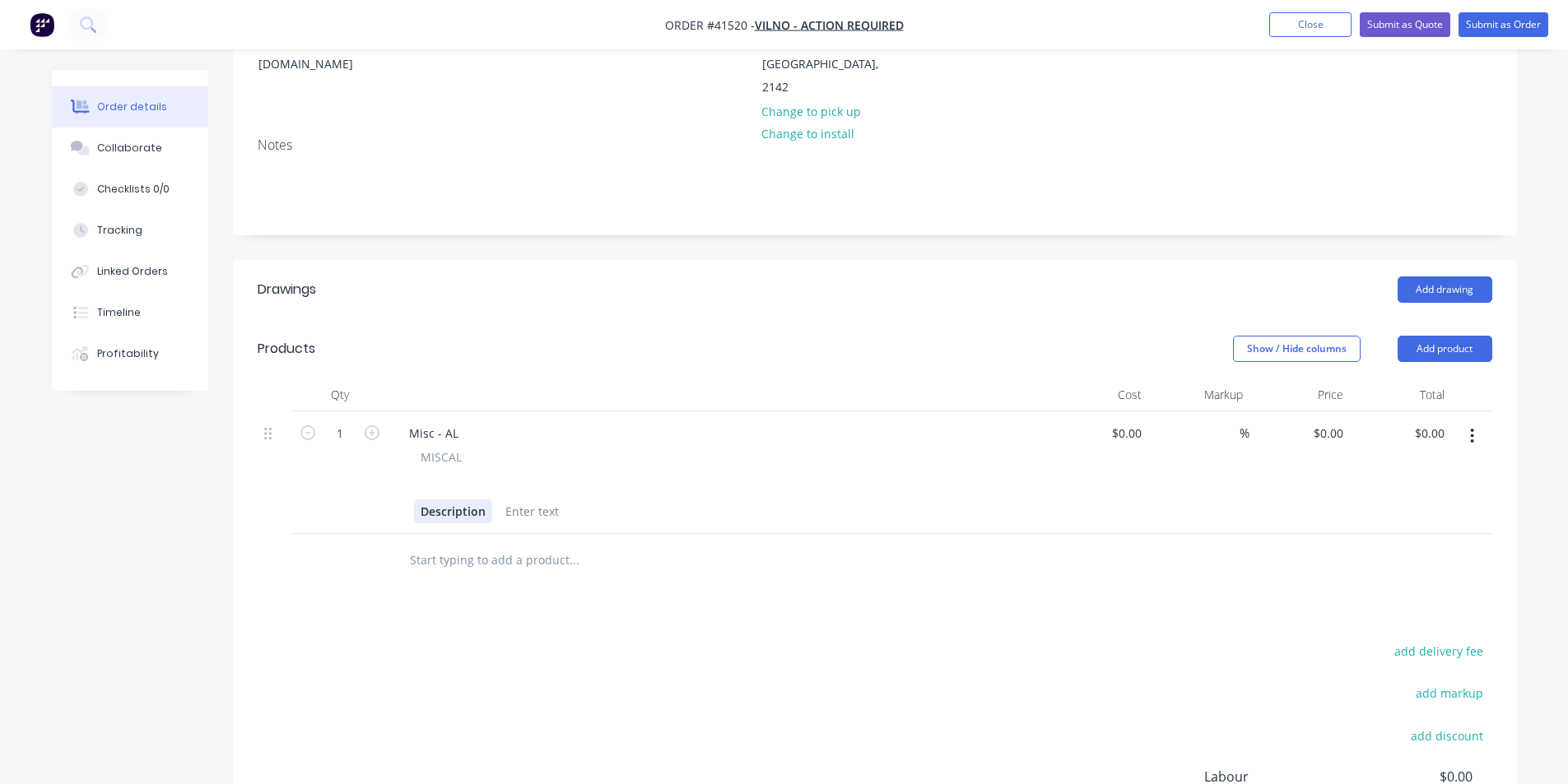
click at [466, 499] on div "Description" at bounding box center [453, 511] width 79 height 23
click at [528, 499] on div at bounding box center [532, 511] width 67 height 23
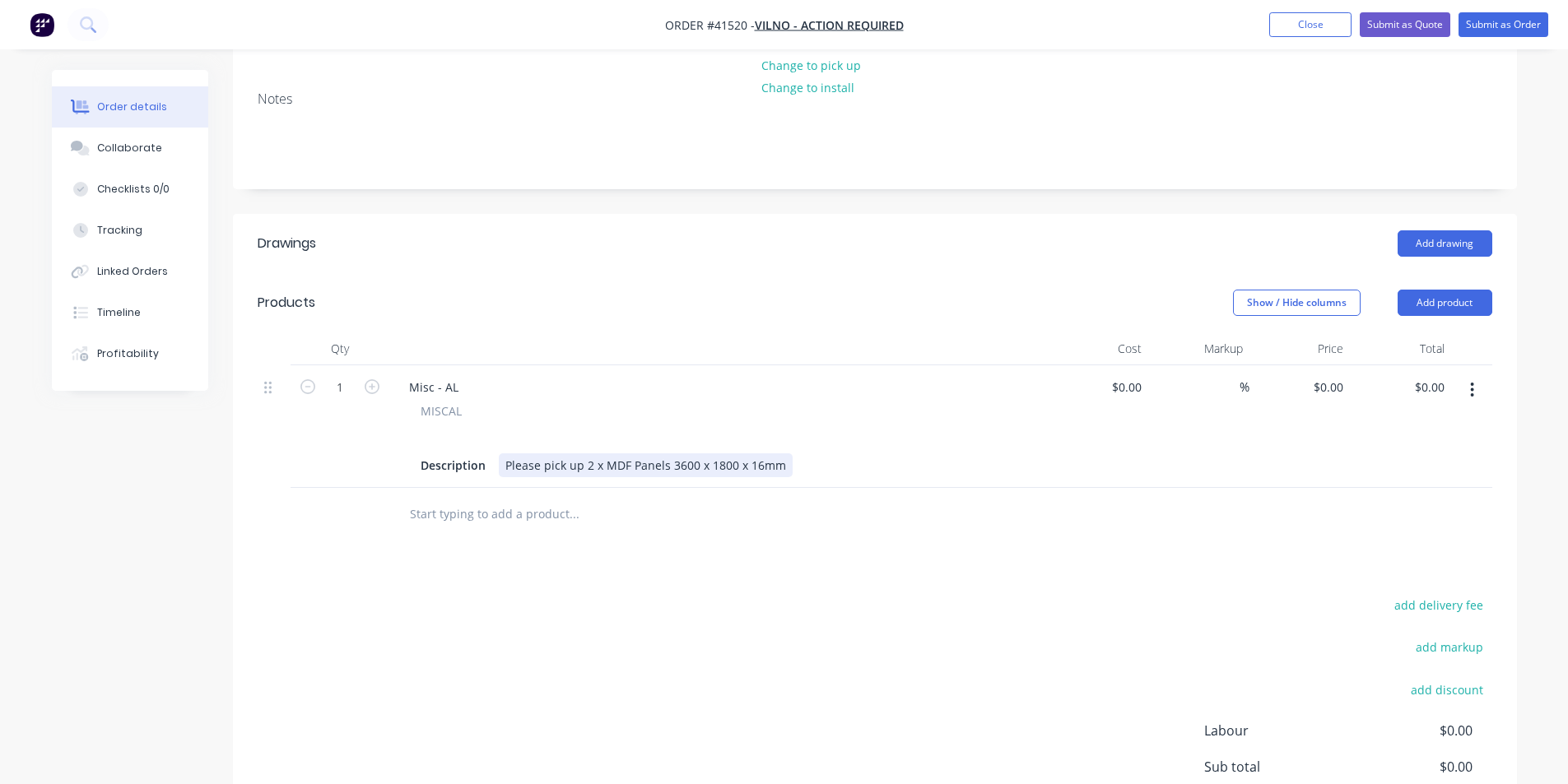
scroll to position [329, 0]
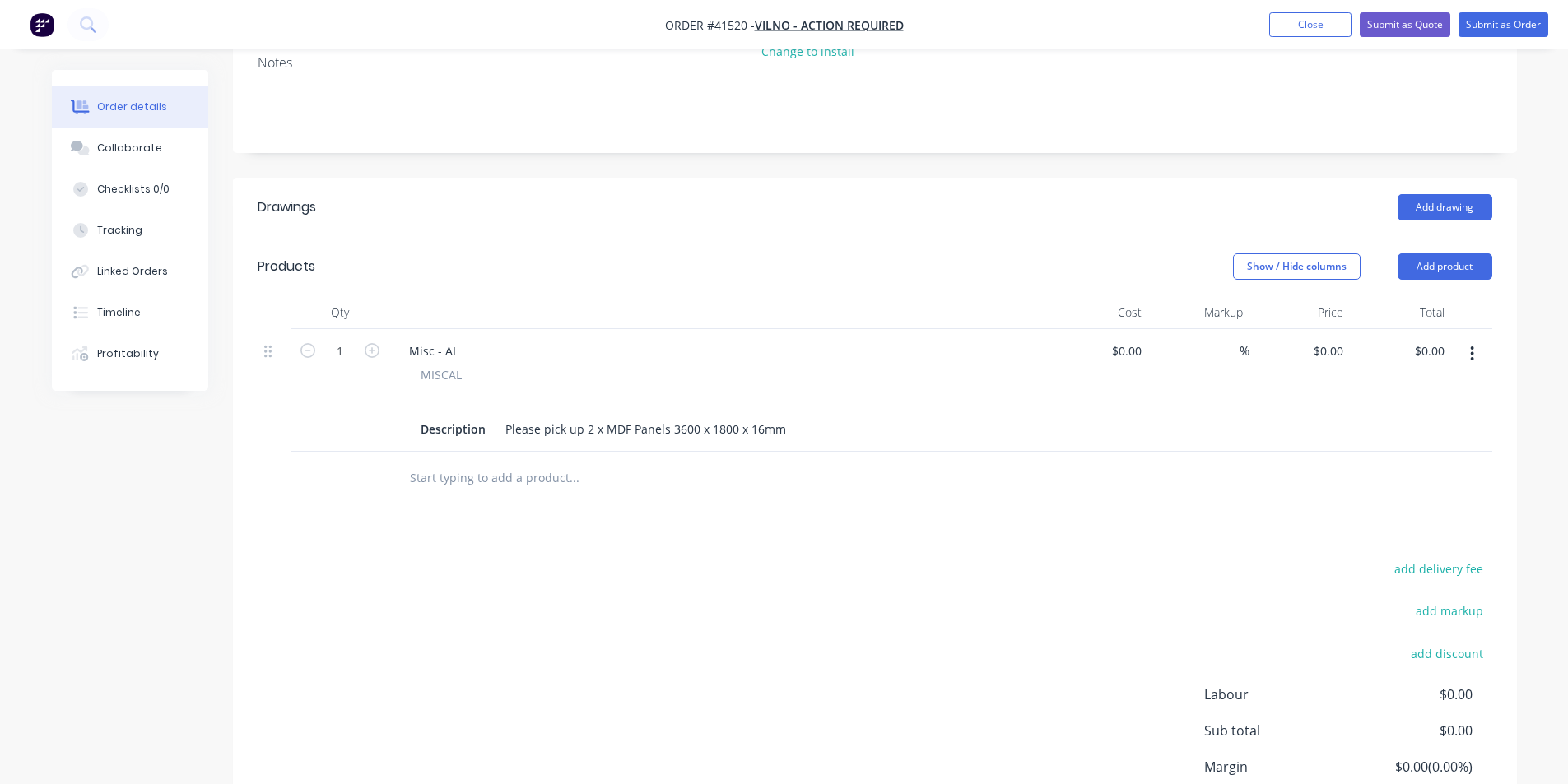
click at [450, 366] on span "MISCAL" at bounding box center [441, 374] width 42 height 17
click at [441, 366] on span "MISCAL" at bounding box center [441, 374] width 42 height 17
click at [370, 343] on icon "button" at bounding box center [371, 350] width 14 height 14
type input "2"
click at [866, 641] on div "add delivery fee add markup add discount Labour $0.00 Sub total $0.00 Margin $0…" at bounding box center [875, 716] width 1235 height 318
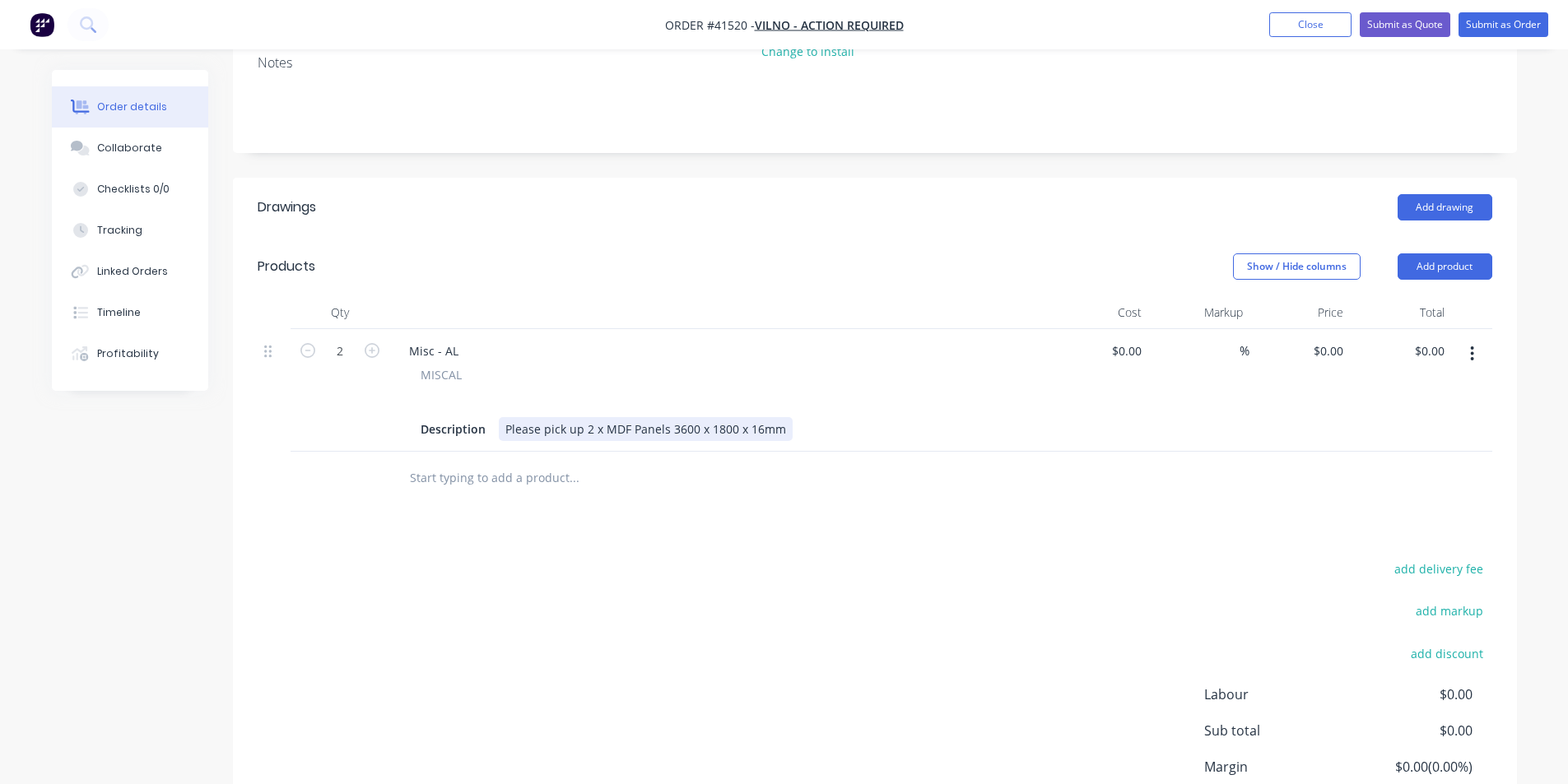
click at [769, 417] on div "Please pick up 2 x MDF Panels 3600 x 1800 x 16mm" at bounding box center [645, 429] width 294 height 23
click at [775, 417] on div "Please pick up 2 x MDF Panels 3600 x 1800 x 16mm" at bounding box center [645, 429] width 294 height 23
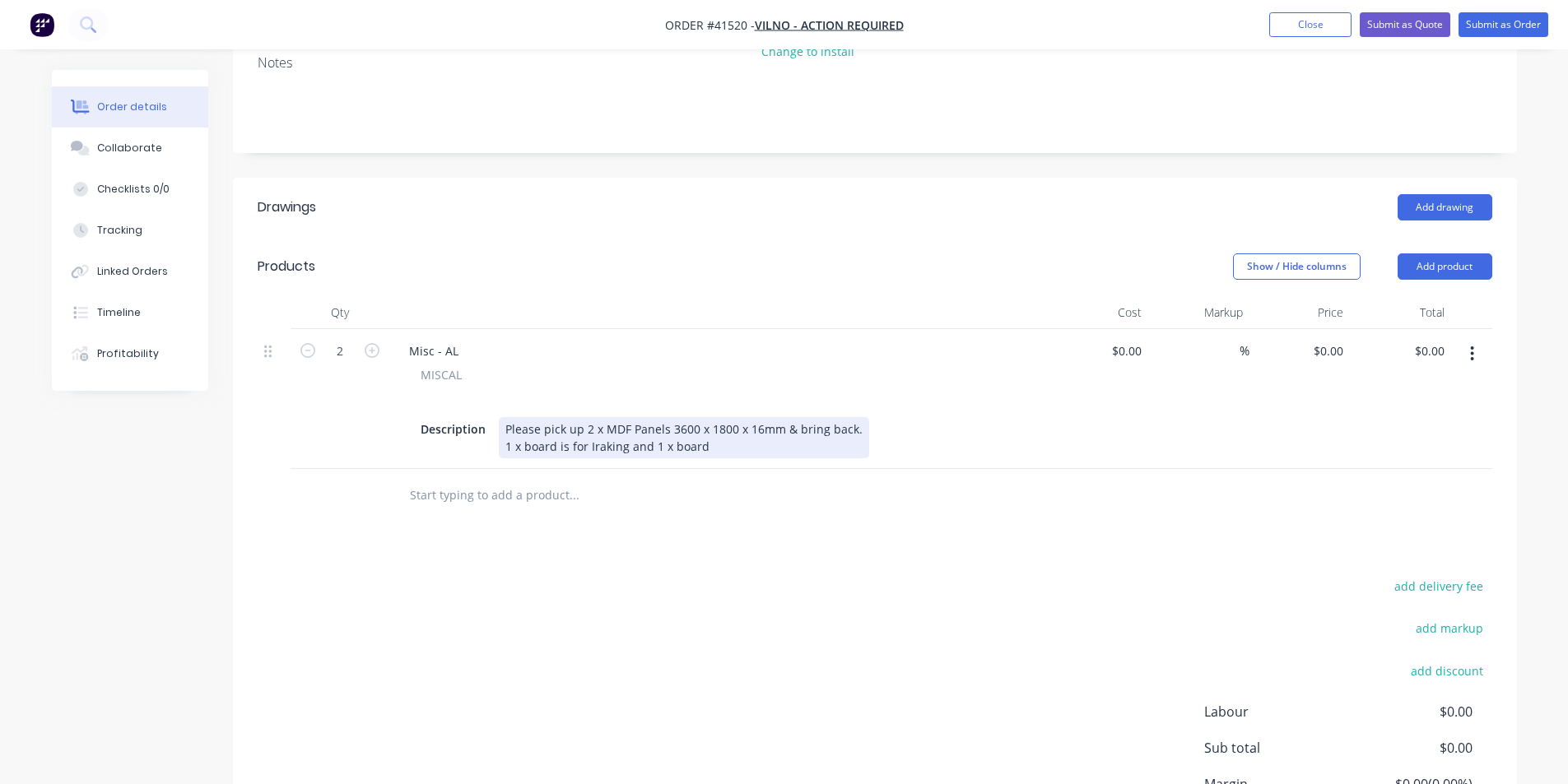
drag, startPoint x: 662, startPoint y: 407, endPoint x: 667, endPoint y: 420, distance: 13.9
click at [662, 417] on div "Please pick up 2 x MDF Panels 3600 x 1800 x 16mm & bring back. 1 x board is for…" at bounding box center [684, 438] width 371 height 42
click at [716, 423] on div "Please pick up 2 x MDF board 3600 x 1800 x 16mm & bring back. 1 x board is for …" at bounding box center [682, 438] width 367 height 42
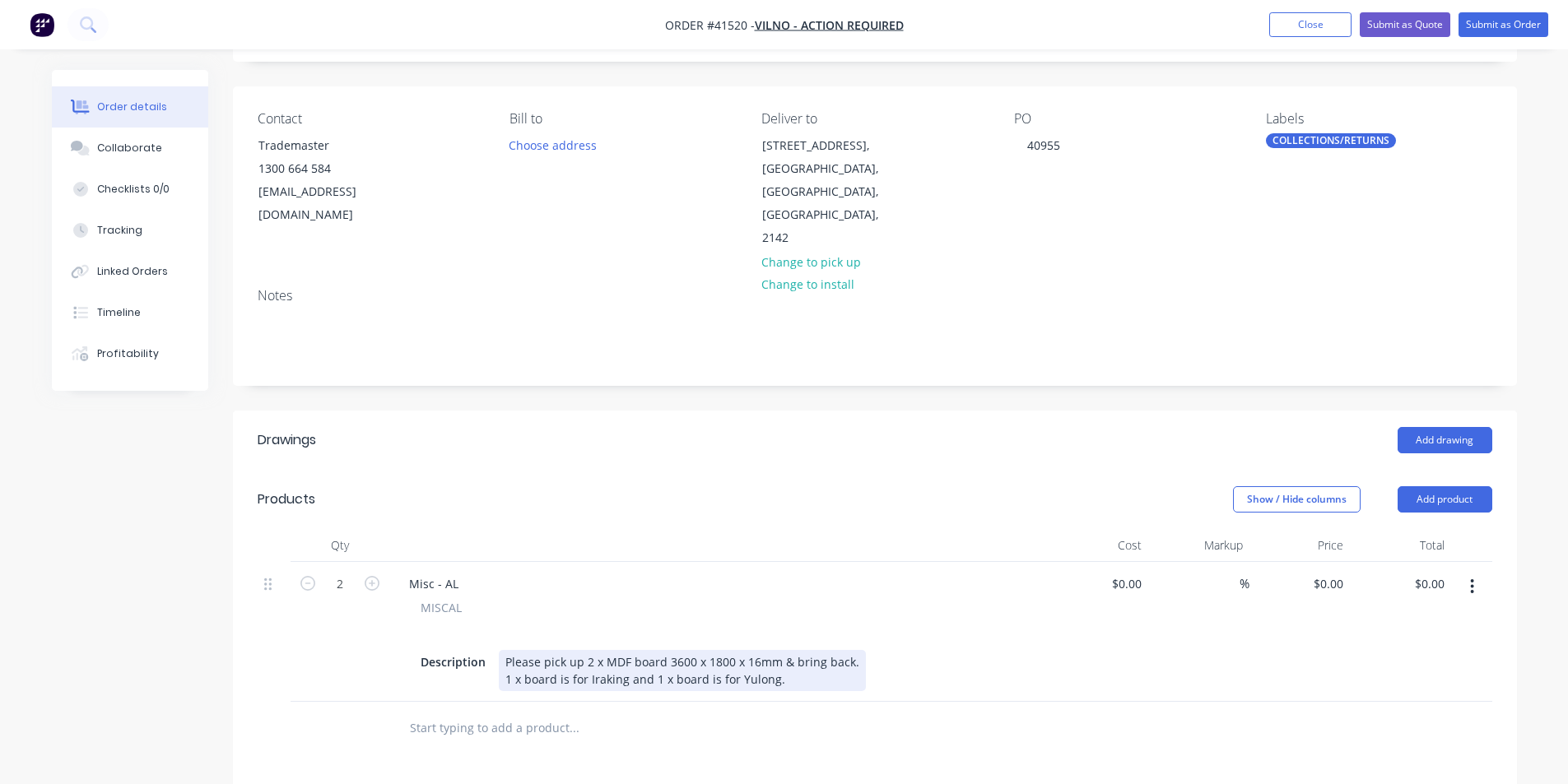
scroll to position [0, 0]
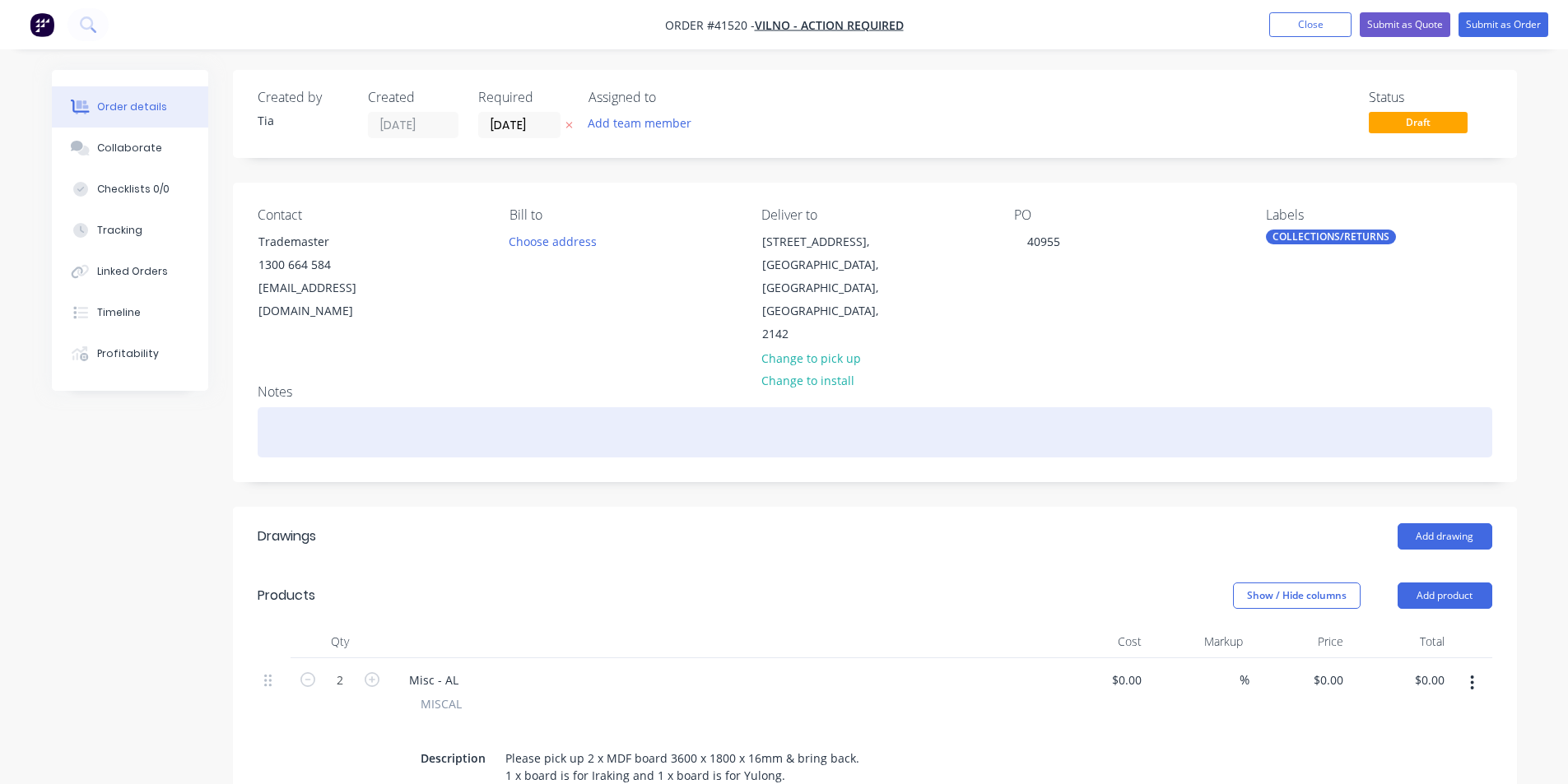
click at [669, 407] on div at bounding box center [875, 433] width 1235 height 51
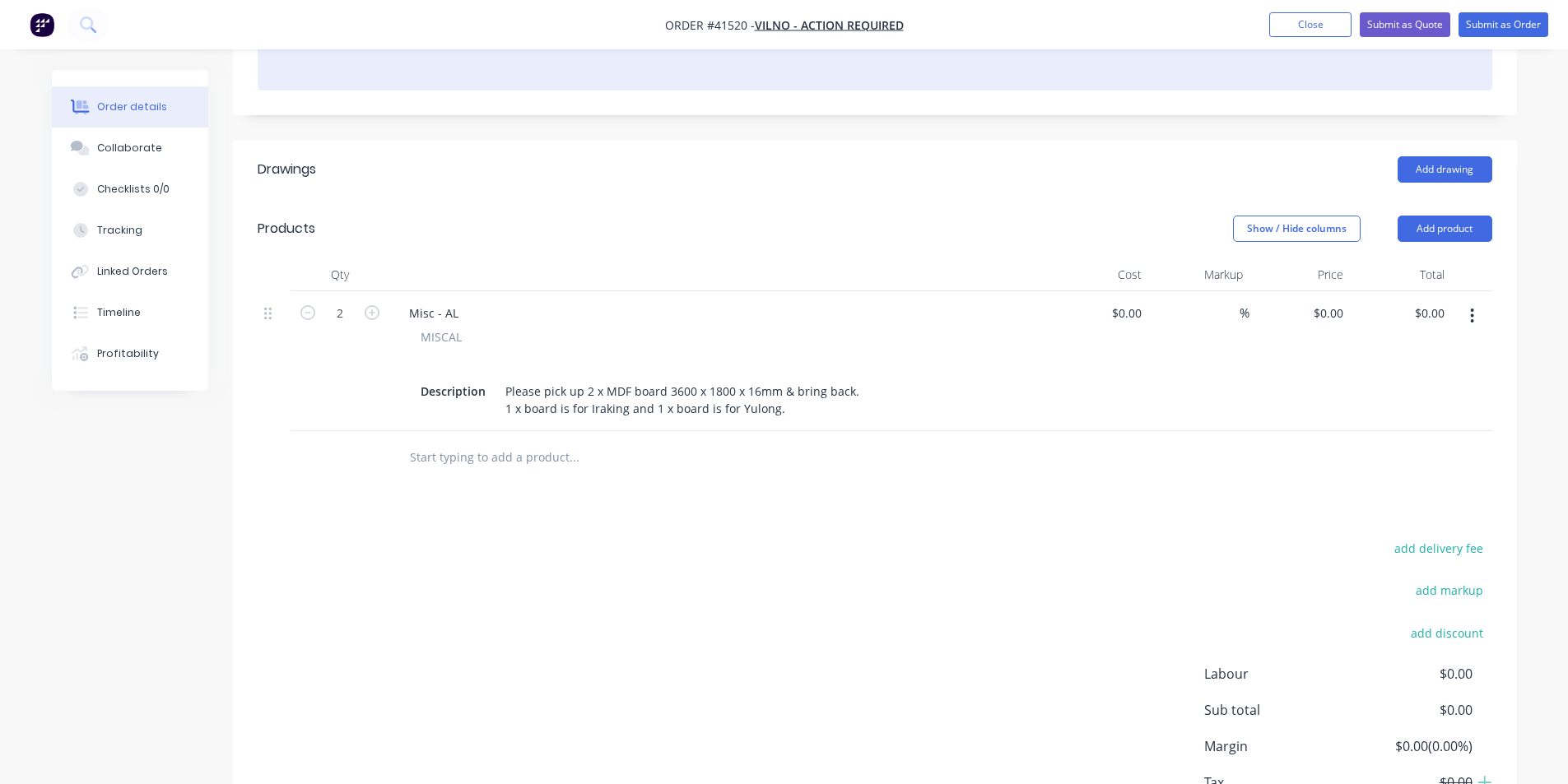
scroll to position [411, 0]
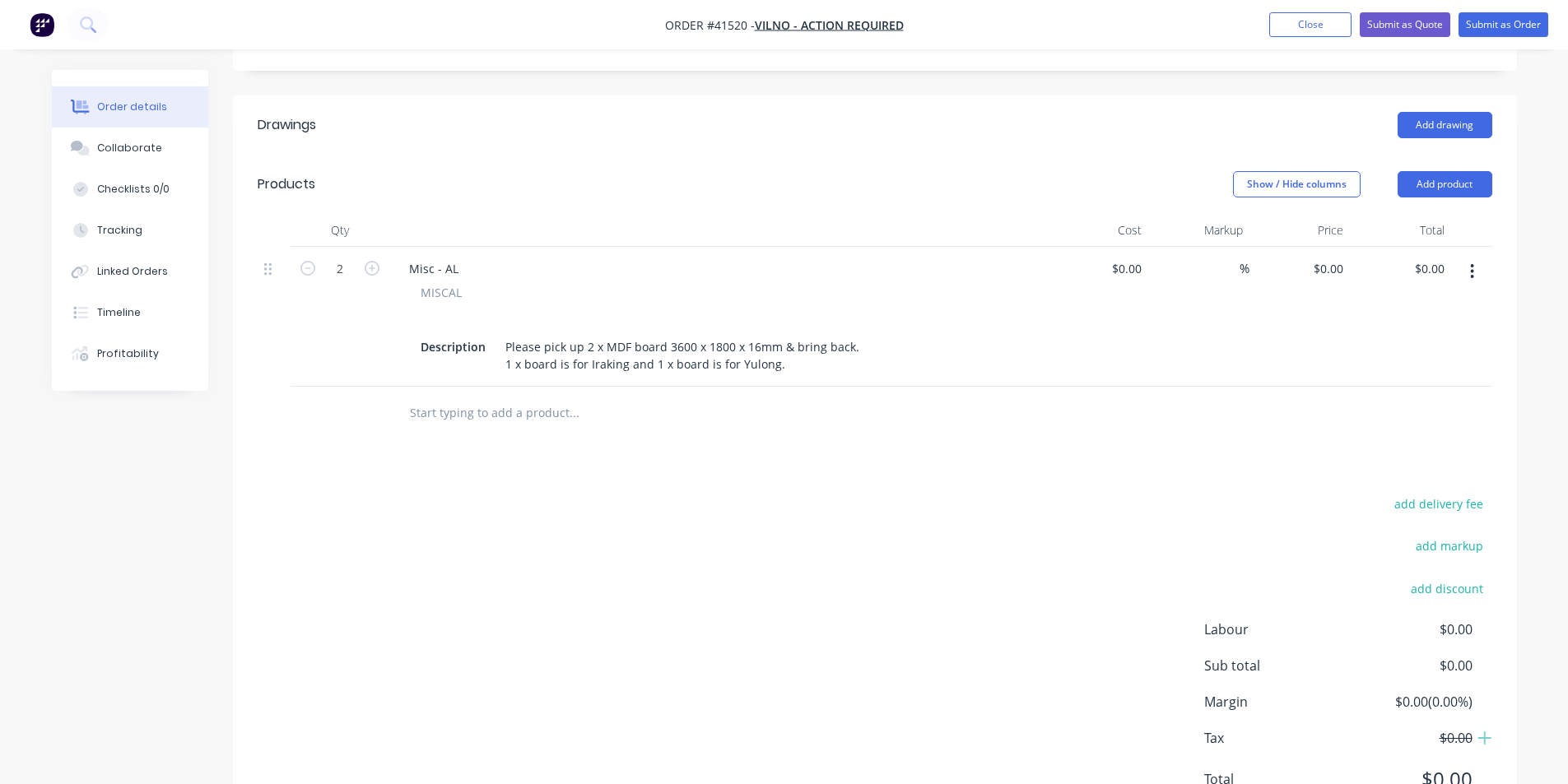
click at [439, 284] on span "MISCAL" at bounding box center [441, 292] width 42 height 17
click at [661, 335] on div "Please pick up 2 x MDF board 3600 x 1800 x 16mm & bring back. 1 x board is for …" at bounding box center [684, 356] width 371 height 42
click at [784, 421] on div "Drawings Add drawing Products Show / Hide columns Add product Qty Cost Markup P…" at bounding box center [875, 465] width 1284 height 740
click at [861, 335] on div "Please pick up 2 x MDF board's; 3600 x 1800 x 16mm & bring back. 1 x board is f…" at bounding box center [690, 356] width 382 height 42
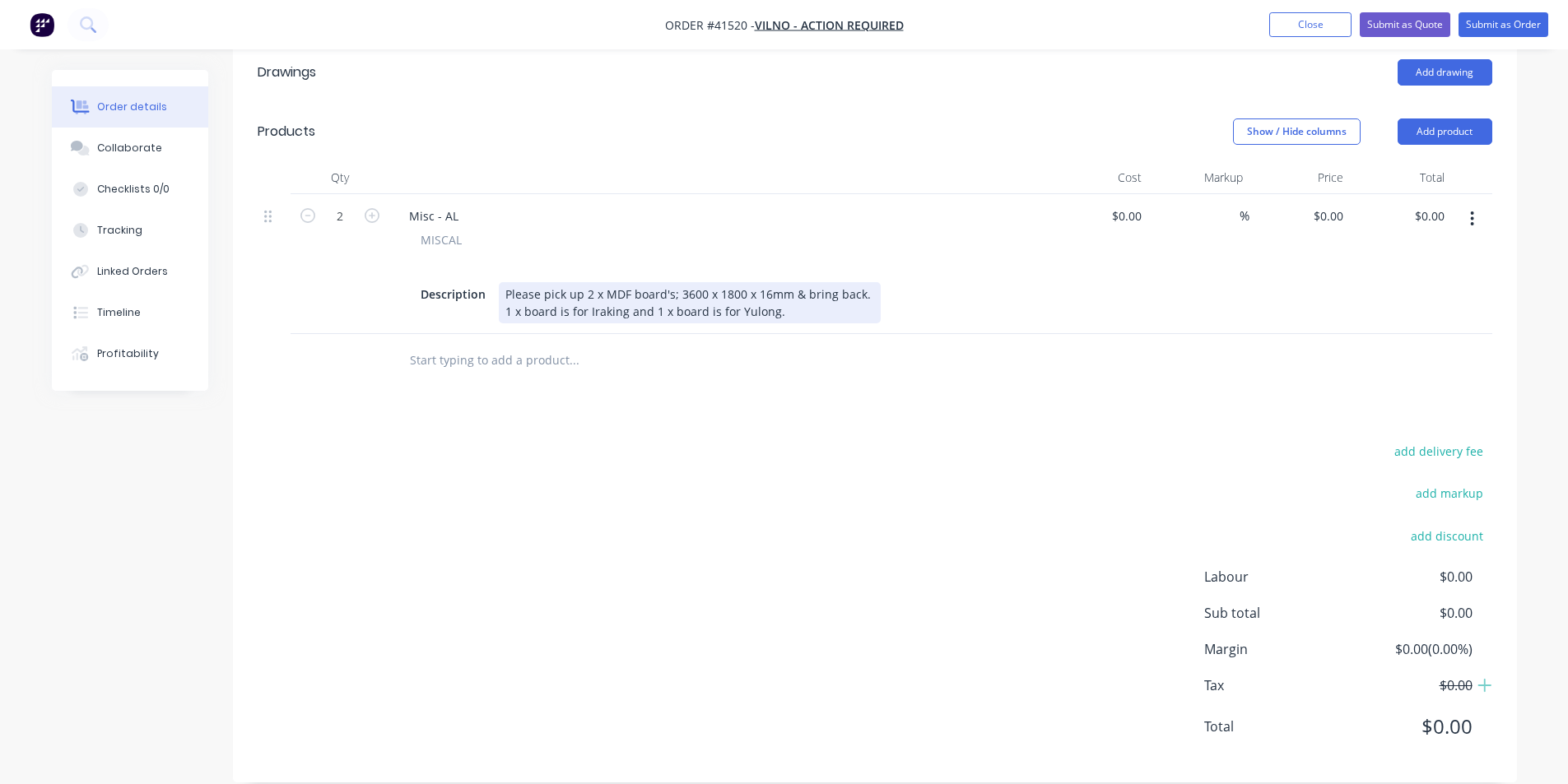
scroll to position [0, 0]
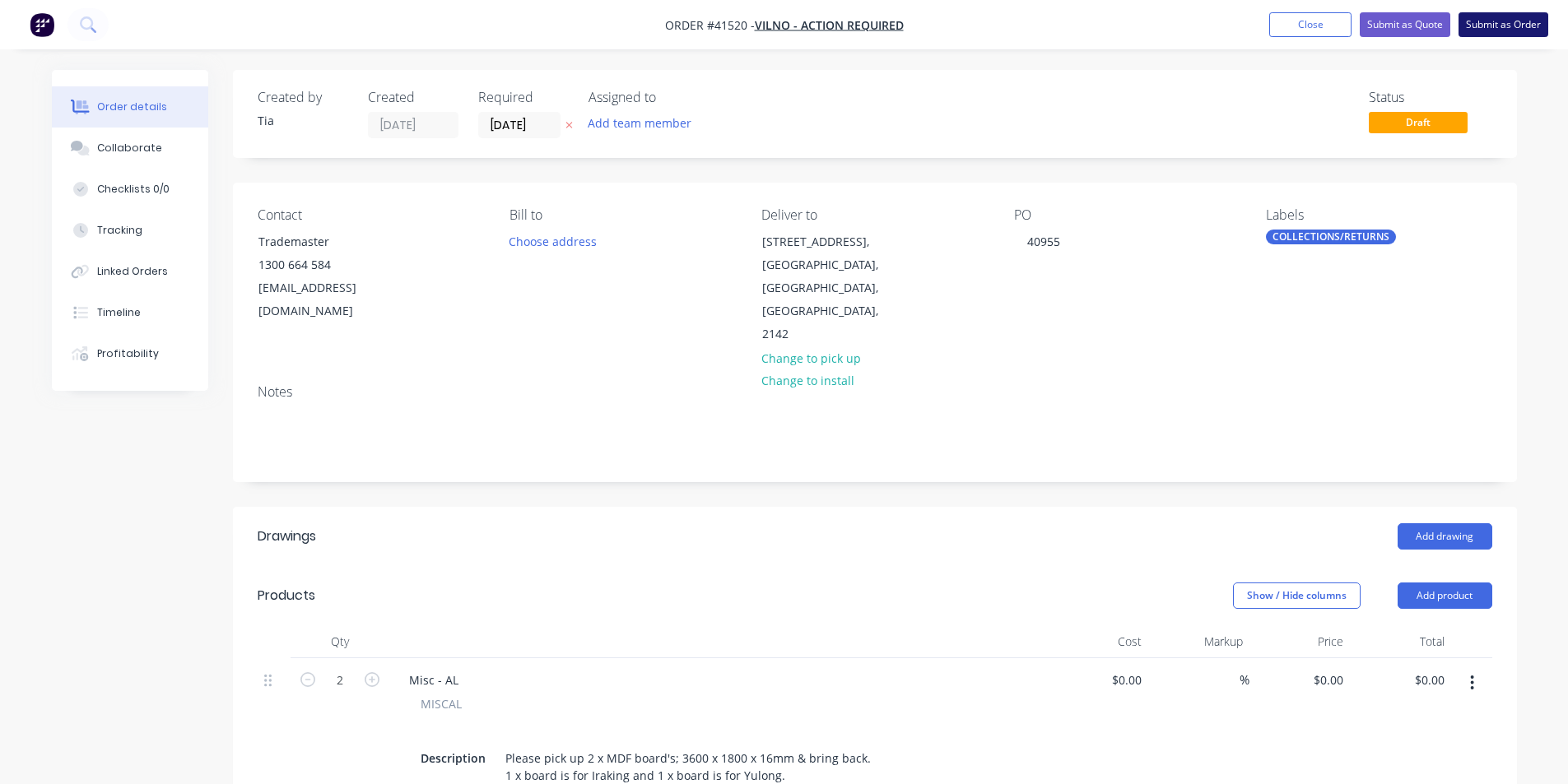
click at [1484, 15] on button "Submit as Order" at bounding box center [1503, 24] width 89 height 24
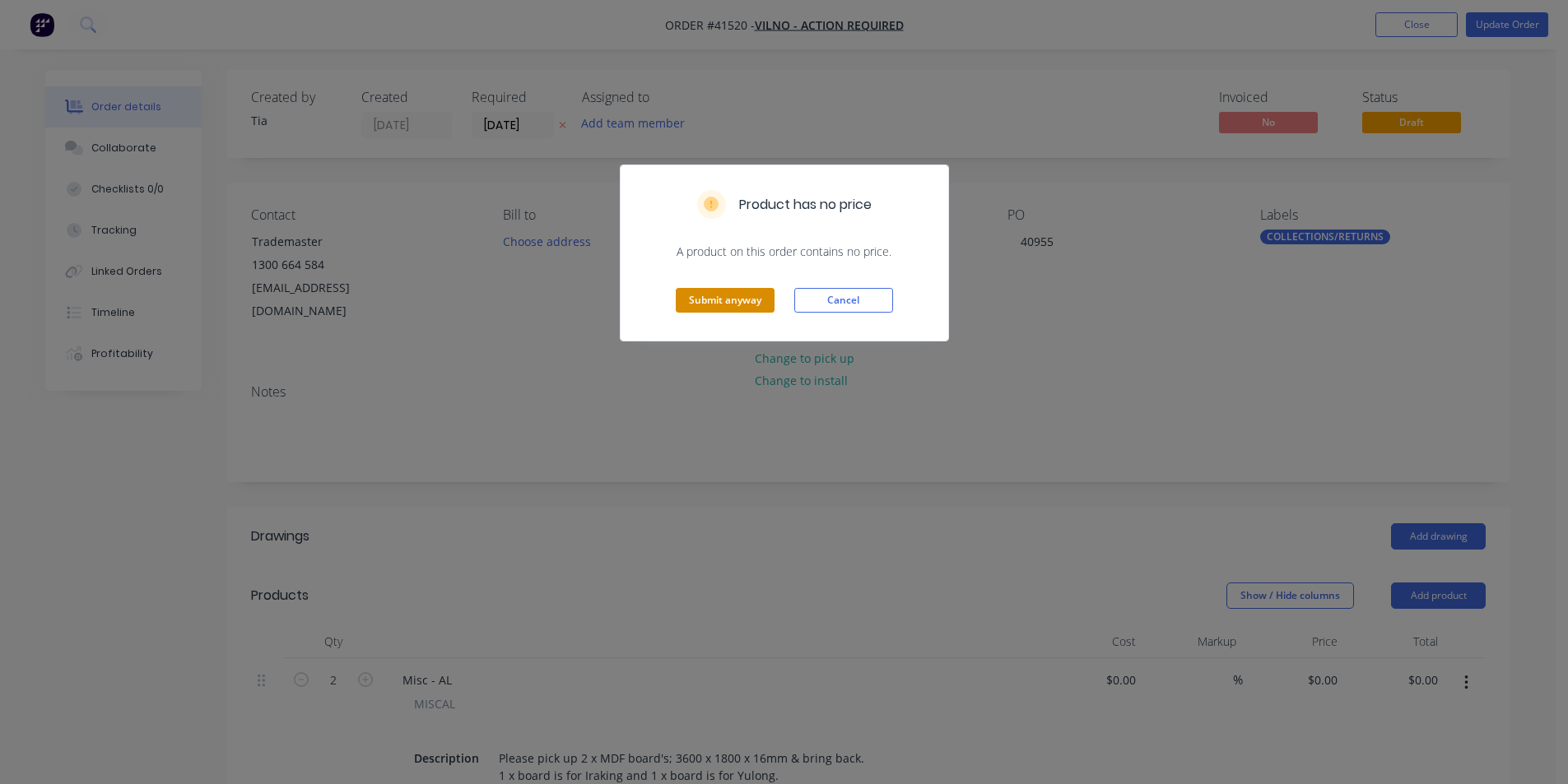
click at [725, 290] on button "Submit anyway" at bounding box center [725, 300] width 99 height 24
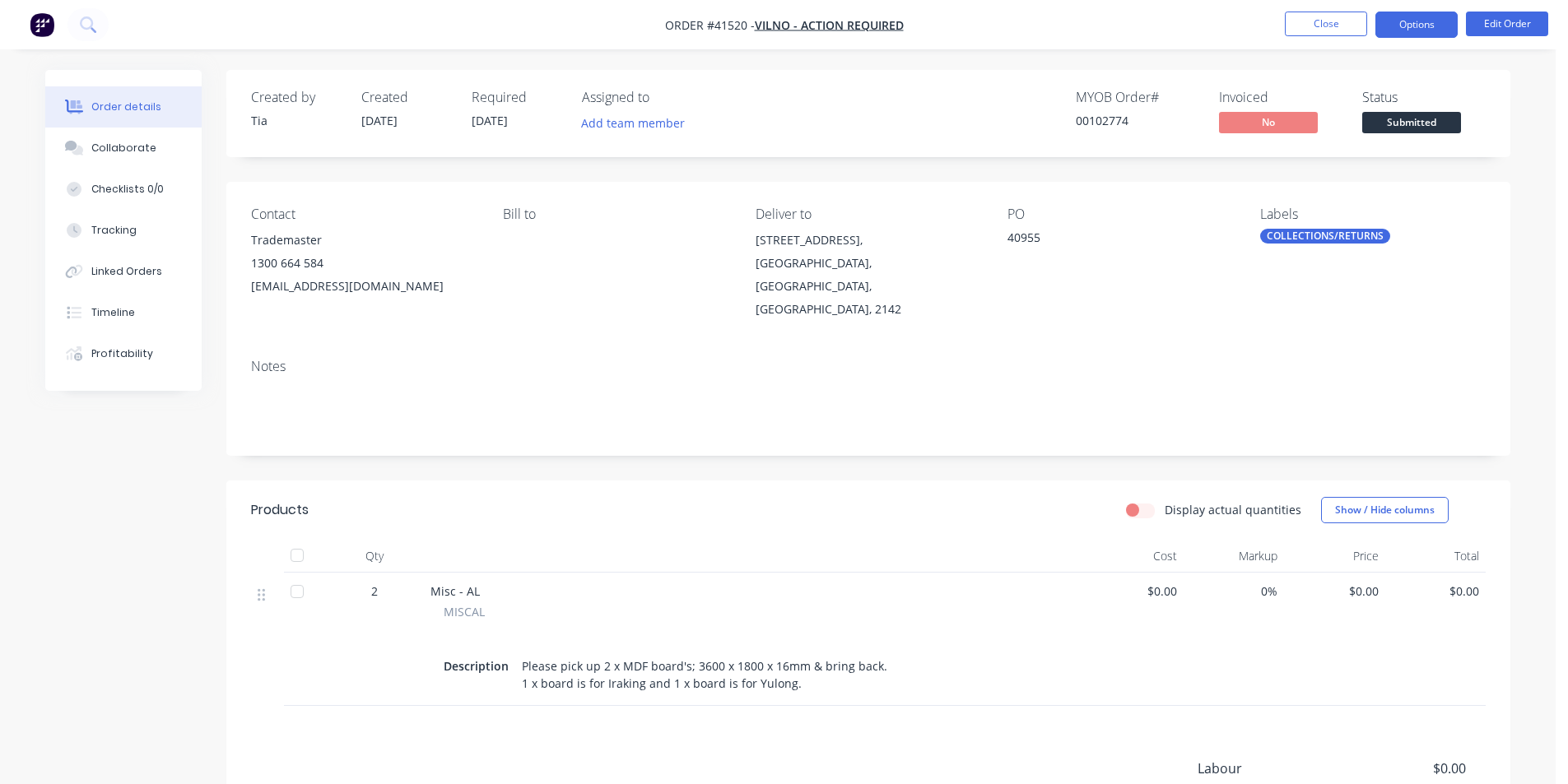
click at [1440, 22] on button "Options" at bounding box center [1416, 24] width 82 height 26
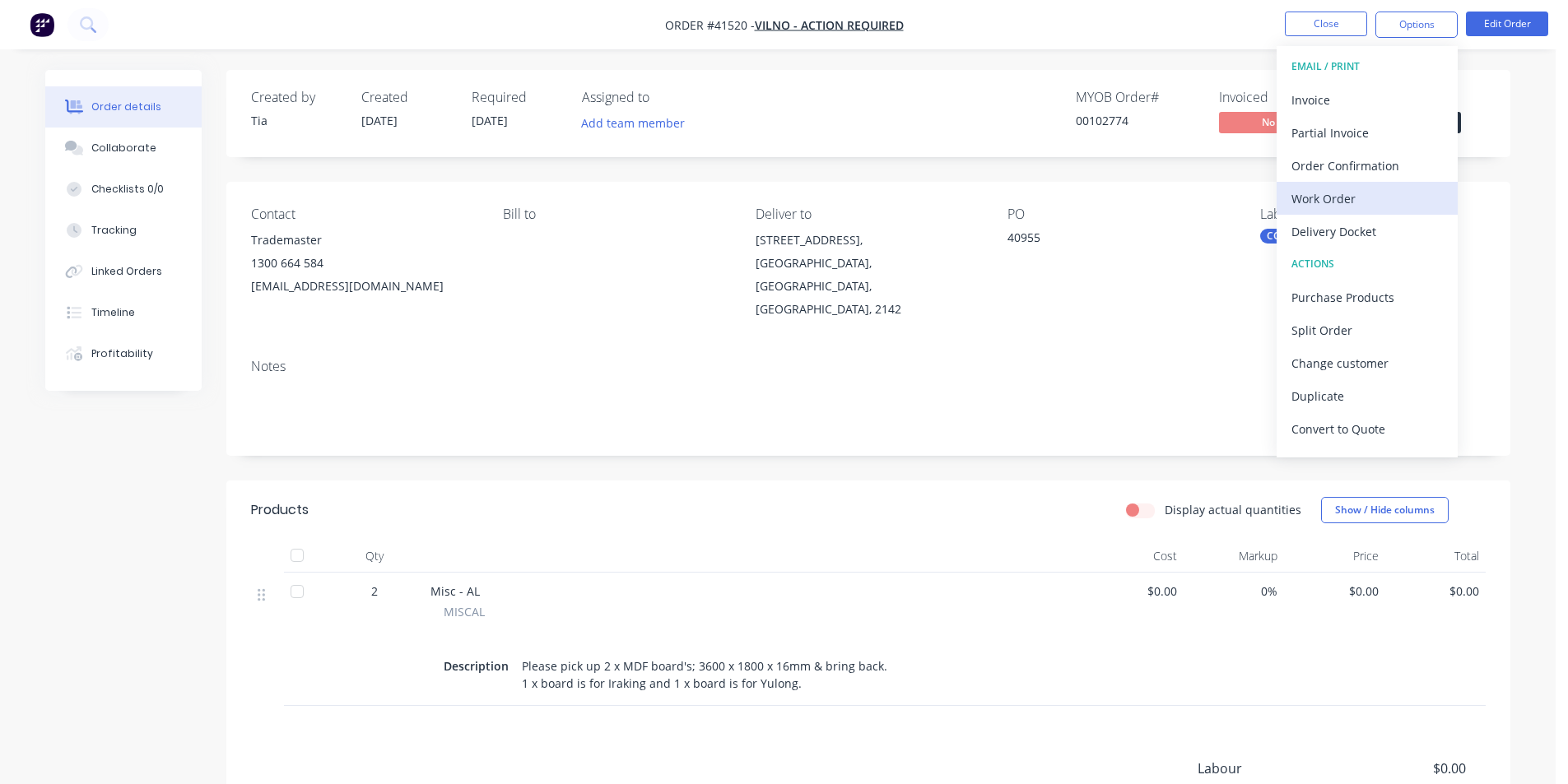
click at [1357, 200] on div "Work Order" at bounding box center [1367, 199] width 152 height 23
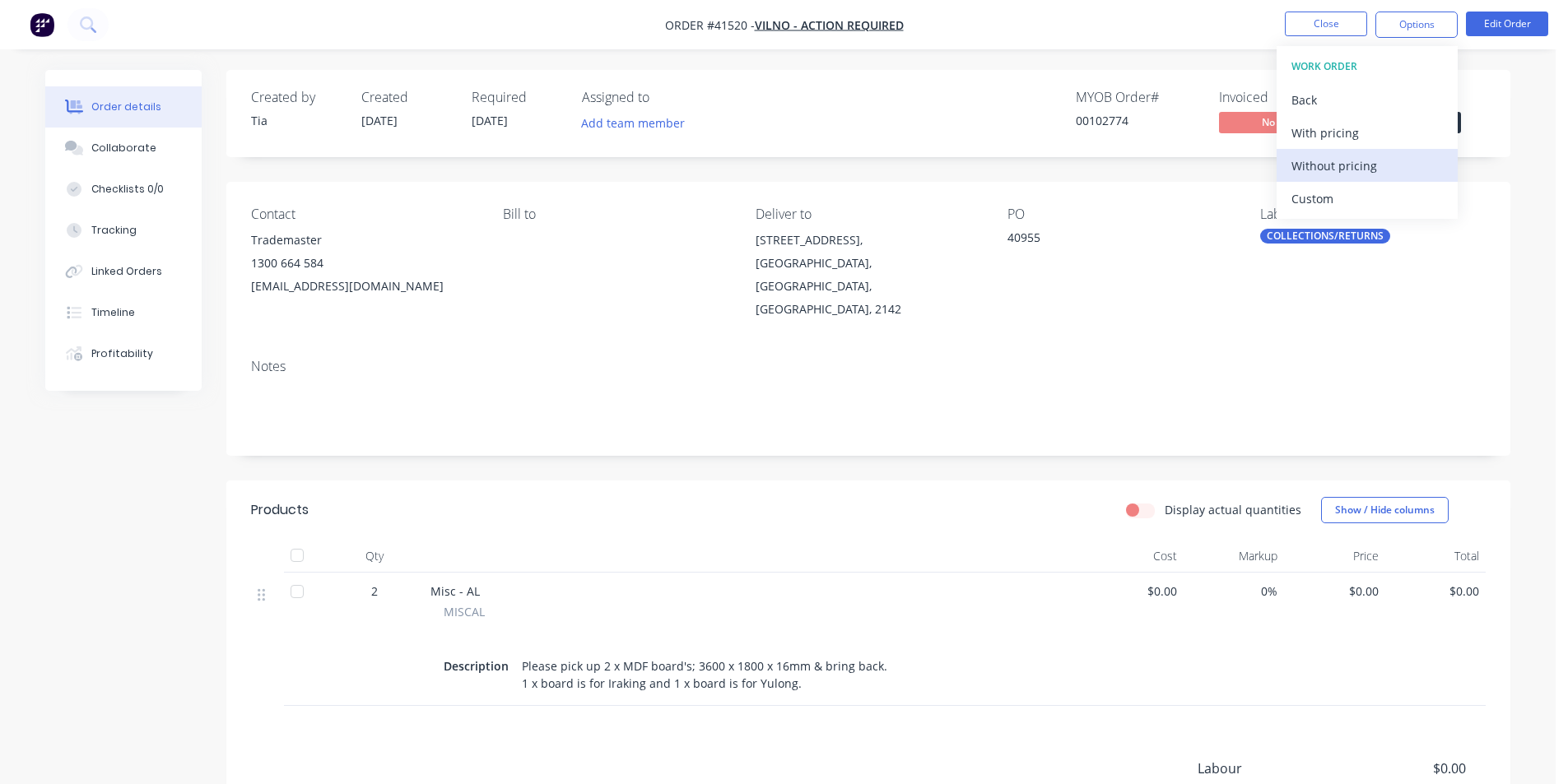
click at [1384, 170] on div "Without pricing" at bounding box center [1367, 165] width 152 height 23
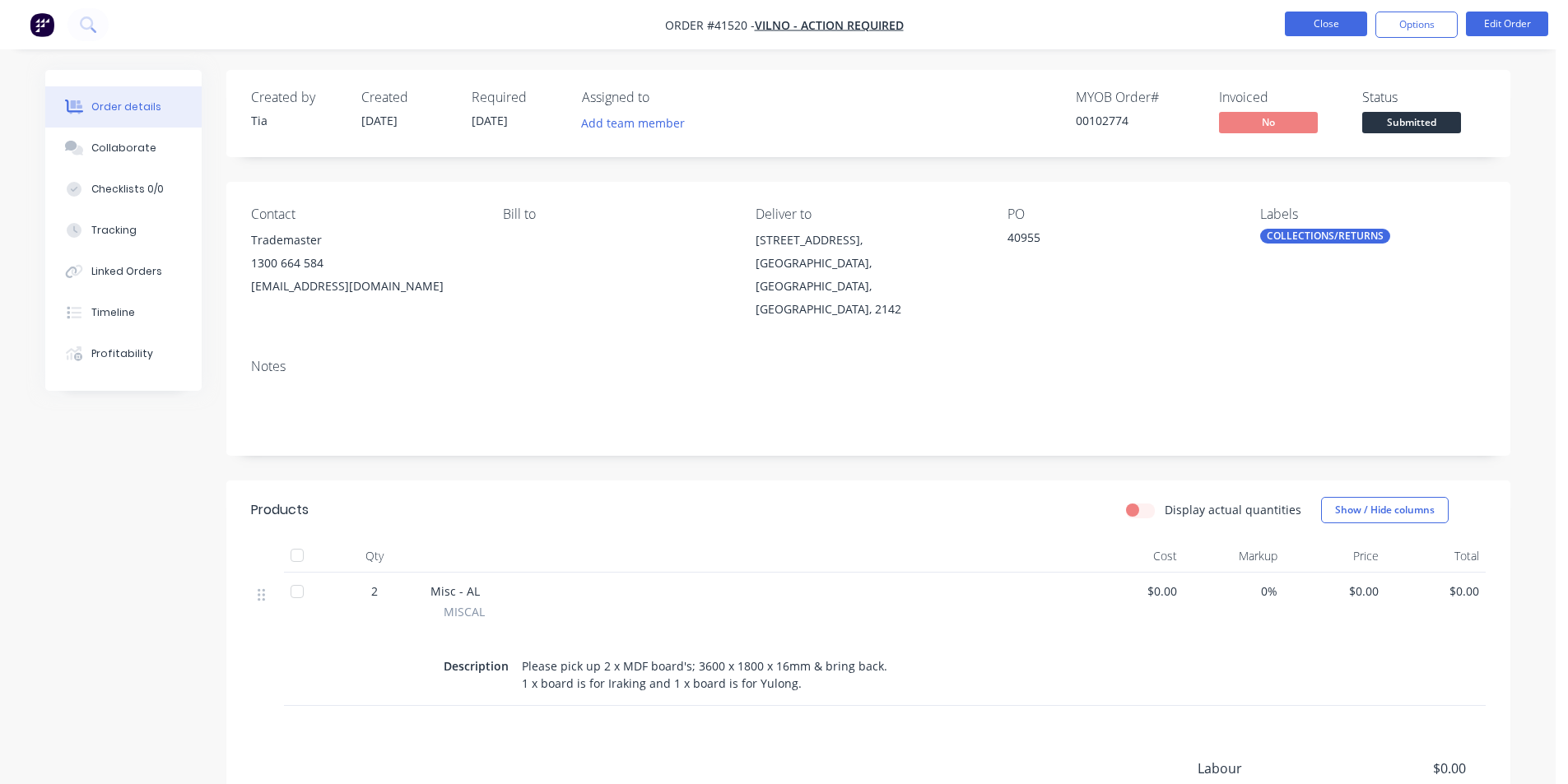
click at [1329, 14] on button "Close" at bounding box center [1326, 23] width 82 height 24
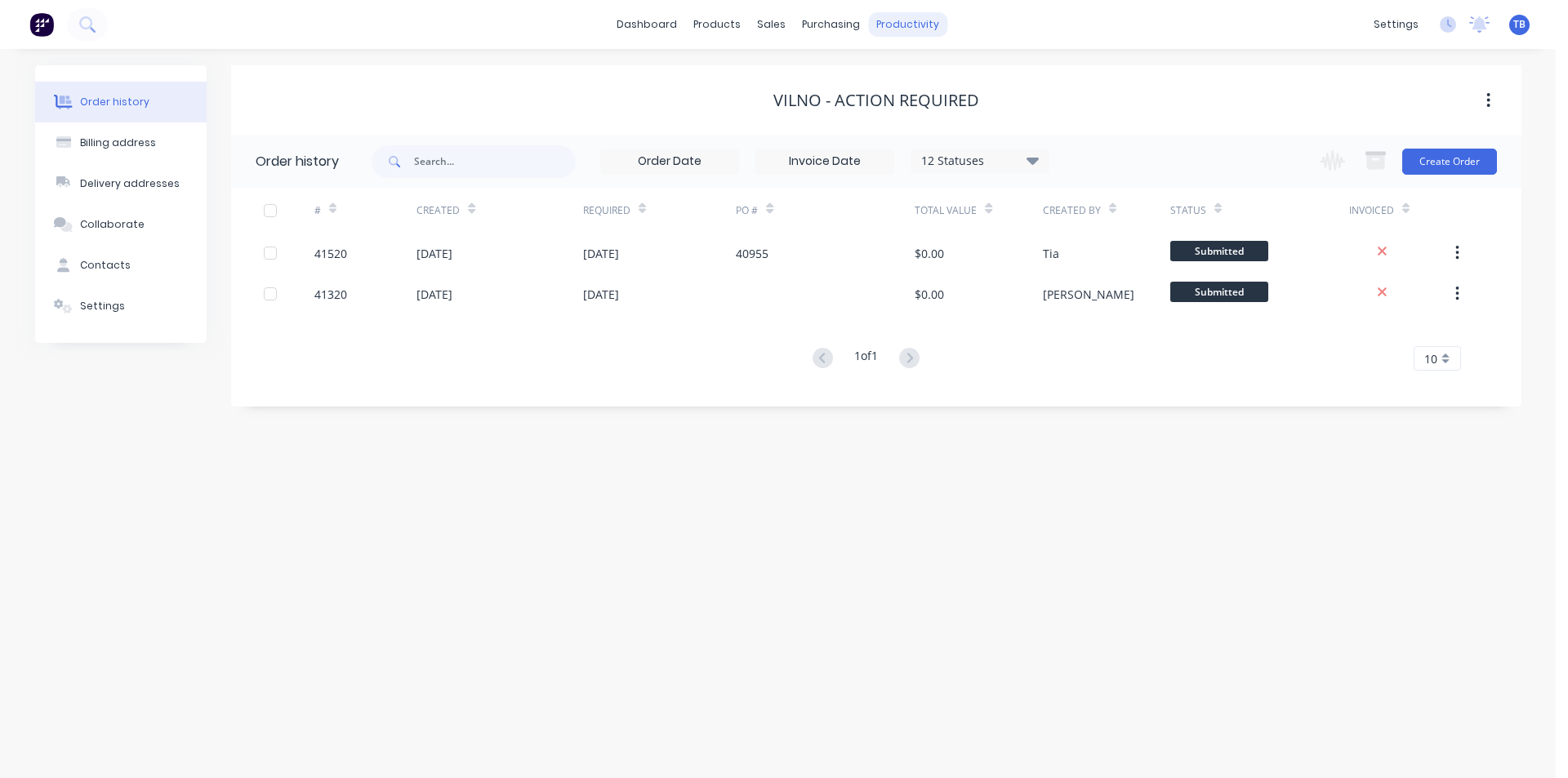
click at [924, 26] on div "productivity" at bounding box center [907, 24] width 79 height 24
click at [967, 138] on div "Delivery Scheduling" at bounding box center [963, 143] width 102 height 14
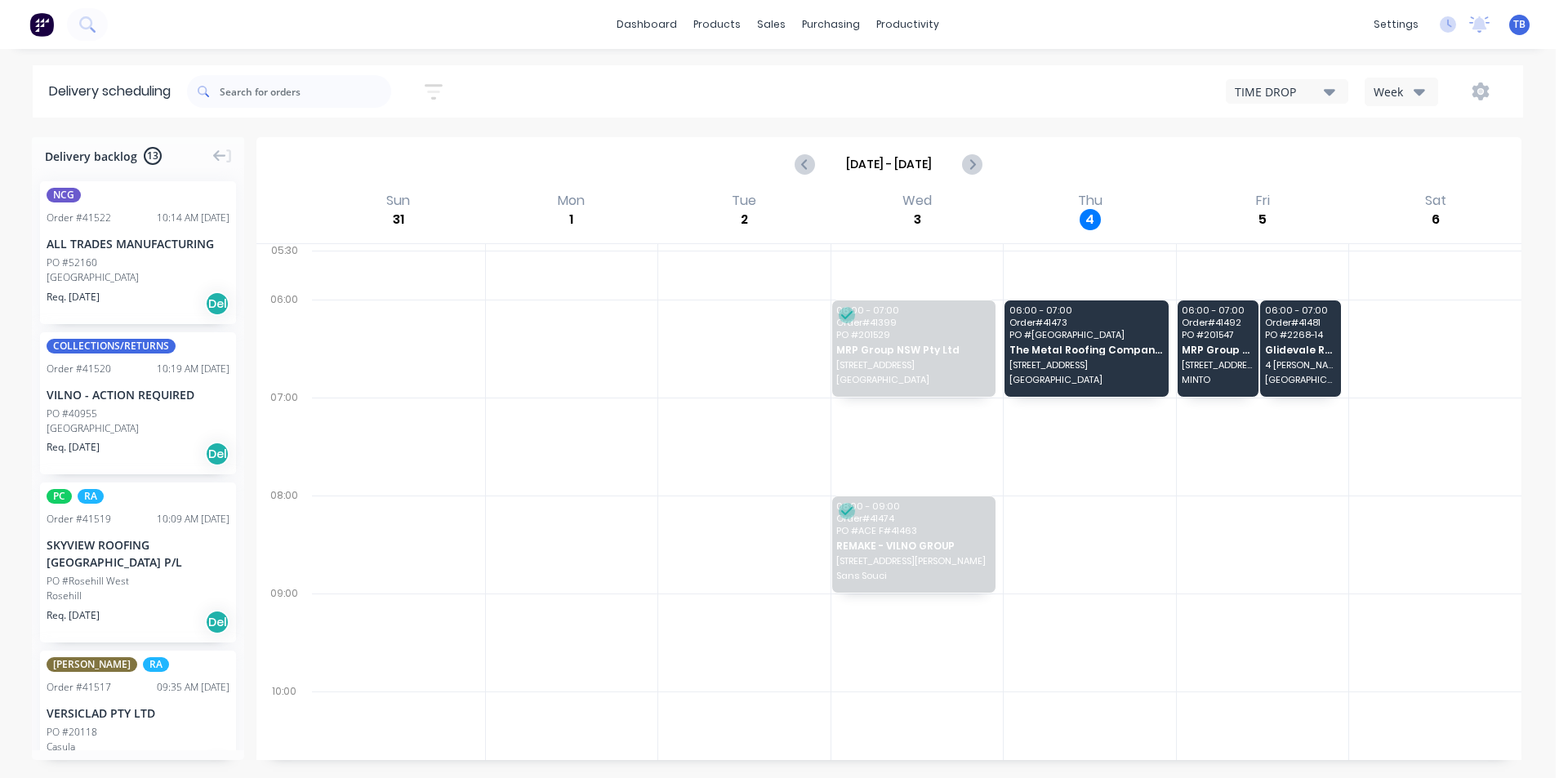
click at [1318, 89] on div "TIME DROP" at bounding box center [1278, 91] width 89 height 17
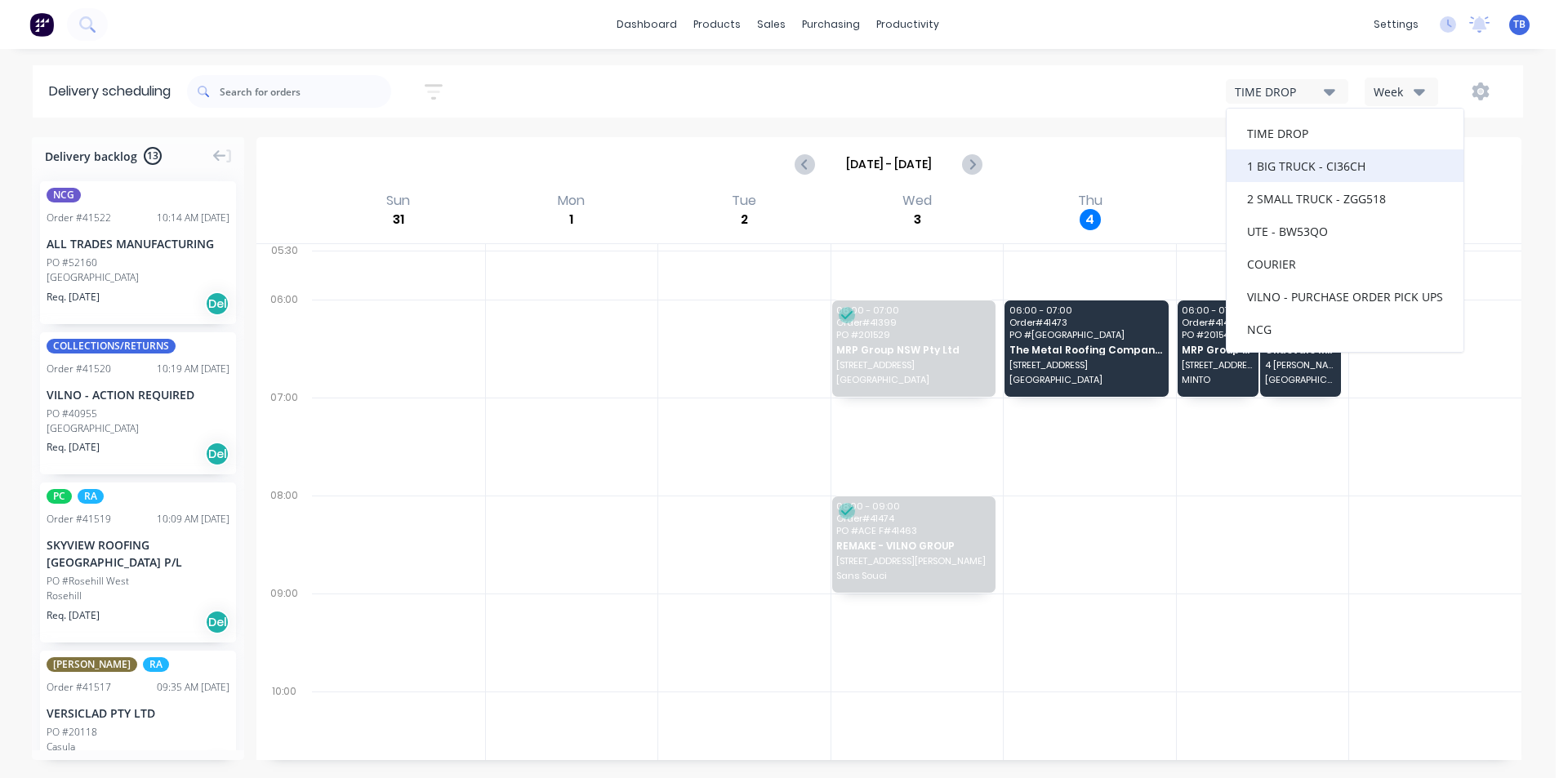
click at [1347, 172] on div "1 BIG TRUCK - CI36CH" at bounding box center [1345, 166] width 237 height 32
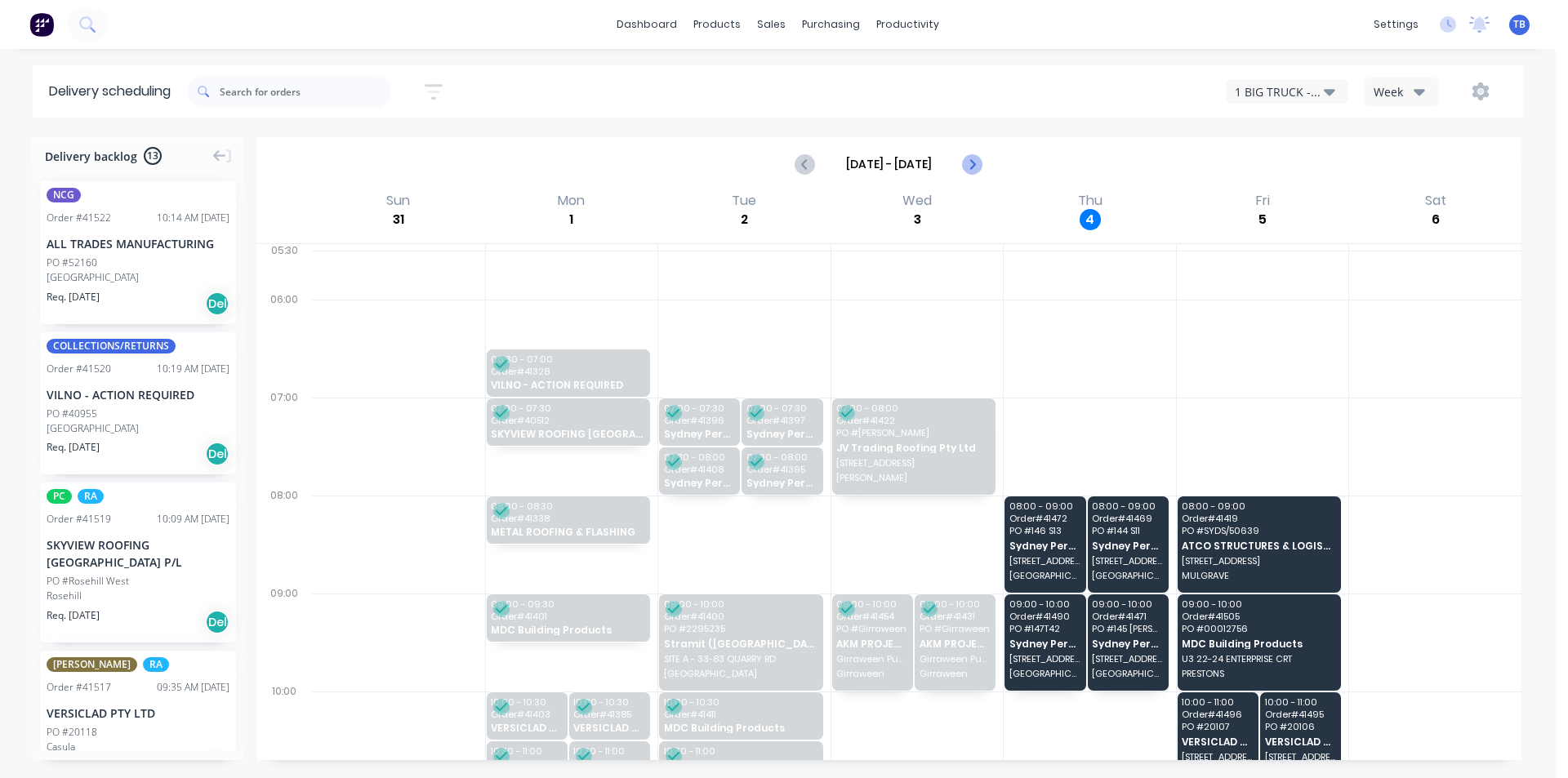
click at [975, 166] on icon "Next page" at bounding box center [972, 164] width 20 height 20
type input "[DATE] - [DATE]"
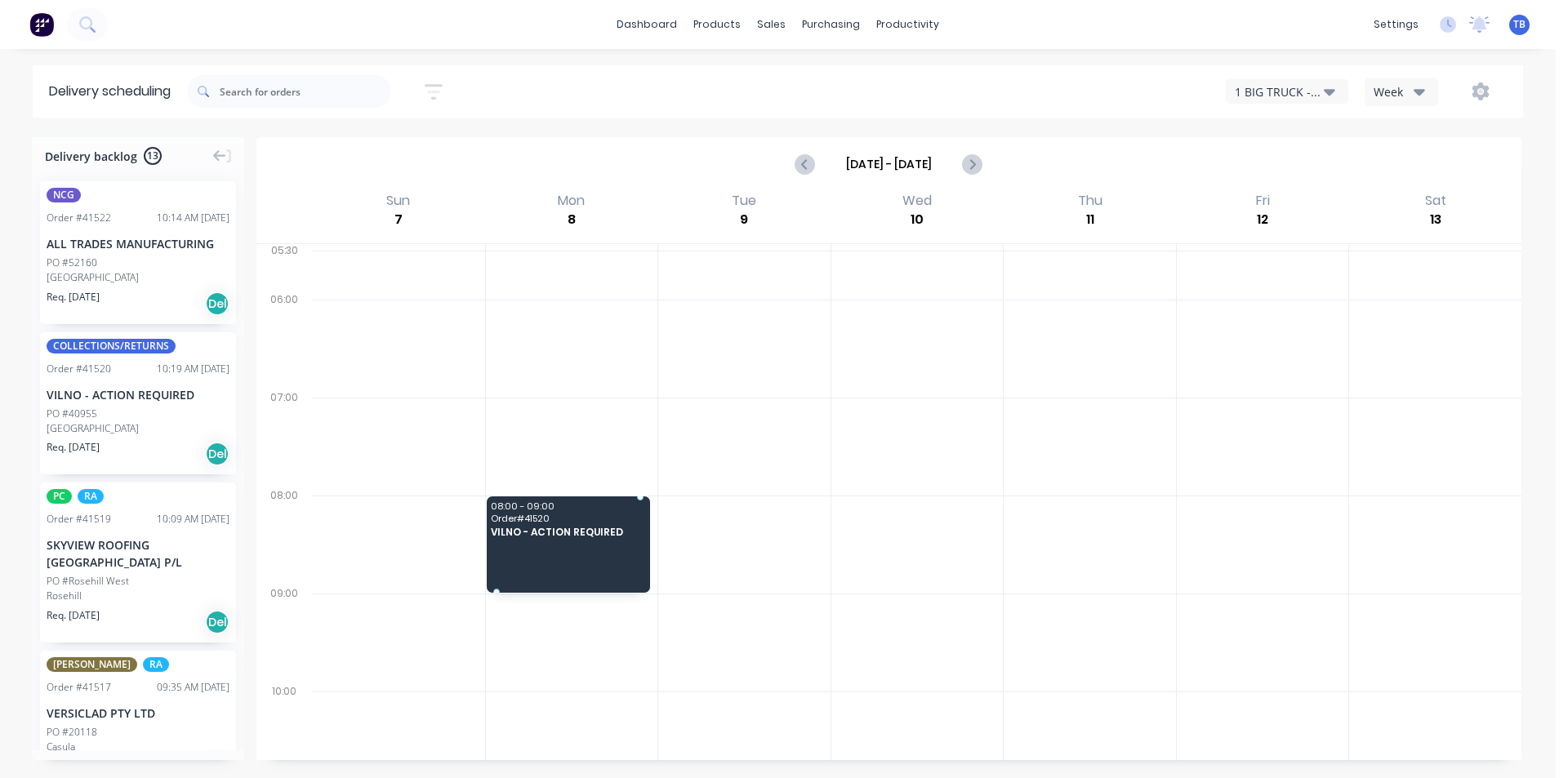
drag, startPoint x: 79, startPoint y: 394, endPoint x: 602, endPoint y: 539, distance: 542.7
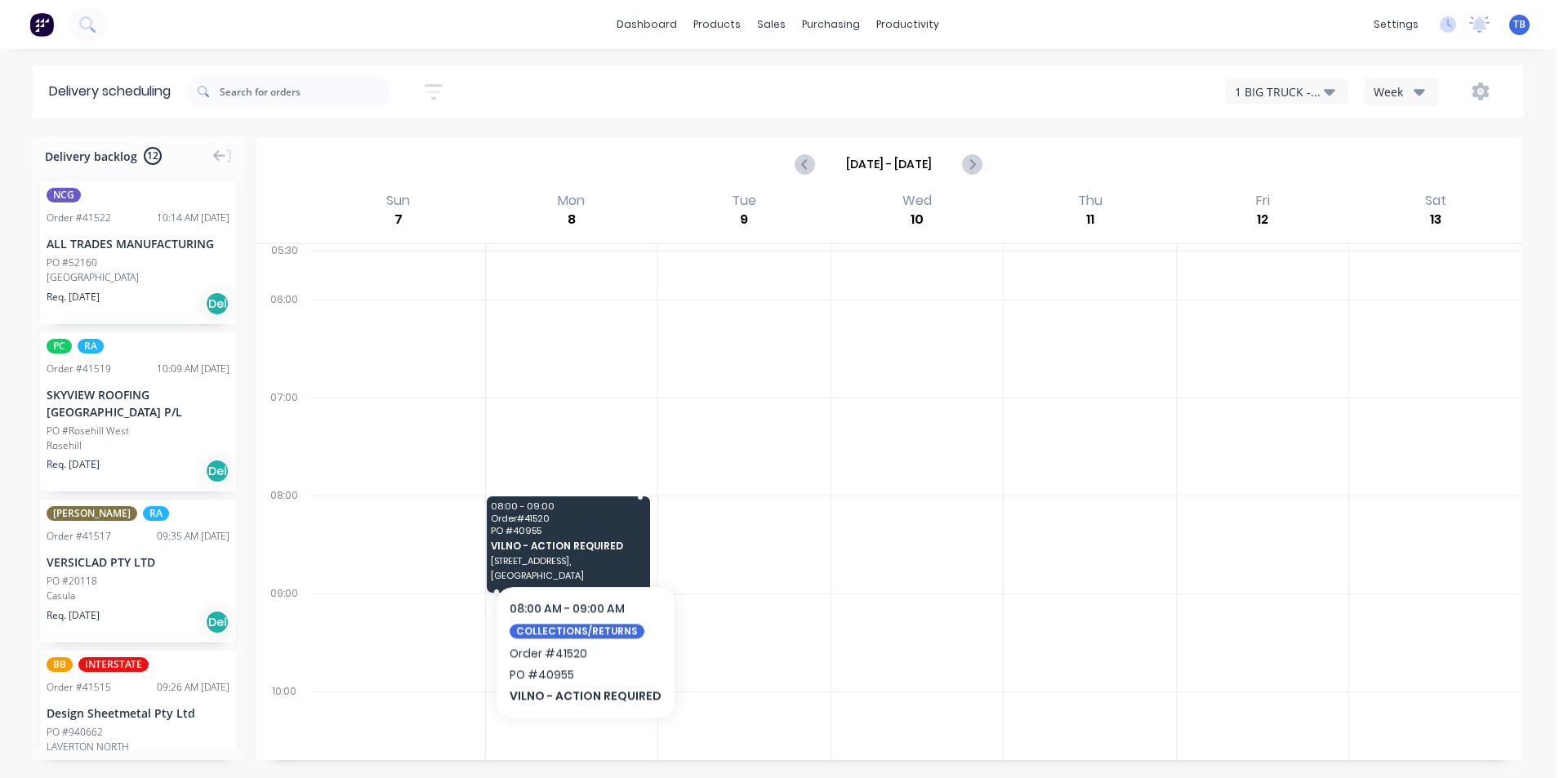
click at [582, 535] on div "08:00 - 09:00 Order # 41520 PO # 40955 VILNO - ACTION REQUIRED [STREET_ADDRESS]" at bounding box center [568, 544] width 164 height 96
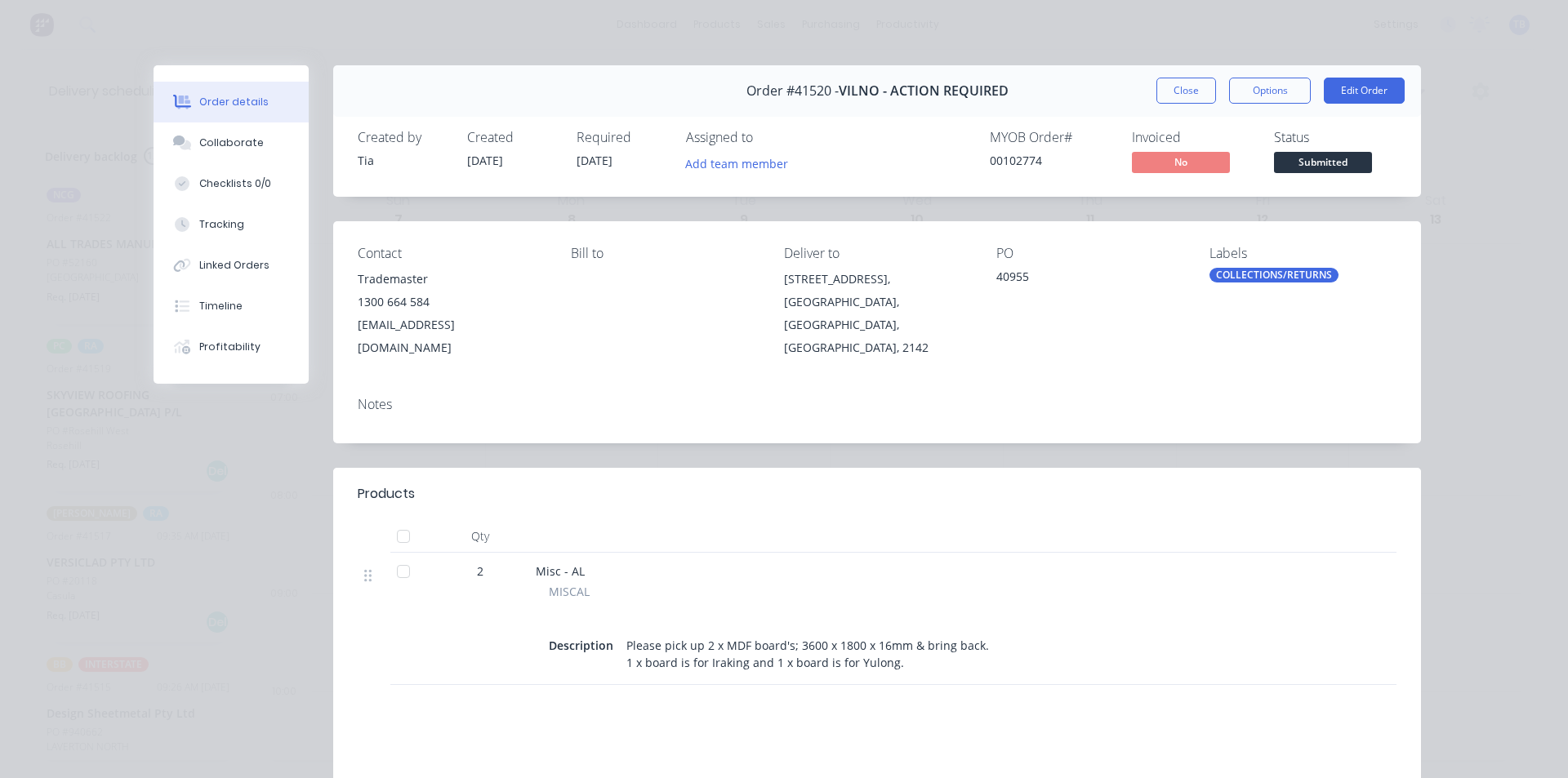
click at [557, 397] on div "Notes" at bounding box center [877, 404] width 1038 height 15
click at [560, 405] on div "Notes" at bounding box center [877, 413] width 1087 height 59
click at [1346, 82] on button "Edit Order" at bounding box center [1364, 91] width 81 height 26
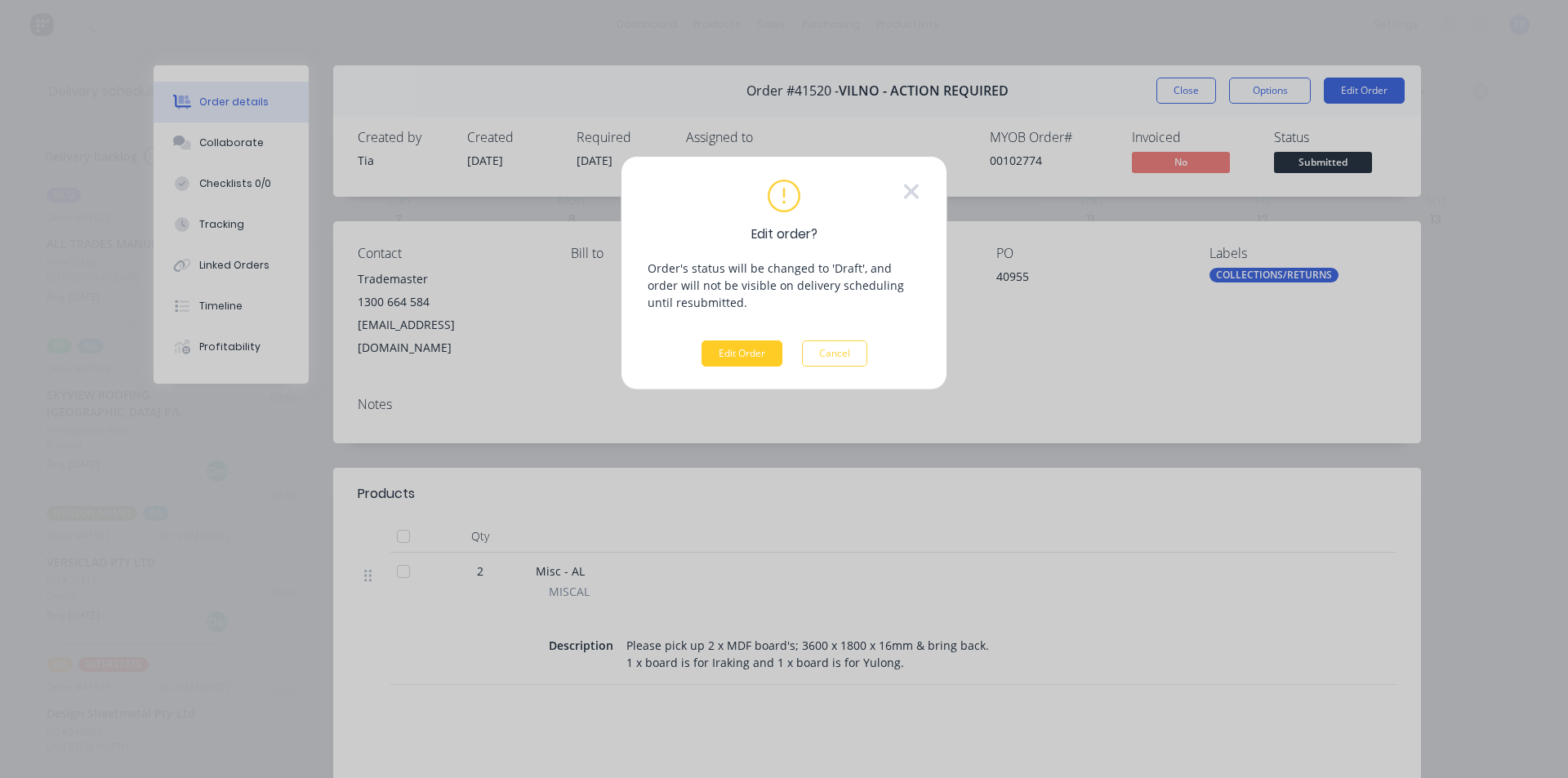
click at [725, 350] on button "Edit Order" at bounding box center [741, 353] width 81 height 26
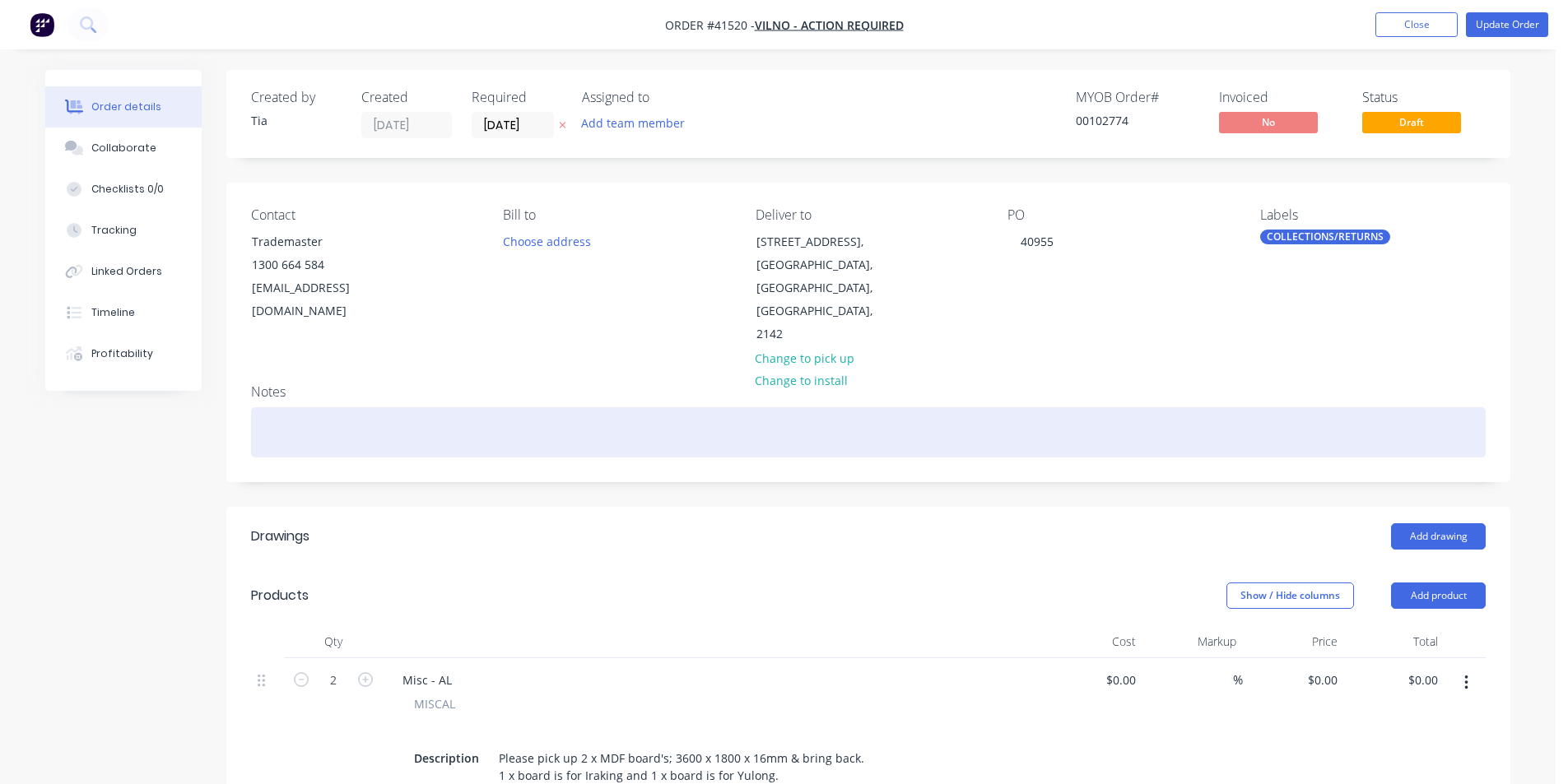
click at [434, 422] on div at bounding box center [869, 433] width 1235 height 51
click at [425, 414] on div "They are opened from 8:00am for pick ups" at bounding box center [869, 433] width 1235 height 51
click at [588, 407] on div "They are opened from 8:00am to 3:30pm for pick ups" at bounding box center [869, 433] width 1235 height 51
click at [577, 407] on div "They are opened from 8:00am to 3:30pm for pick ups" at bounding box center [869, 433] width 1235 height 51
click at [554, 409] on div "They are opened from 8:00am to 3:30pm for pick ups" at bounding box center [869, 433] width 1235 height 51
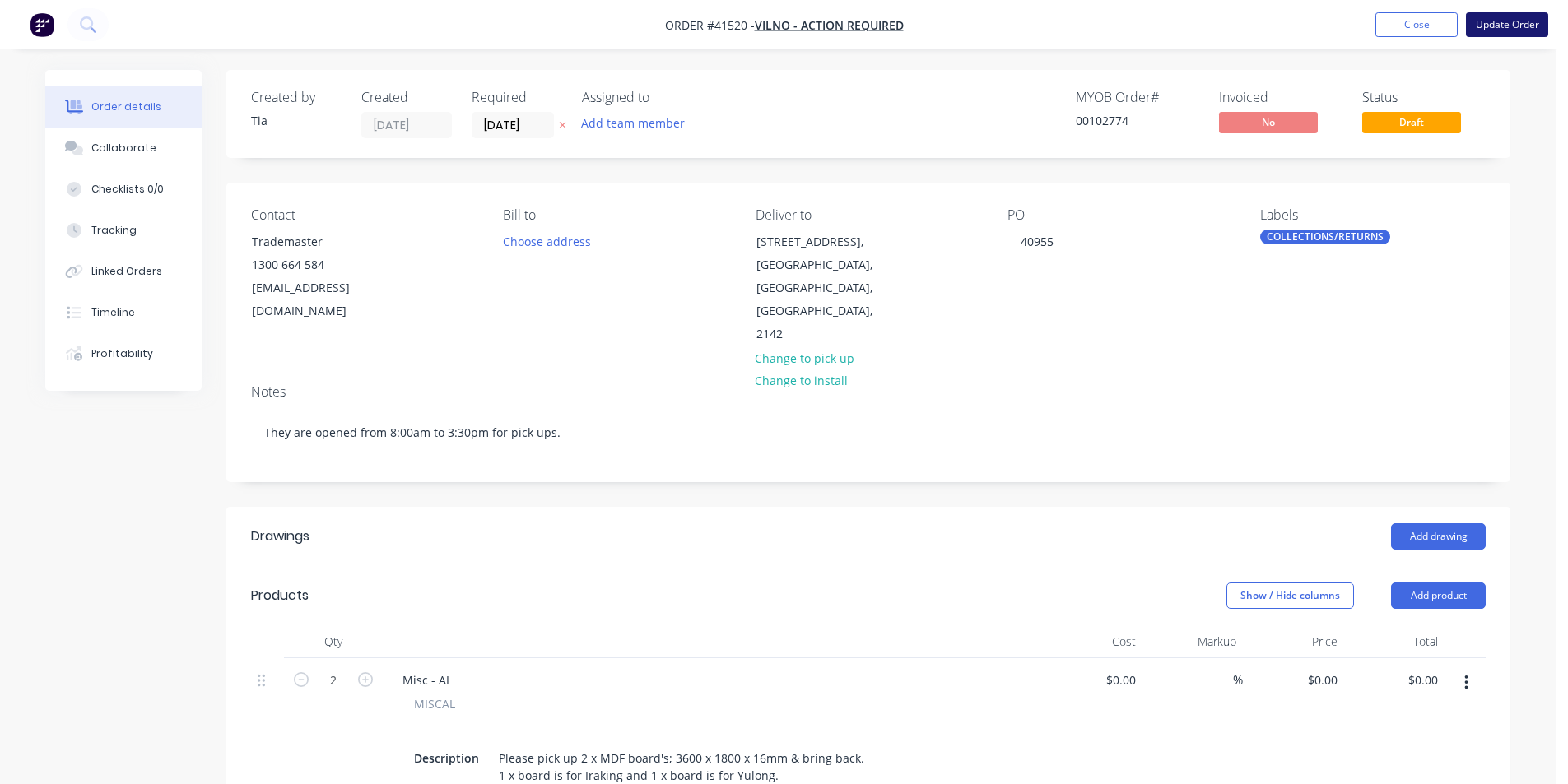
click at [1508, 32] on button "Update Order" at bounding box center [1507, 24] width 82 height 24
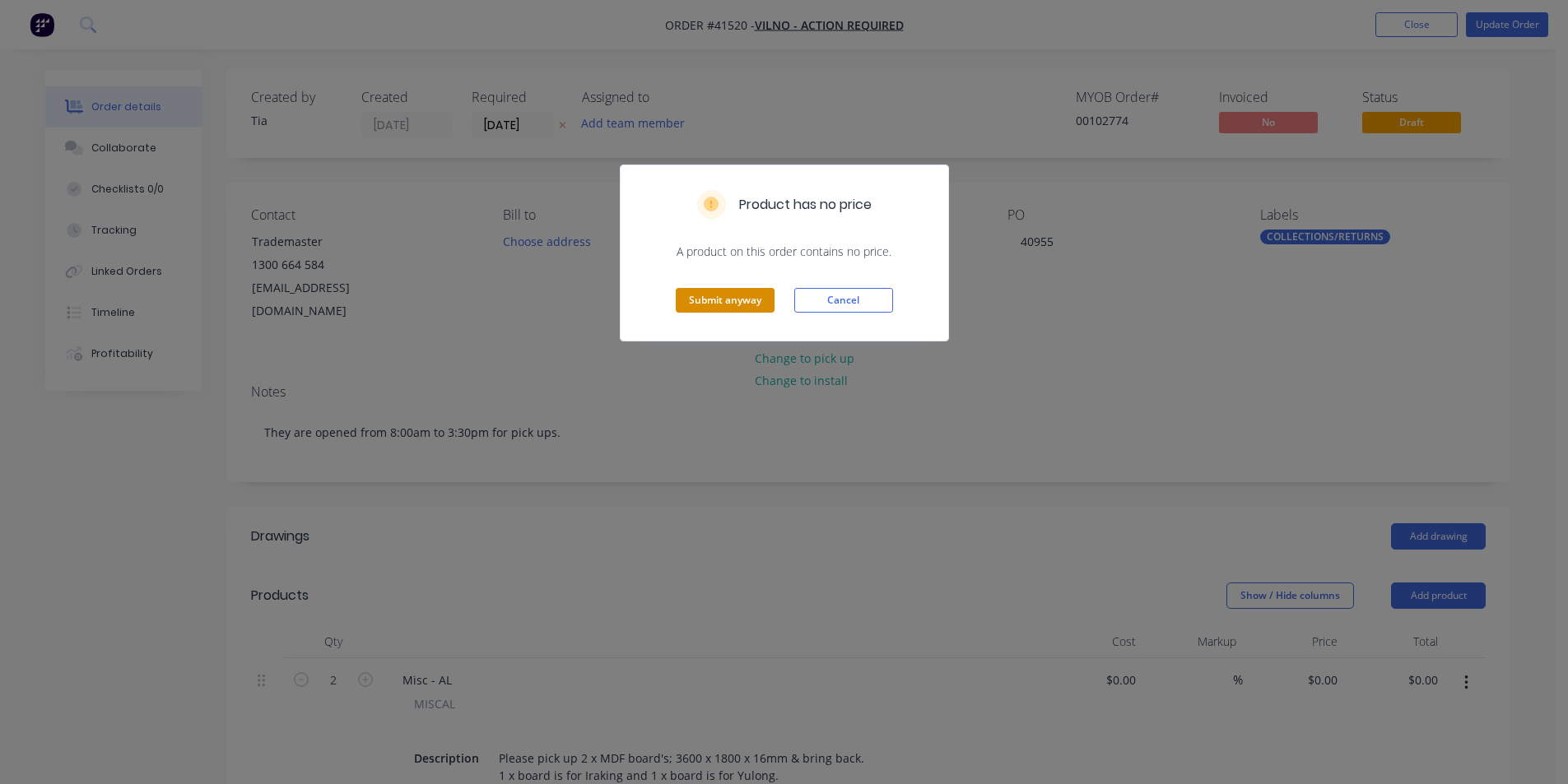
click at [729, 295] on button "Submit anyway" at bounding box center [725, 300] width 99 height 24
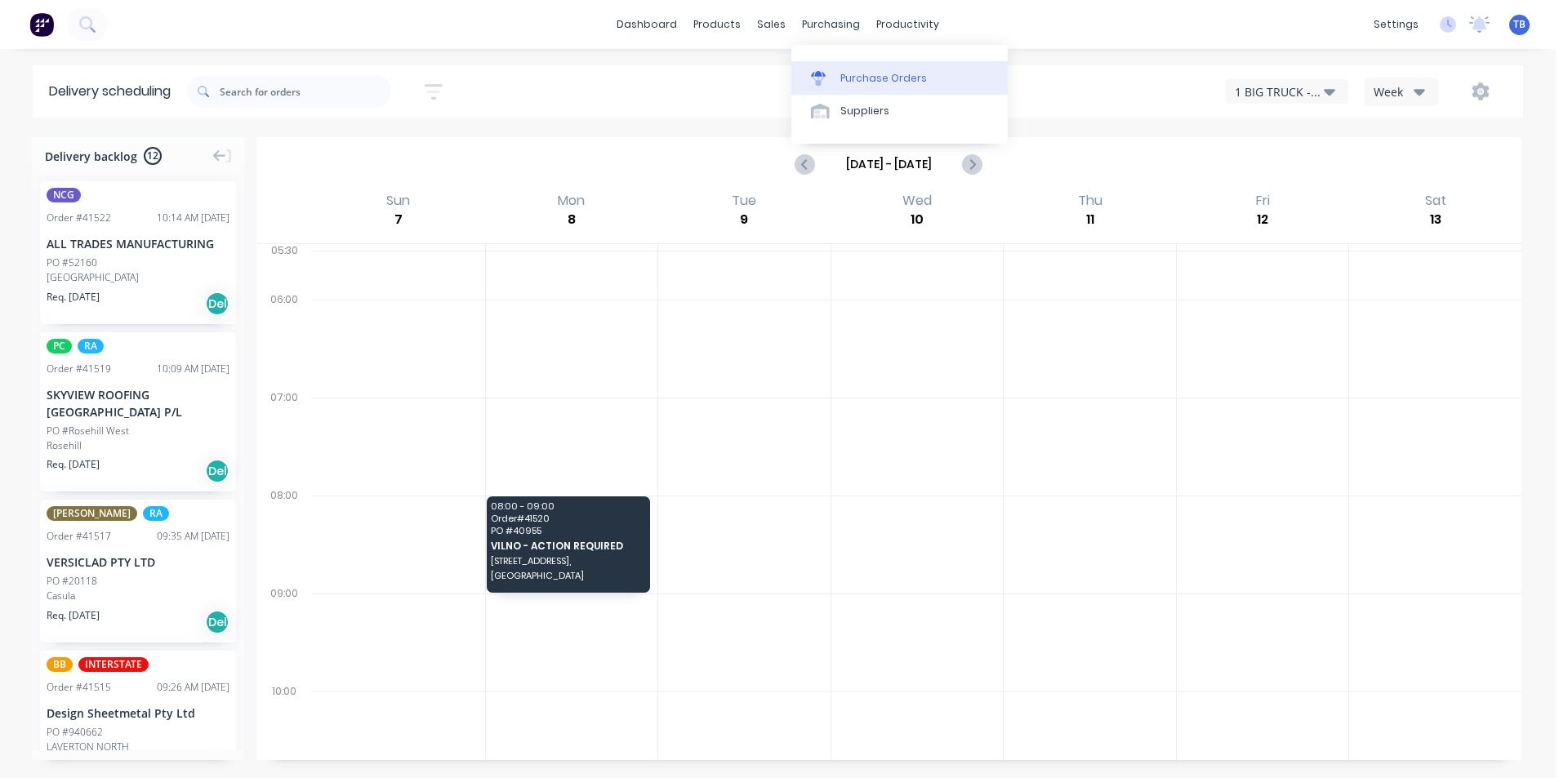
click at [824, 64] on link "Purchase Orders" at bounding box center [899, 77] width 216 height 32
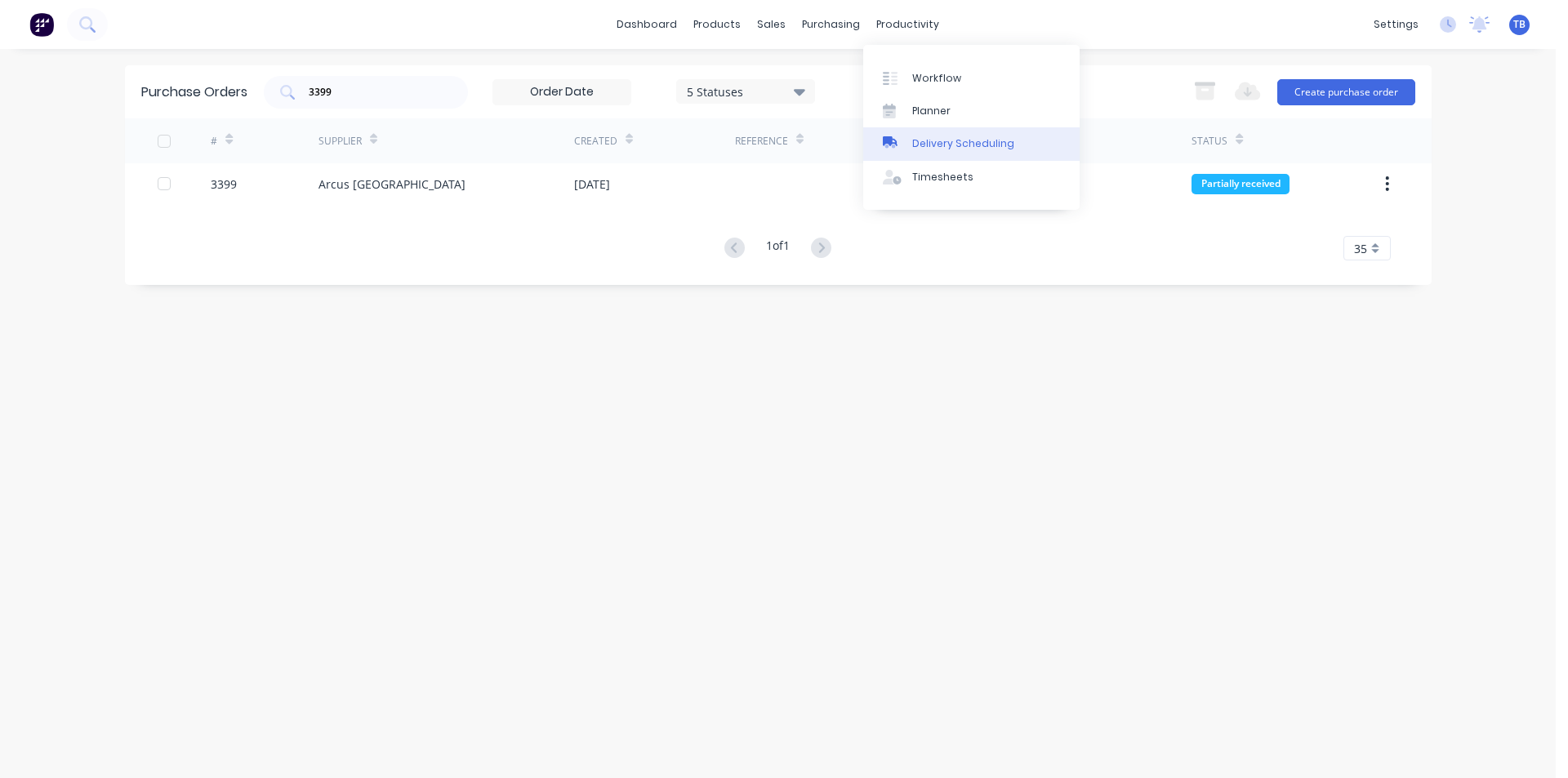
click at [918, 142] on div "Delivery Scheduling" at bounding box center [963, 143] width 102 height 14
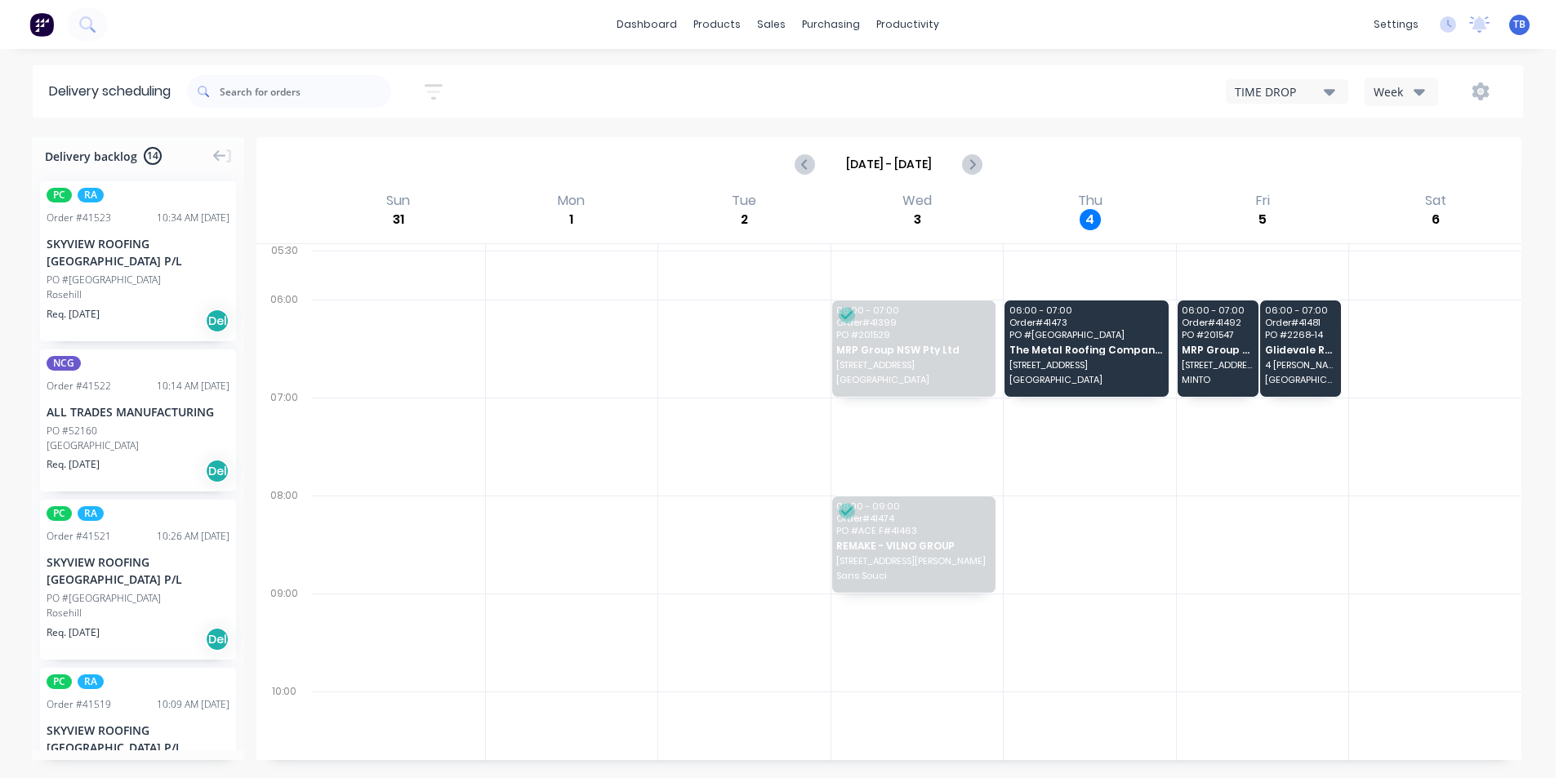
click at [1259, 95] on div "TIME DROP" at bounding box center [1278, 91] width 89 height 17
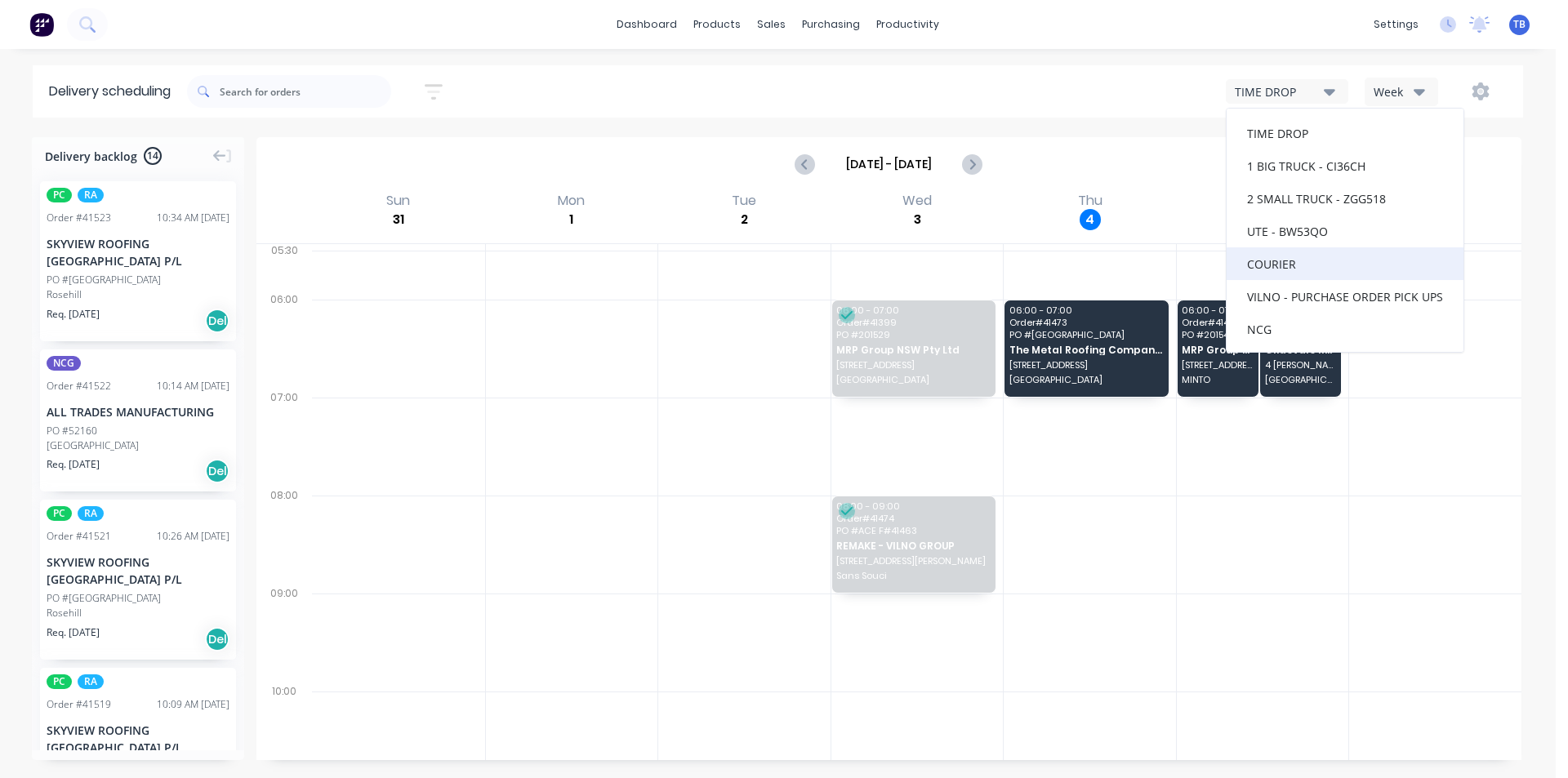
click at [1276, 262] on div "COURIER" at bounding box center [1345, 264] width 237 height 32
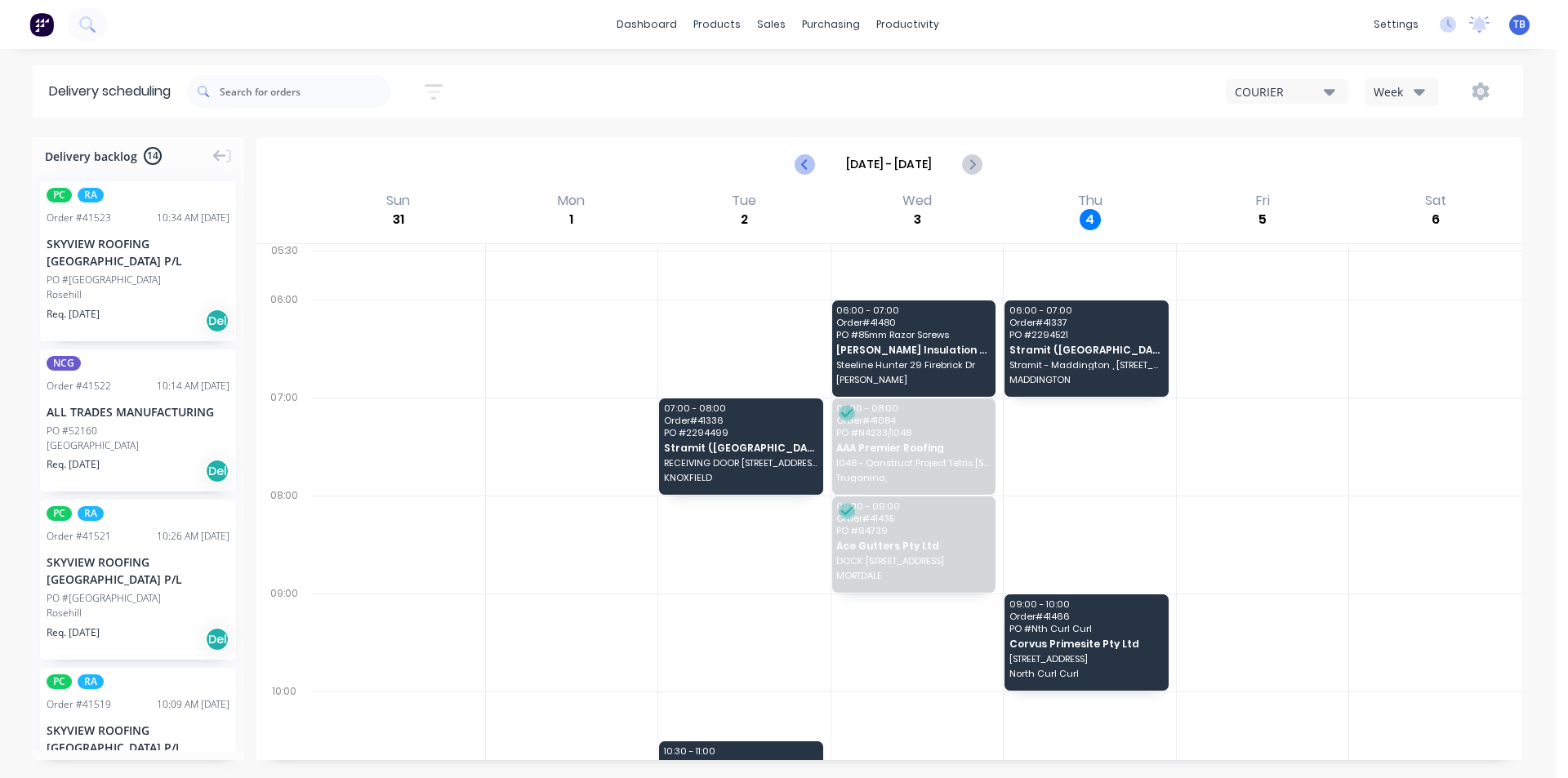
click at [801, 164] on icon "Previous page" at bounding box center [806, 164] width 20 height 20
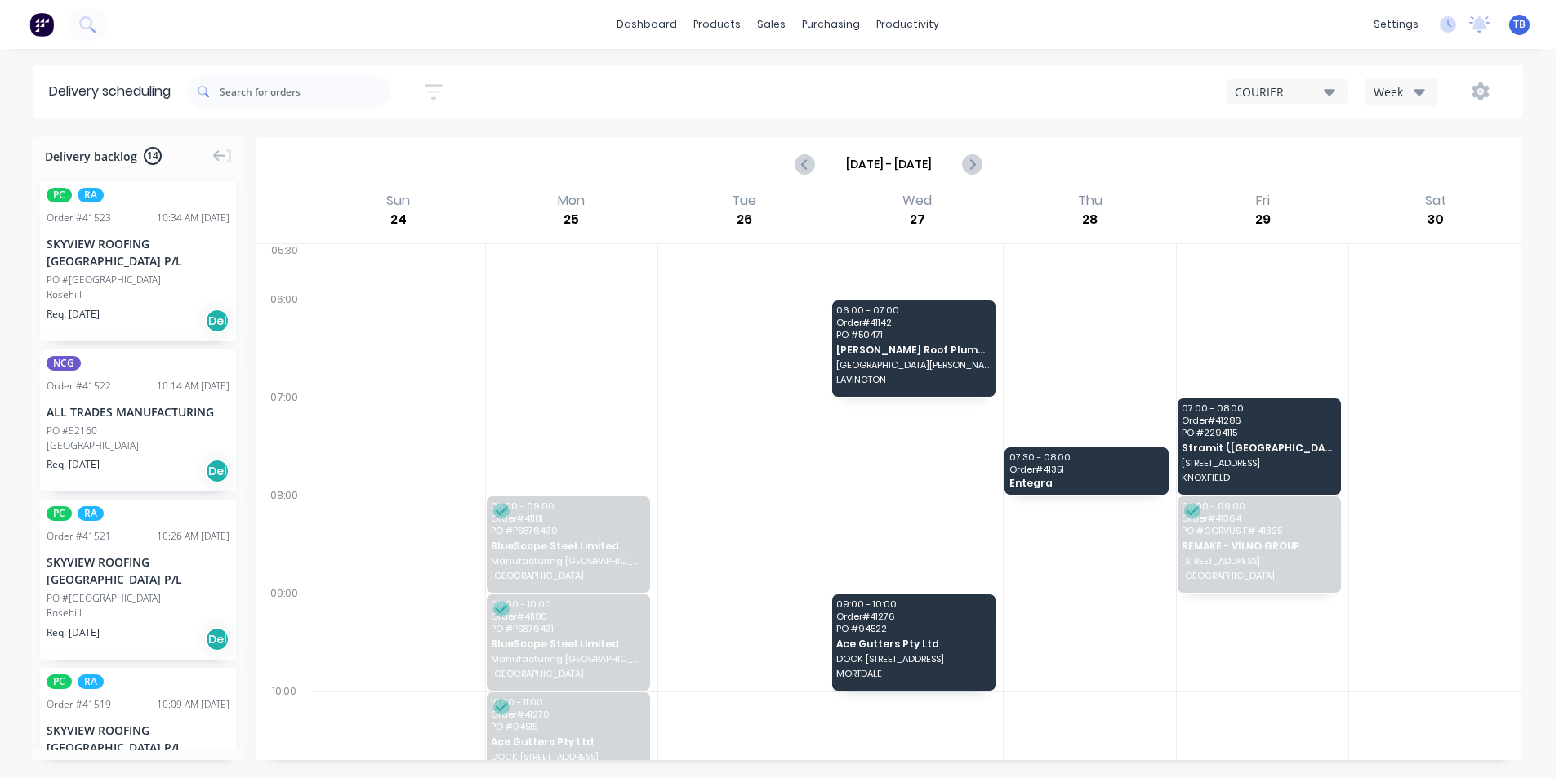
click at [1292, 86] on div "COURIER" at bounding box center [1278, 91] width 89 height 17
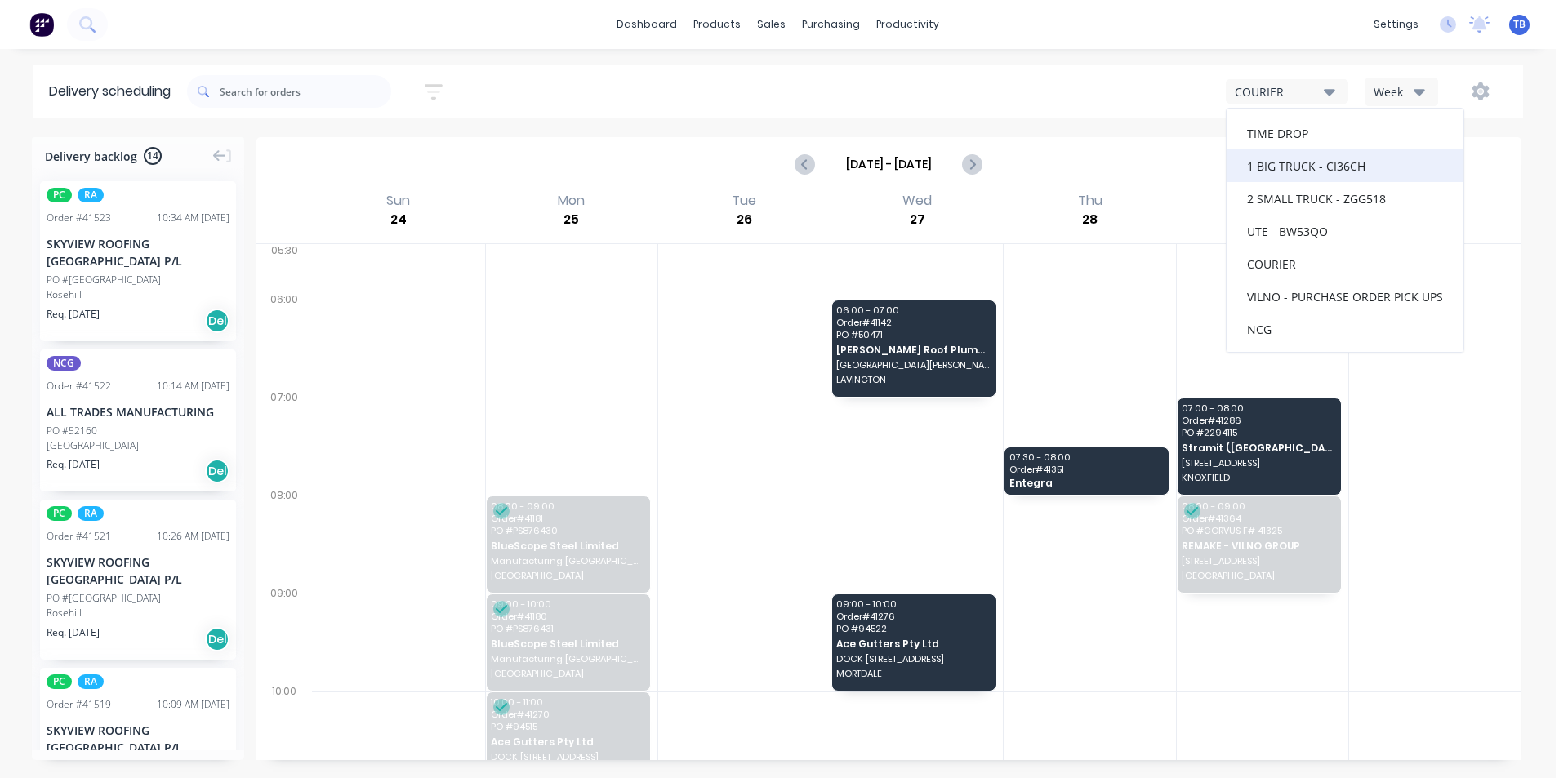
click at [1277, 160] on div "1 BIG TRUCK - CI36CH" at bounding box center [1345, 166] width 237 height 32
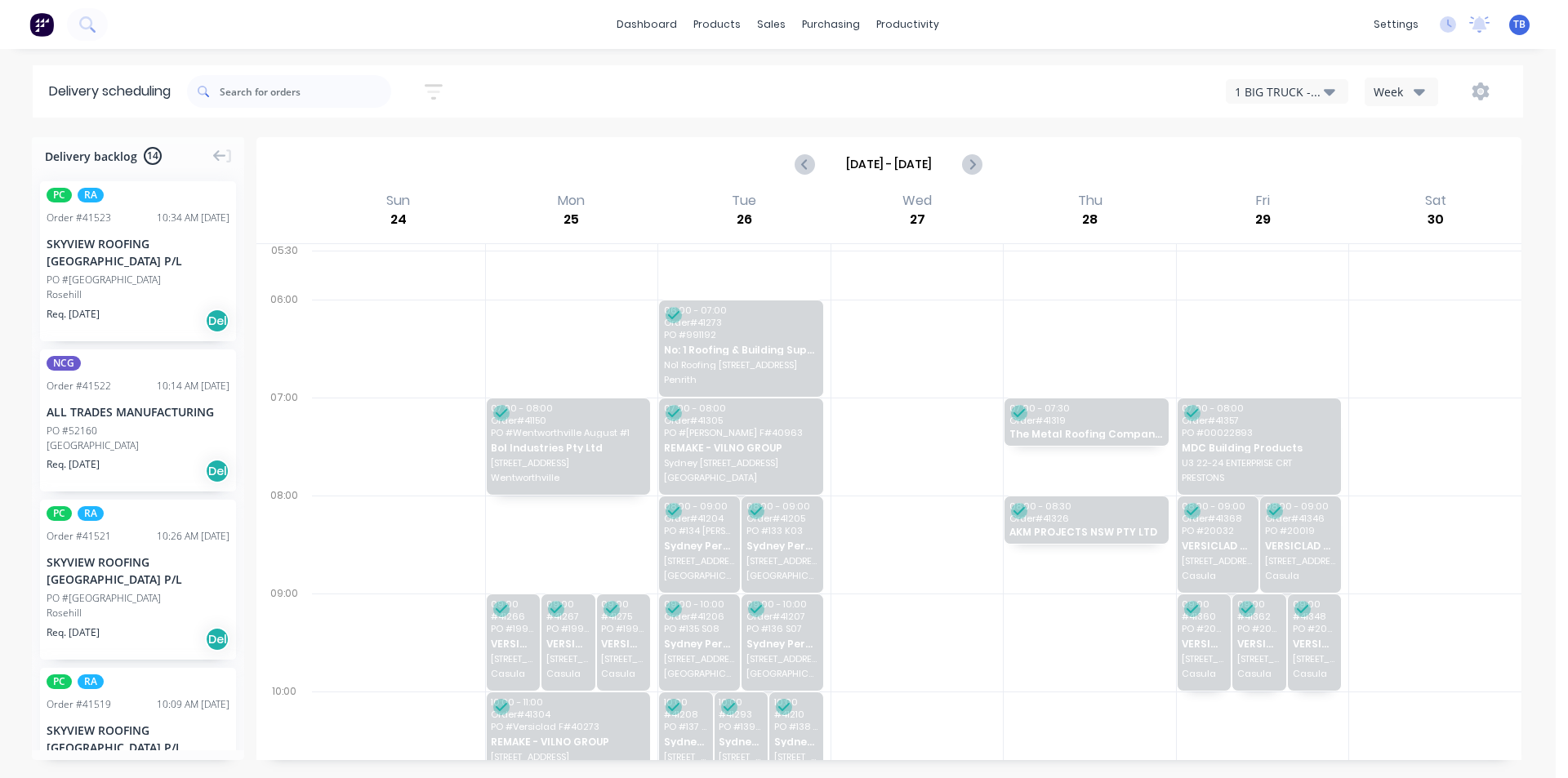
click at [1243, 87] on div "1 BIG TRUCK - CI36CH" at bounding box center [1278, 91] width 89 height 17
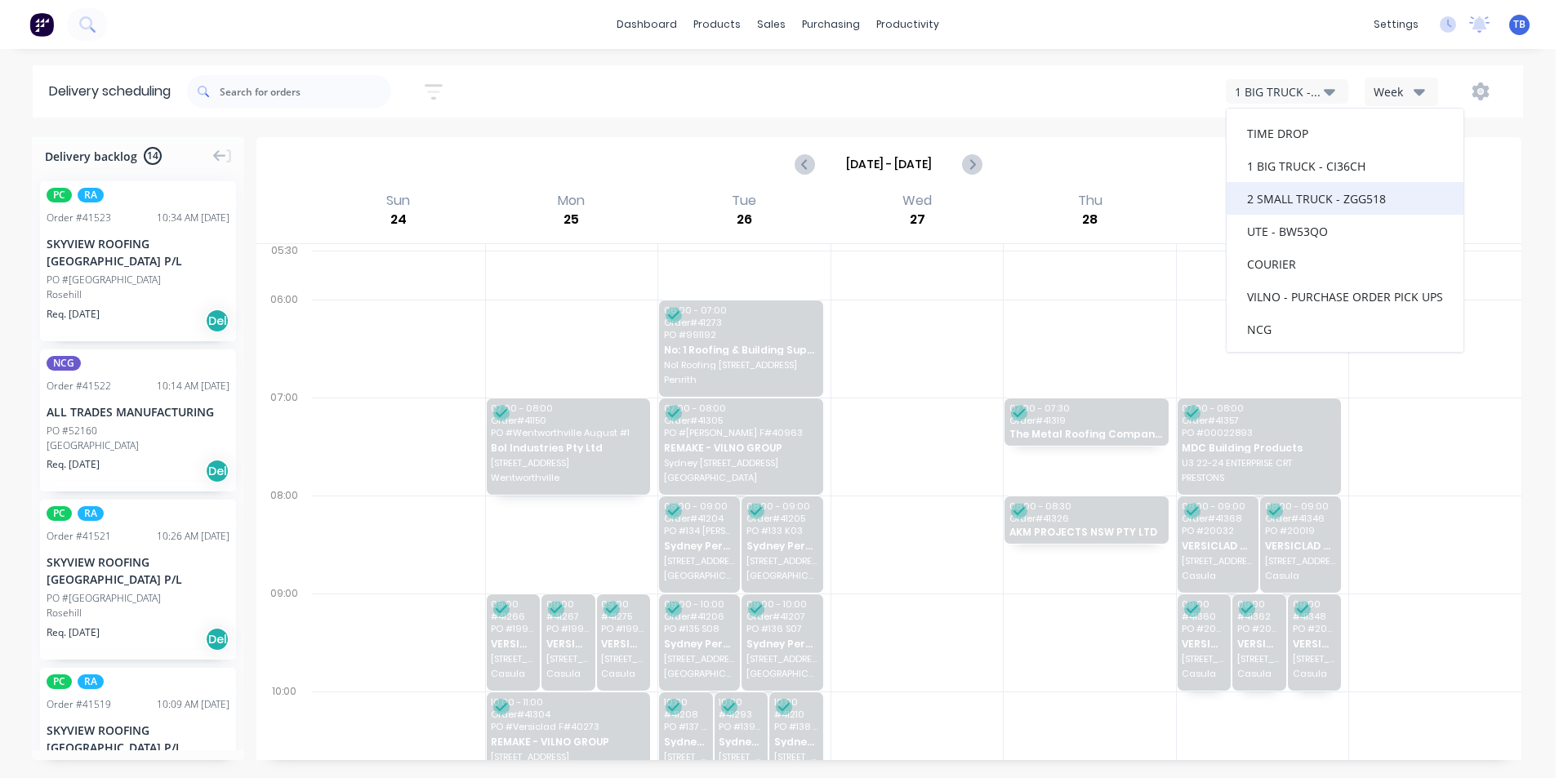
click at [1277, 206] on div "2 SMALL TRUCK - ZGG518" at bounding box center [1345, 198] width 237 height 32
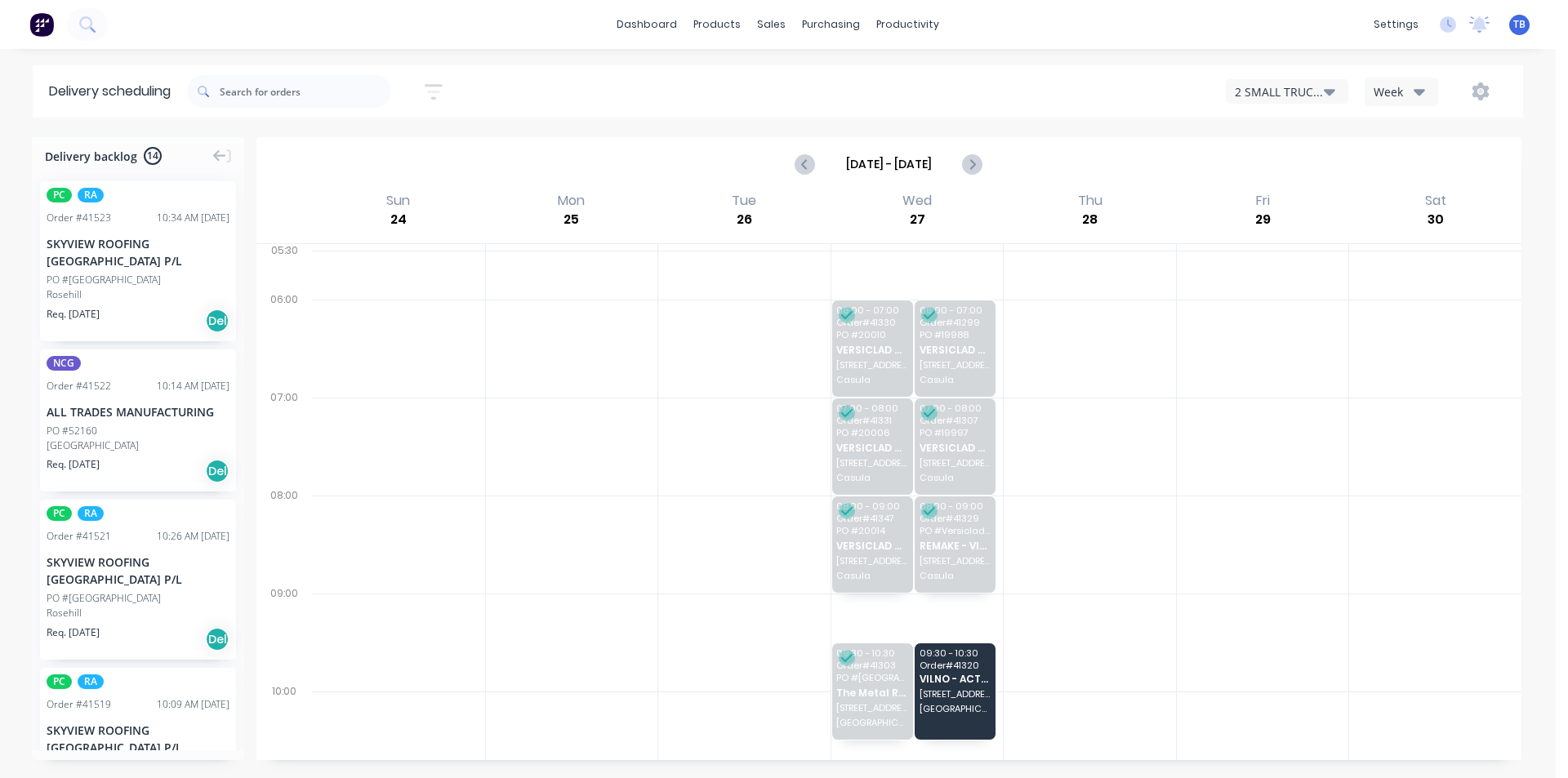
click at [1295, 85] on div "2 SMALL TRUCK - ZGG518" at bounding box center [1278, 91] width 89 height 17
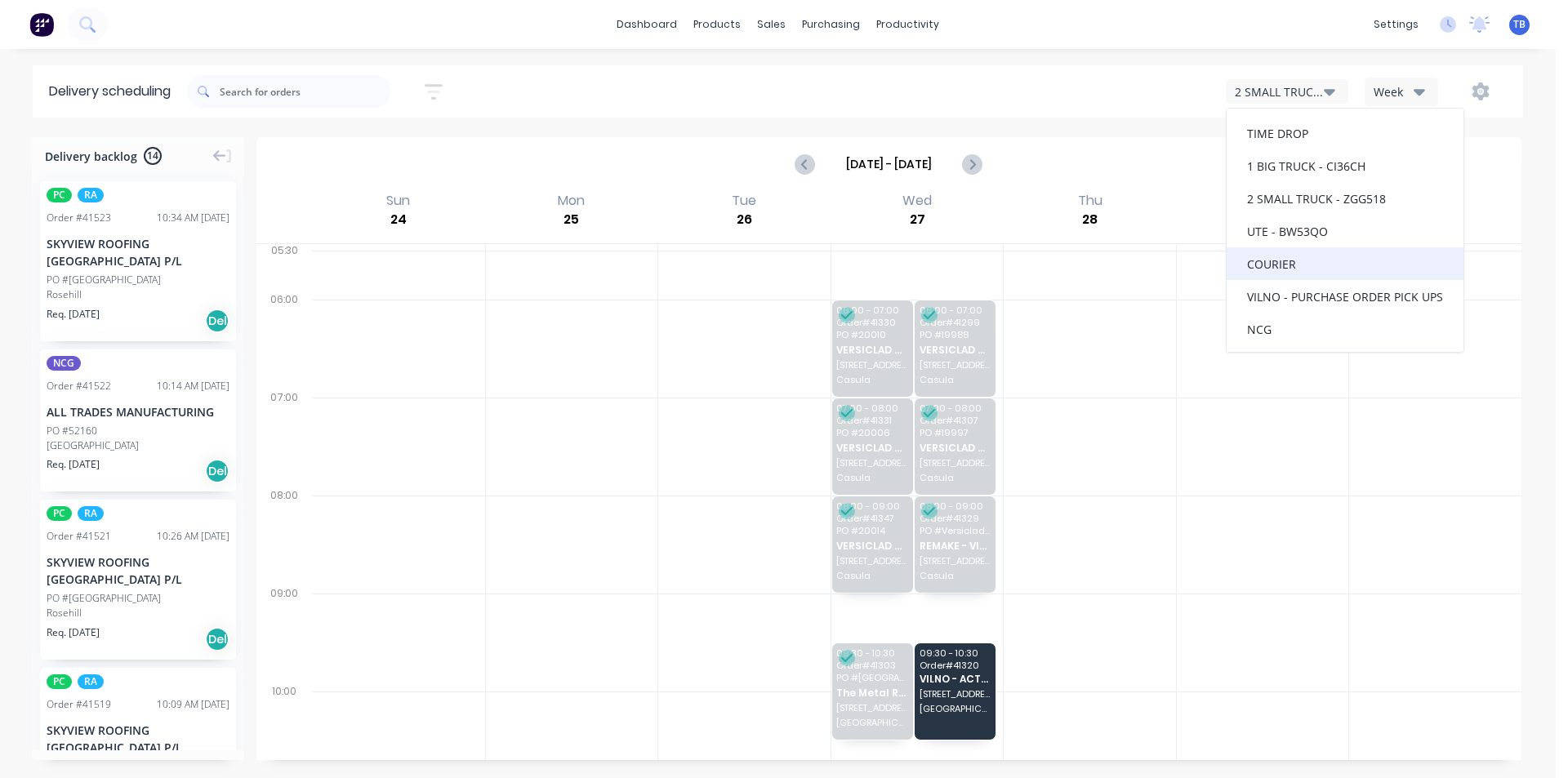
click at [1265, 252] on div "COURIER" at bounding box center [1345, 264] width 237 height 32
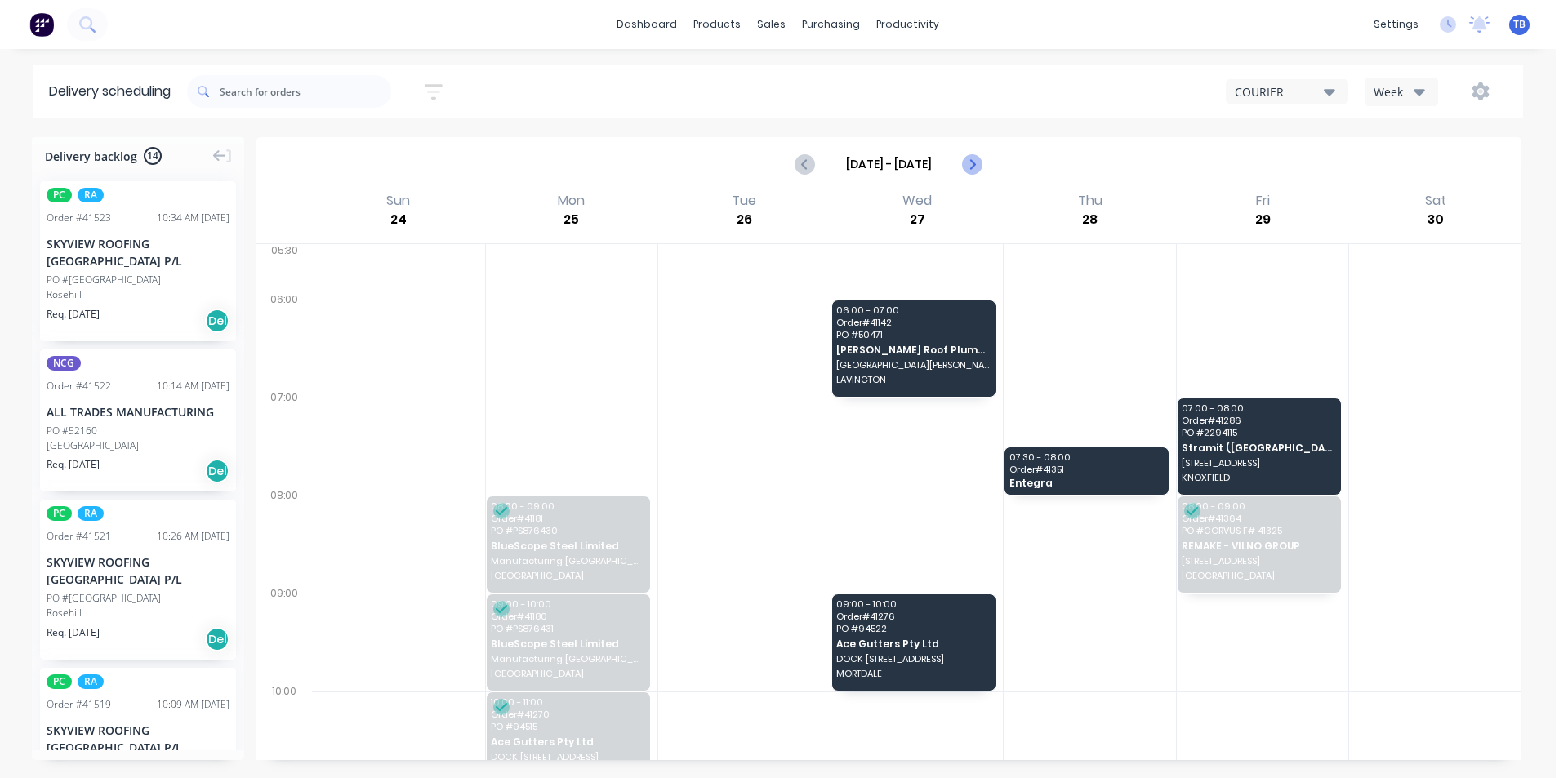
click at [966, 169] on icon "Next page" at bounding box center [972, 164] width 20 height 20
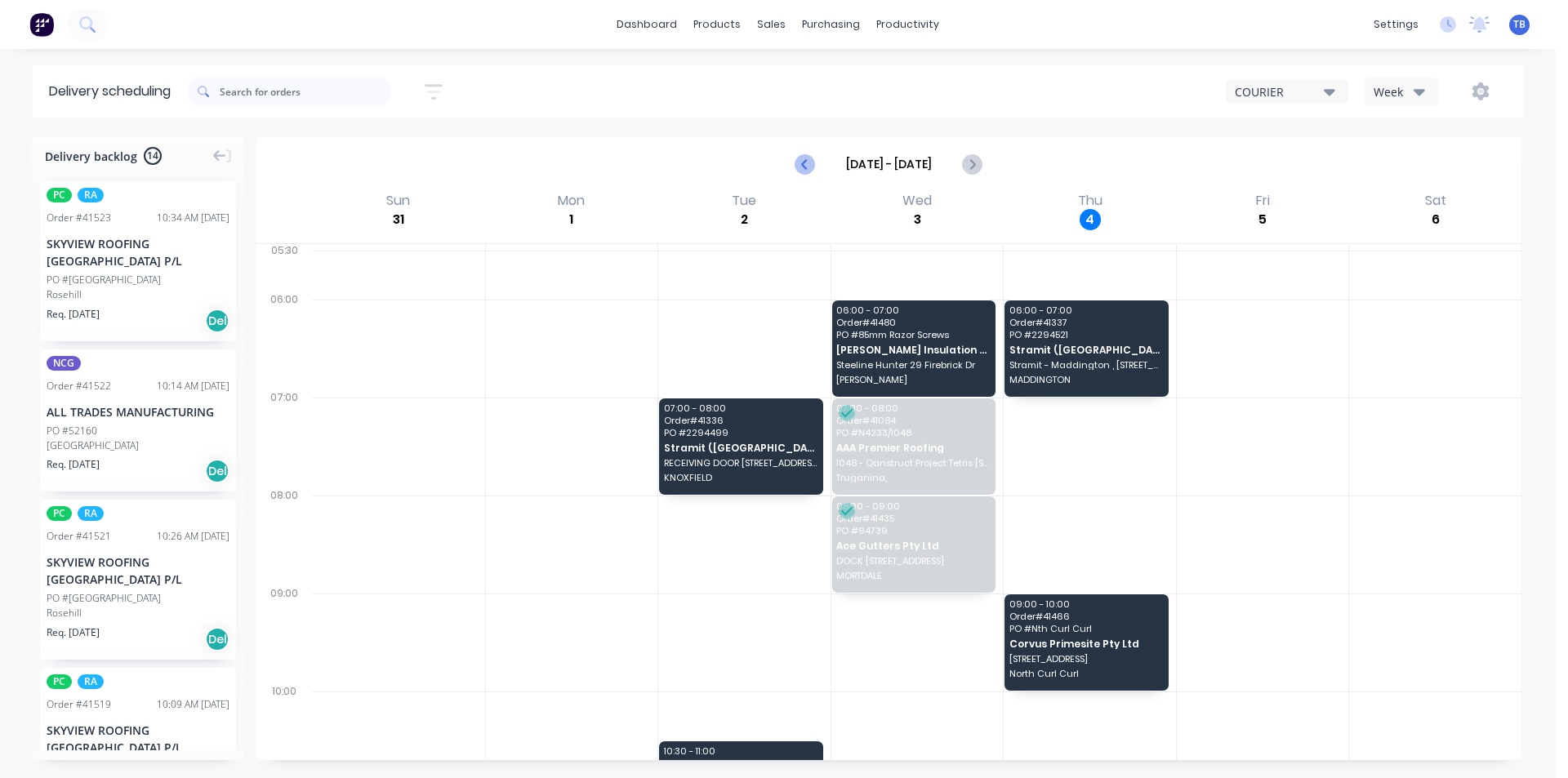
click at [800, 161] on icon "Previous page" at bounding box center [806, 164] width 20 height 20
type input "[DATE] - [DATE]"
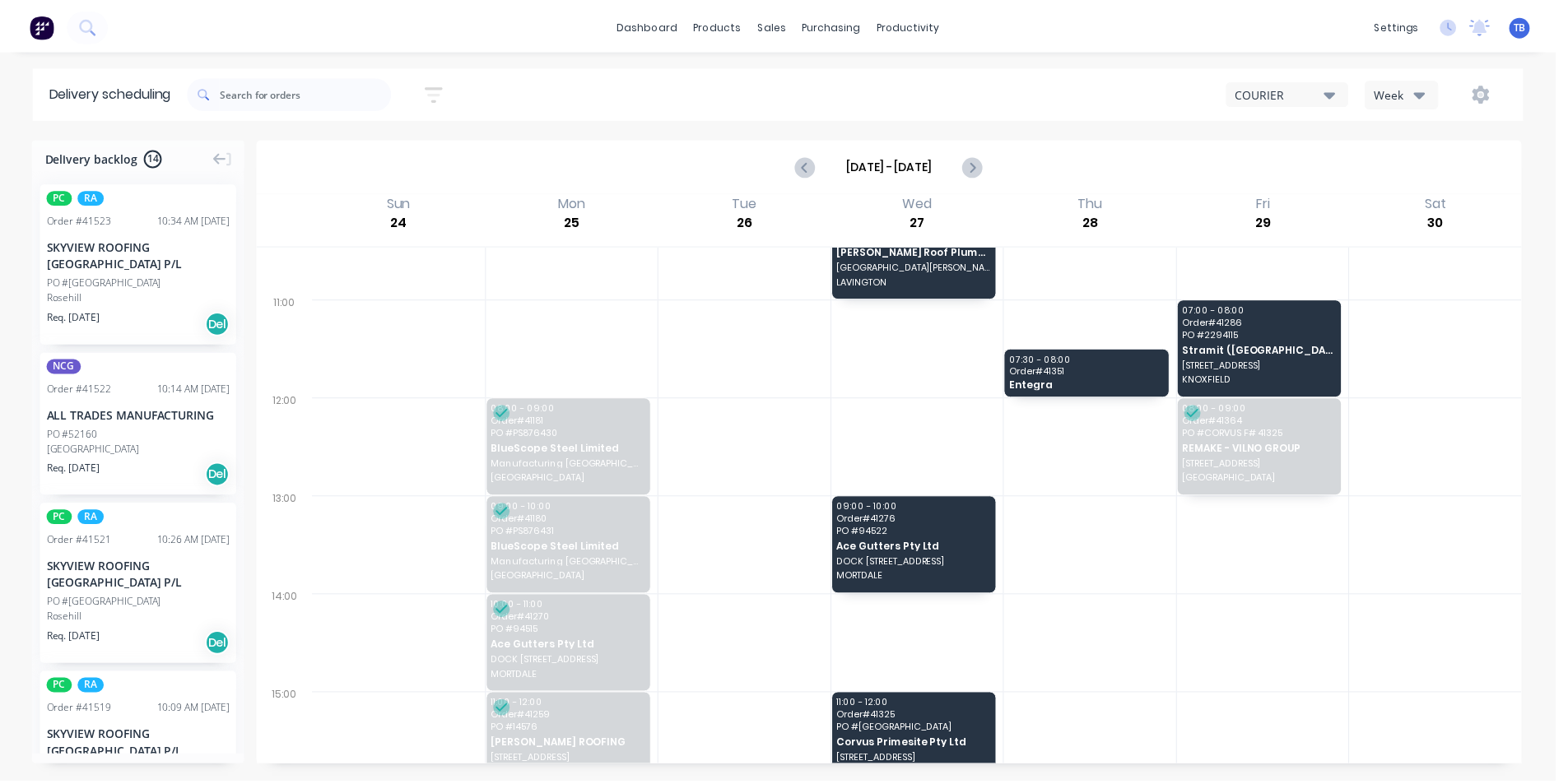
scroll to position [82, 0]
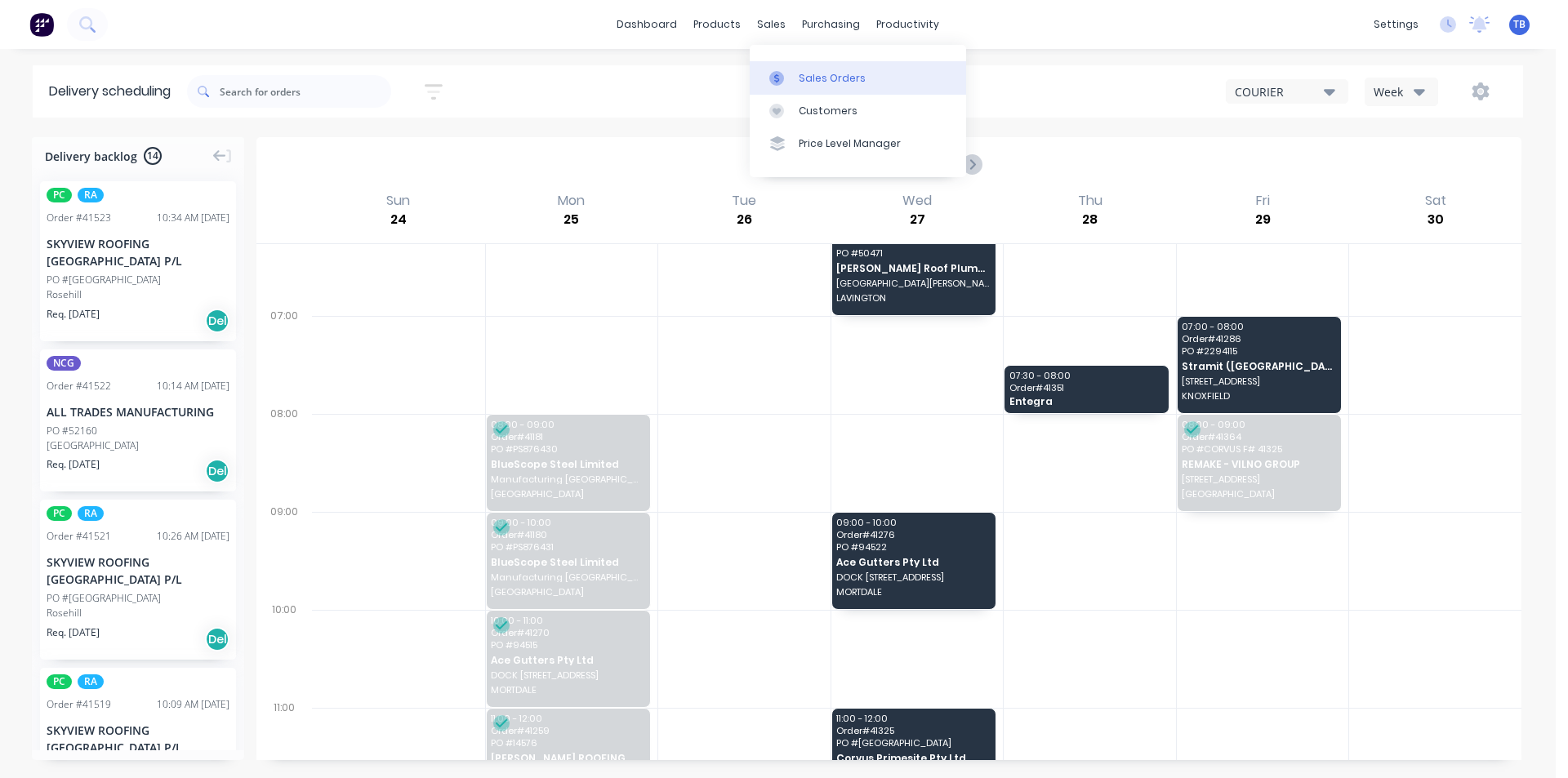
drag, startPoint x: 809, startPoint y: 60, endPoint x: 808, endPoint y: 78, distance: 18.0
click at [810, 60] on div "Sales Orders Customers Price Level Manager" at bounding box center [857, 110] width 216 height 132
click at [808, 78] on div "Sales Orders" at bounding box center [832, 78] width 67 height 14
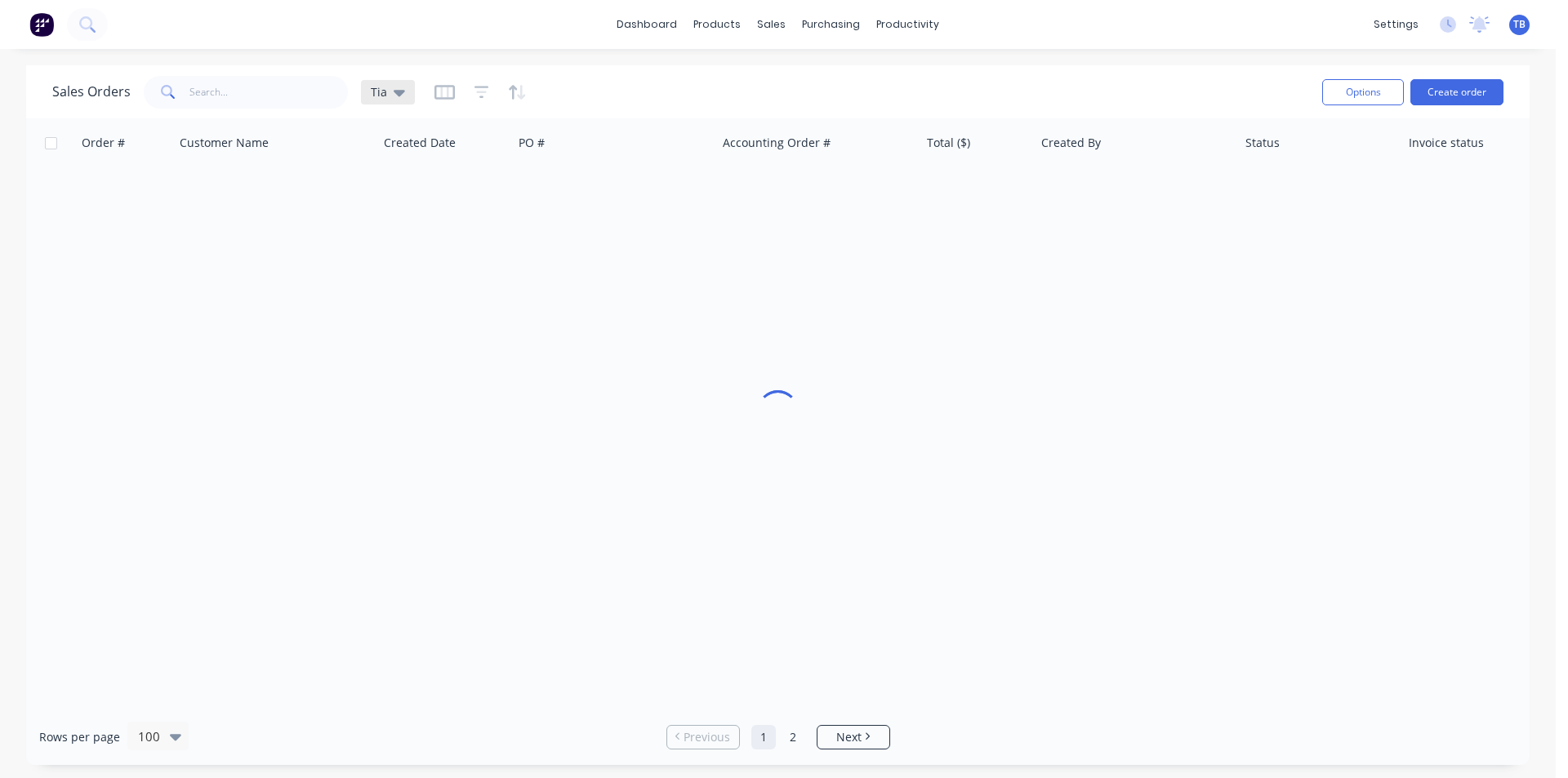
click at [399, 94] on icon at bounding box center [399, 92] width 12 height 6
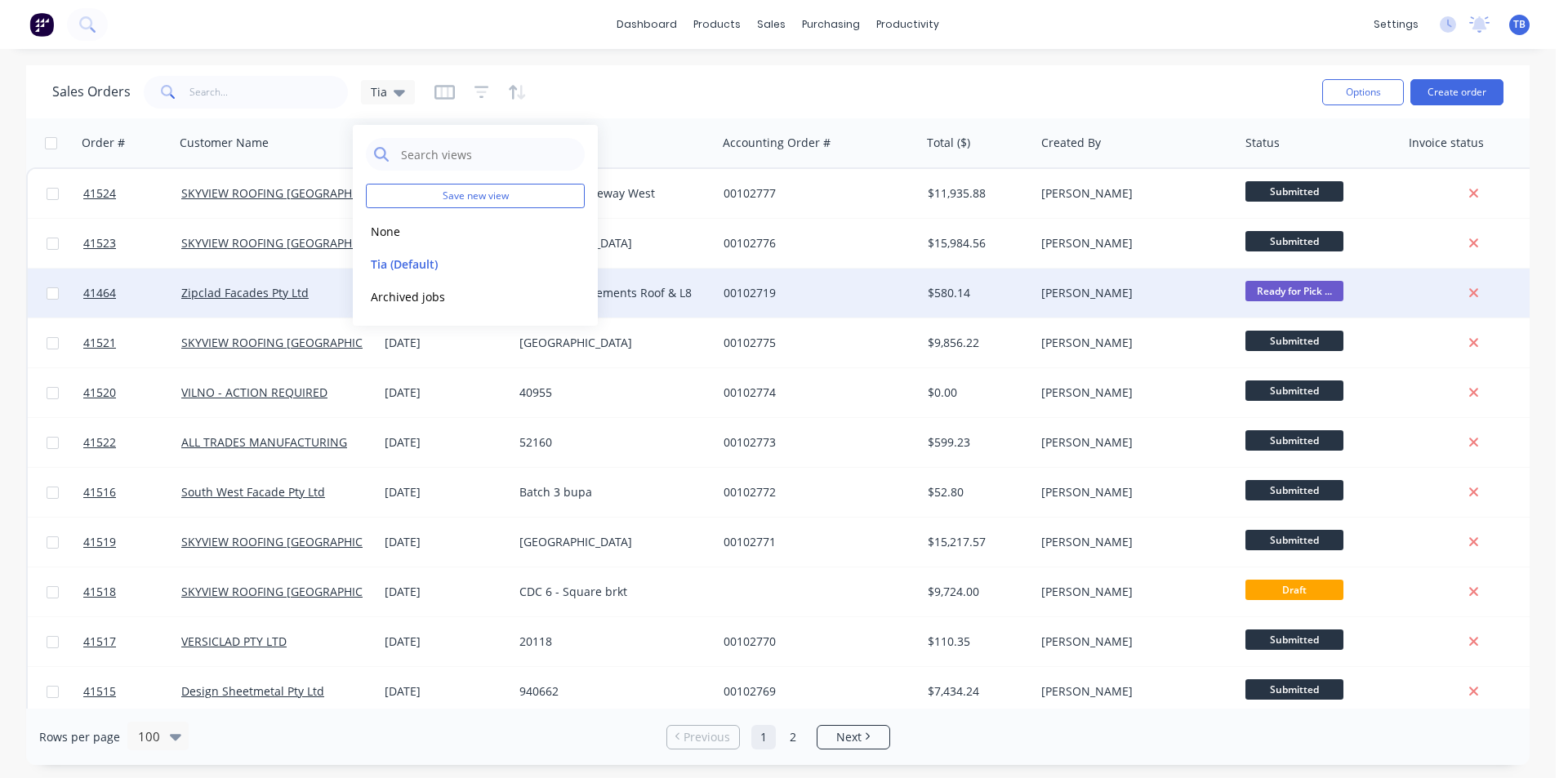
click at [394, 89] on icon at bounding box center [399, 92] width 12 height 18
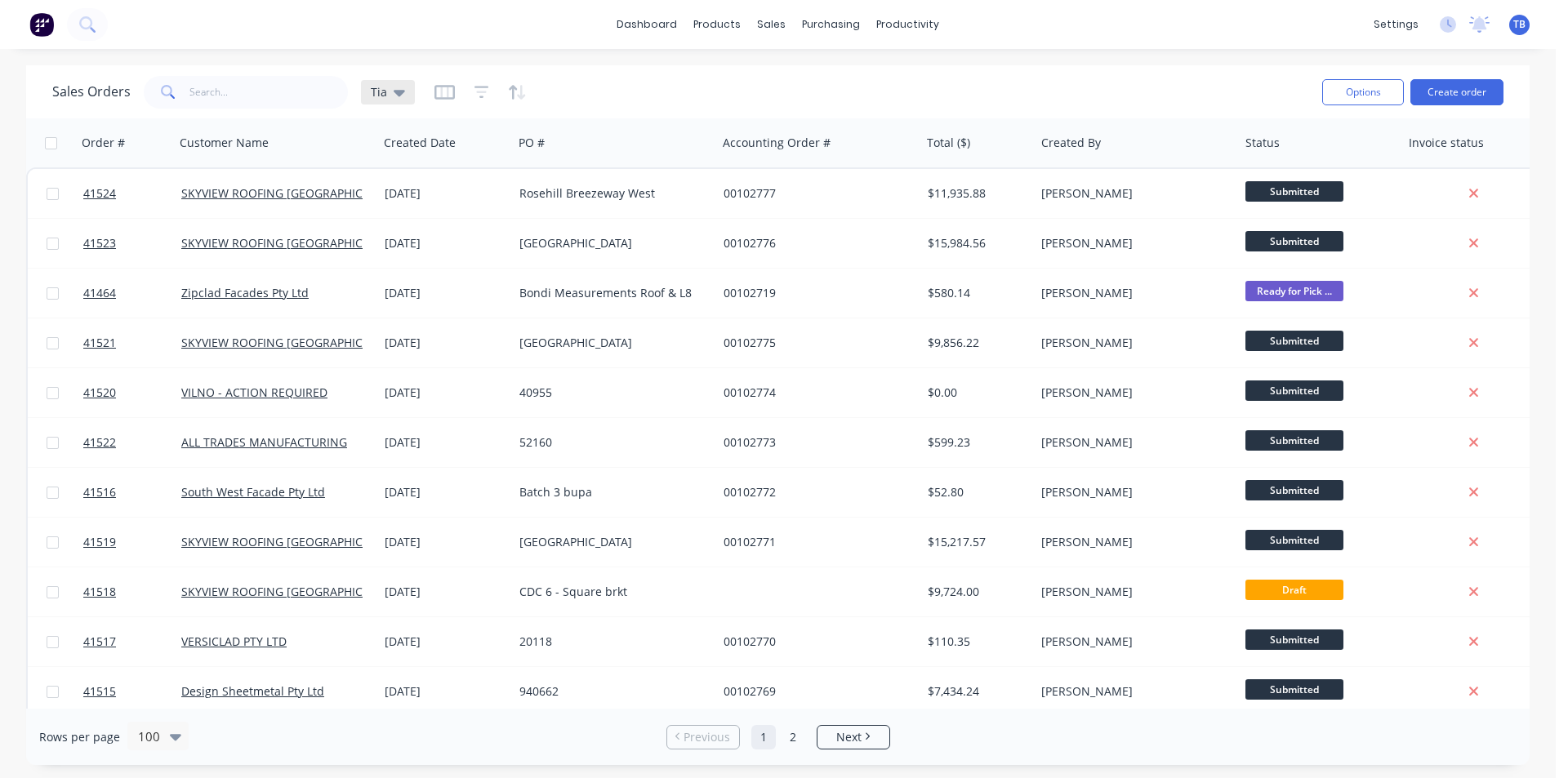
click at [396, 89] on icon at bounding box center [399, 92] width 12 height 18
click at [420, 298] on button "Archived jobs" at bounding box center [459, 297] width 186 height 19
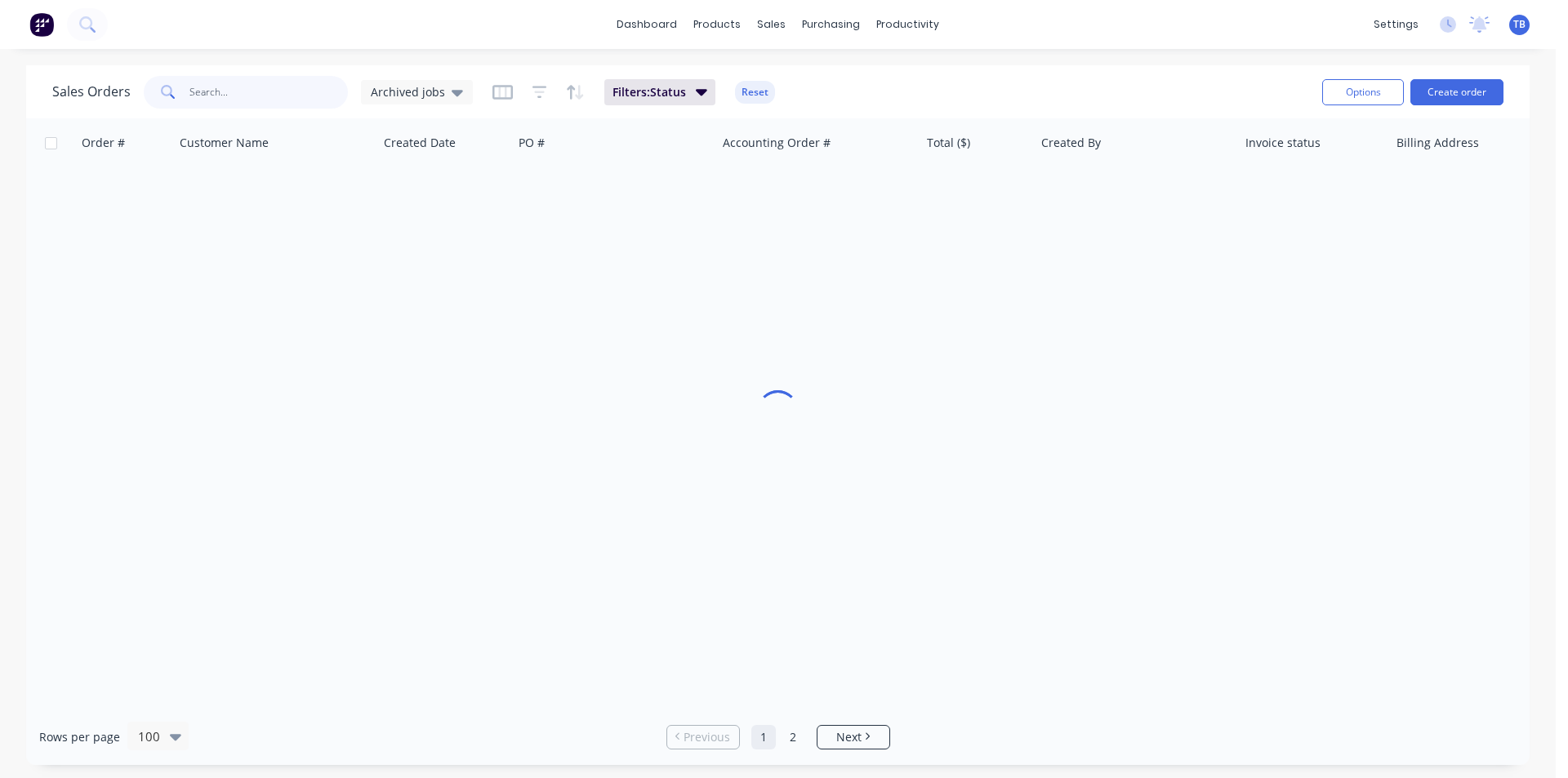
click at [257, 99] on input "text" at bounding box center [269, 92] width 160 height 32
type input "P"
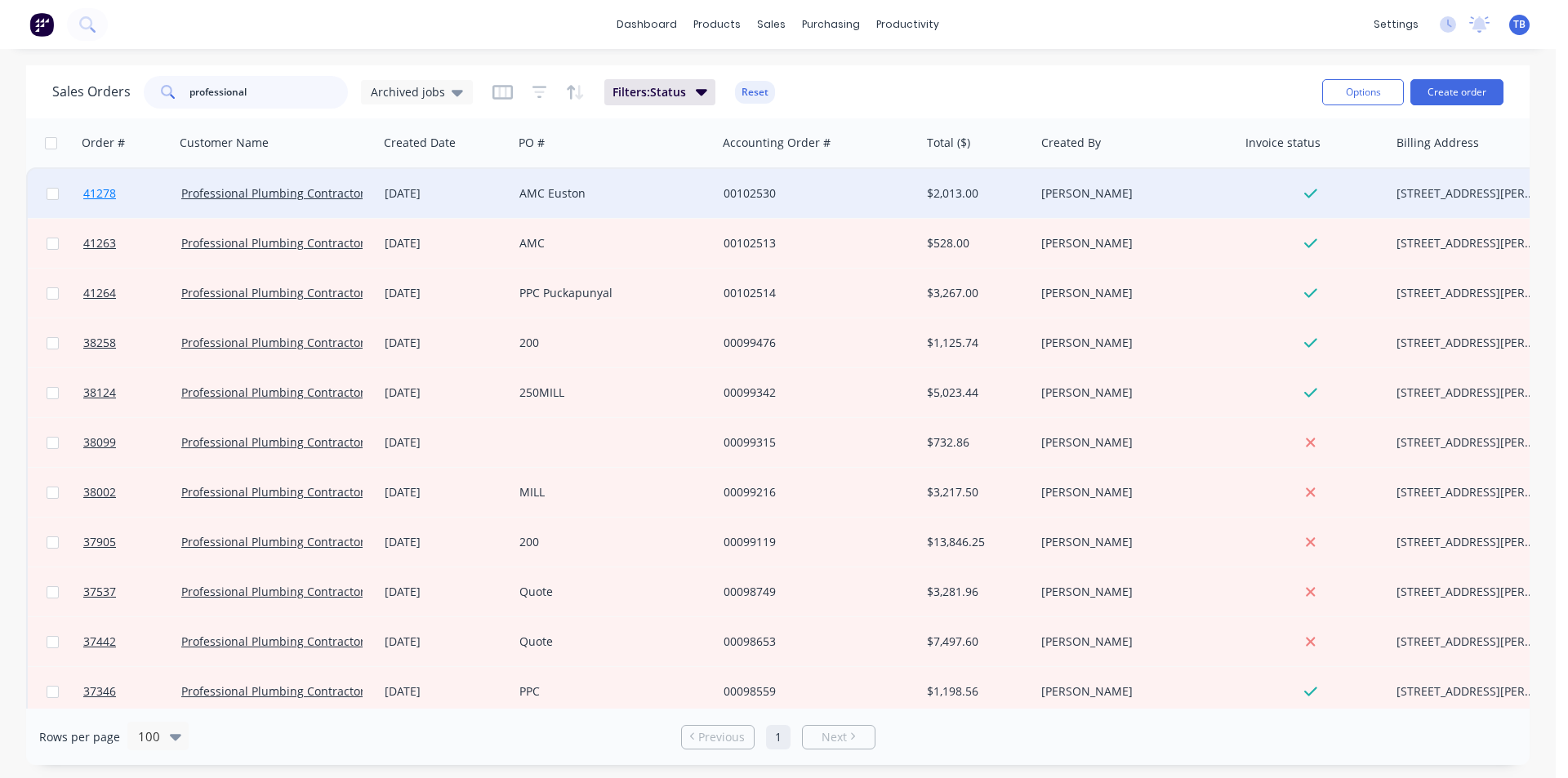
type input "professional"
click at [92, 194] on span "41278" at bounding box center [100, 194] width 32 height 16
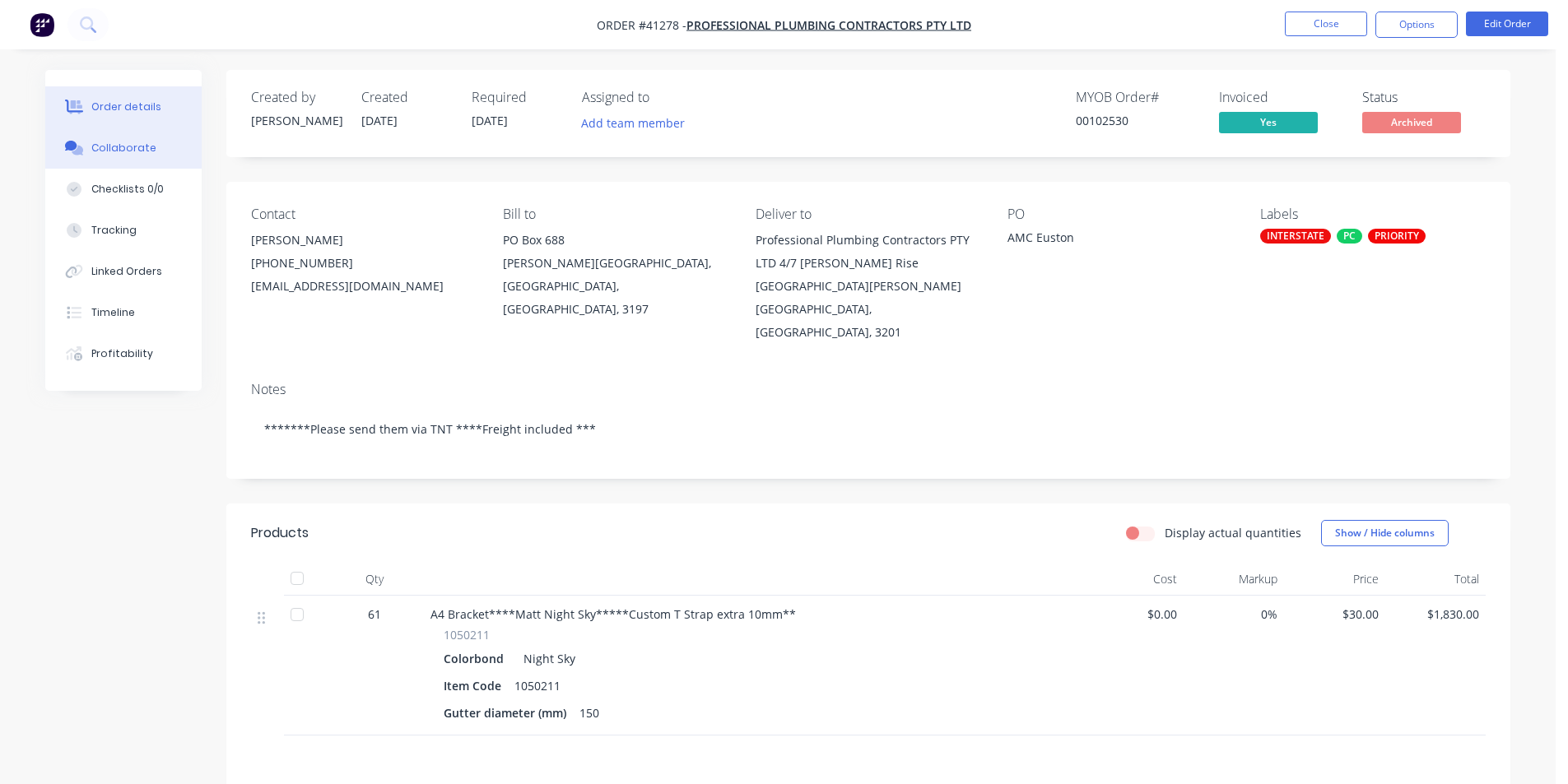
click at [94, 158] on button "Collaborate" at bounding box center [123, 148] width 156 height 42
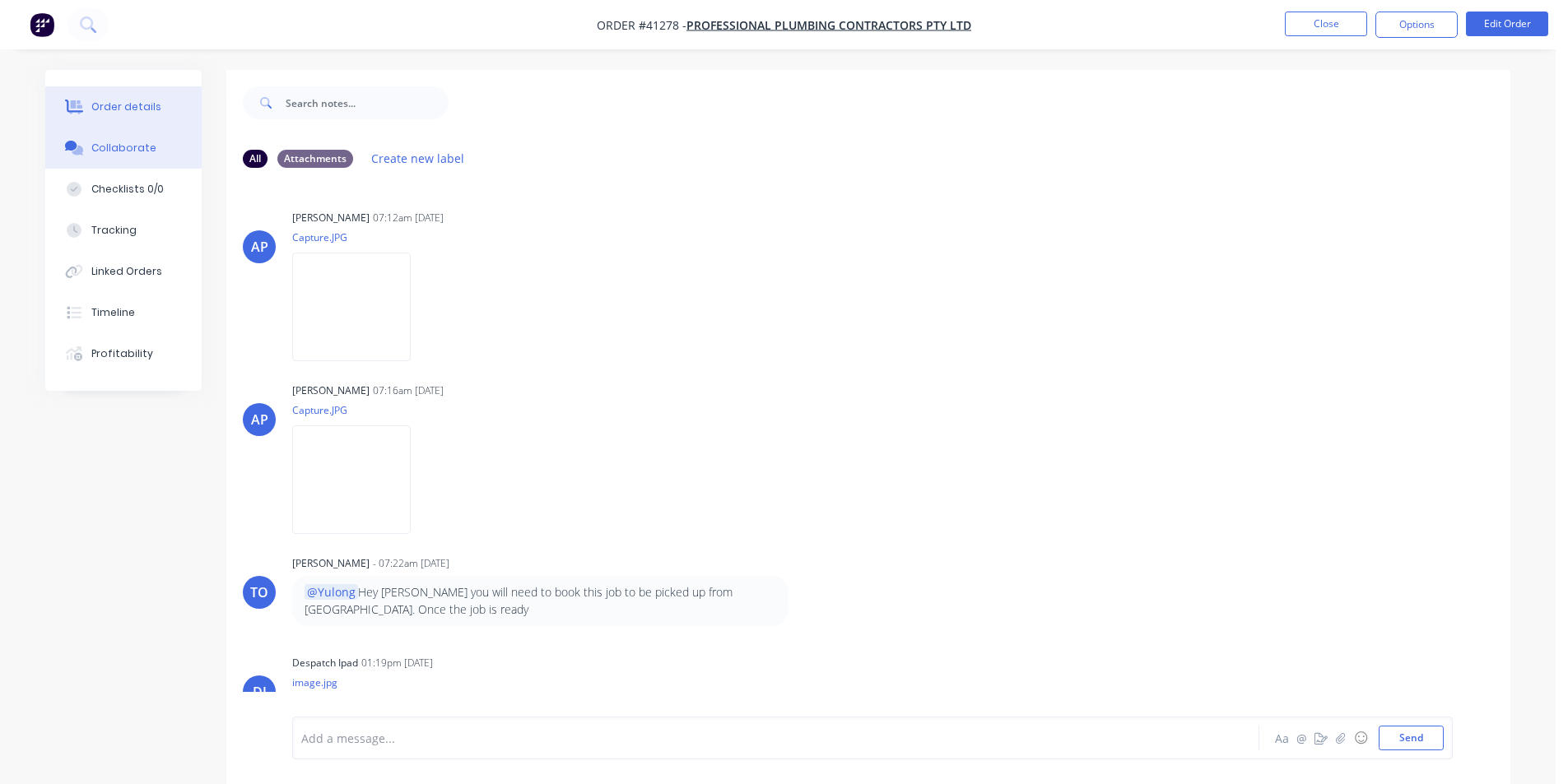
click at [106, 113] on div "Order details" at bounding box center [126, 107] width 70 height 14
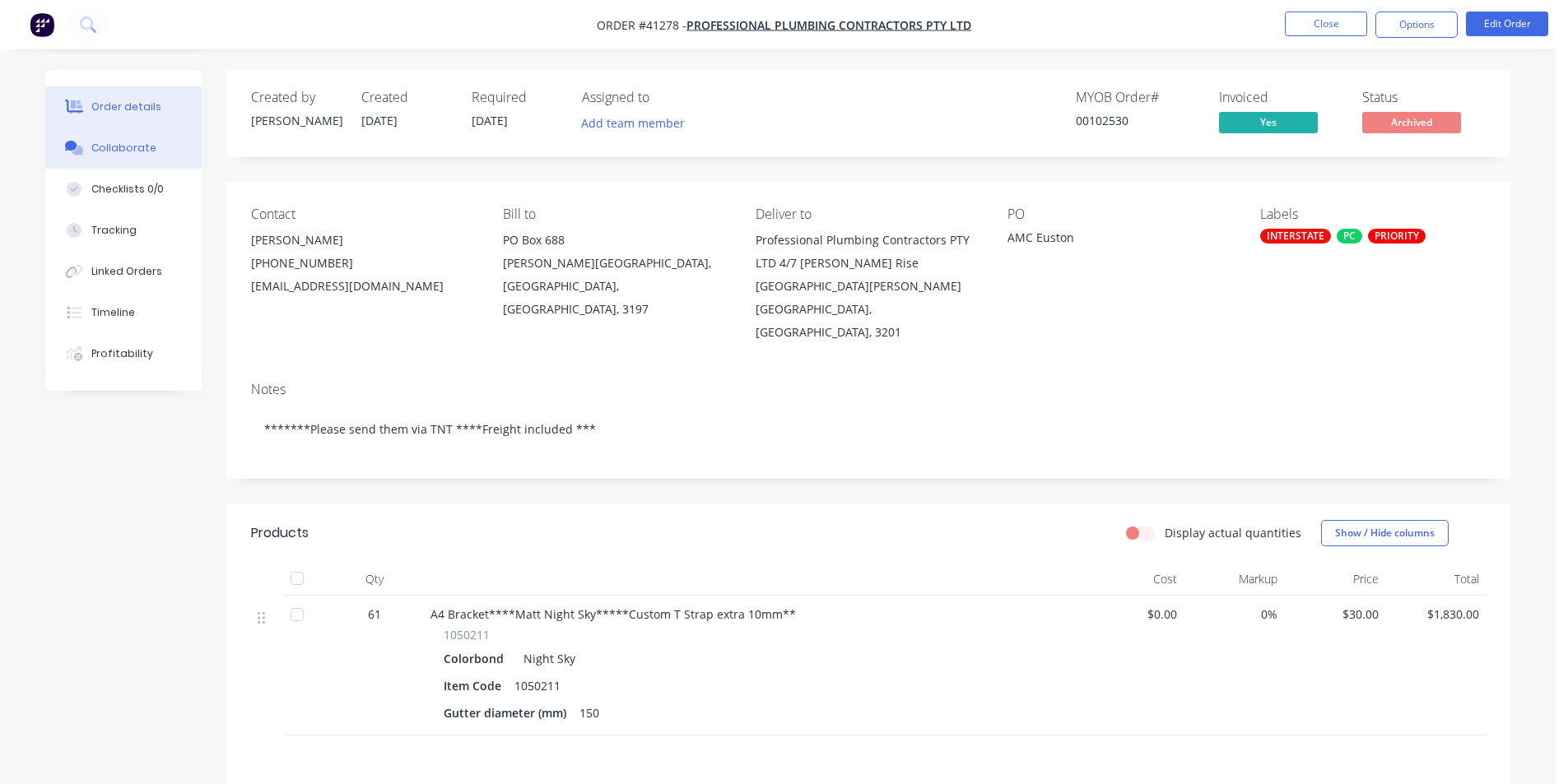
click at [150, 155] on button "Collaborate" at bounding box center [123, 148] width 156 height 42
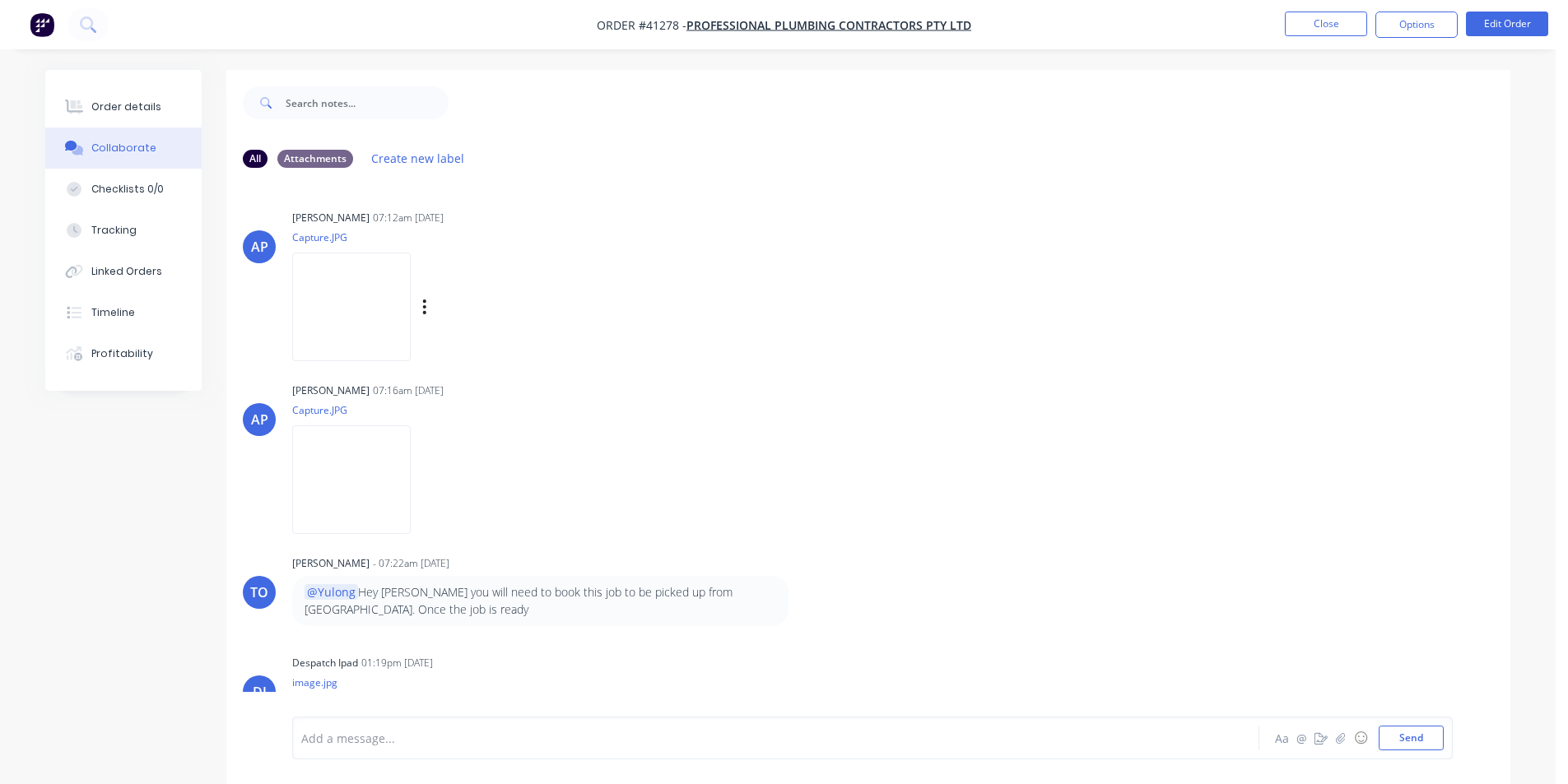
click at [404, 309] on img at bounding box center [351, 306] width 118 height 107
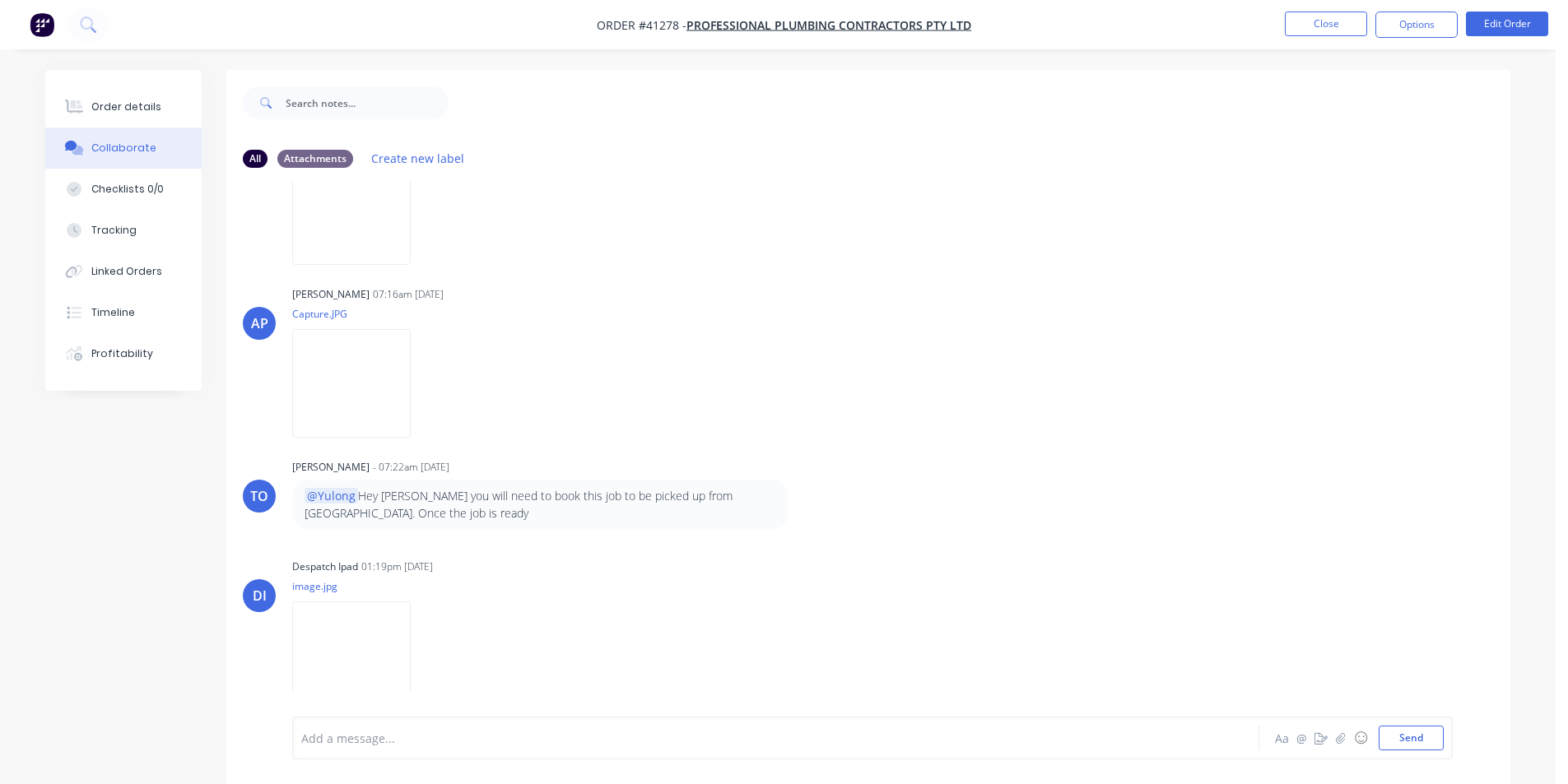
scroll to position [97, 0]
click at [132, 112] on div "Order details" at bounding box center [126, 107] width 70 height 14
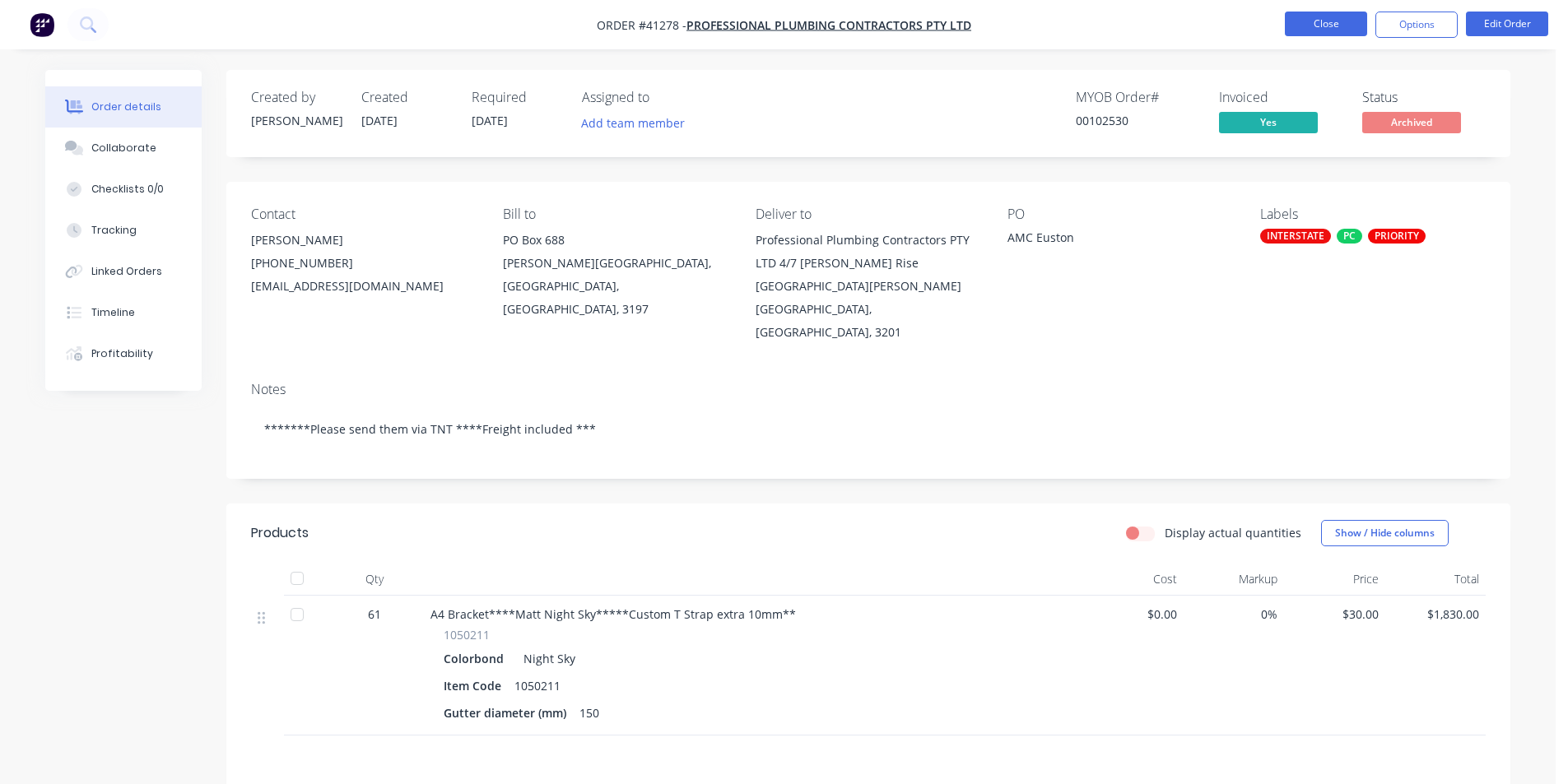
click at [1315, 33] on button "Close" at bounding box center [1326, 23] width 82 height 24
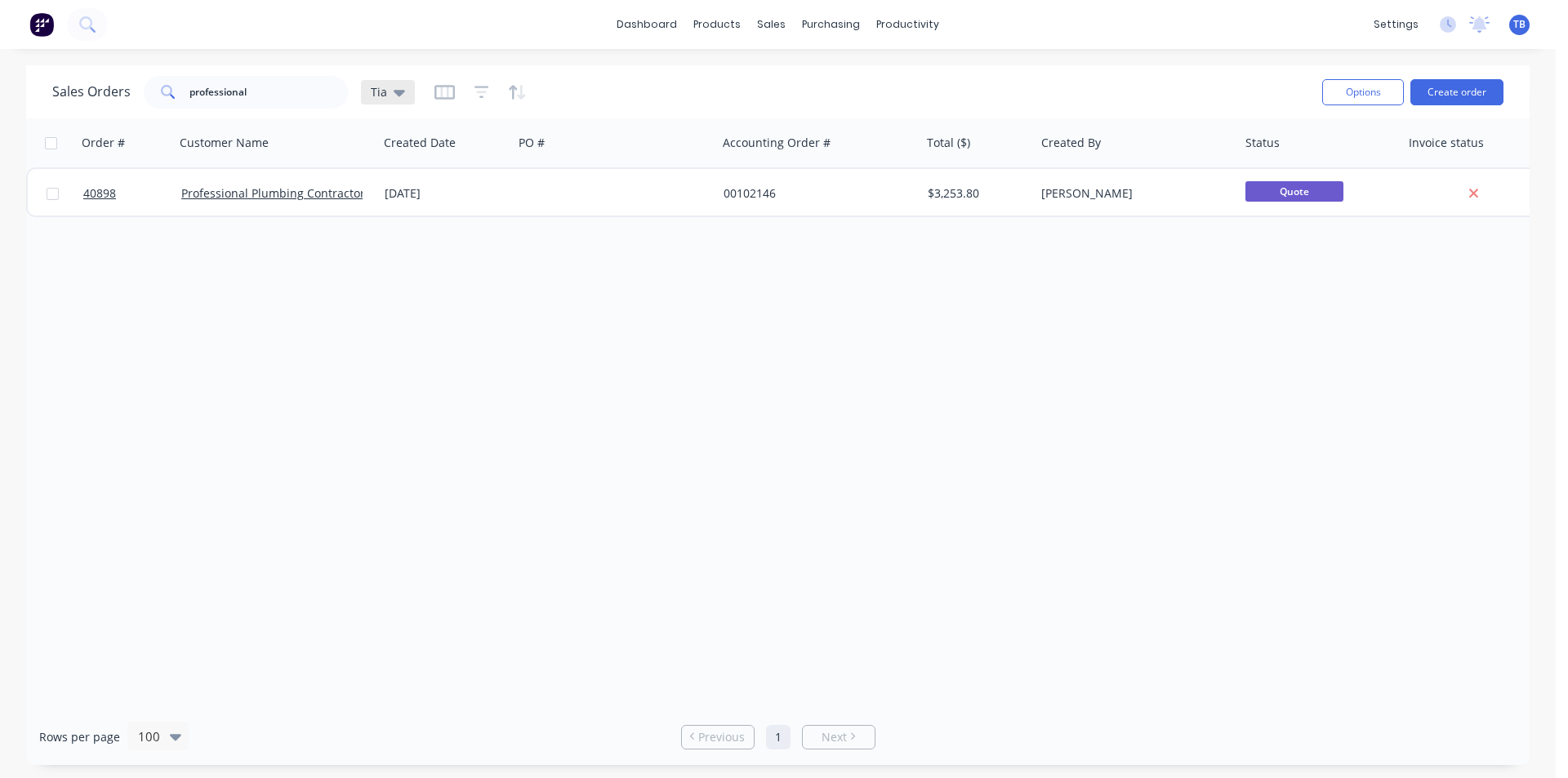
click at [401, 93] on icon at bounding box center [399, 92] width 12 height 18
click at [792, 474] on div "Order # Customer Name Created Date PO # Accounting Order # Total ($) Created By…" at bounding box center [777, 413] width 1503 height 590
click at [592, 698] on div "Order # Customer Name Created Date PO # Accounting Order # Total ($) Created By…" at bounding box center [777, 413] width 1503 height 590
click at [390, 89] on div "Tia" at bounding box center [387, 92] width 34 height 14
click at [401, 298] on button "Archived jobs" at bounding box center [459, 297] width 186 height 19
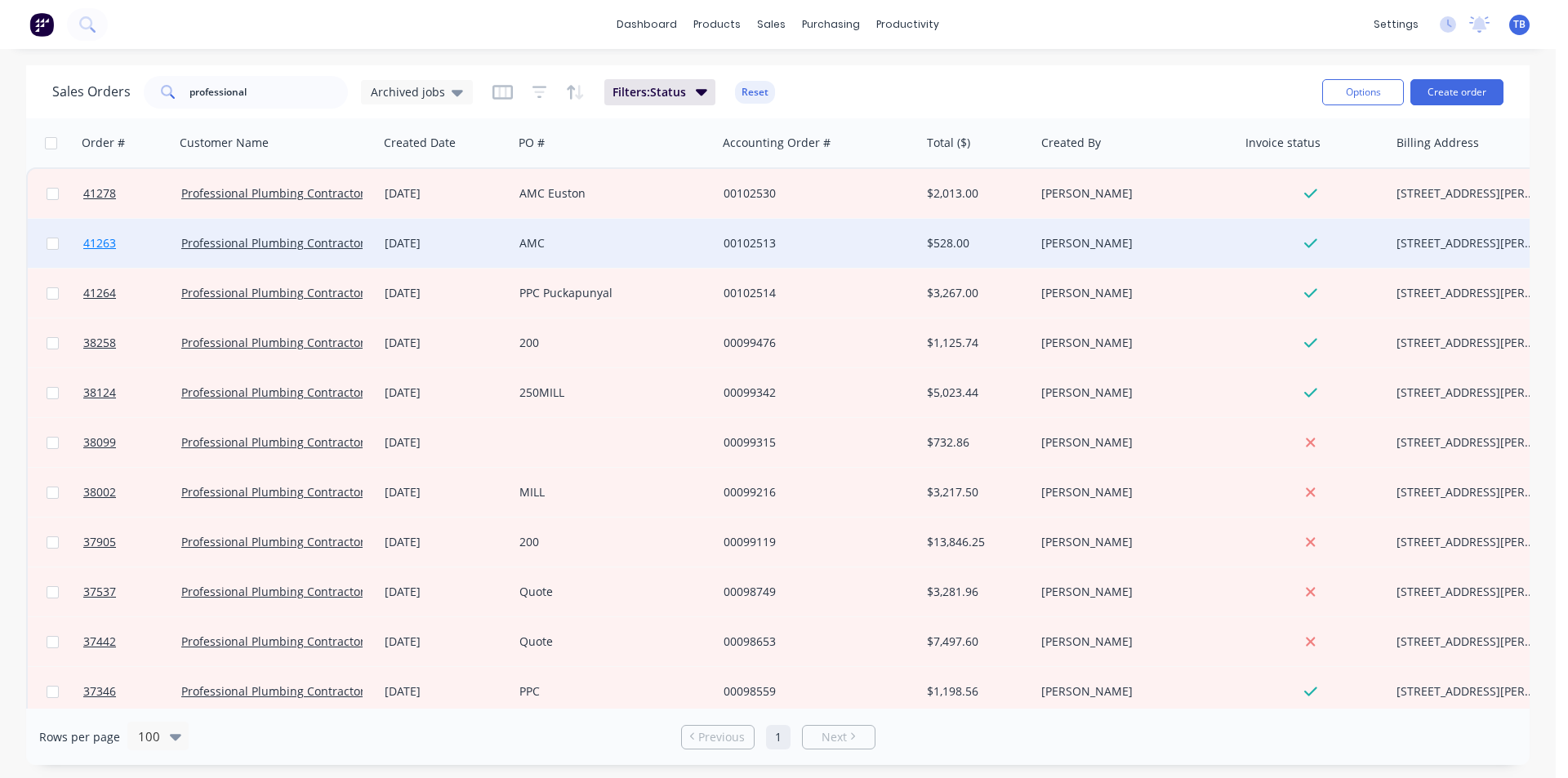
click at [98, 242] on span "41263" at bounding box center [100, 243] width 32 height 16
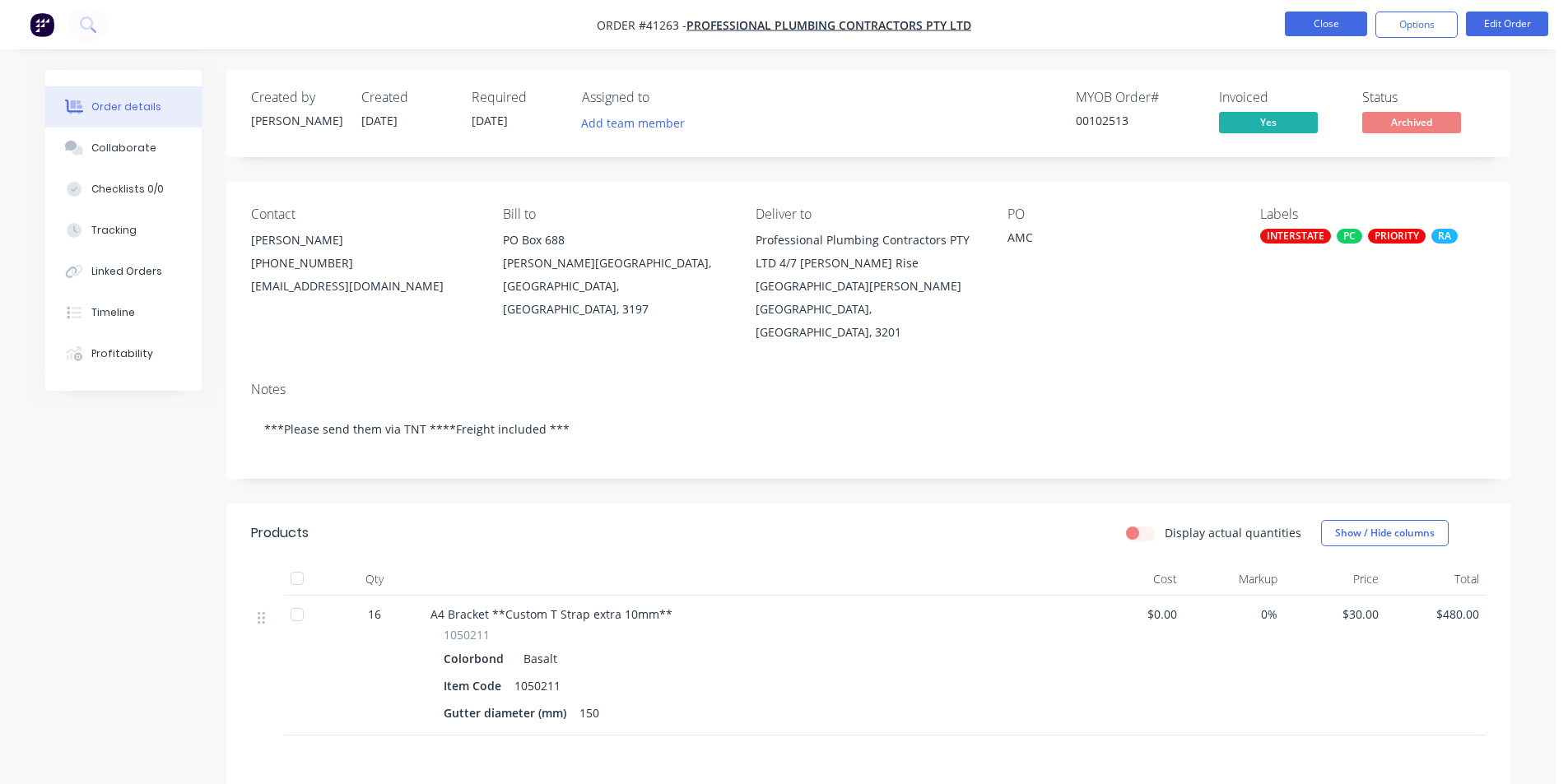
click at [1298, 17] on button "Close" at bounding box center [1326, 23] width 82 height 24
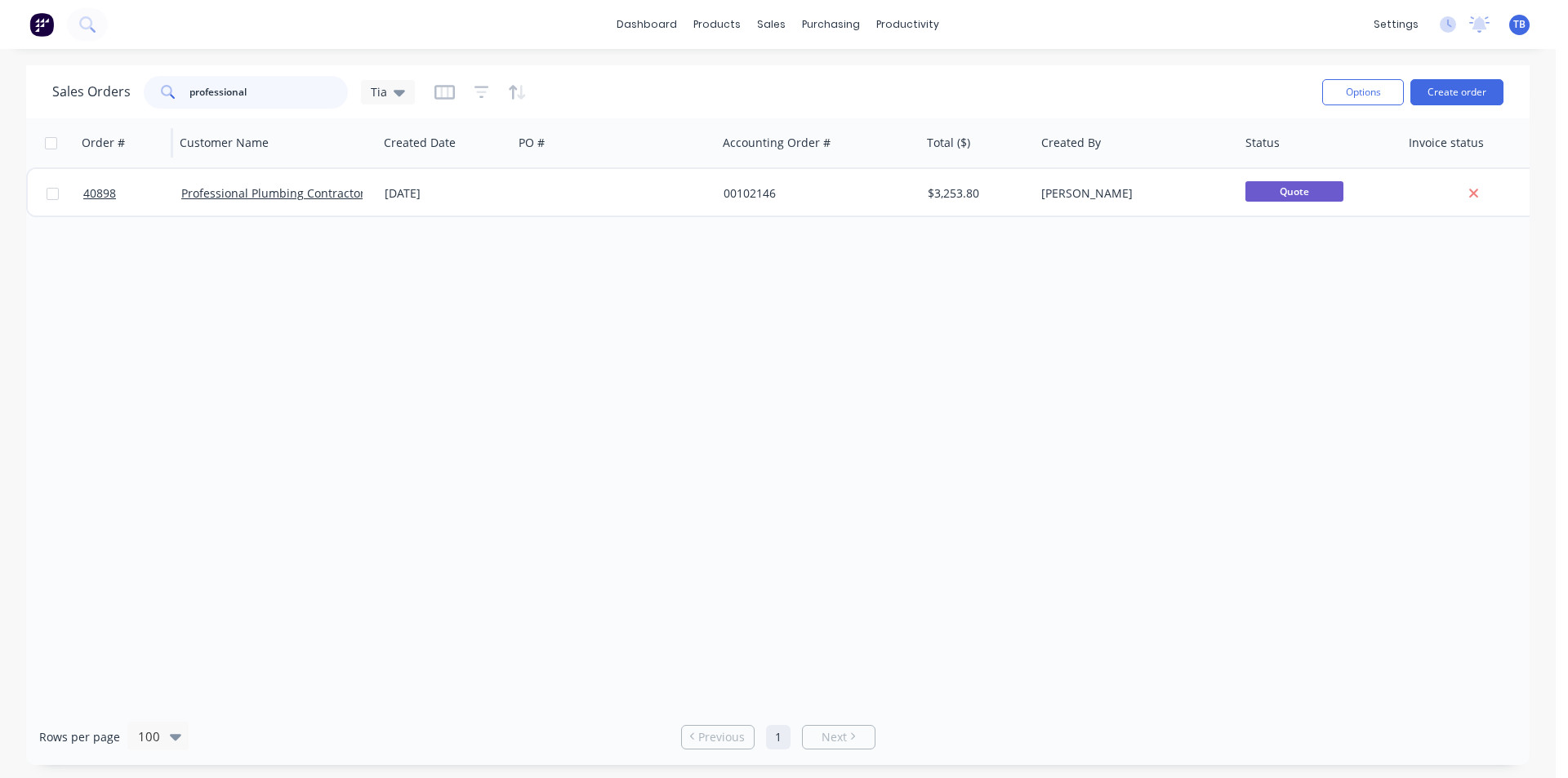
drag, startPoint x: 290, startPoint y: 99, endPoint x: 124, endPoint y: 118, distance: 167.1
click at [124, 118] on div "Sales Orders professional Tia Options Create order Order # Customer Name Create…" at bounding box center [777, 415] width 1503 height 700
type input "[PERSON_NAME]"
click at [394, 94] on icon at bounding box center [399, 92] width 12 height 18
click at [420, 304] on button "Archived jobs" at bounding box center [459, 297] width 186 height 19
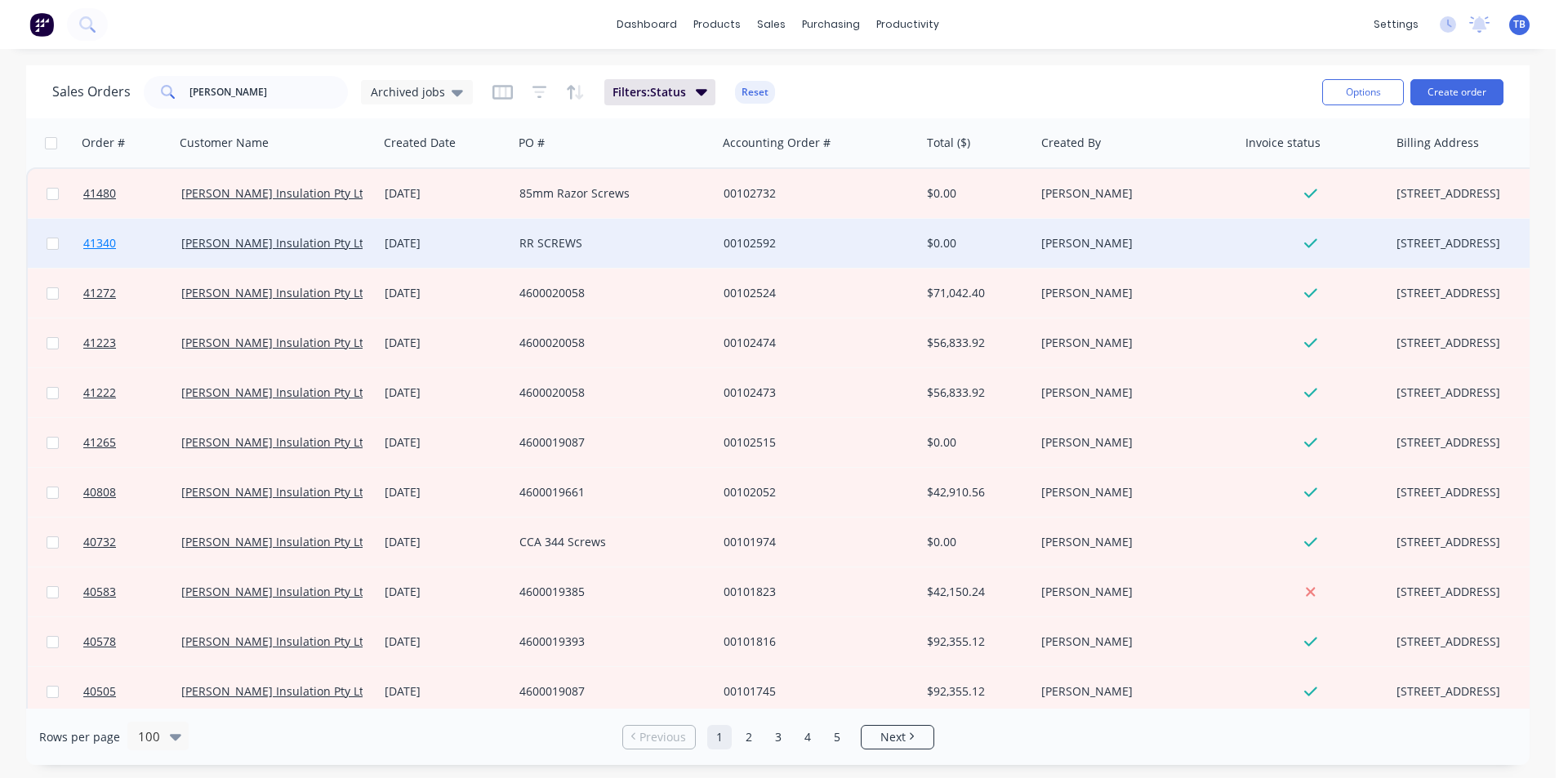
click at [100, 242] on span "41340" at bounding box center [100, 243] width 32 height 16
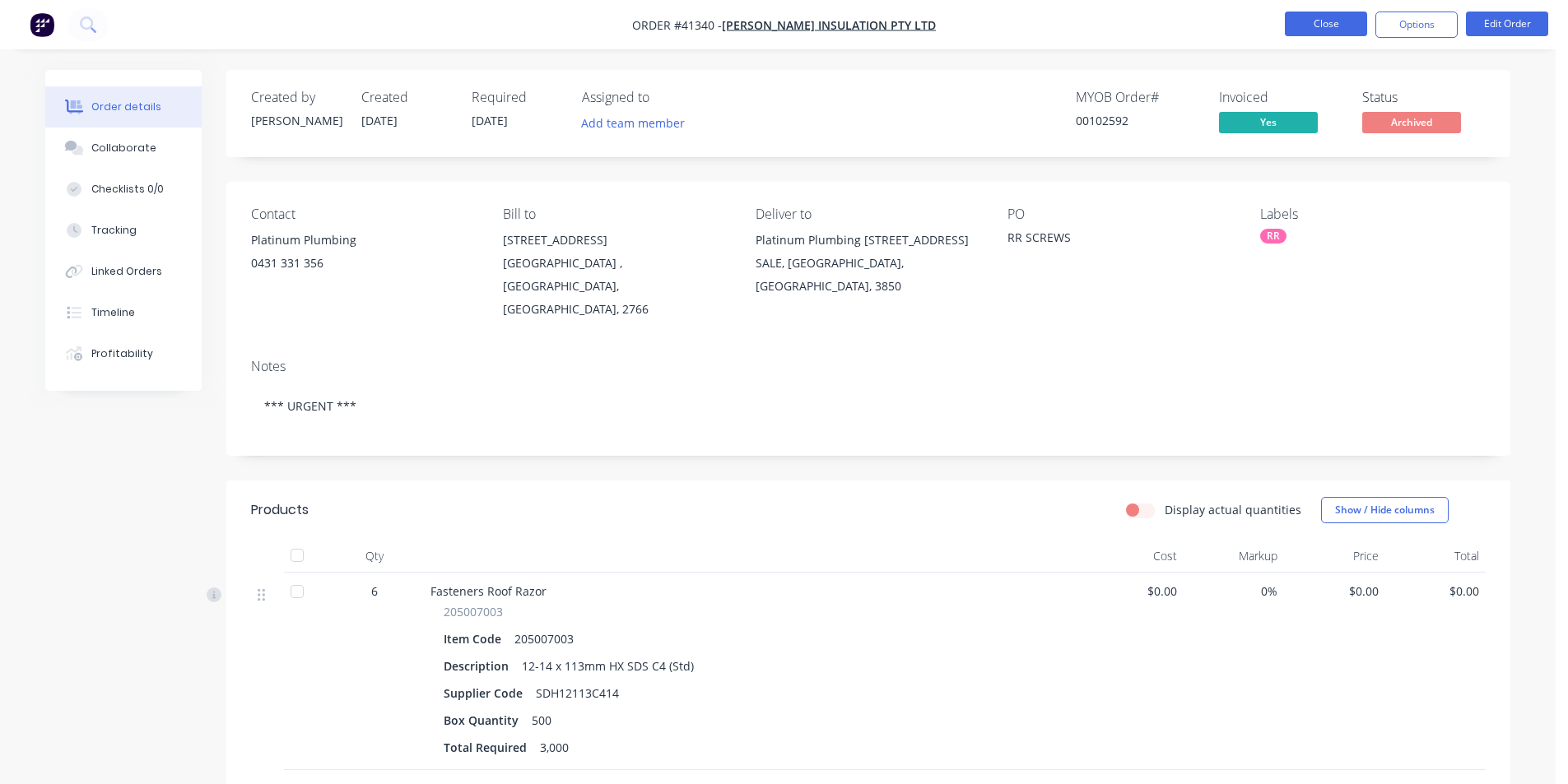
click at [1328, 33] on button "Close" at bounding box center [1326, 23] width 82 height 24
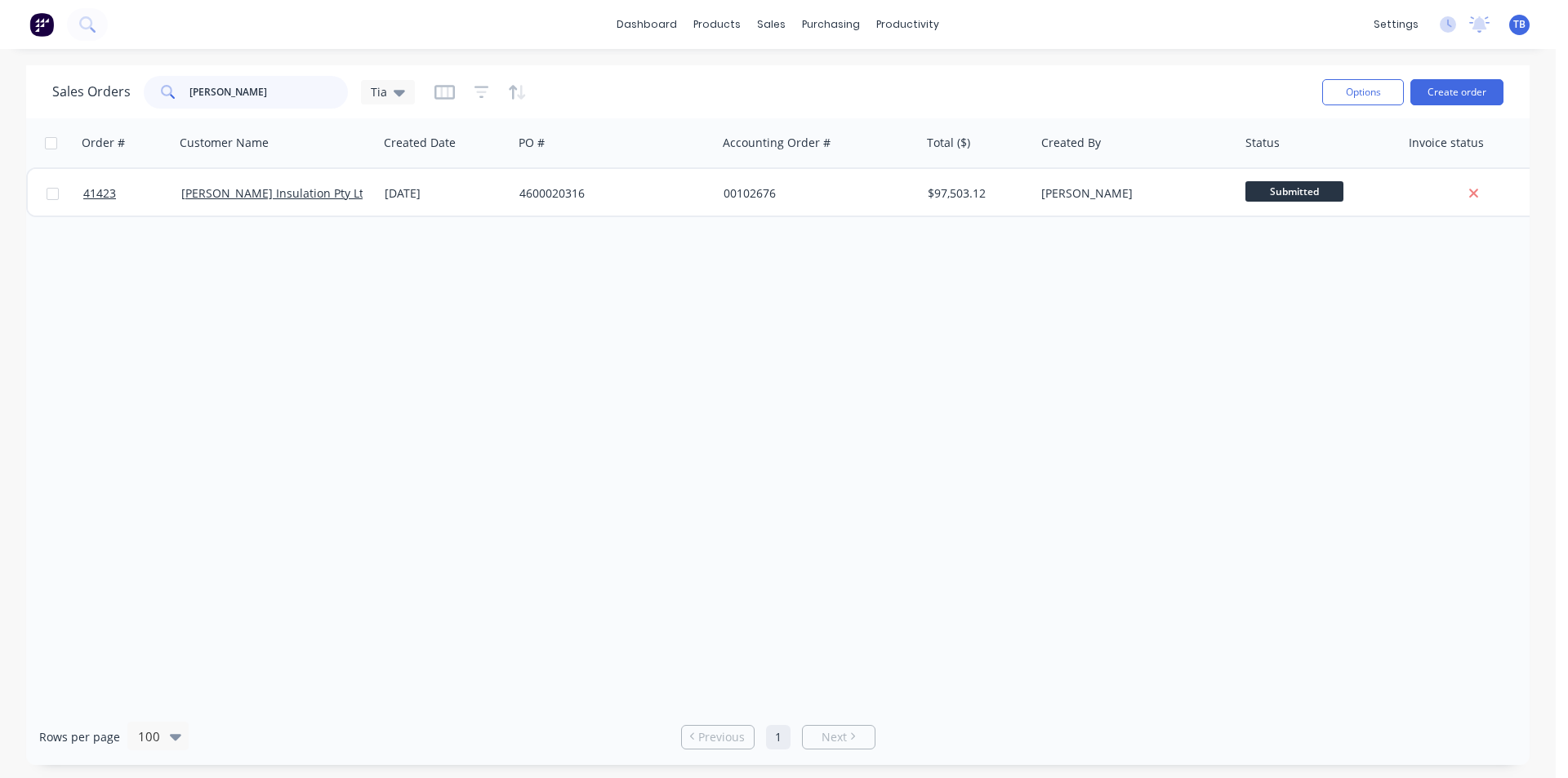
drag, startPoint x: 258, startPoint y: 101, endPoint x: 168, endPoint y: 96, distance: 90.1
click at [168, 96] on div "[PERSON_NAME]" at bounding box center [246, 92] width 204 height 32
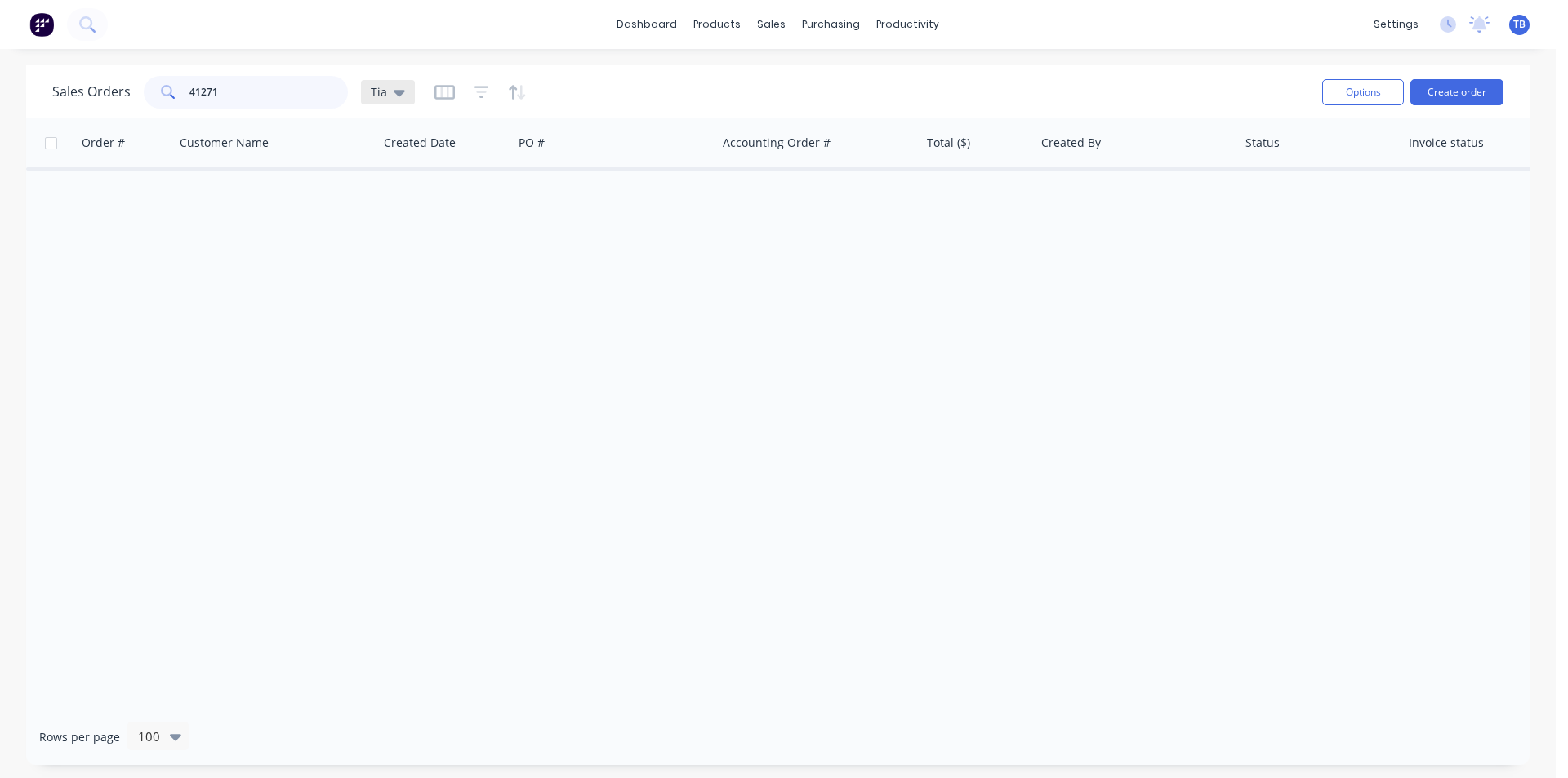
type input "41271"
click at [394, 91] on icon at bounding box center [399, 92] width 12 height 6
click at [416, 288] on button "Archived jobs" at bounding box center [459, 297] width 186 height 19
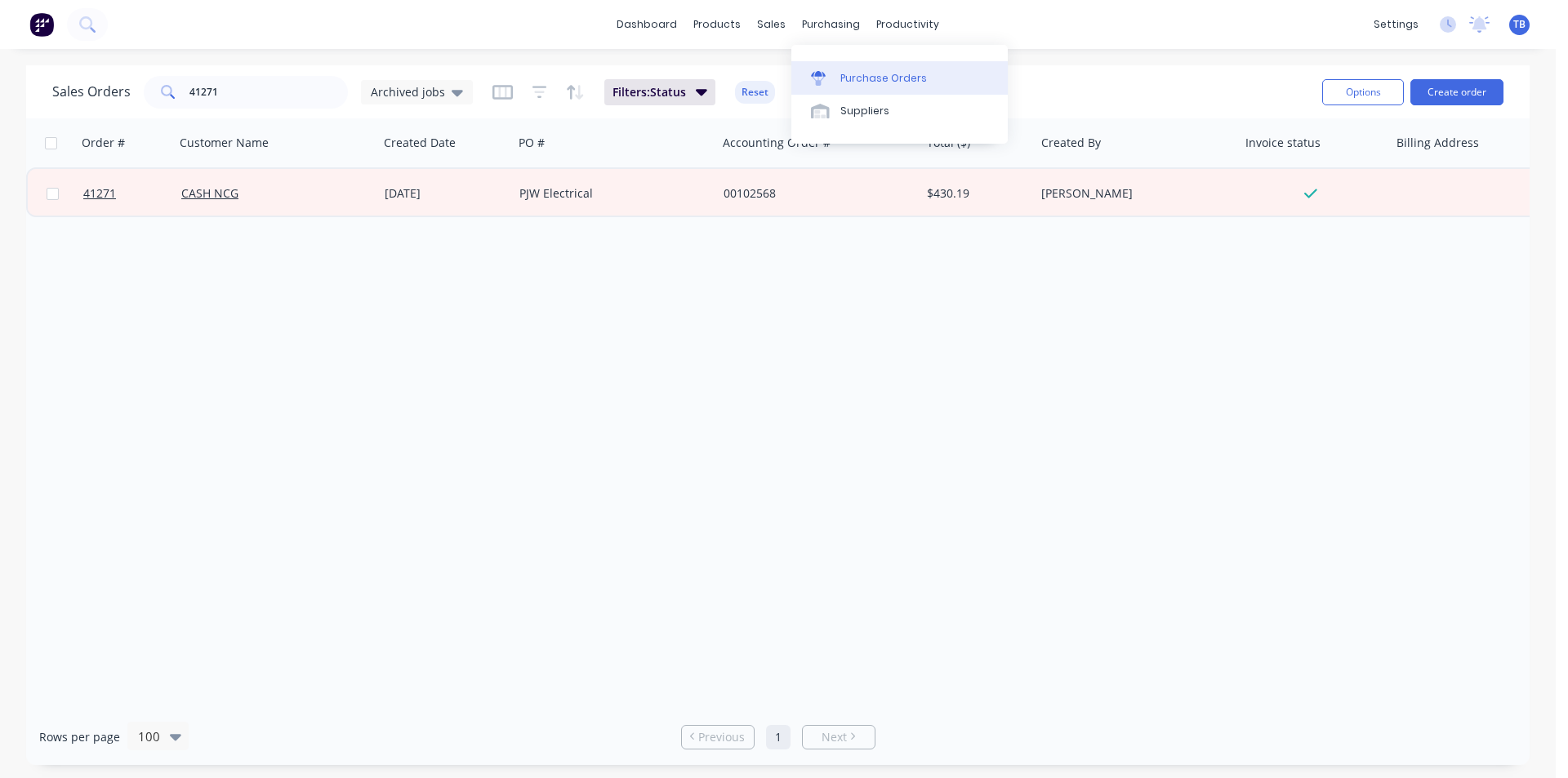
click at [855, 75] on div "Purchase Orders" at bounding box center [883, 78] width 87 height 14
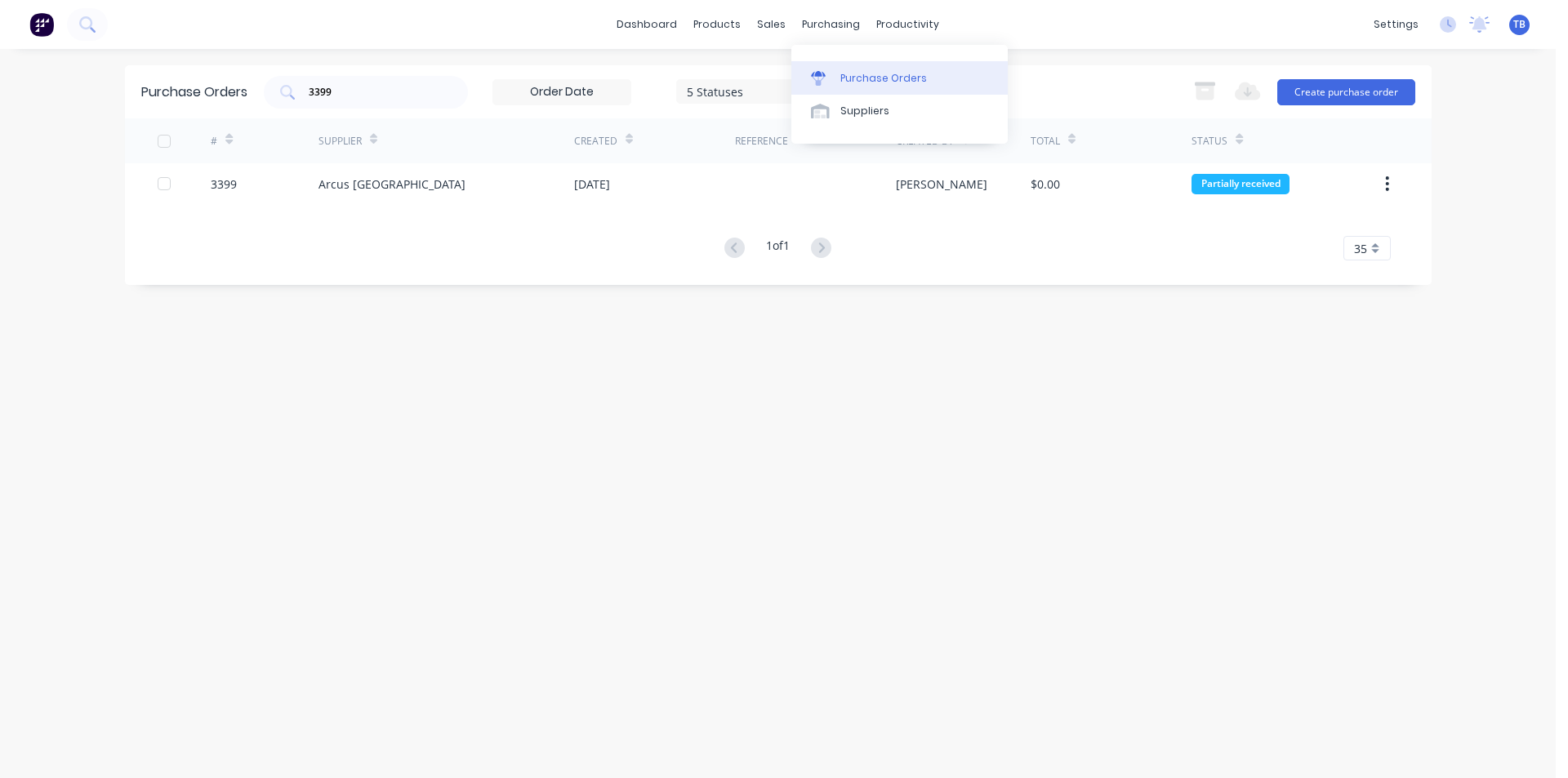
click at [824, 75] on icon at bounding box center [818, 73] width 14 height 5
drag, startPoint x: 389, startPoint y: 86, endPoint x: 133, endPoint y: 91, distance: 256.0
click at [133, 91] on div "Purchase Orders 3399 5 Statuses 5 Statuses Export to Excel (XLSX) Create purcha…" at bounding box center [777, 91] width 1306 height 53
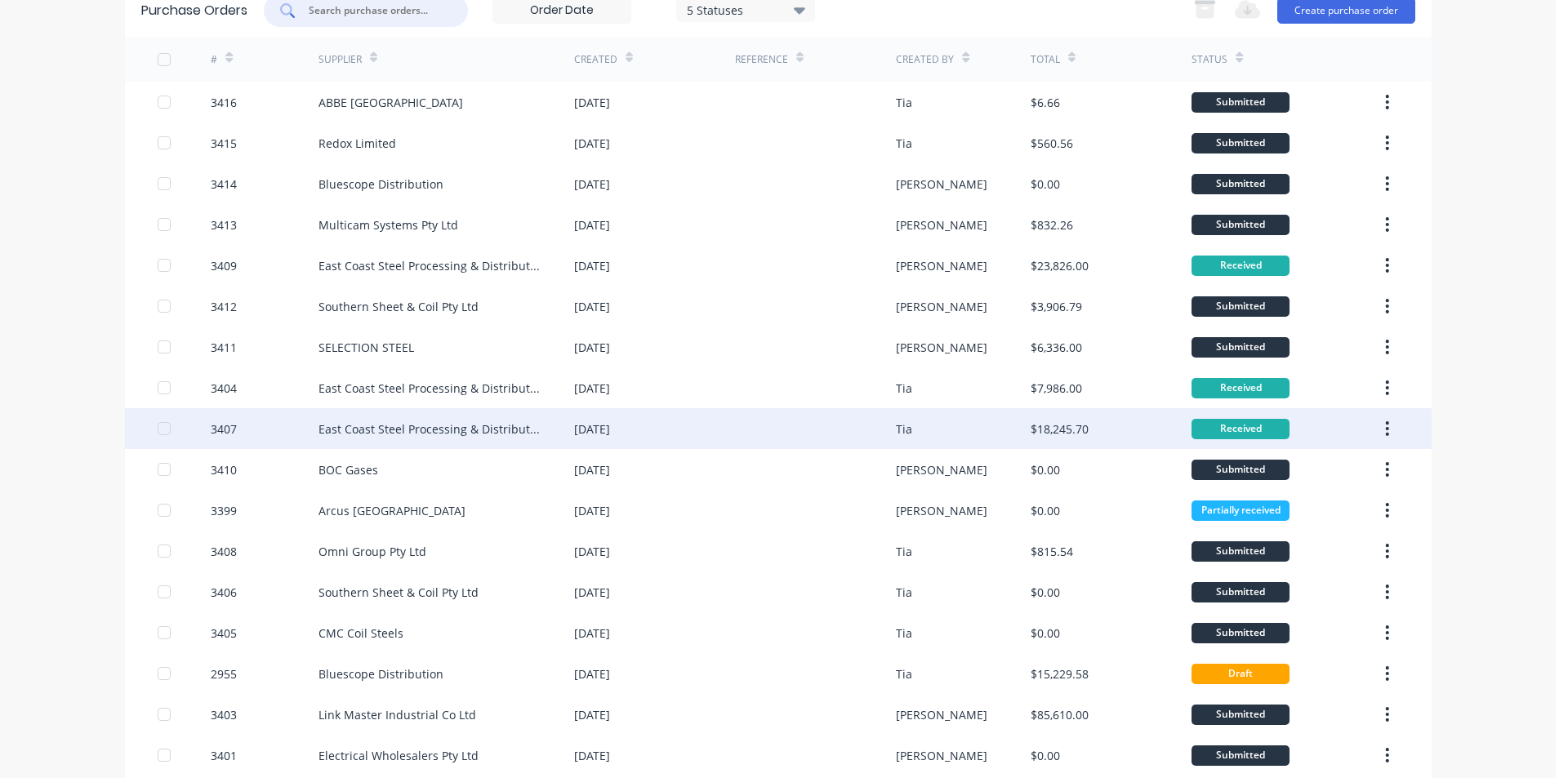
scroll to position [163, 0]
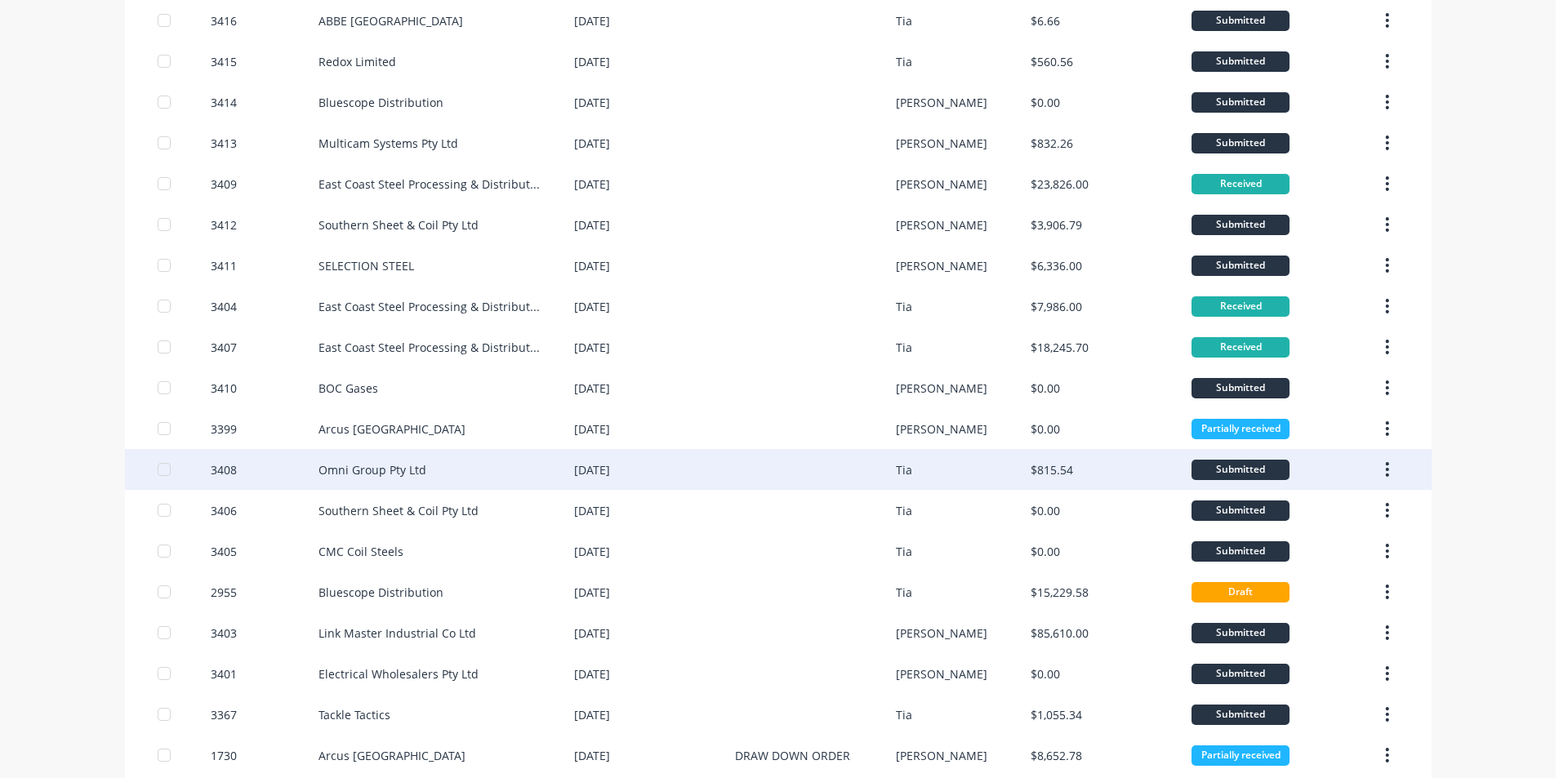
click at [759, 479] on div at bounding box center [815, 470] width 160 height 41
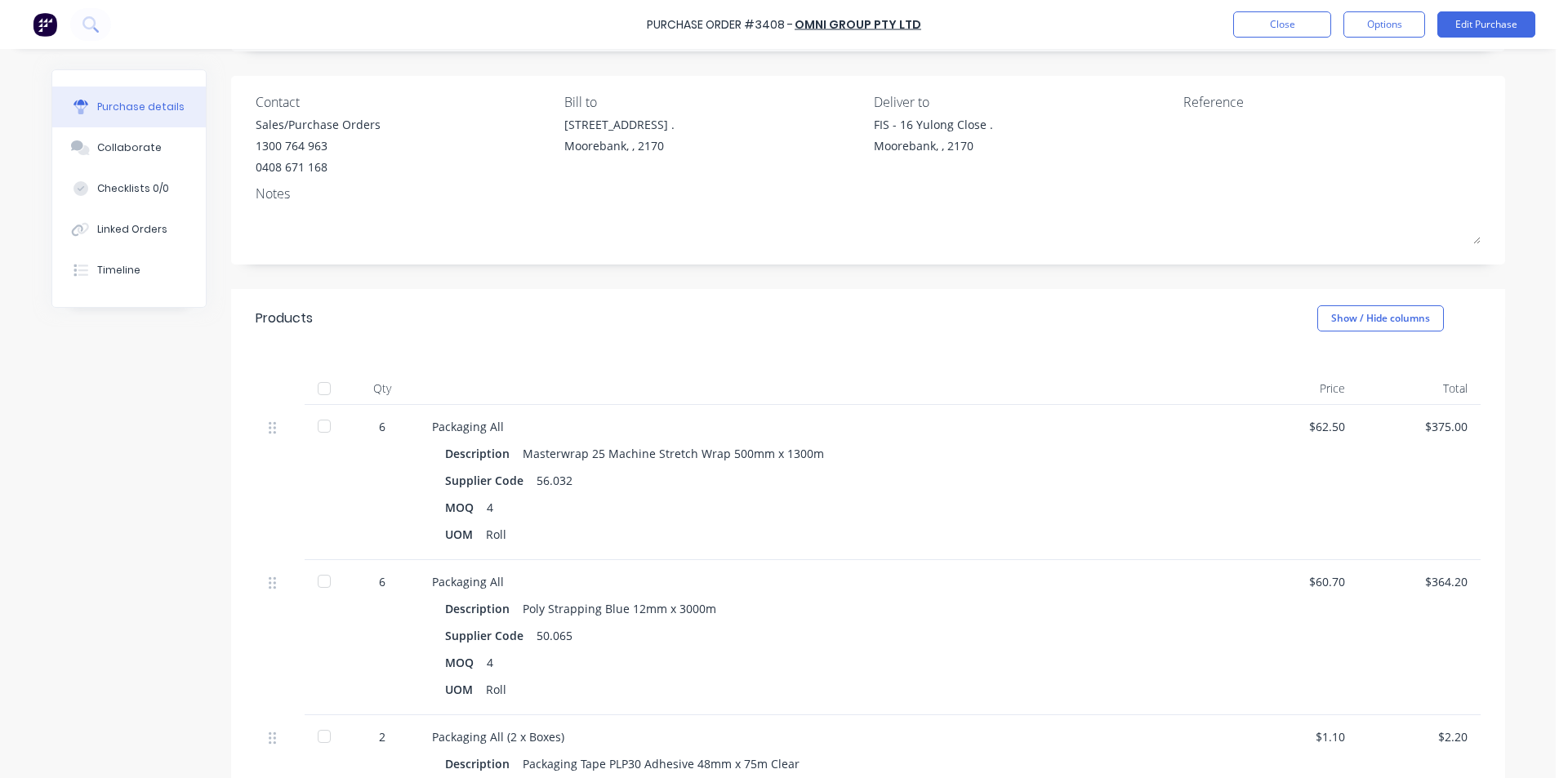
scroll to position [408, 0]
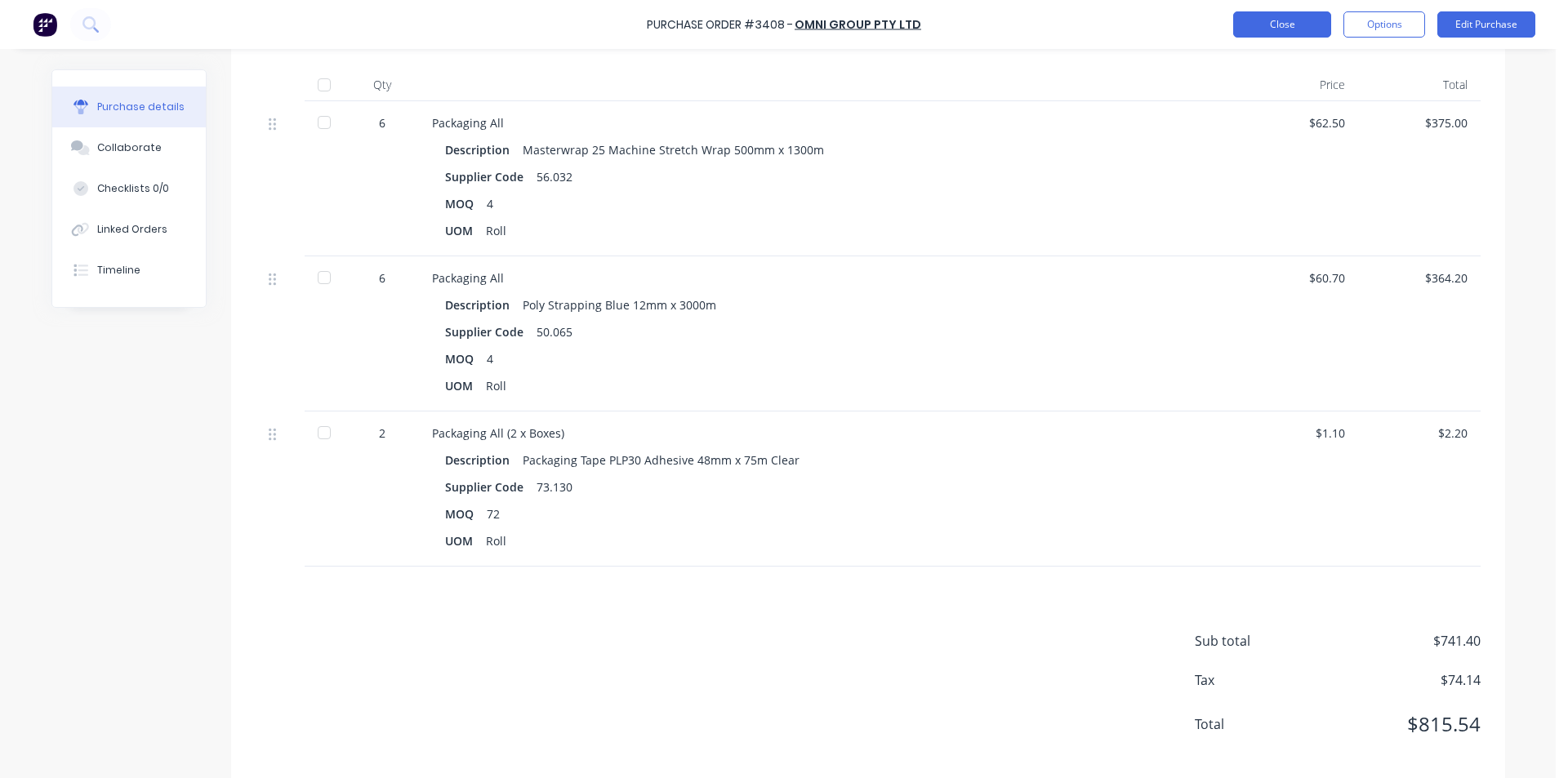
click at [1300, 30] on button "Close" at bounding box center [1281, 24] width 98 height 26
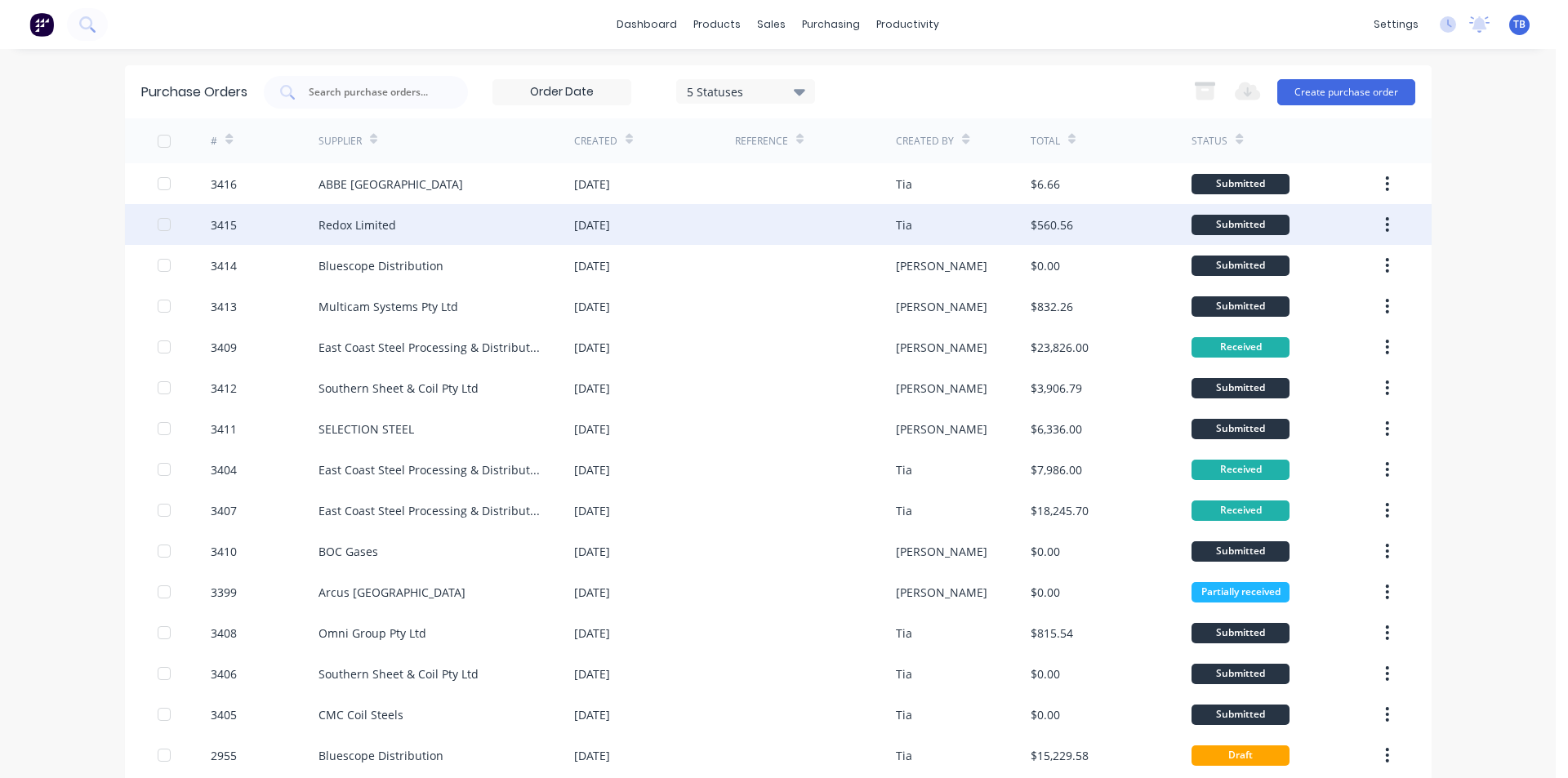
click at [382, 226] on div "Redox Limited" at bounding box center [357, 224] width 78 height 17
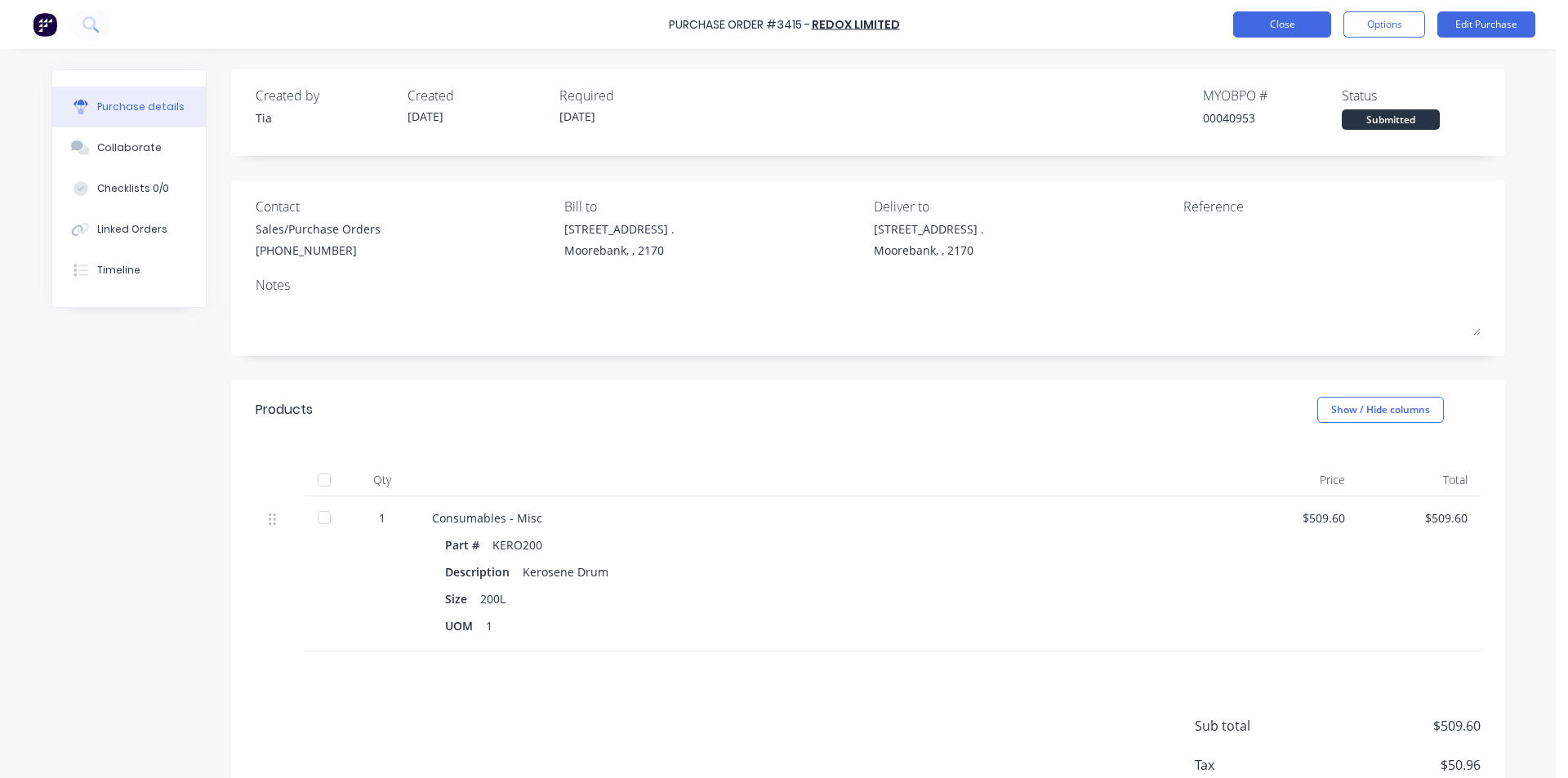
click at [1286, 32] on button "Close" at bounding box center [1281, 24] width 98 height 26
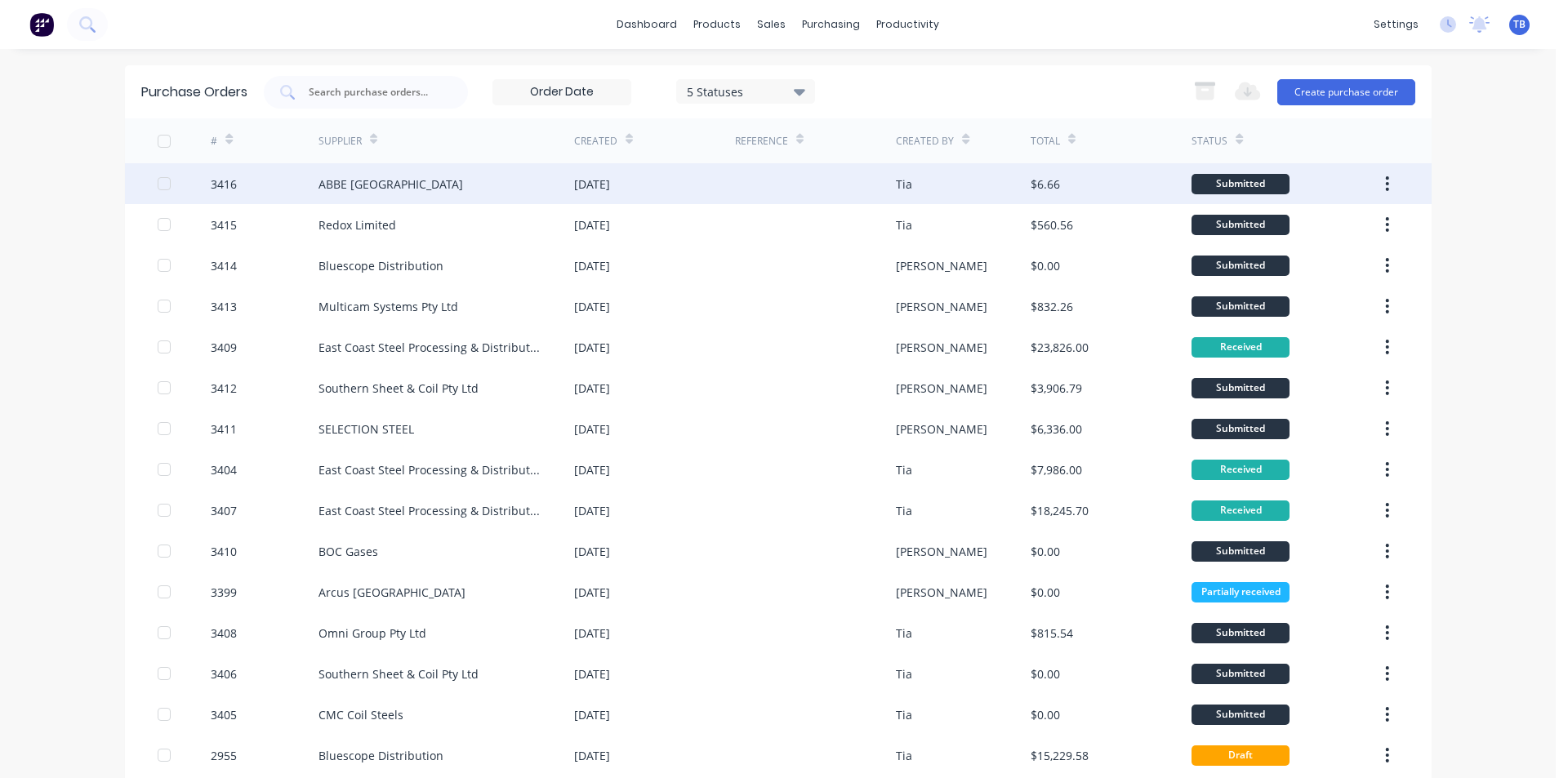
click at [378, 184] on div "ABBE [GEOGRAPHIC_DATA]" at bounding box center [446, 184] width 256 height 41
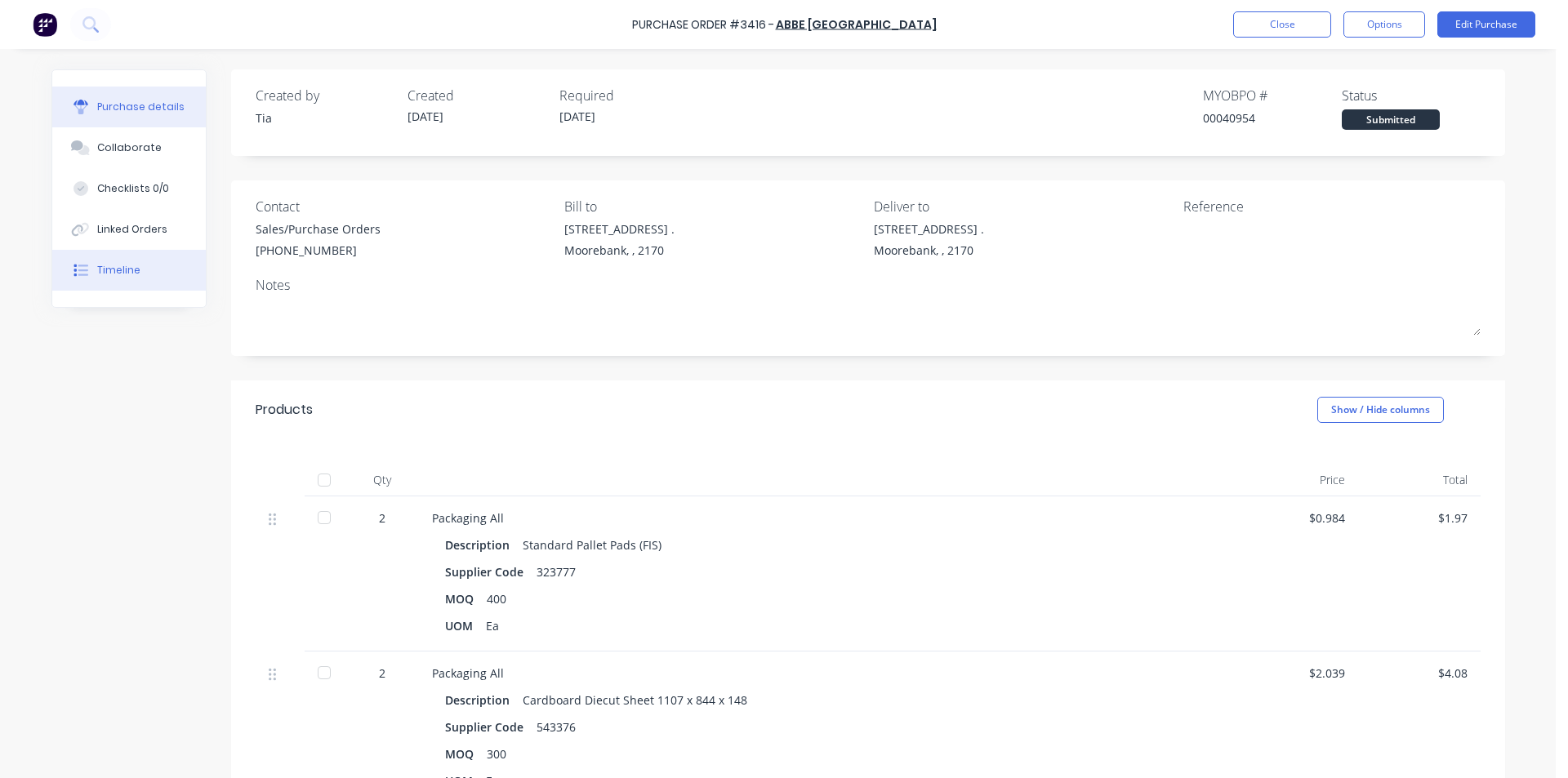
click at [142, 276] on button "Timeline" at bounding box center [128, 271] width 153 height 41
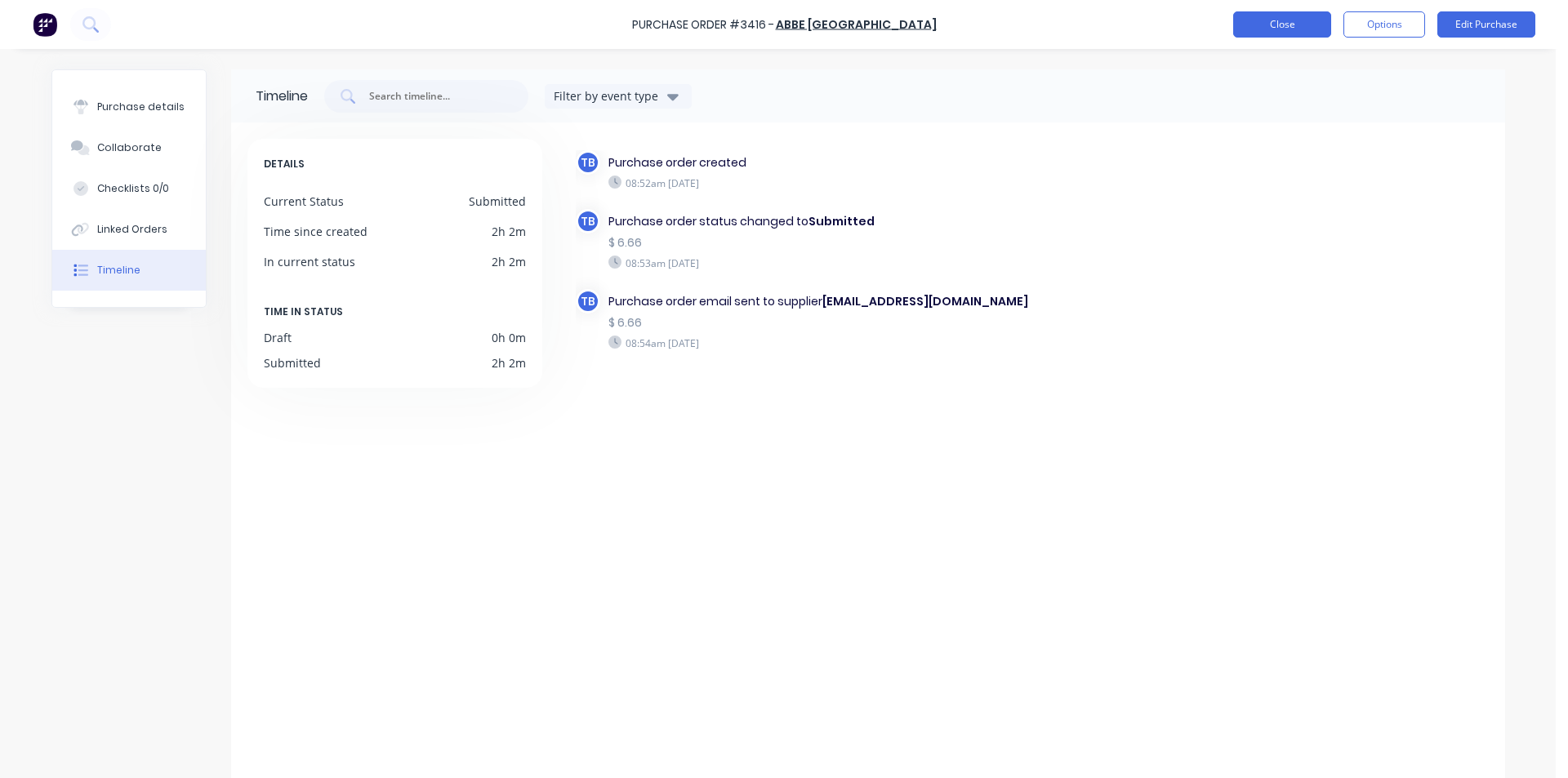
click at [1271, 19] on button "Close" at bounding box center [1281, 24] width 98 height 26
